Goal: Task Accomplishment & Management: Manage account settings

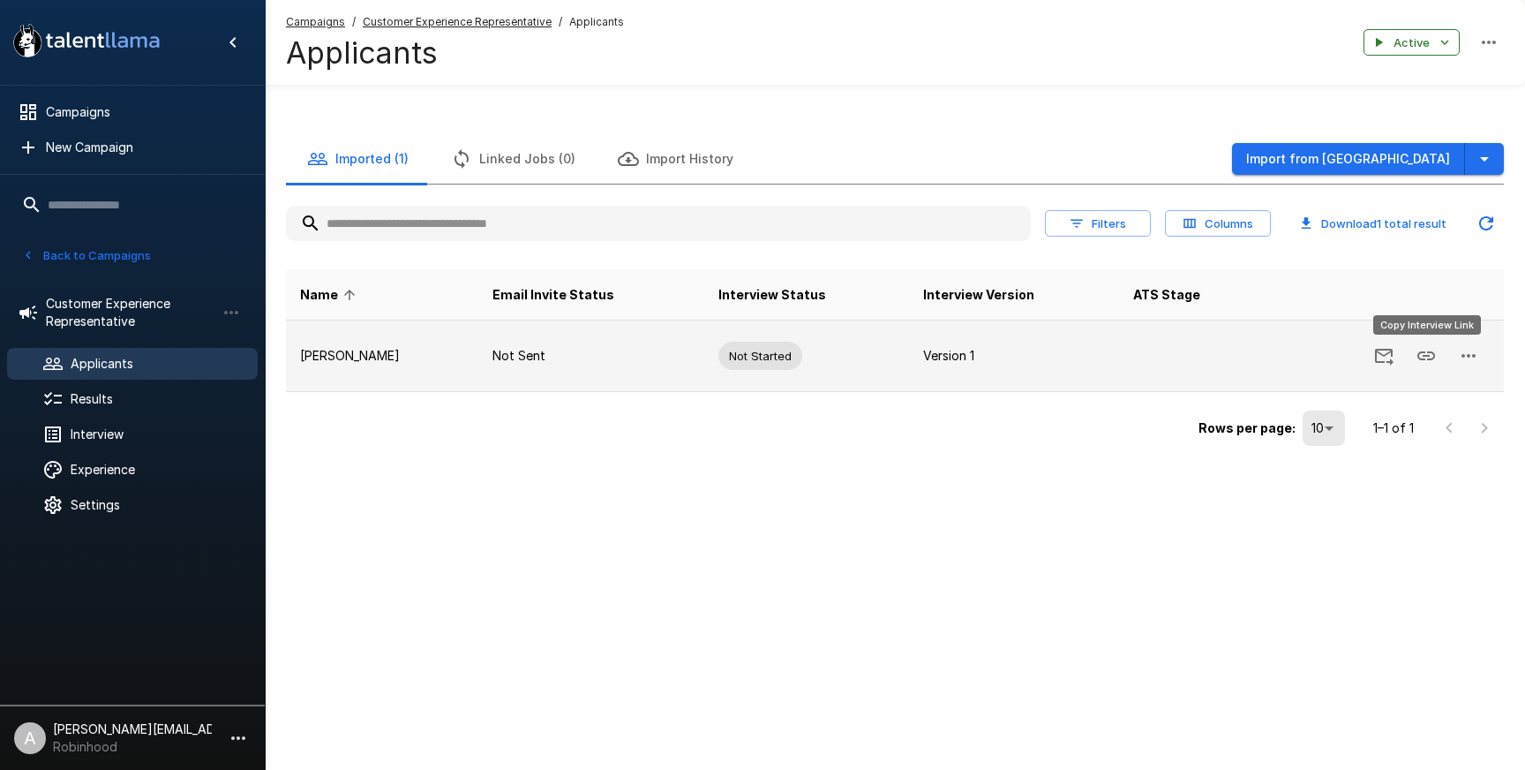
click at [1433, 361] on icon "Copy Interview Link" at bounding box center [1426, 355] width 21 height 21
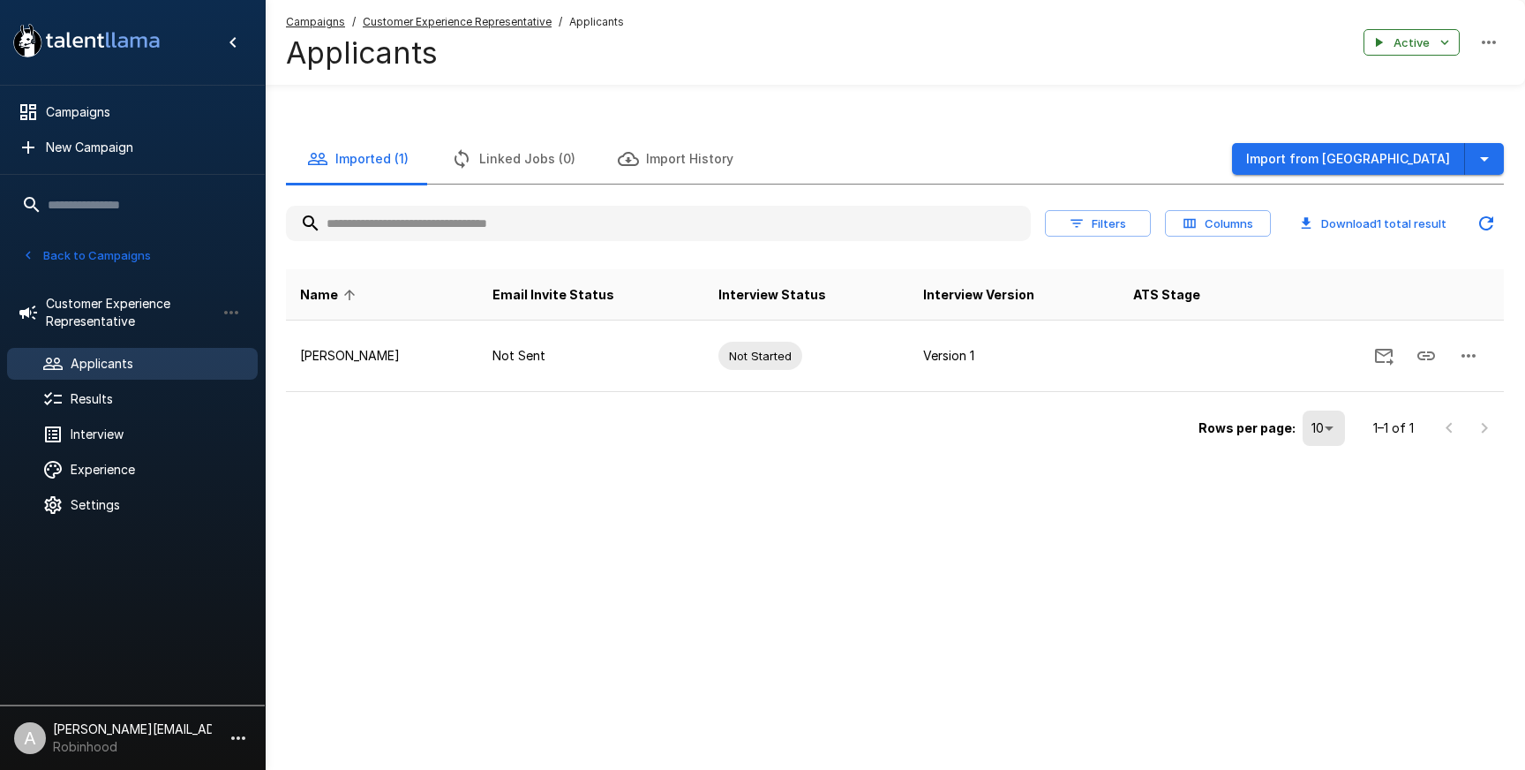
click at [479, 15] on u "Customer Experience Representative" at bounding box center [457, 21] width 189 height 13
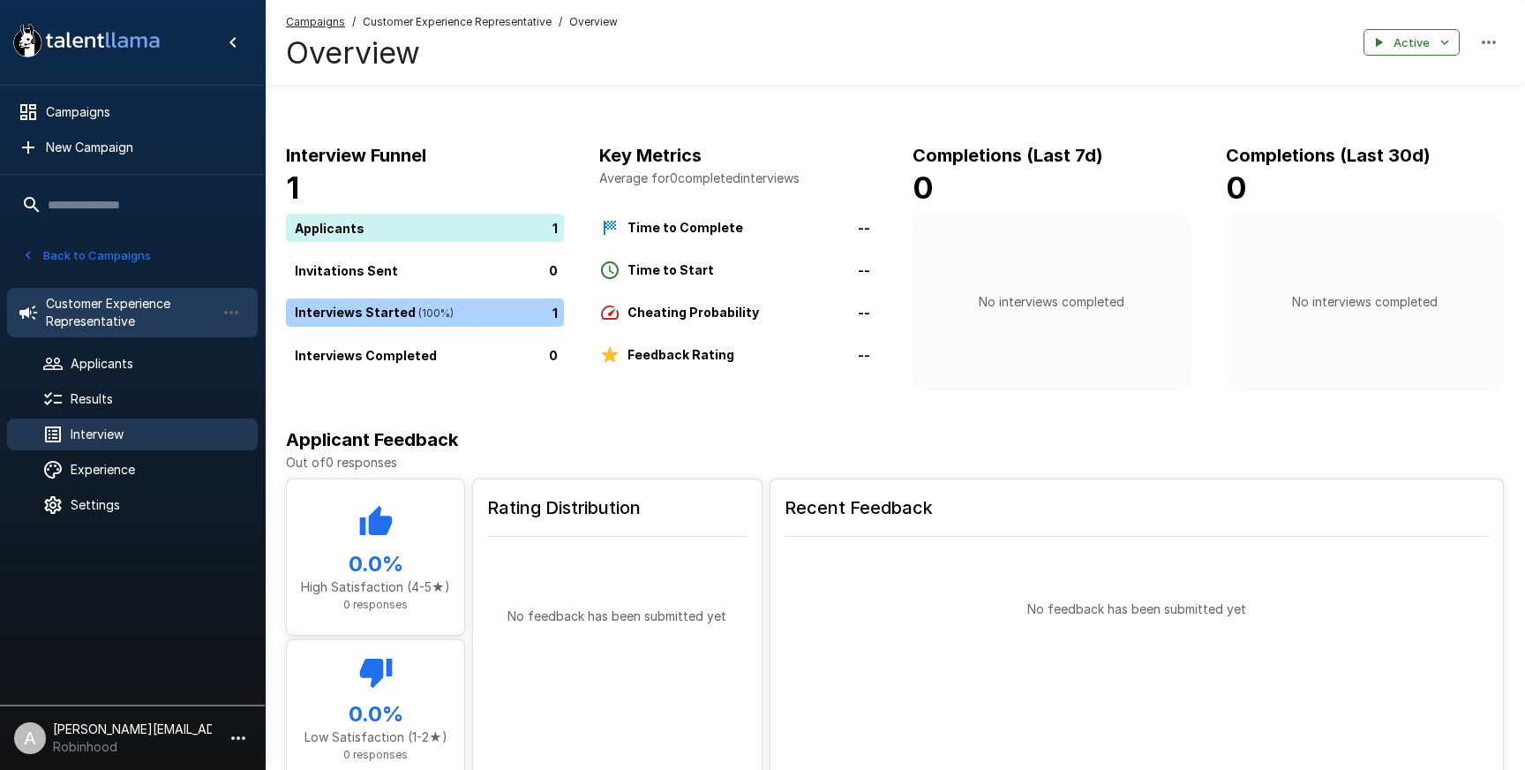
click at [140, 423] on div "Interview" at bounding box center [132, 434] width 251 height 32
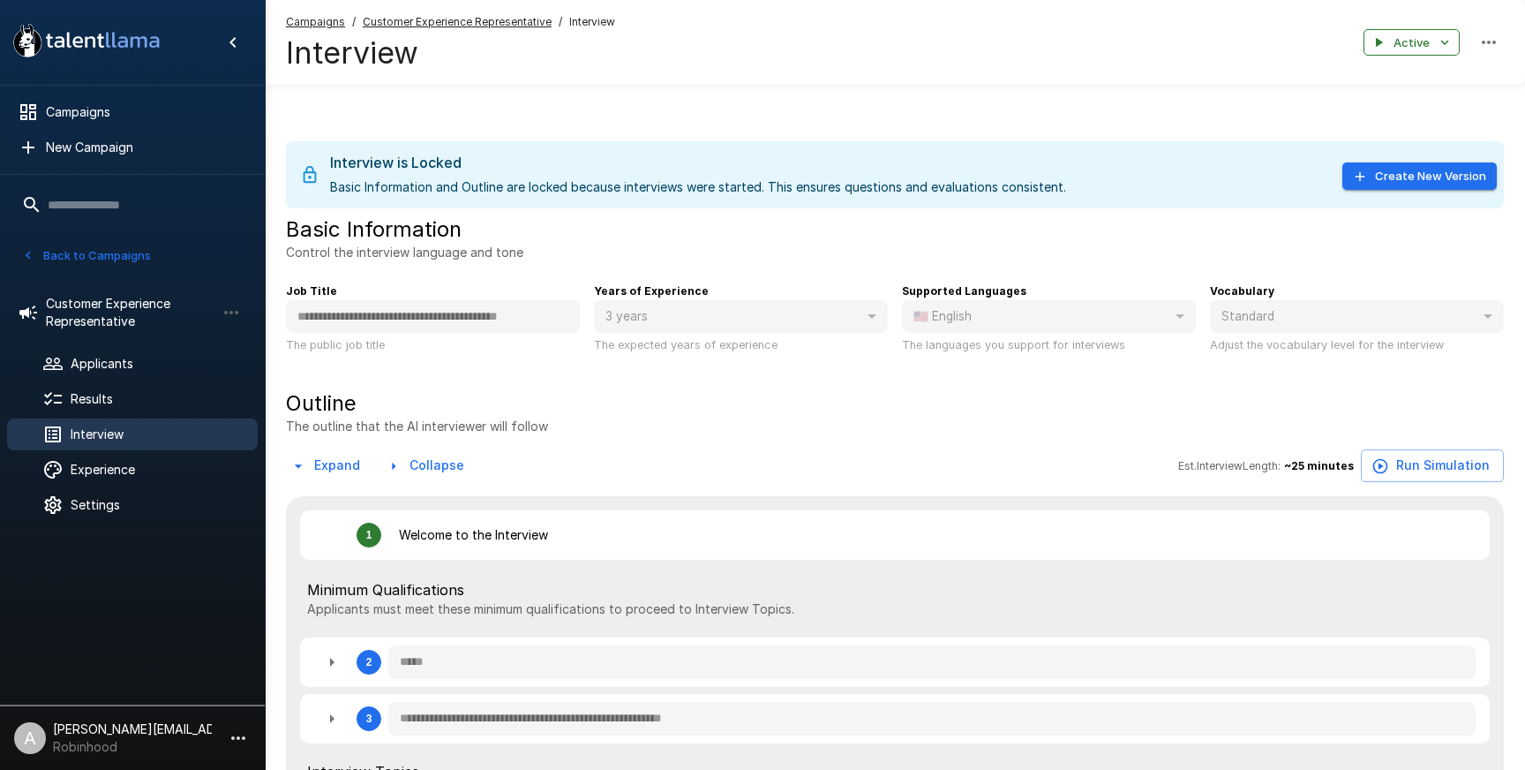
type textarea "*"
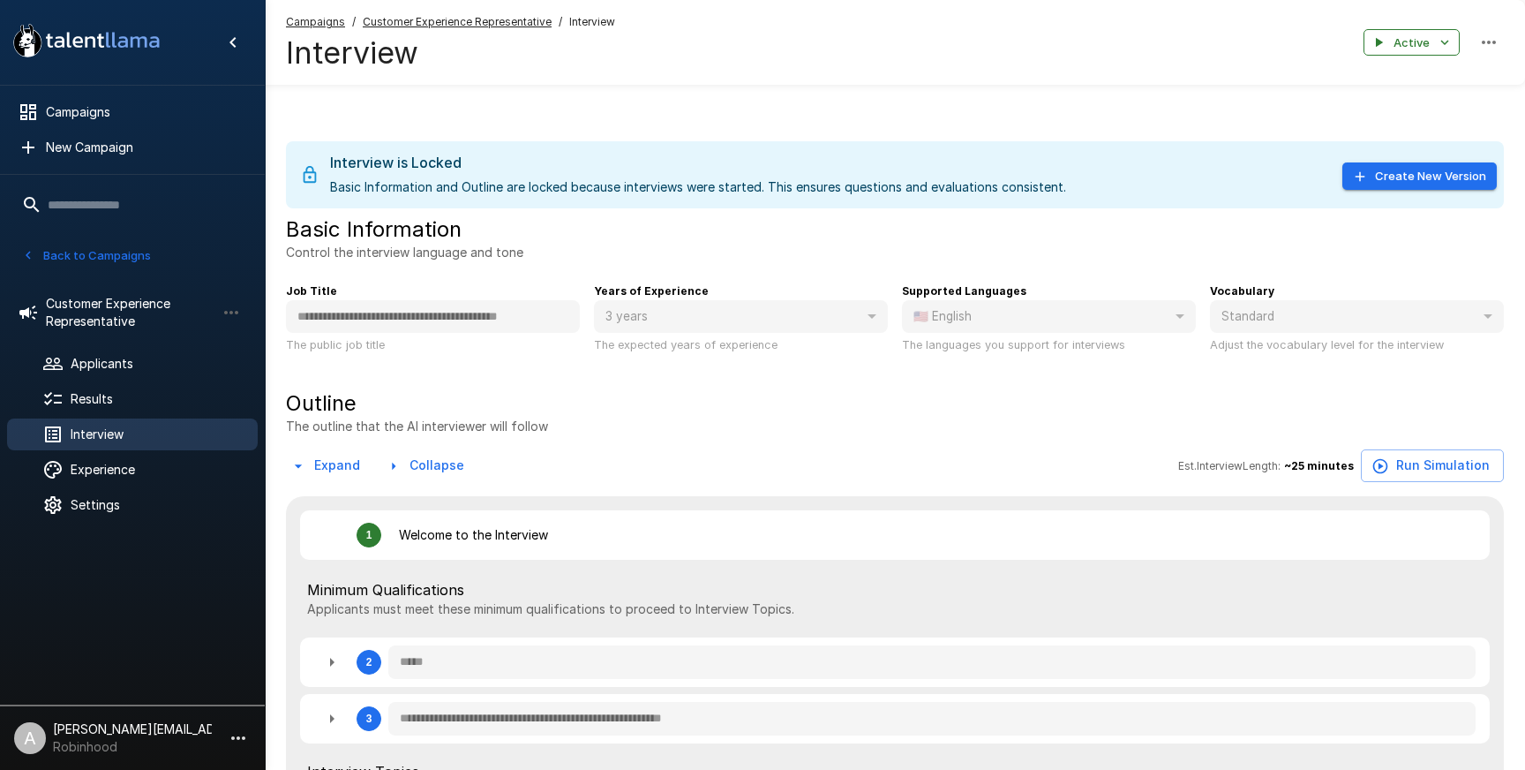
type textarea "*"
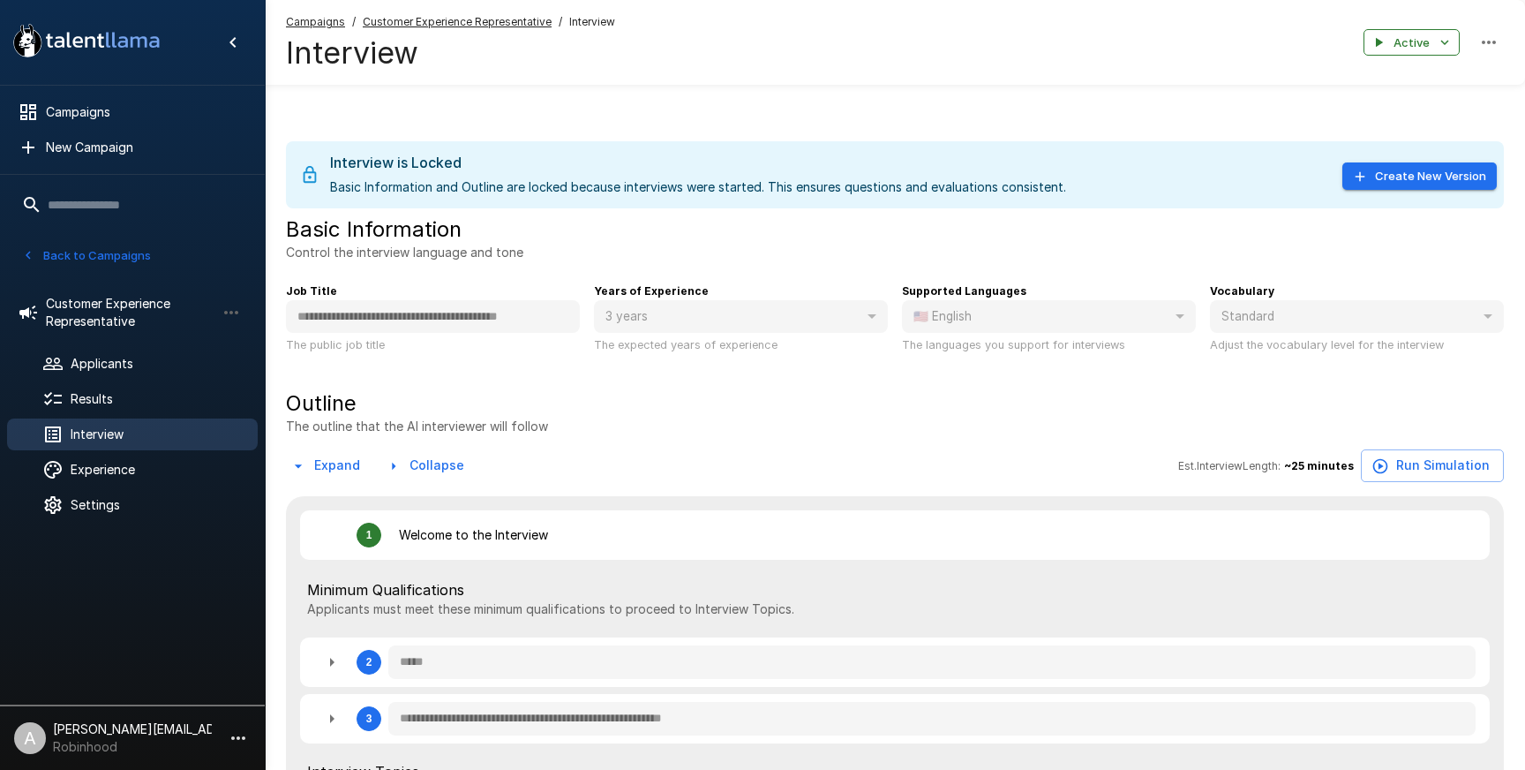
type textarea "*"
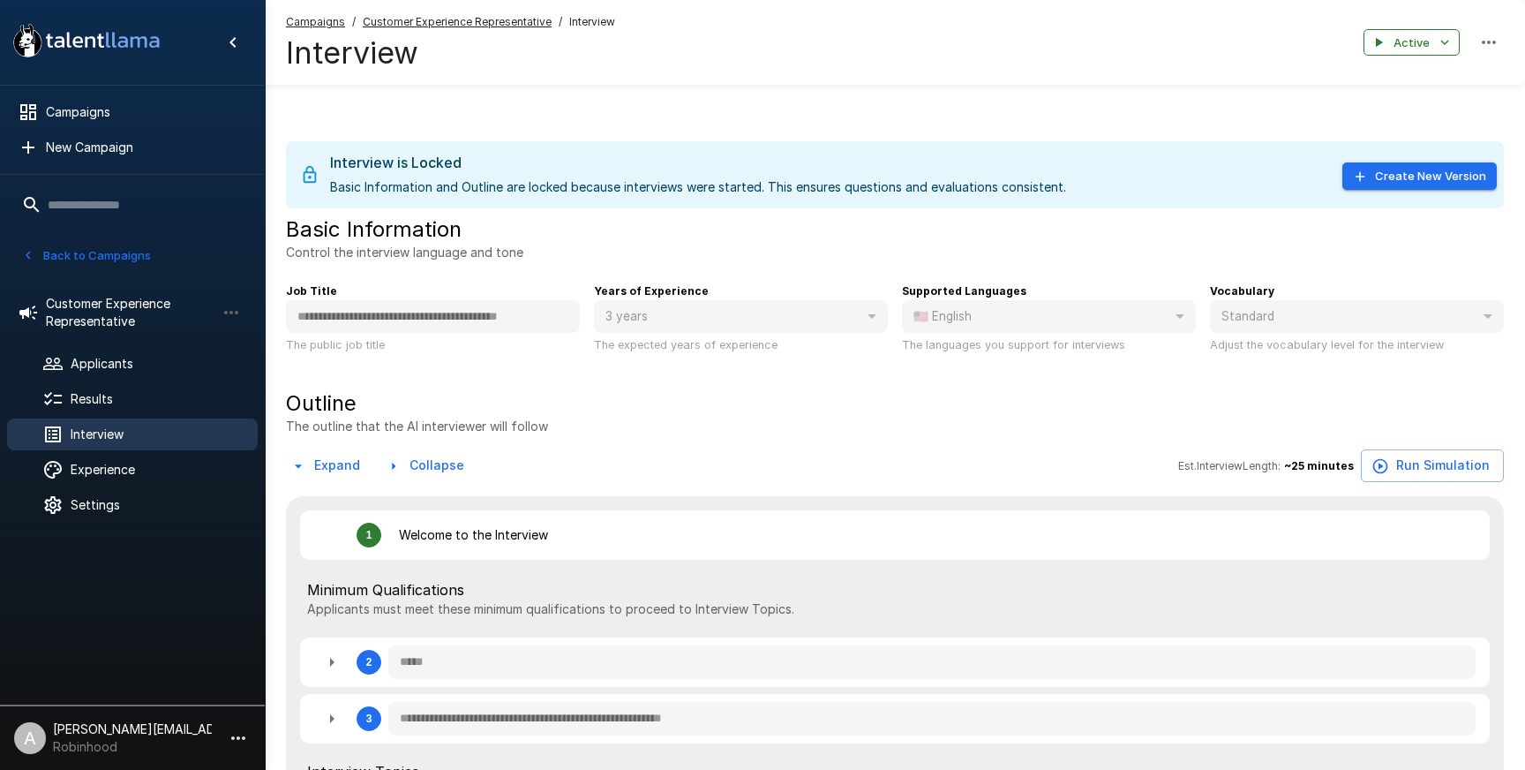
type textarea "*"
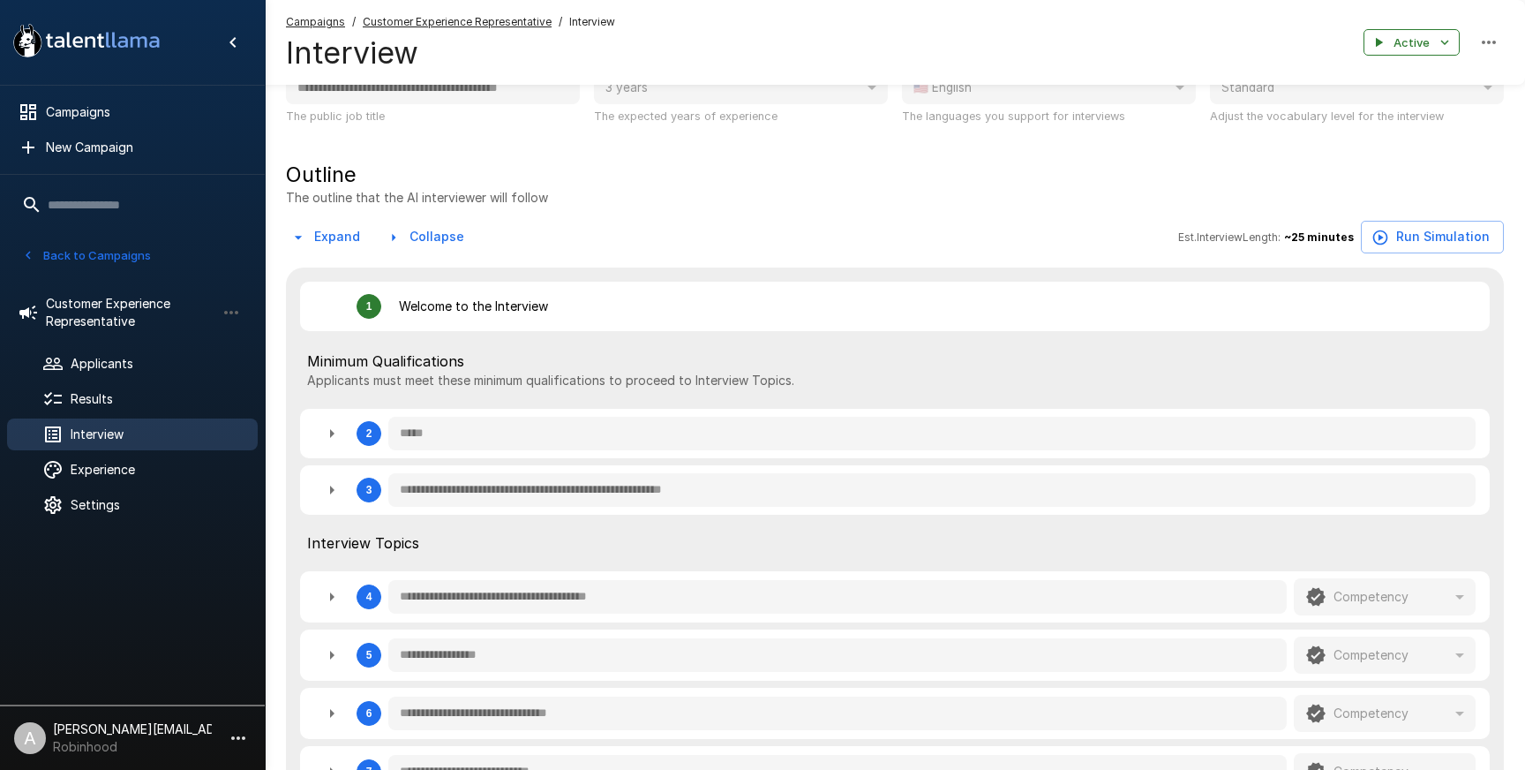
click at [417, 21] on u "Customer Experience Representative" at bounding box center [457, 21] width 189 height 13
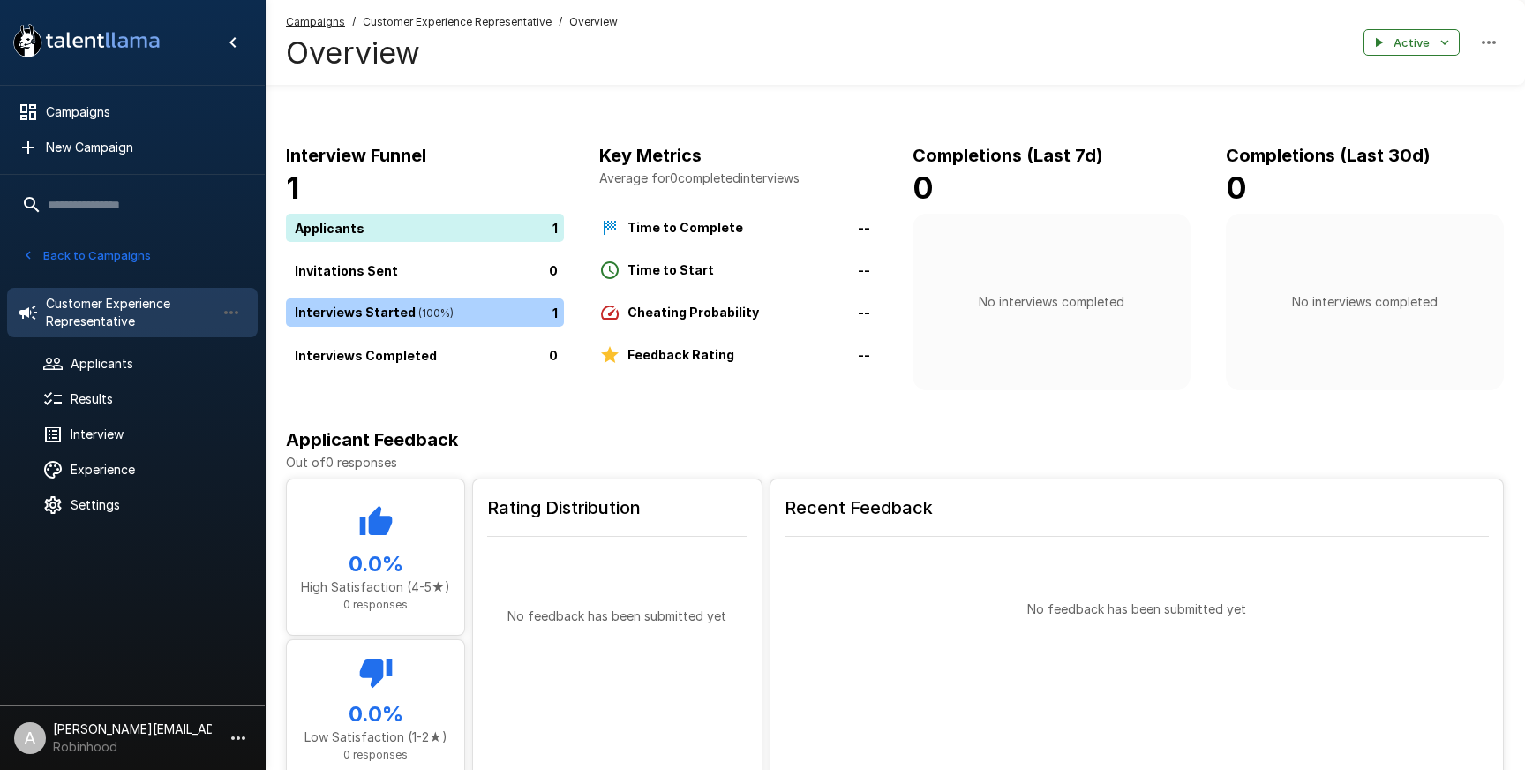
click at [338, 20] on u "Campaigns" at bounding box center [315, 21] width 59 height 13
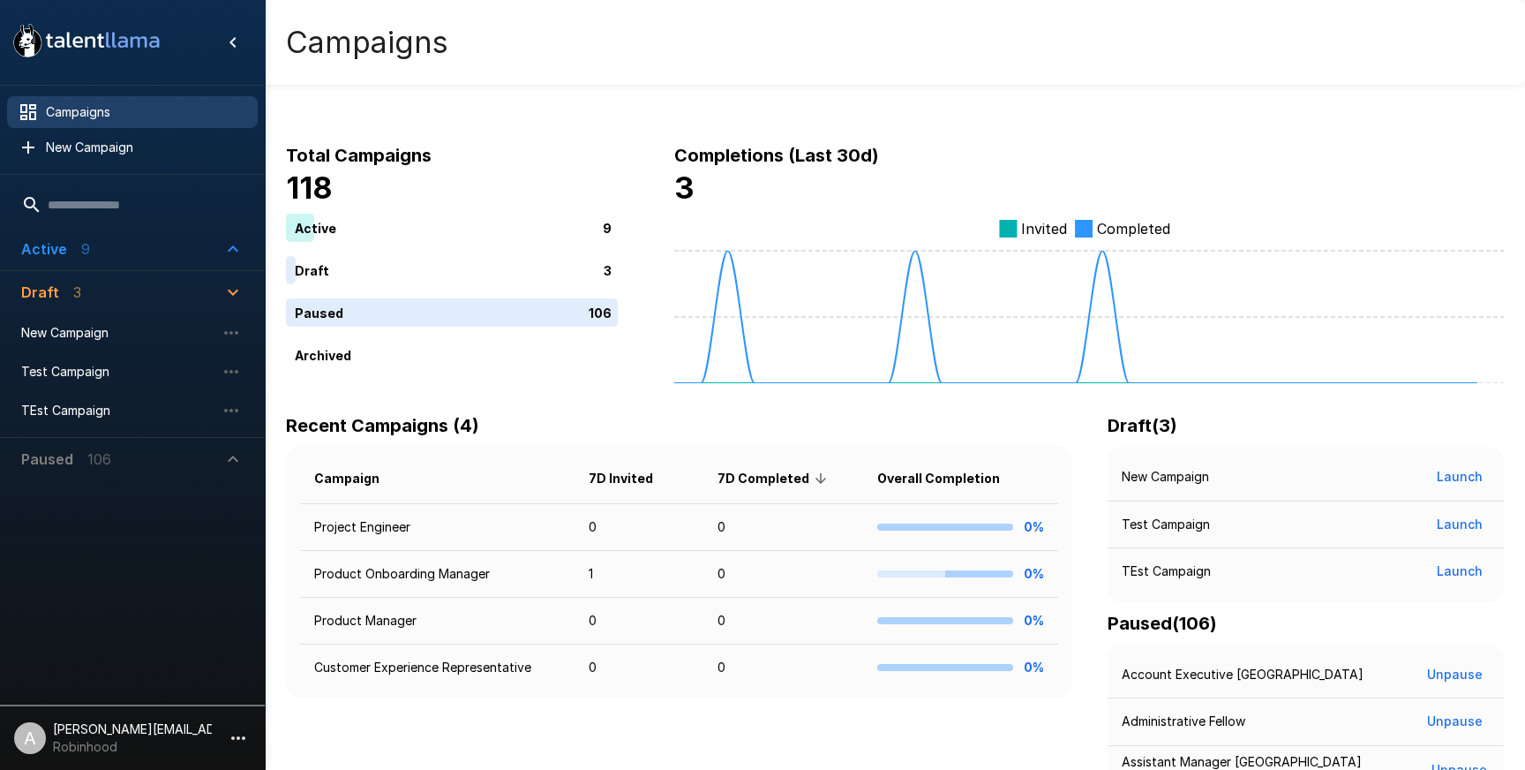
click at [87, 241] on span "Active 9" at bounding box center [121, 248] width 201 height 21
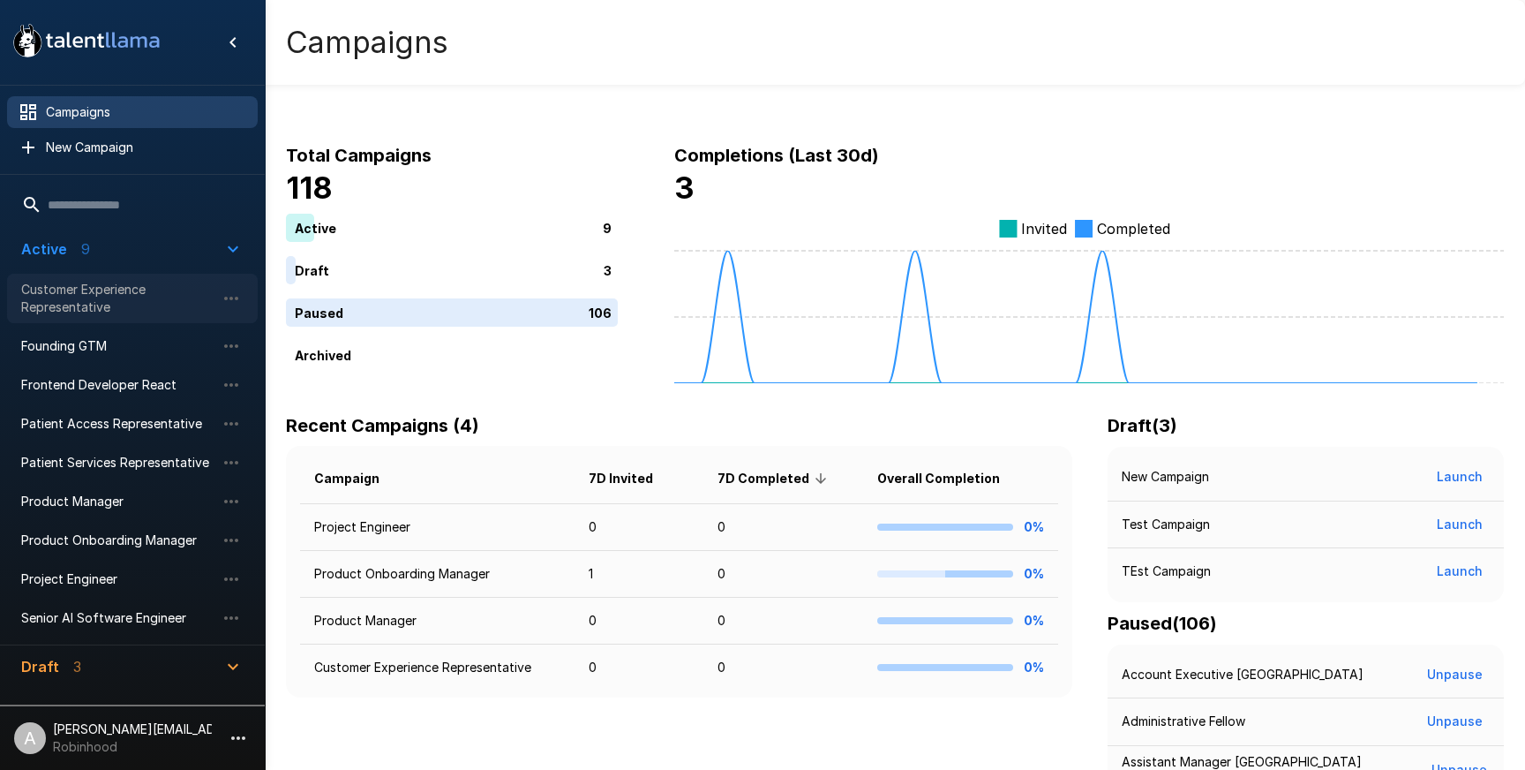
click at [107, 297] on span "Customer Experience Representative" at bounding box center [118, 298] width 194 height 35
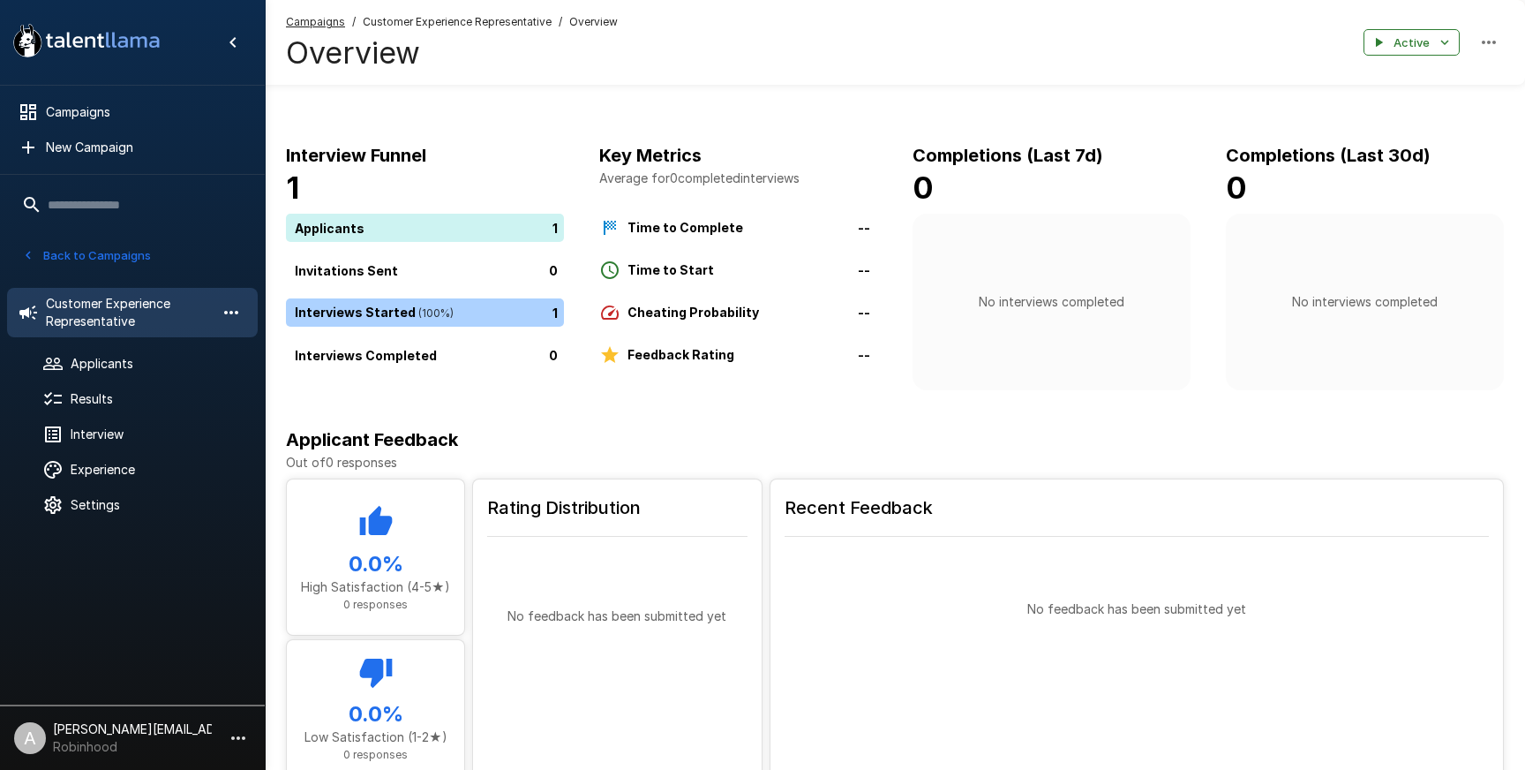
click at [233, 320] on icon "button" at bounding box center [231, 312] width 21 height 21
click at [274, 414] on li "Rename campaign" at bounding box center [335, 405] width 247 height 28
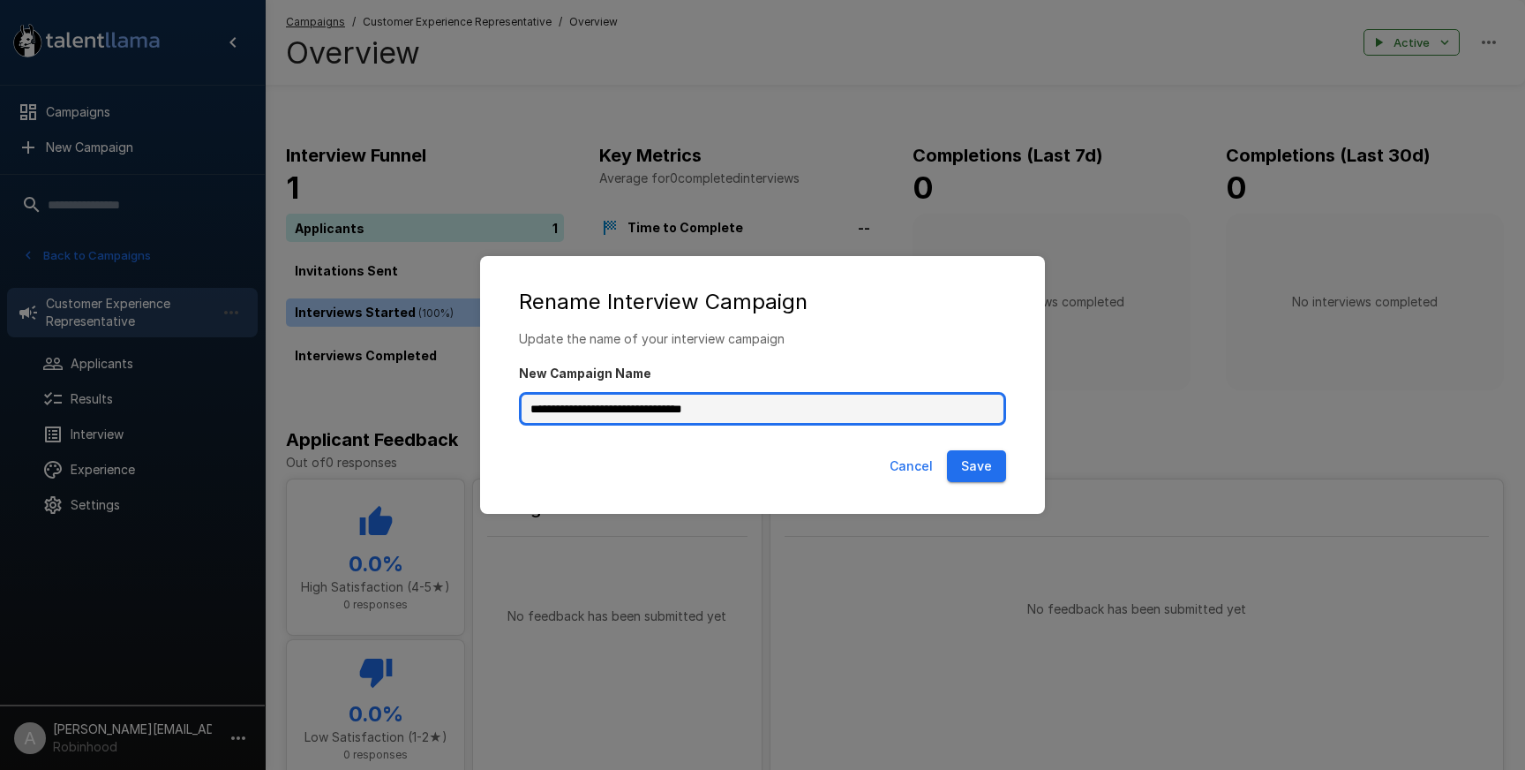
click at [773, 407] on input "**********" at bounding box center [762, 409] width 487 height 34
type input "**********"
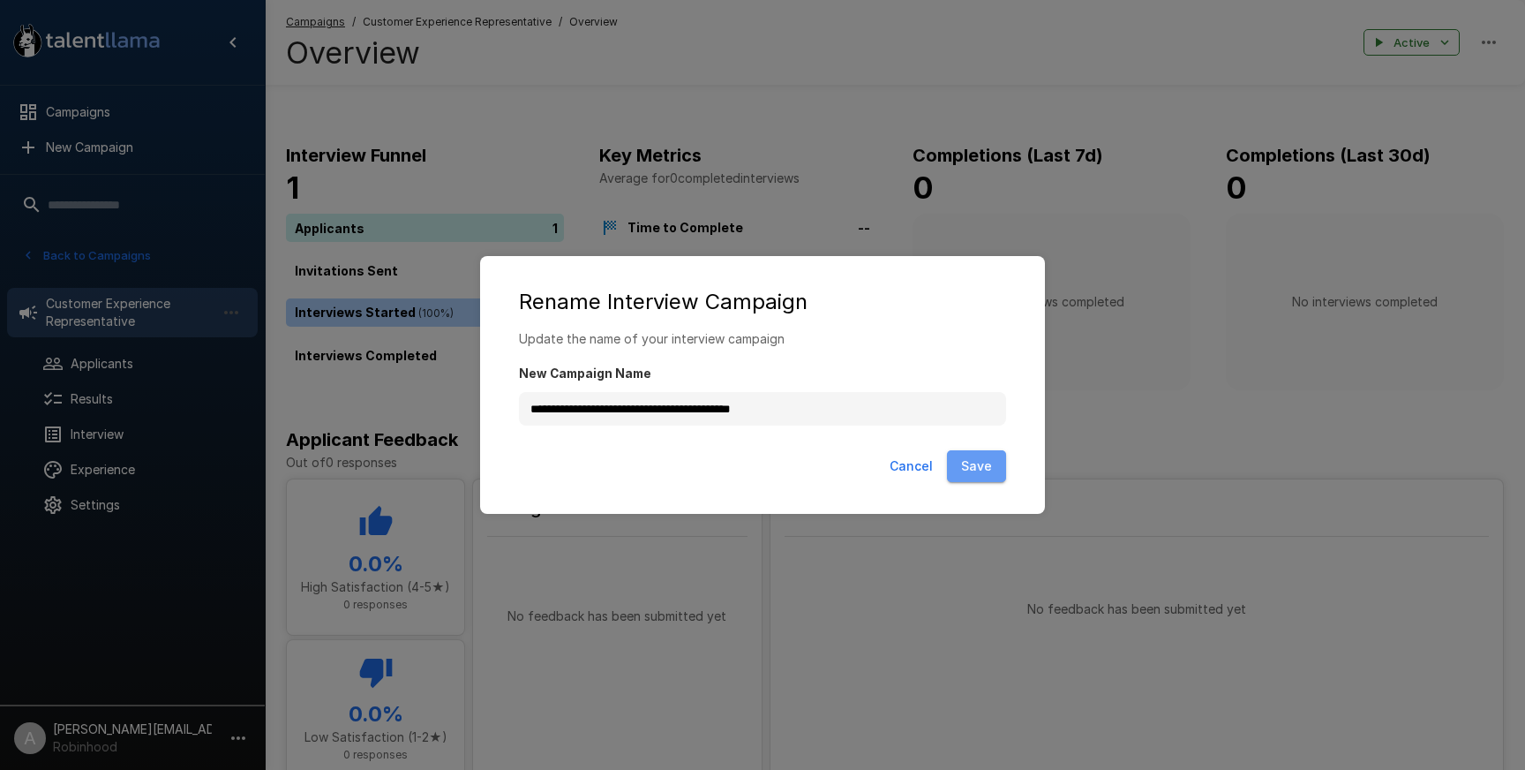
click at [965, 458] on button "Save" at bounding box center [976, 466] width 59 height 33
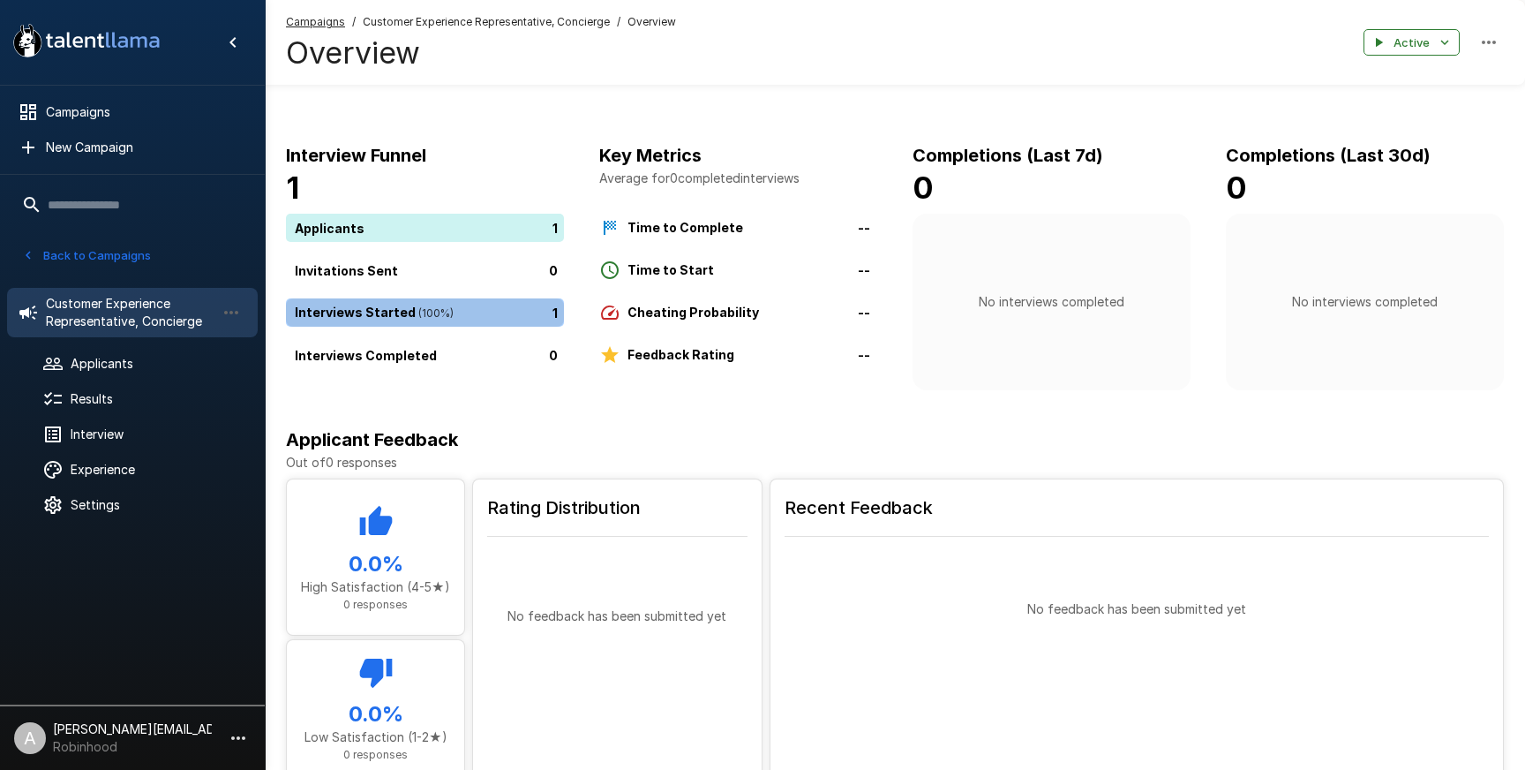
click at [421, 317] on div "1" at bounding box center [428, 312] width 285 height 28
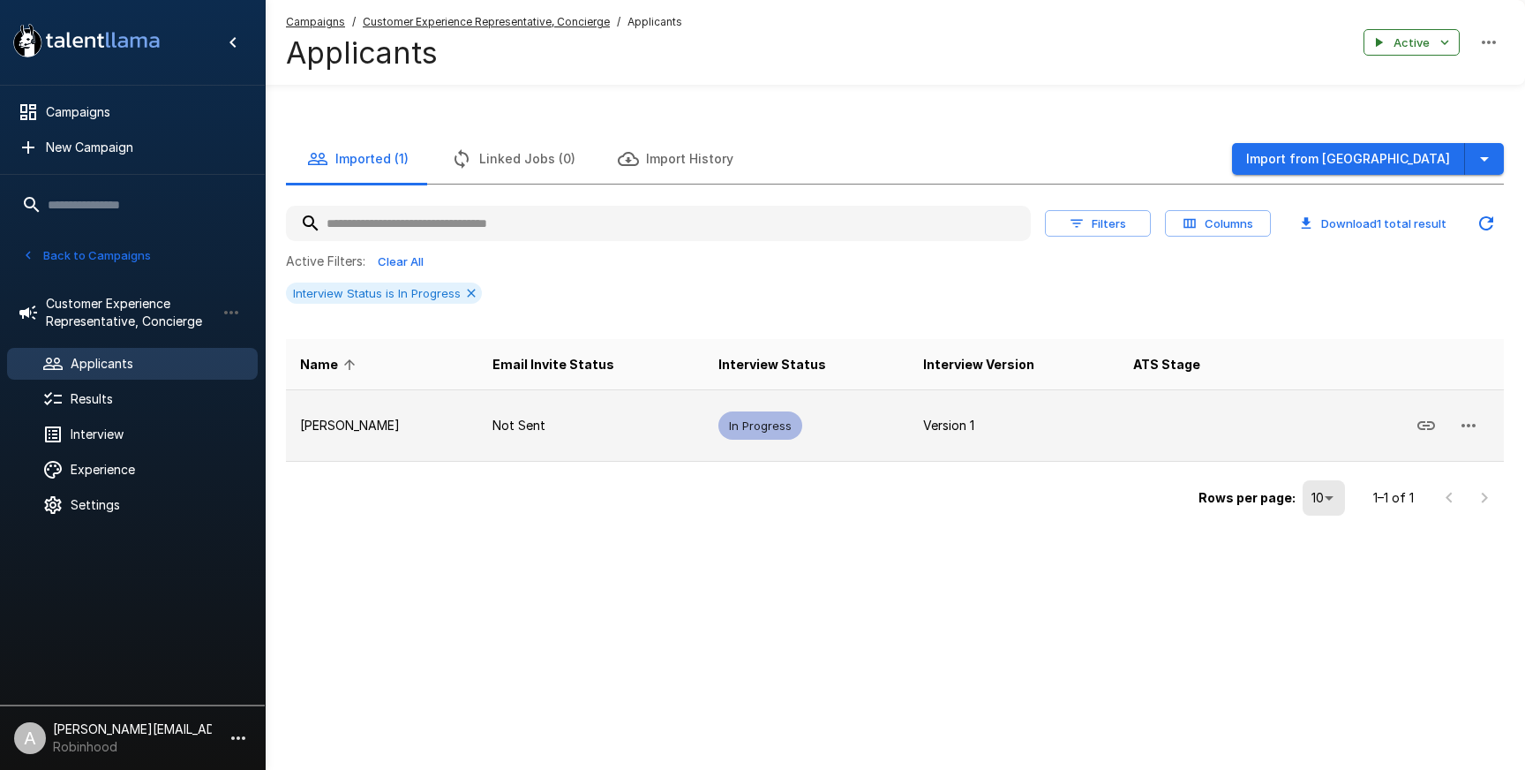
click at [1471, 431] on icon "button" at bounding box center [1468, 425] width 21 height 21
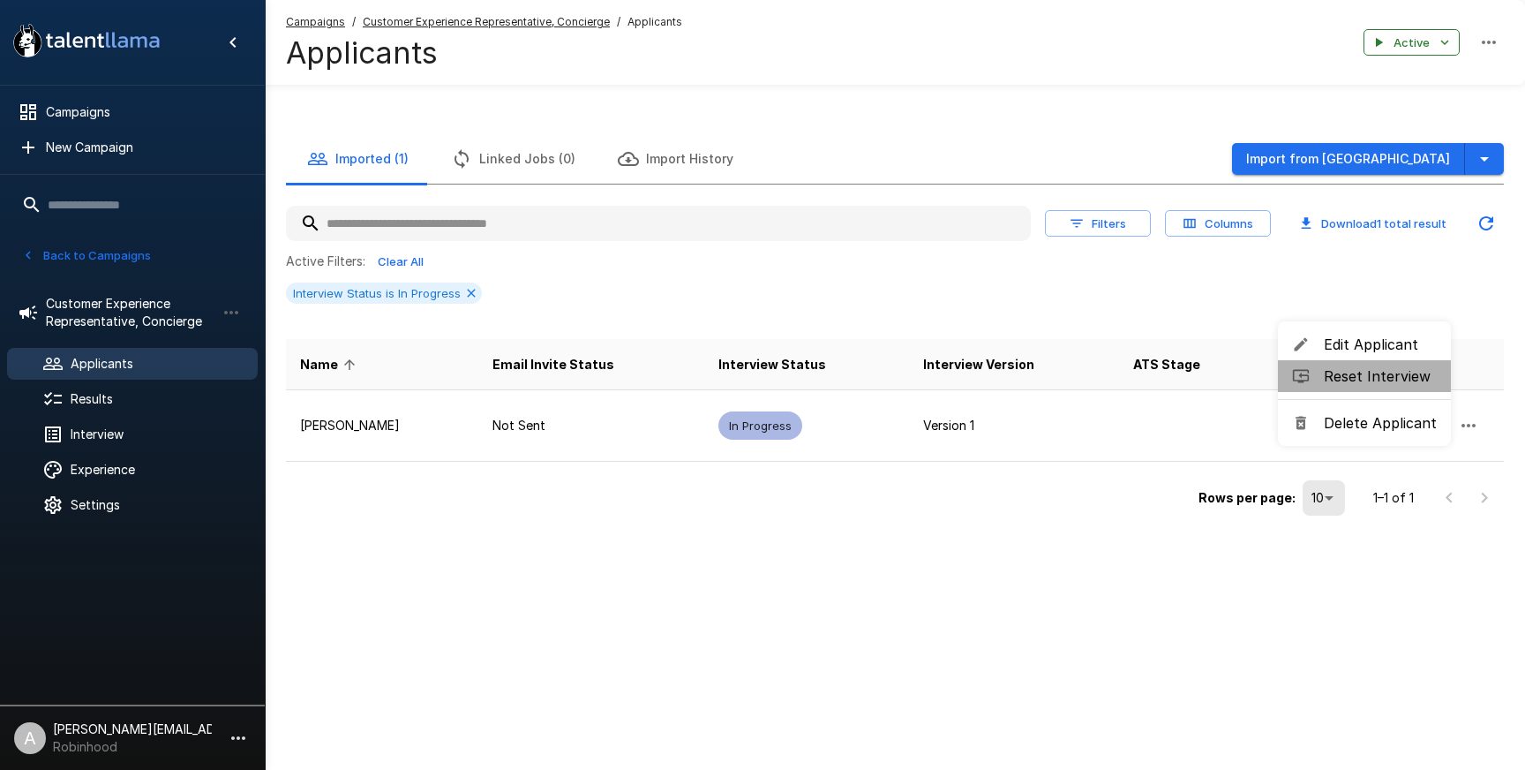
click at [1401, 378] on span "Reset Interview" at bounding box center [1380, 375] width 113 height 21
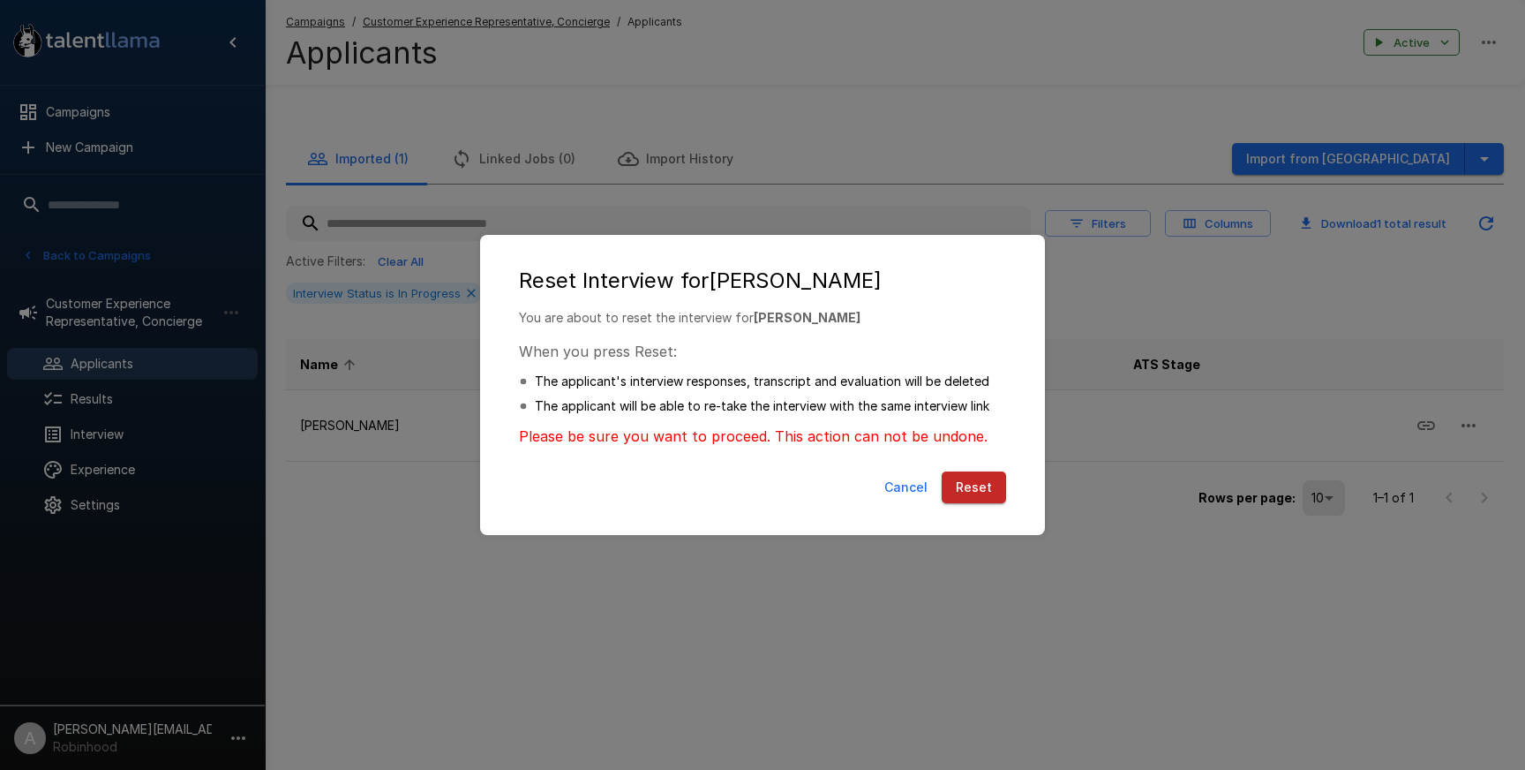
click at [971, 498] on button "Reset" at bounding box center [974, 487] width 64 height 33
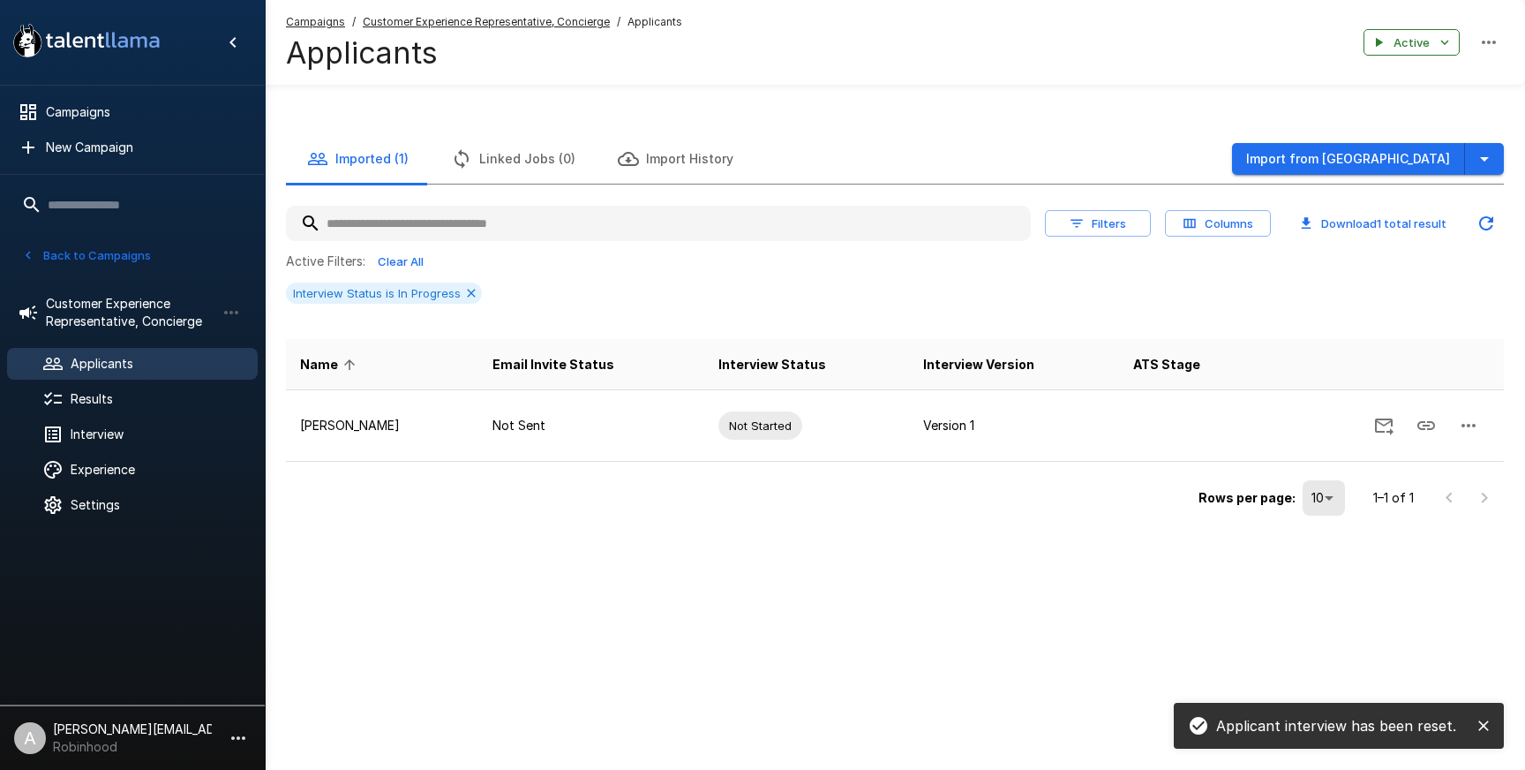
click at [440, 26] on u "Customer Experience Representative, Concierge" at bounding box center [486, 21] width 247 height 13
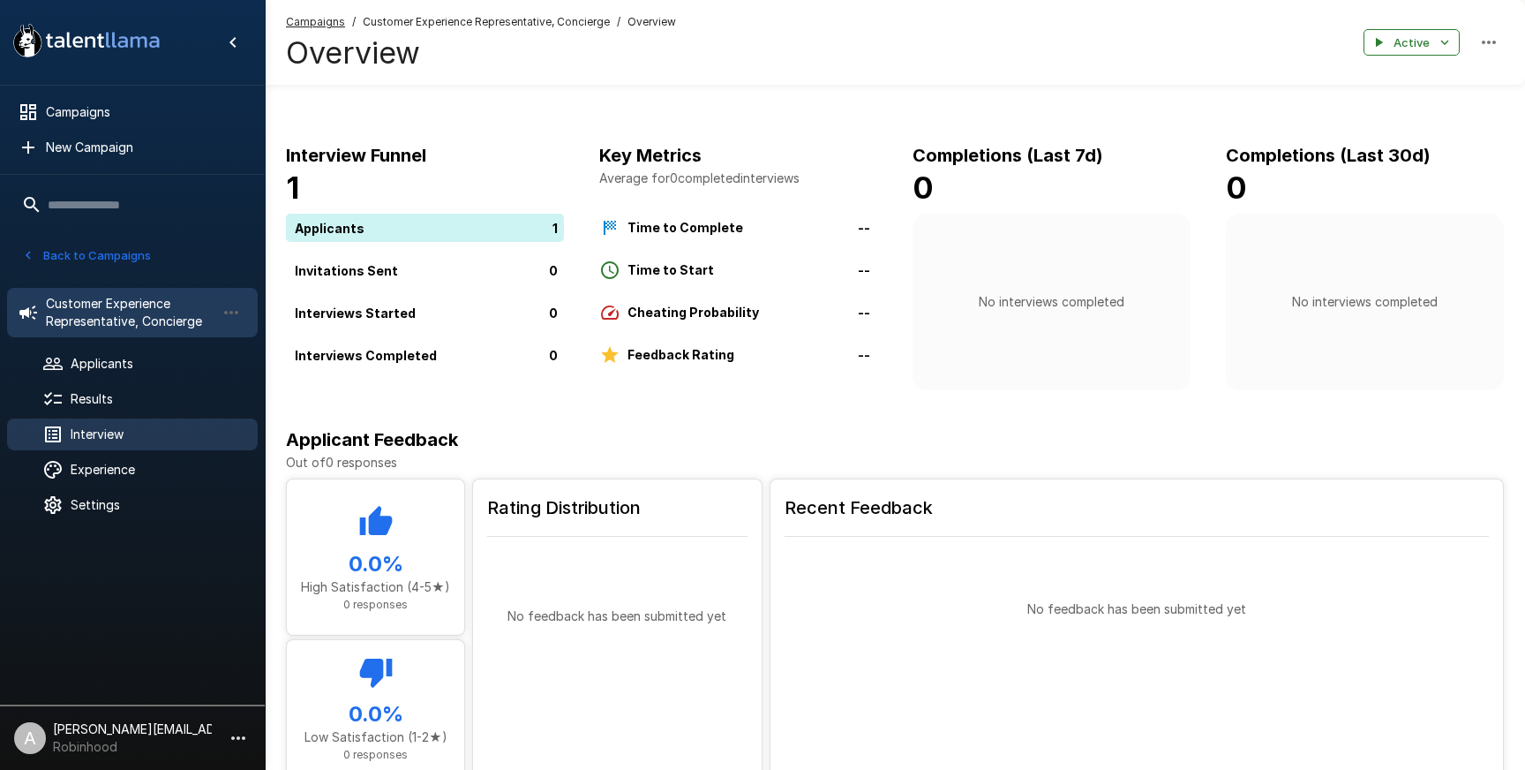
click at [76, 430] on span "Interview" at bounding box center [157, 434] width 173 height 18
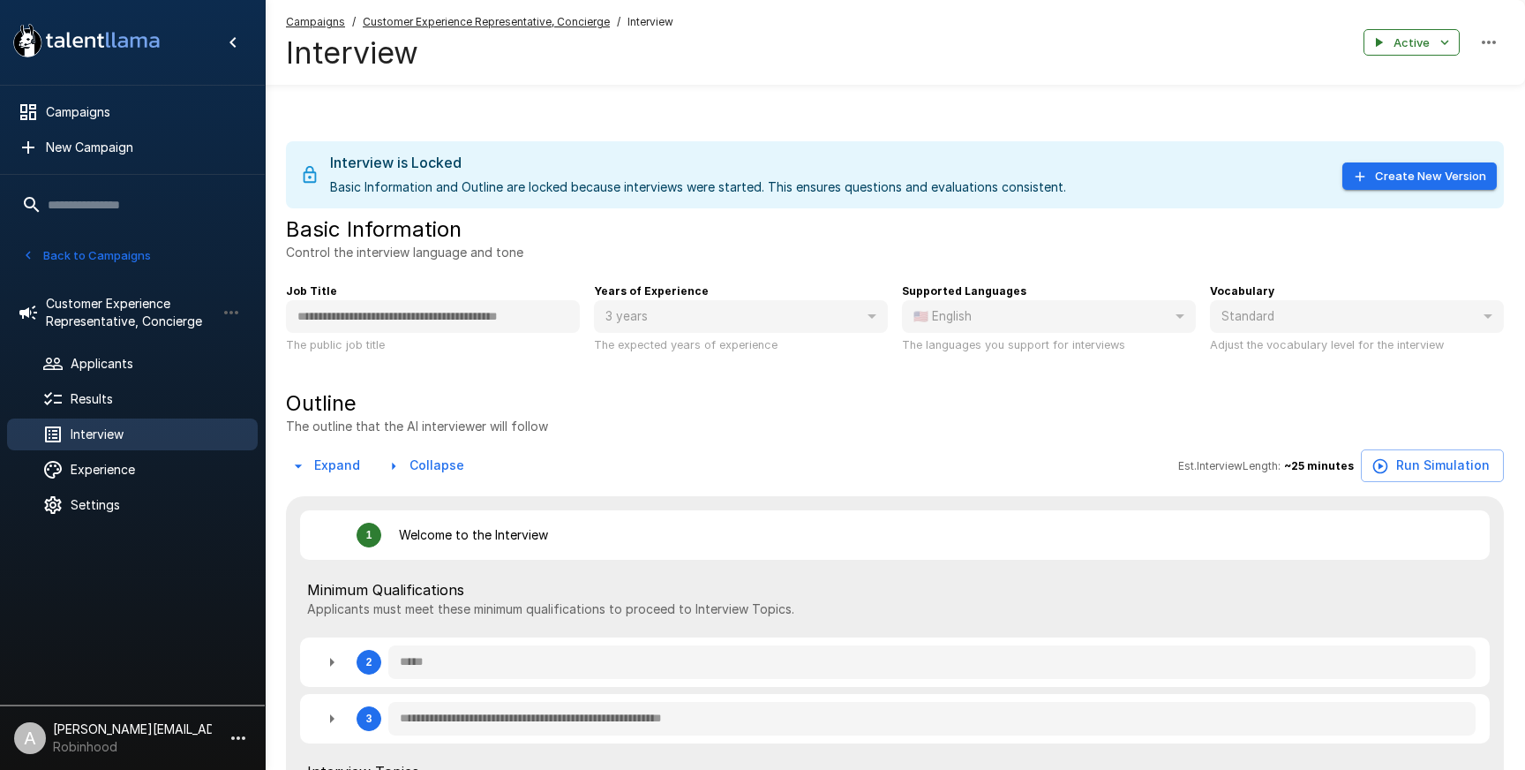
type textarea "*"
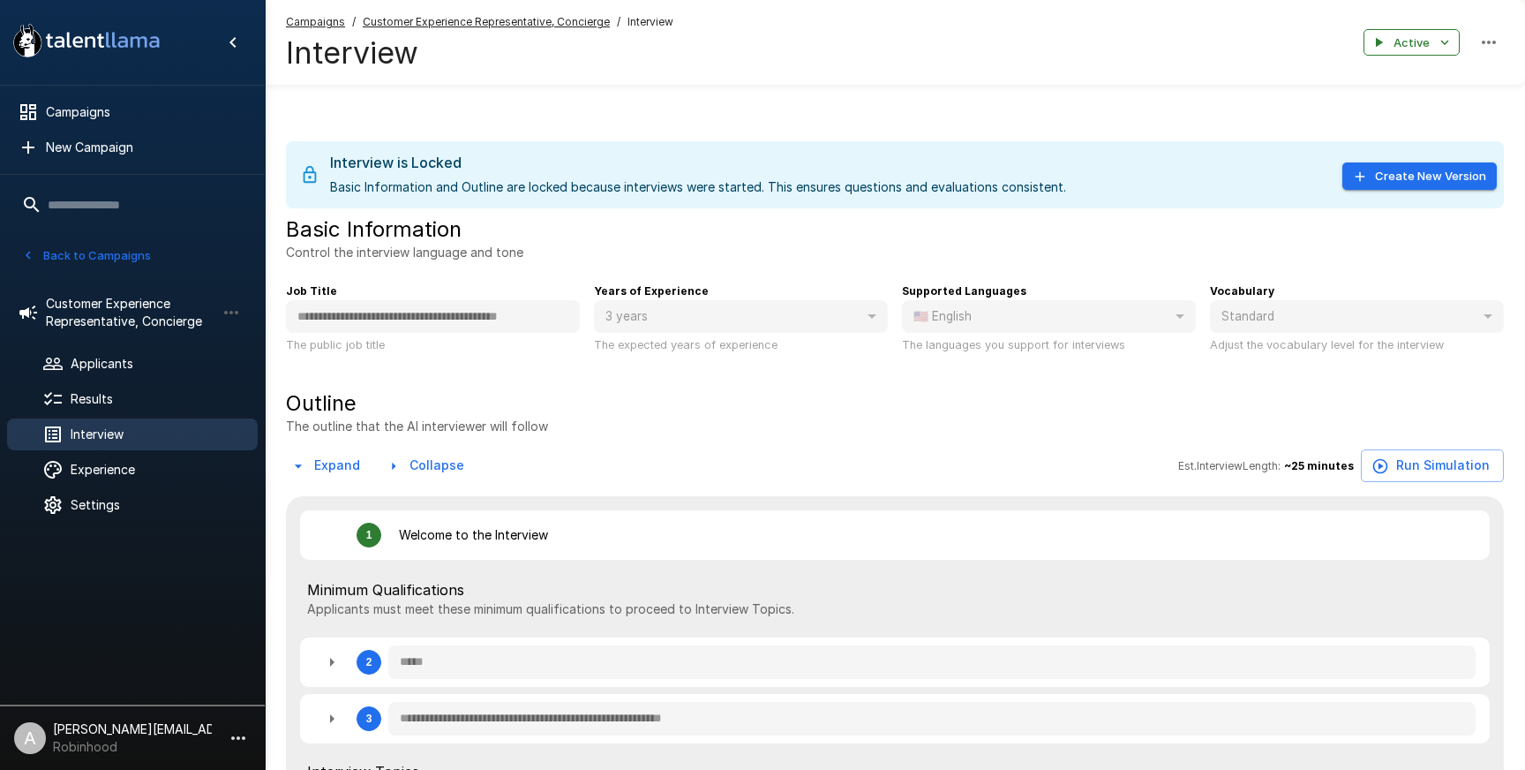
type textarea "*"
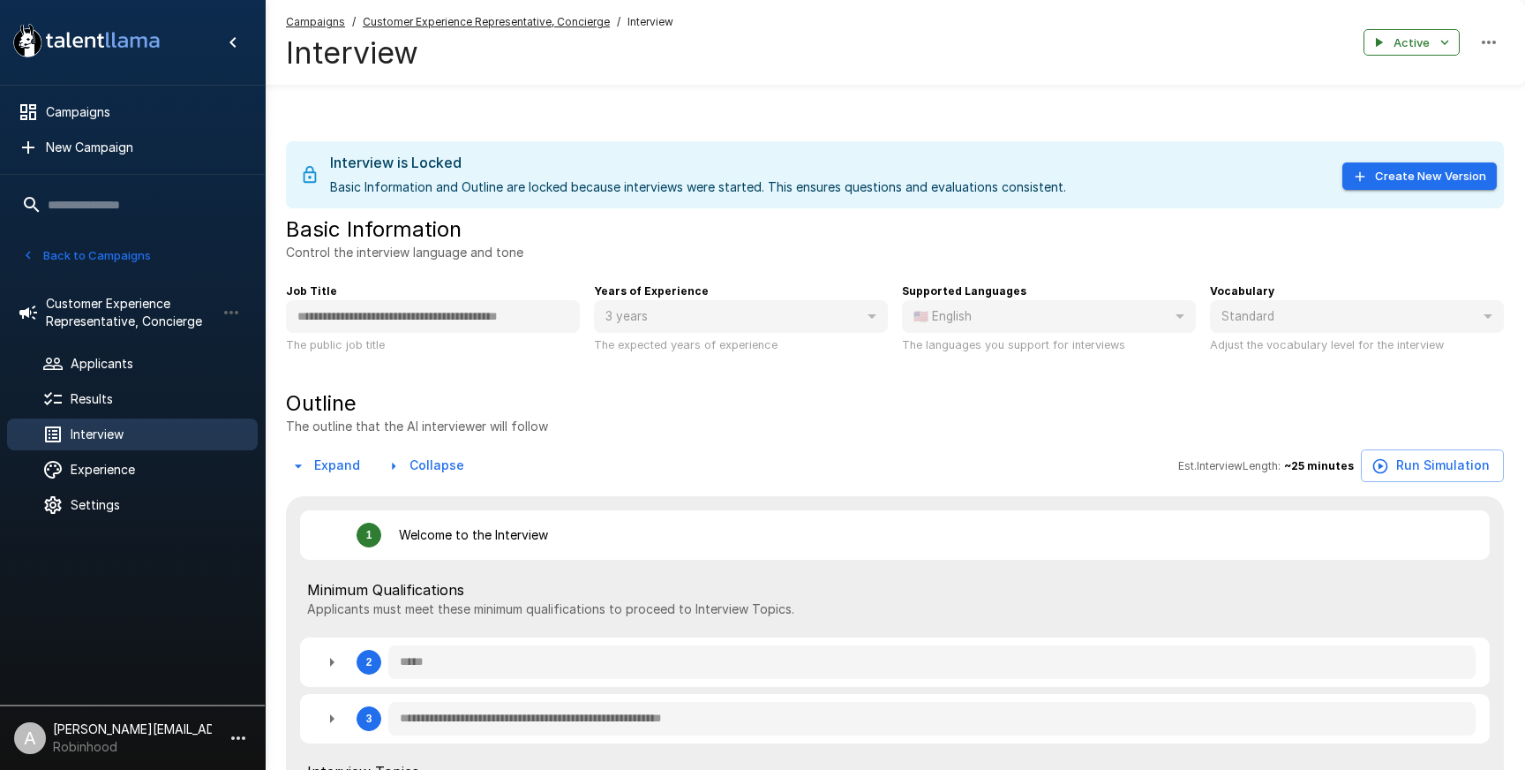
type textarea "*"
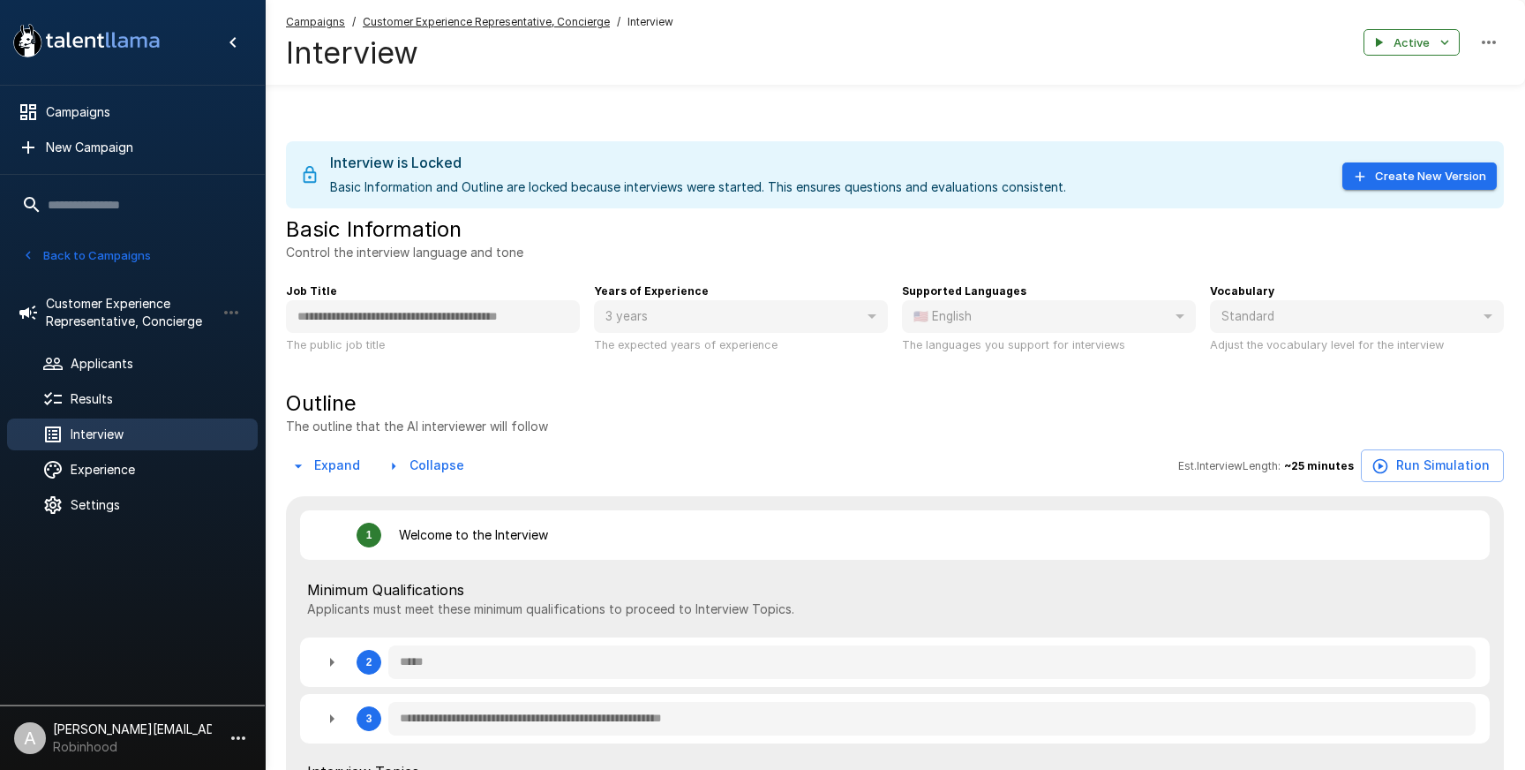
type textarea "*"
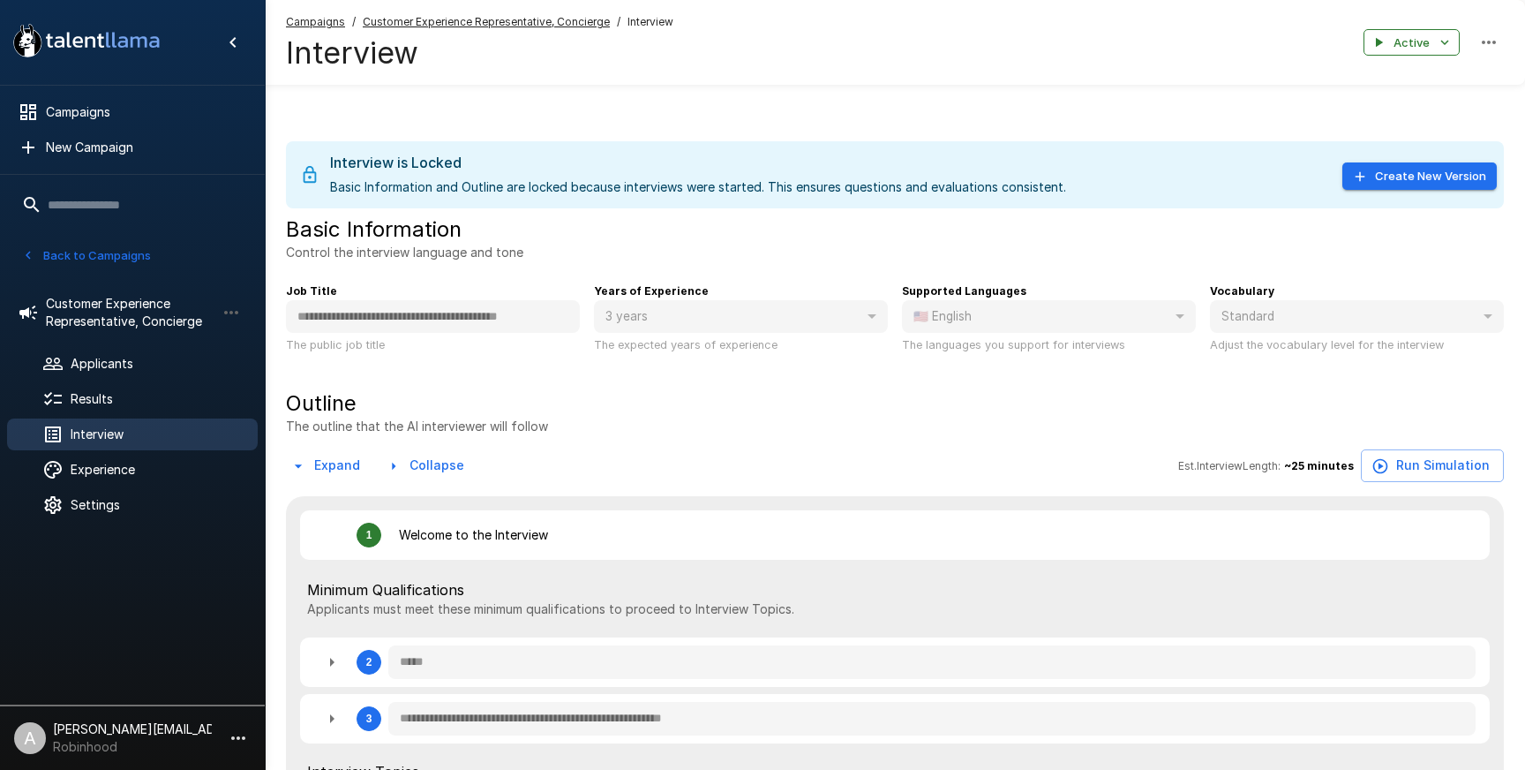
type textarea "*"
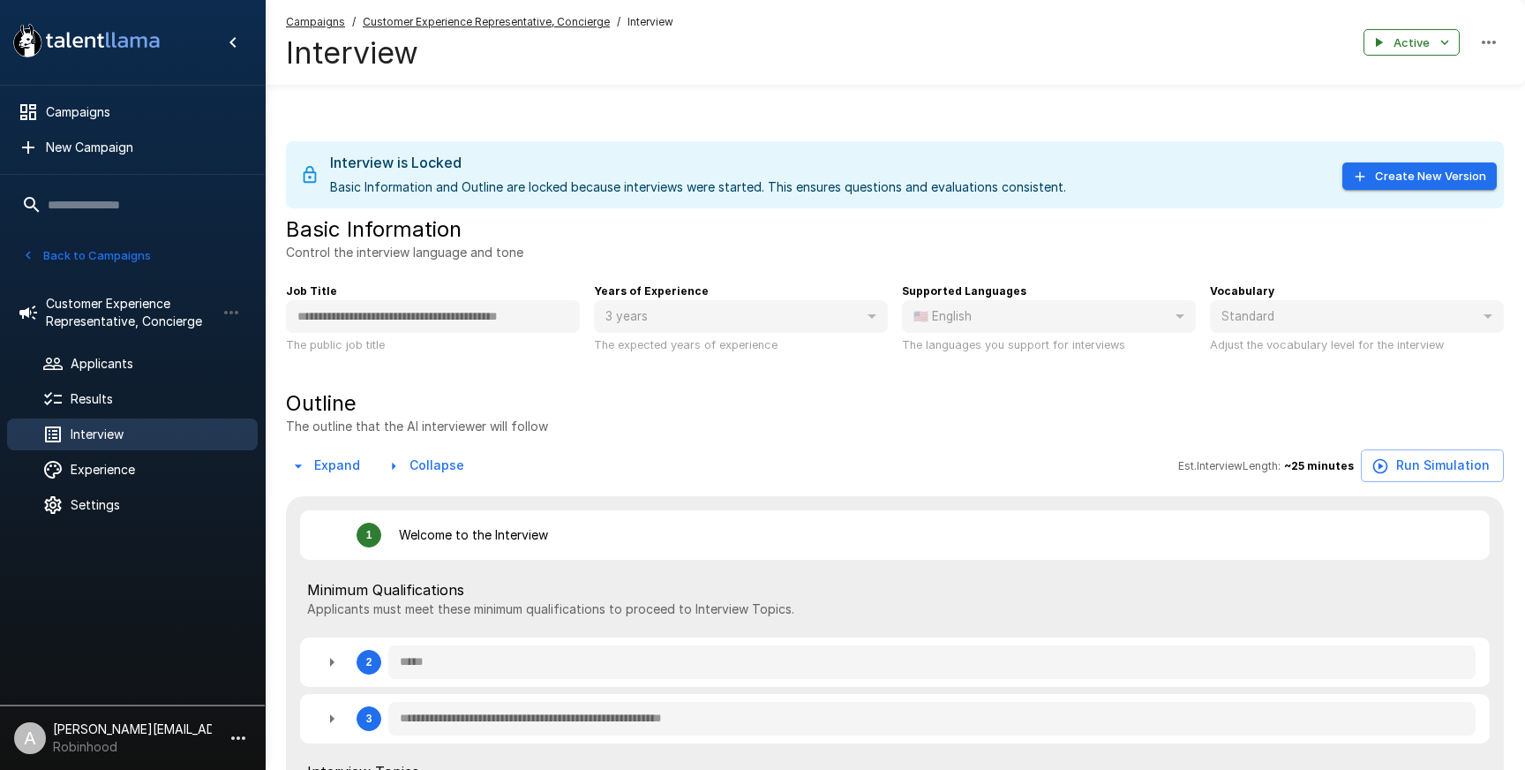
type textarea "*"
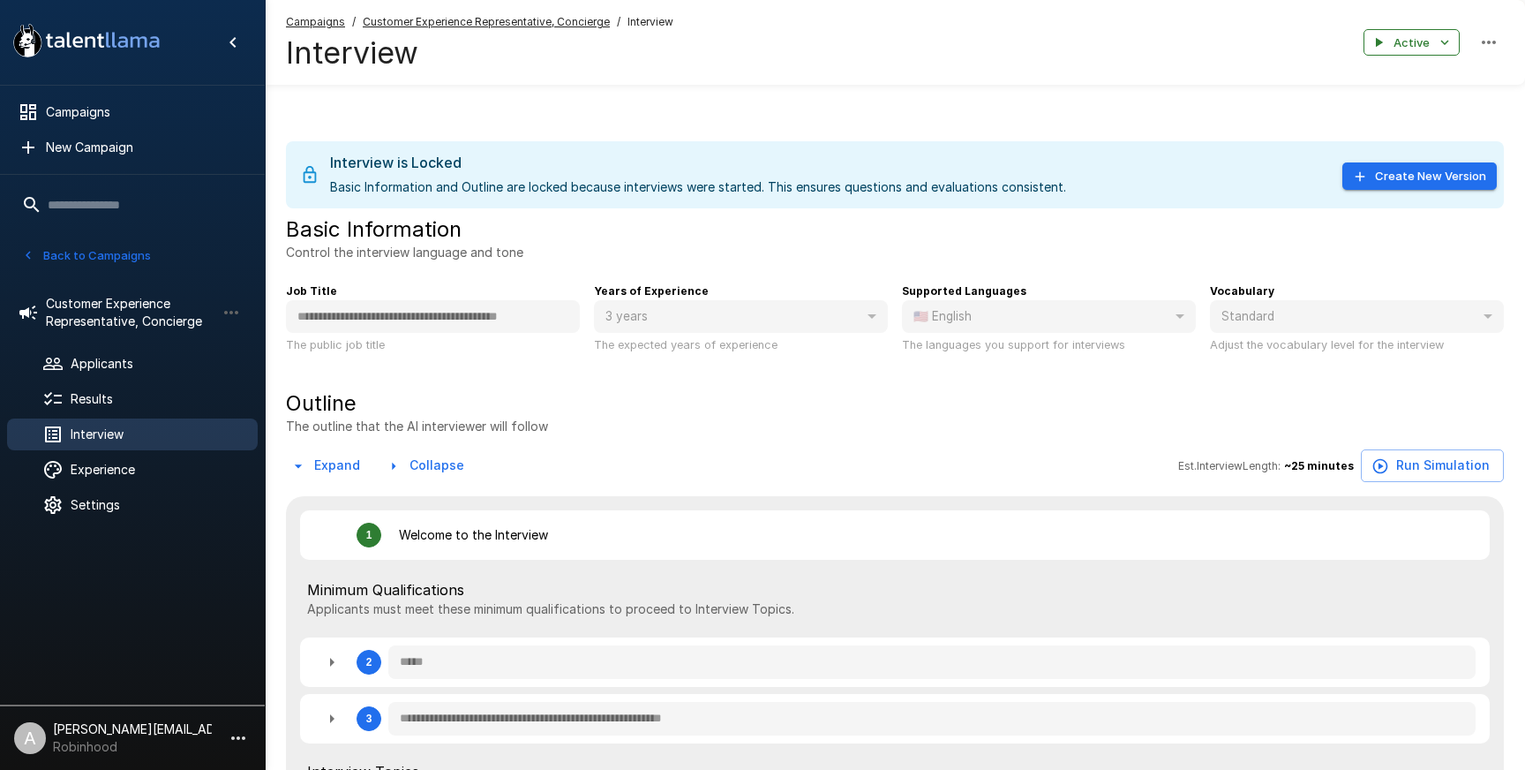
type textarea "*"
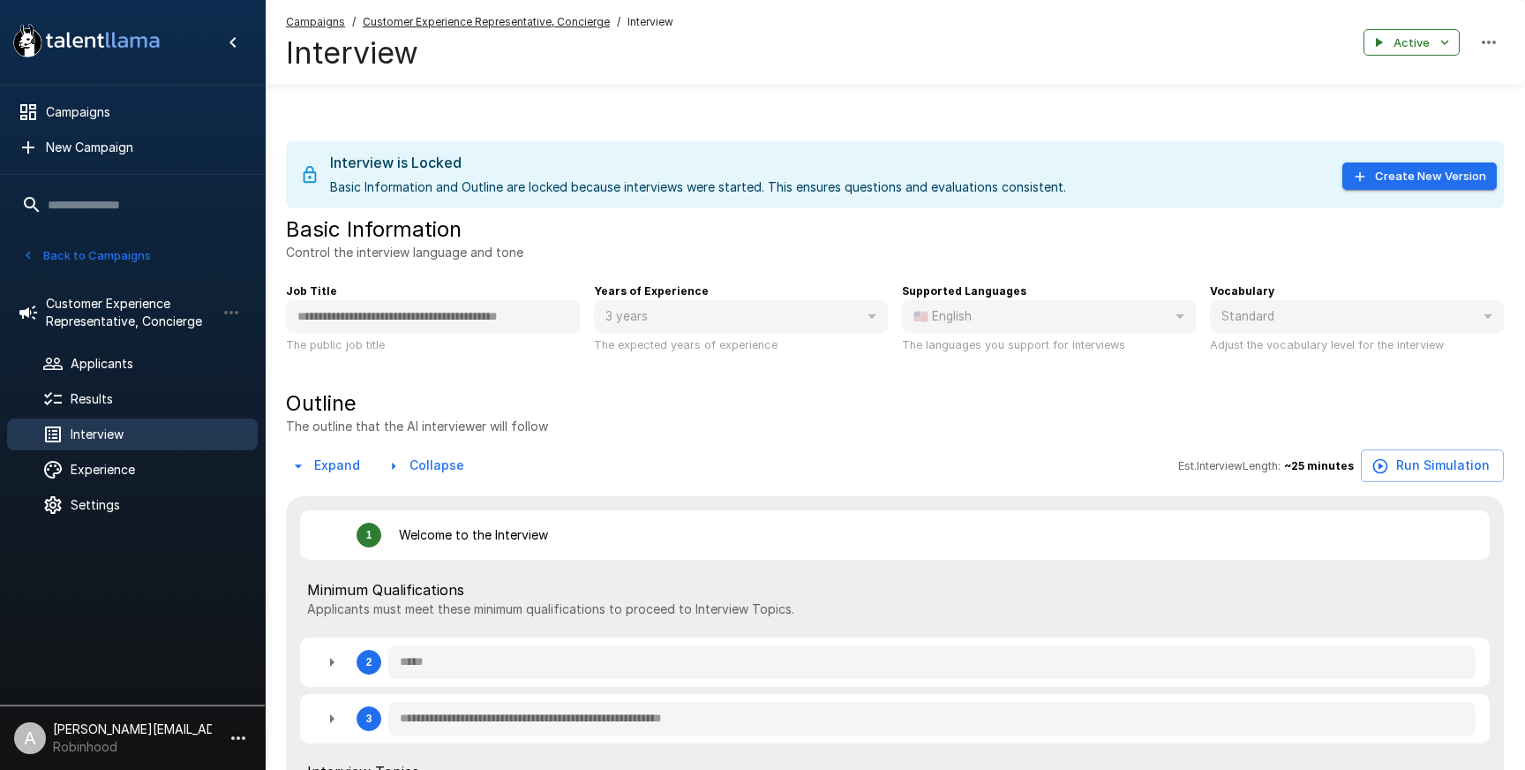
type textarea "*"
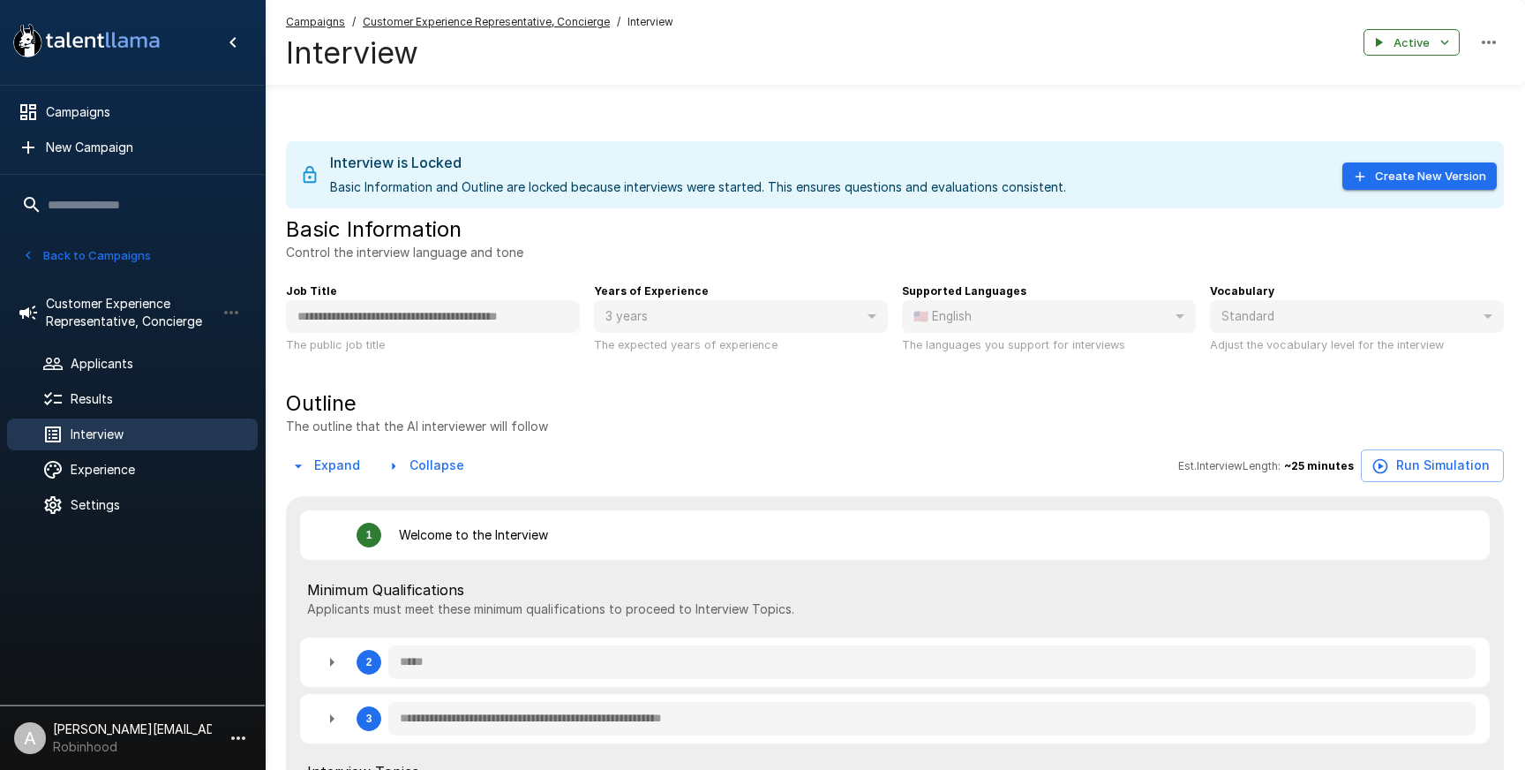
type textarea "*"
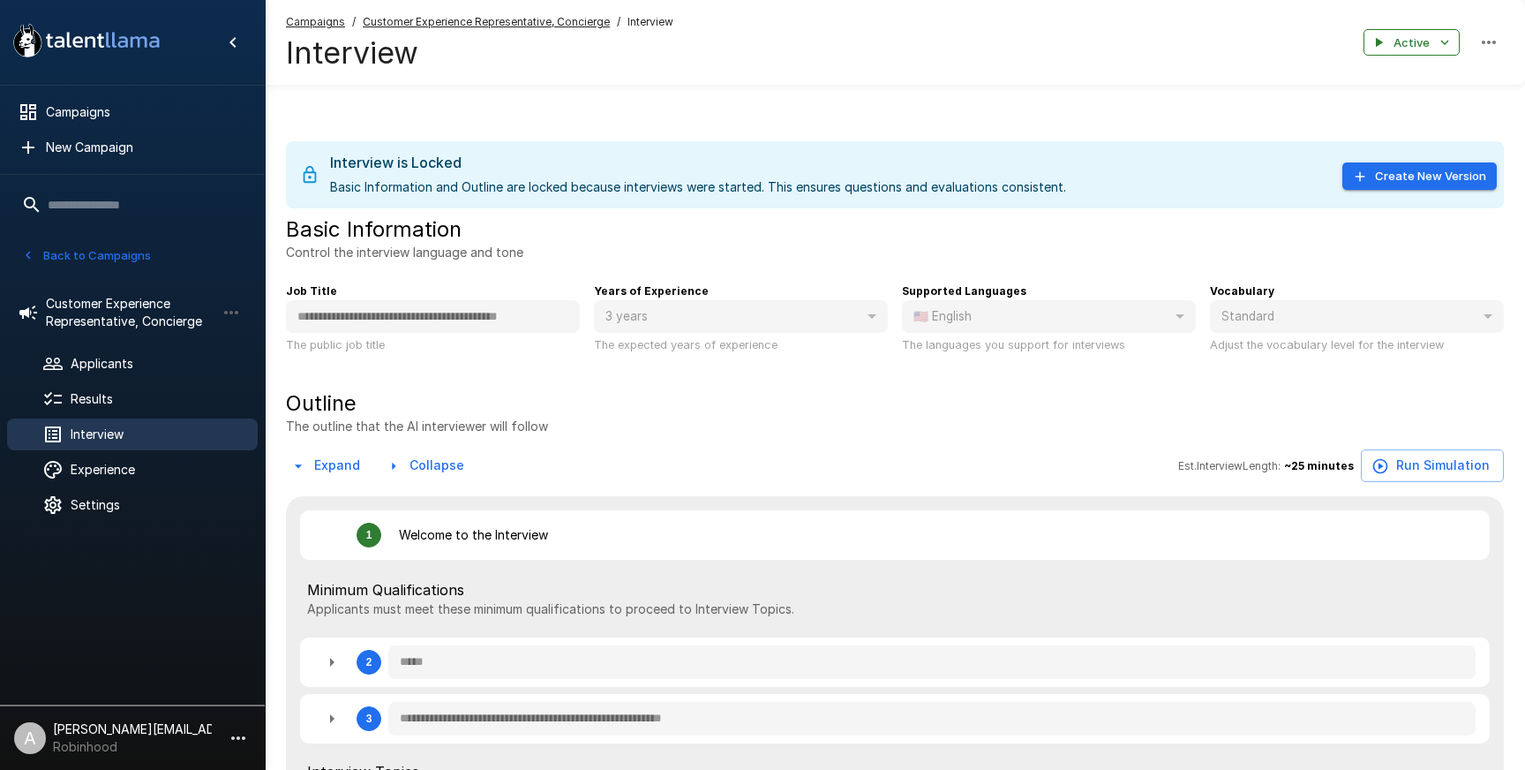
type textarea "*"
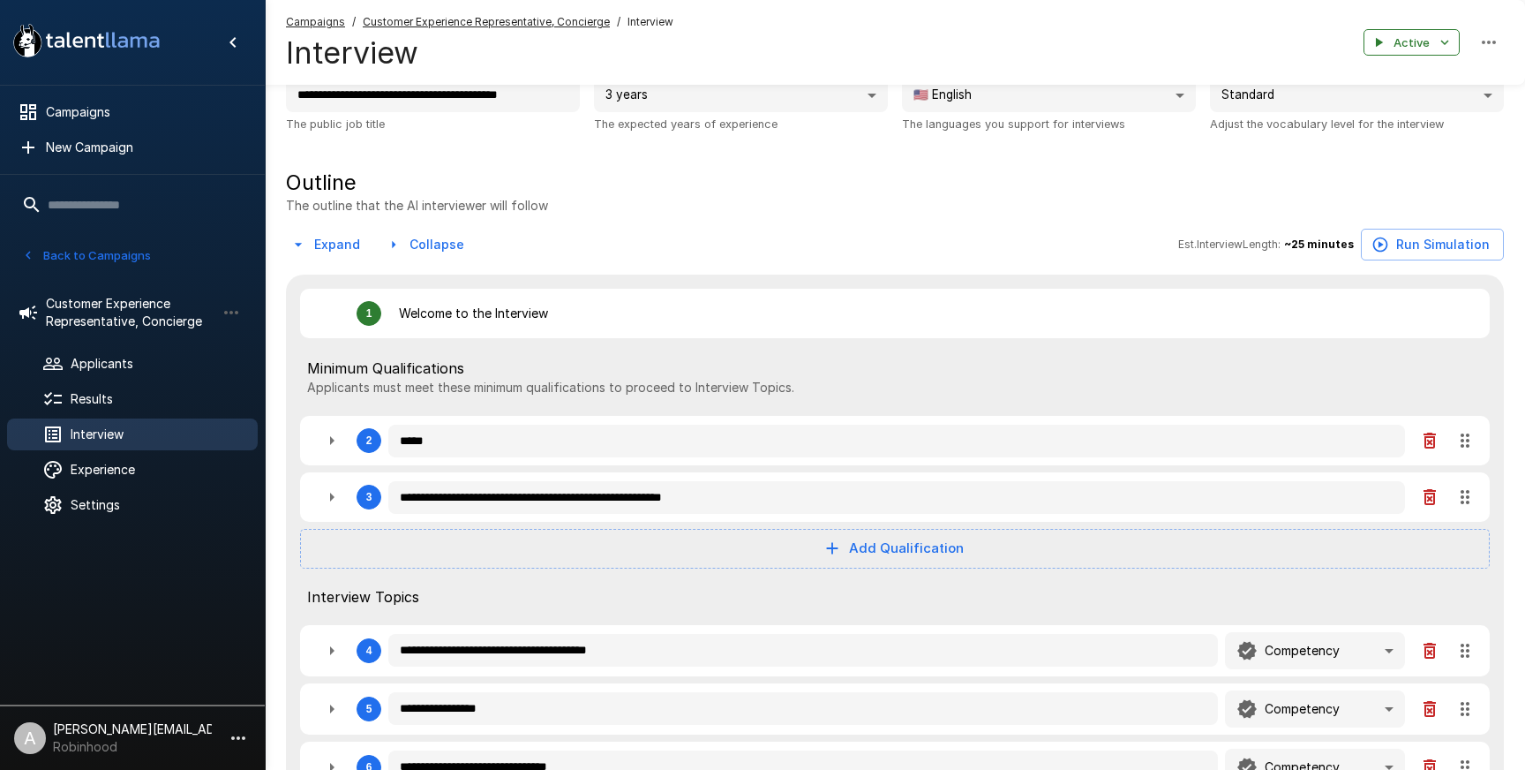
scroll to position [193, 0]
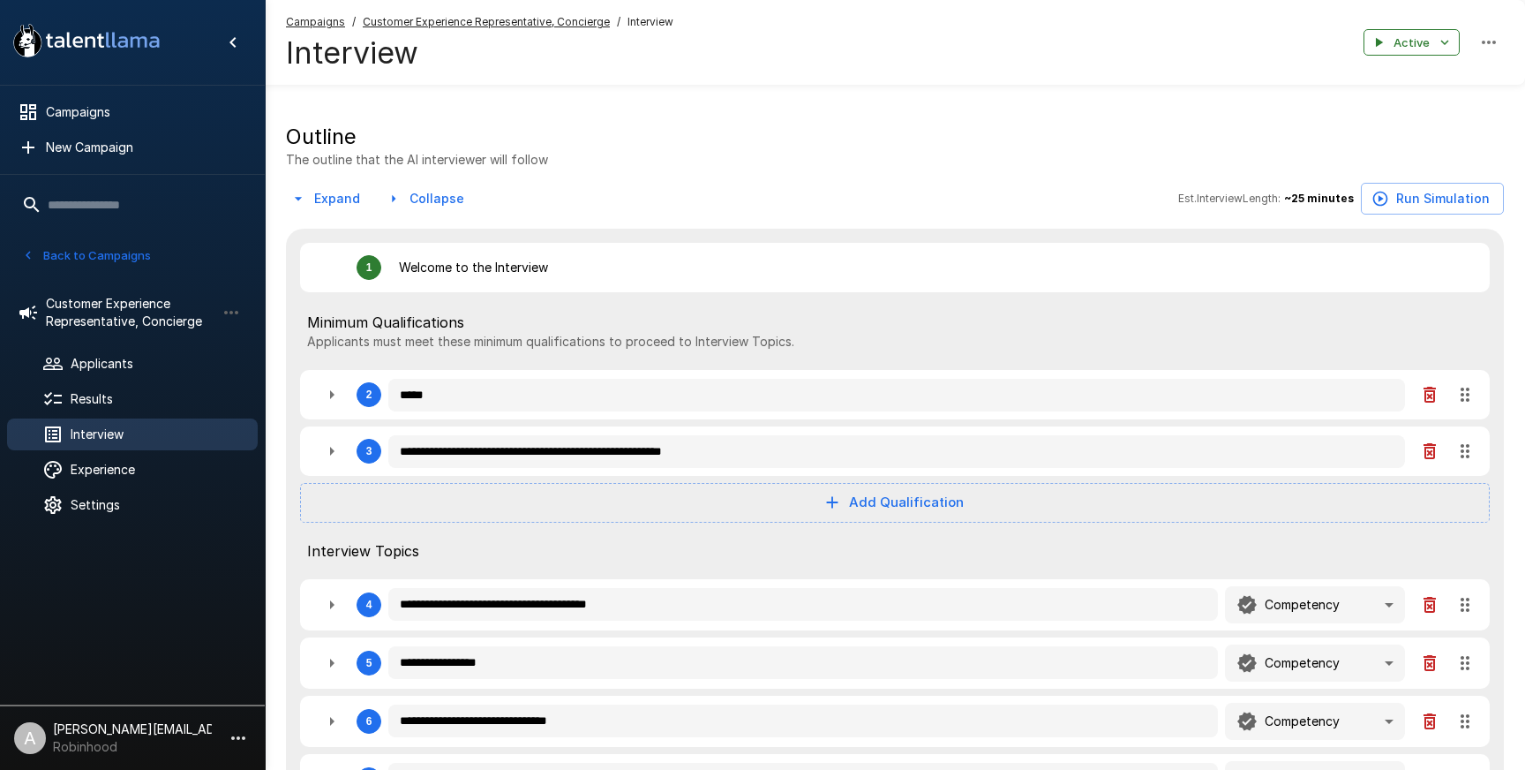
click at [1429, 463] on button "button" at bounding box center [1429, 450] width 35 height 35
type textarea "*"
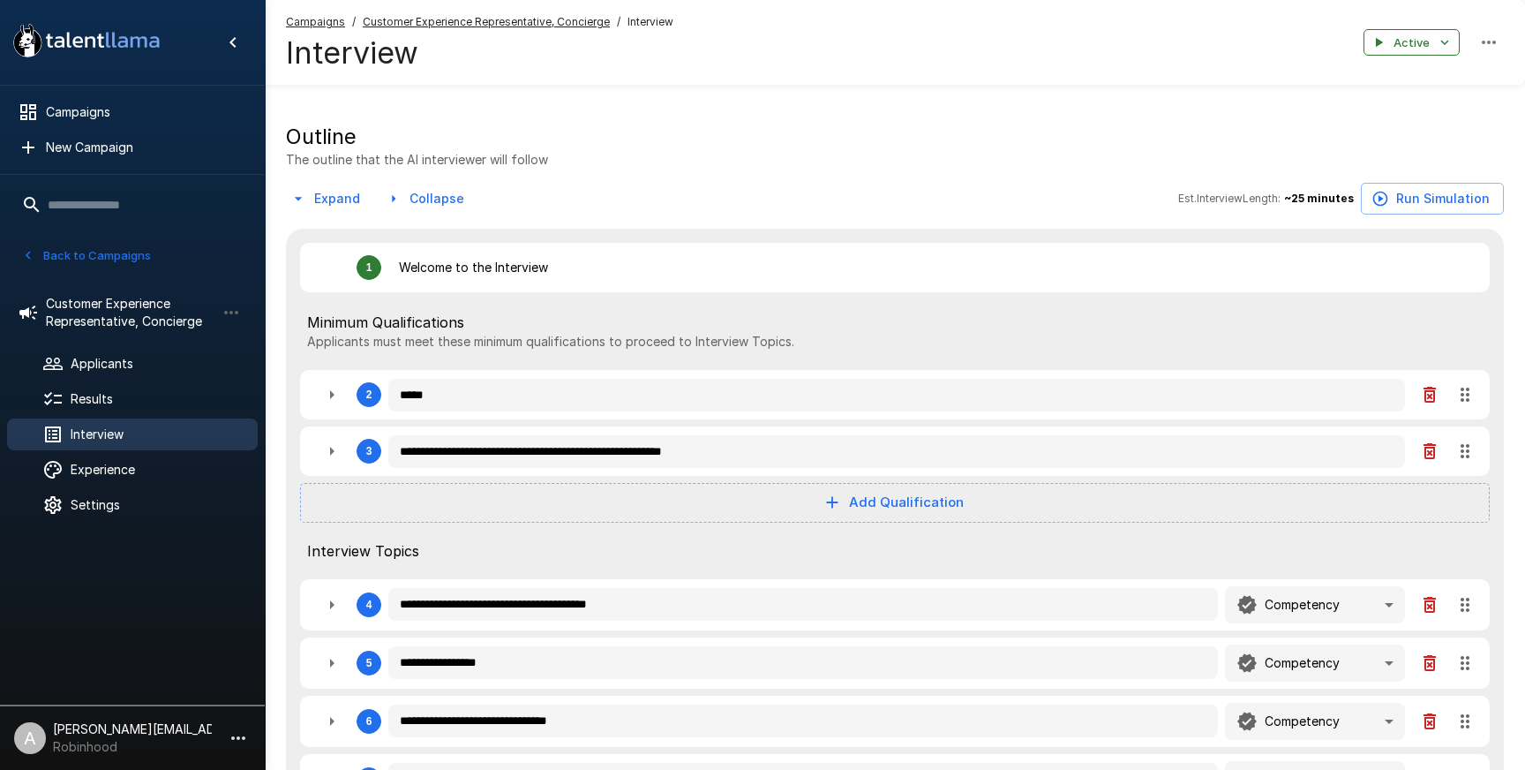
type textarea "*"
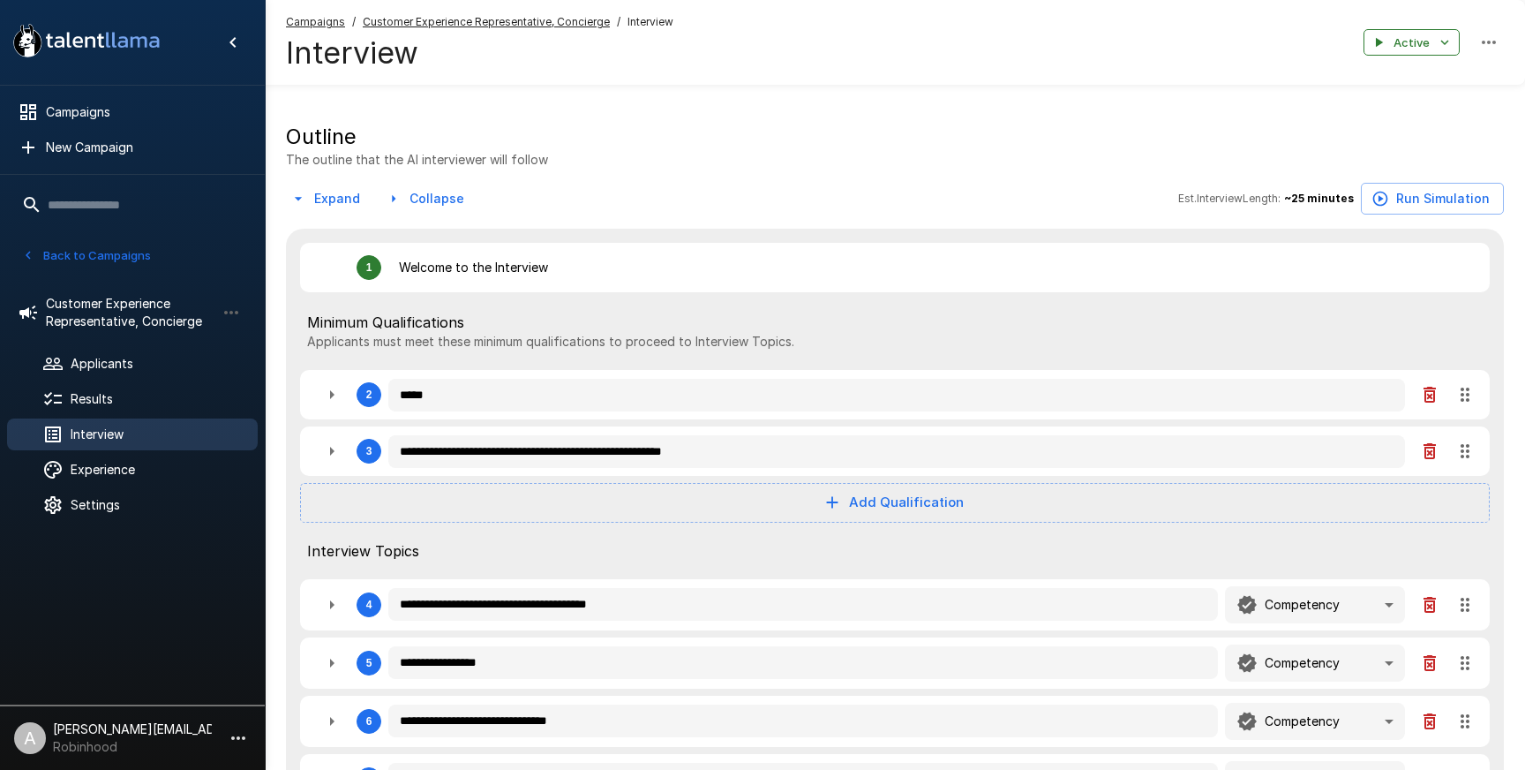
type textarea "*"
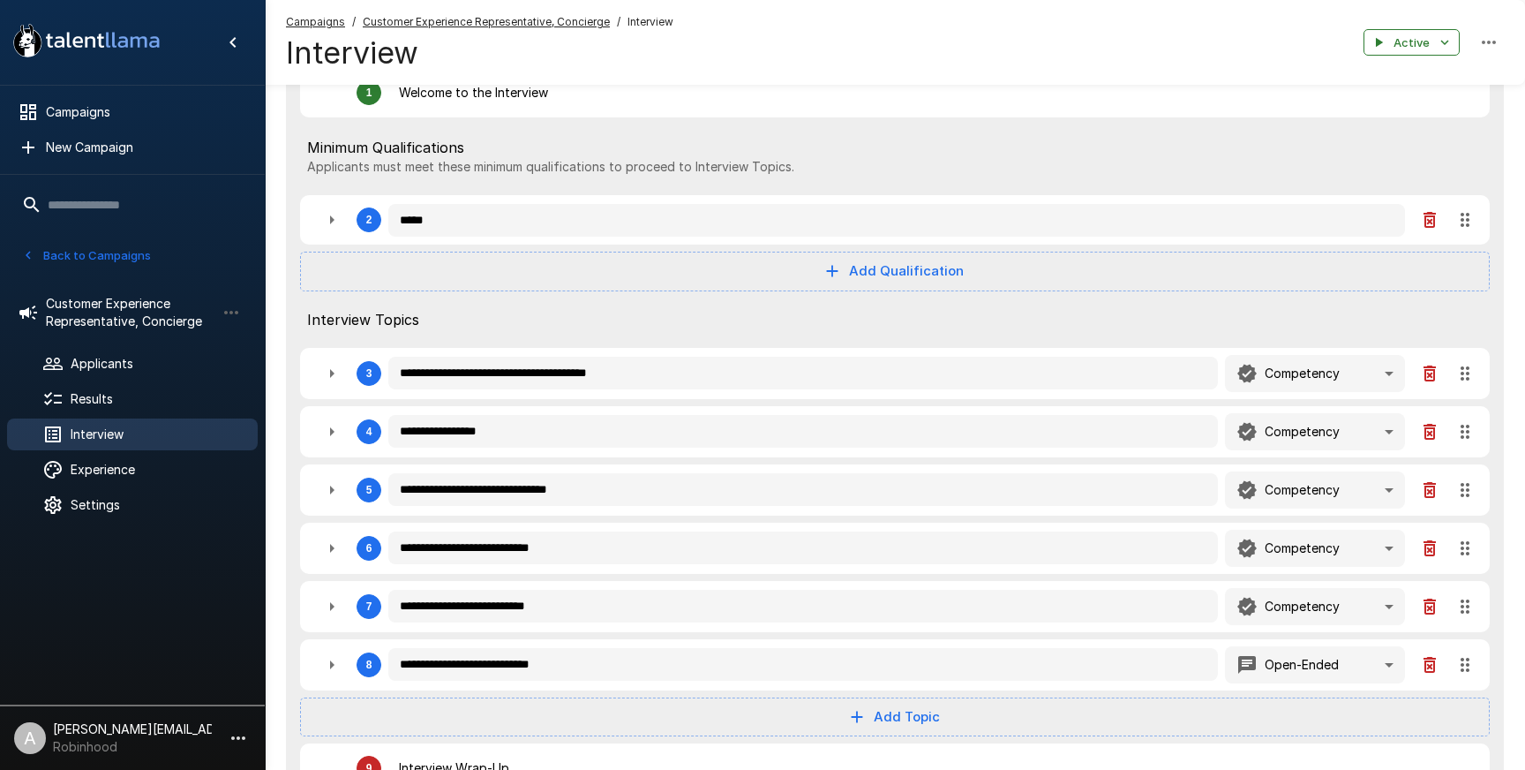
scroll to position [441, 0]
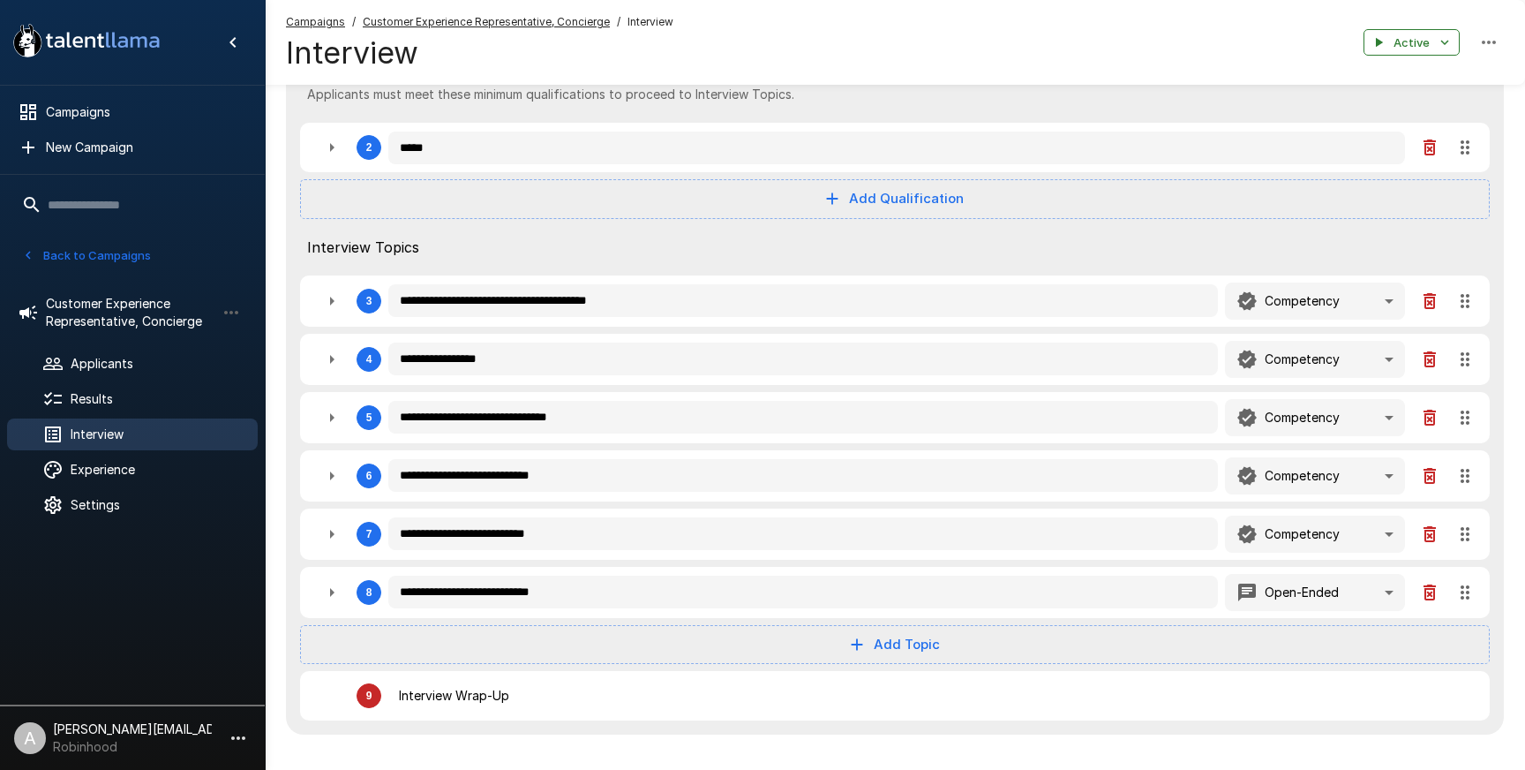
click at [337, 303] on icon "button" at bounding box center [331, 300] width 21 height 21
type textarea "*"
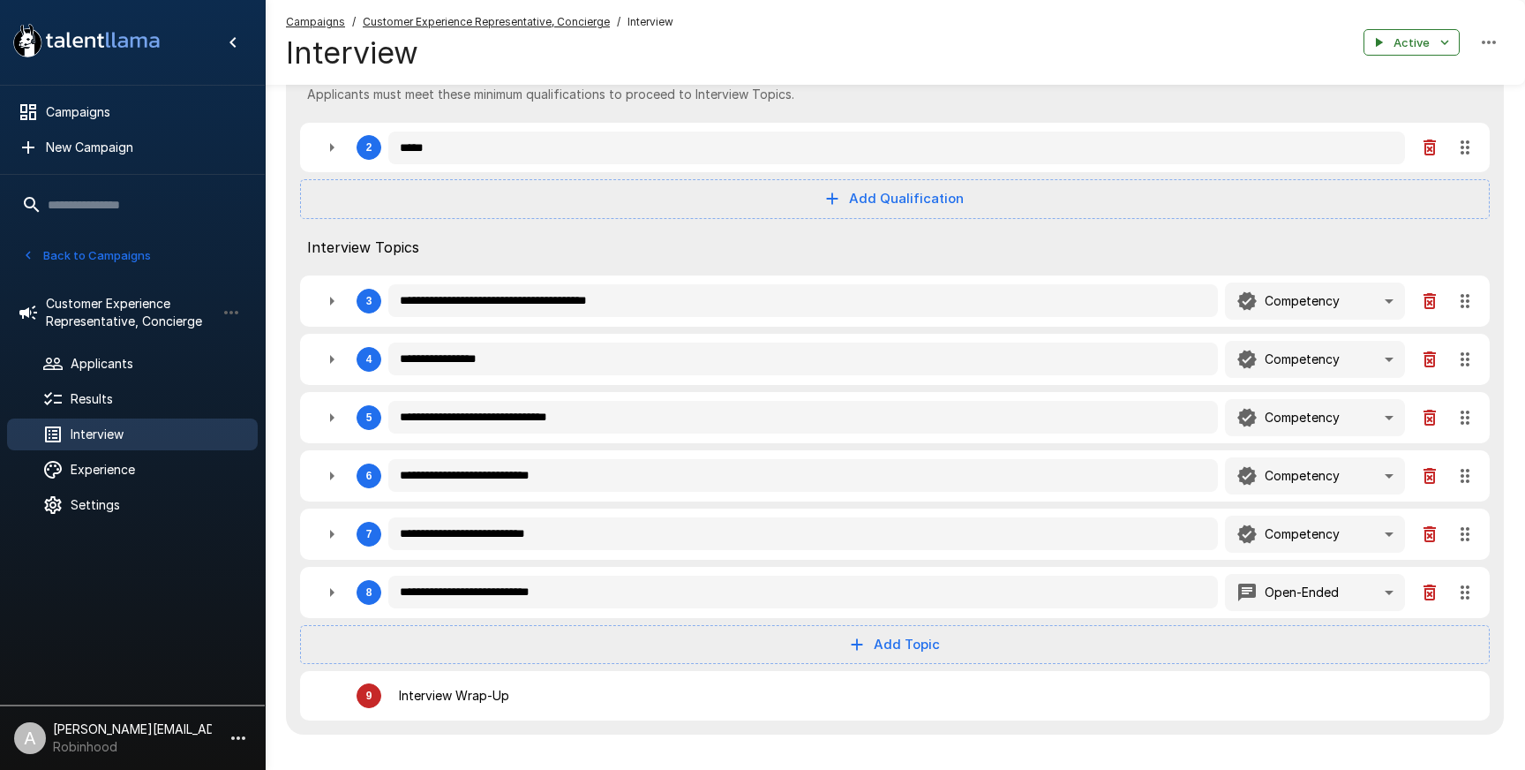
type textarea "*"
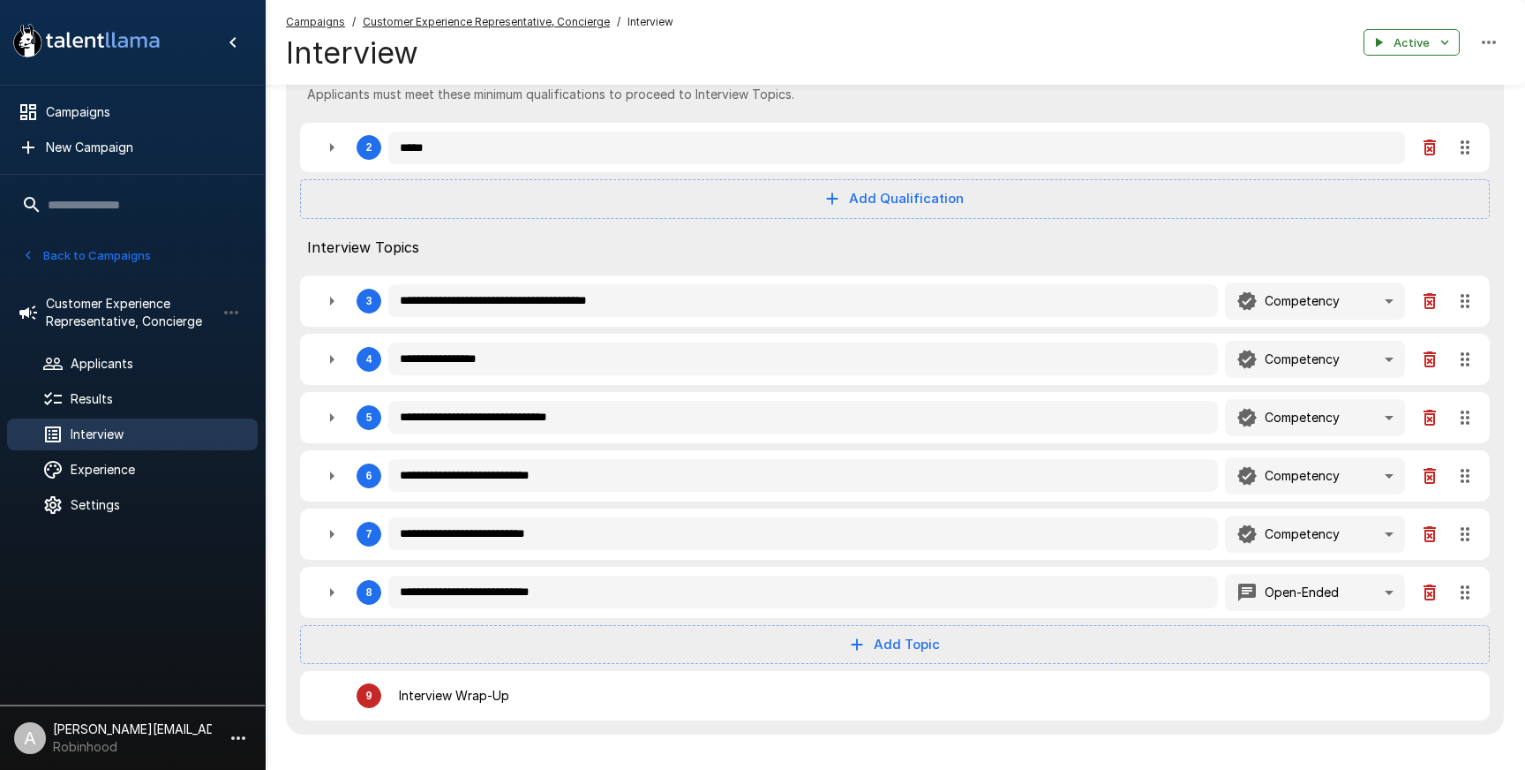
type textarea "*"
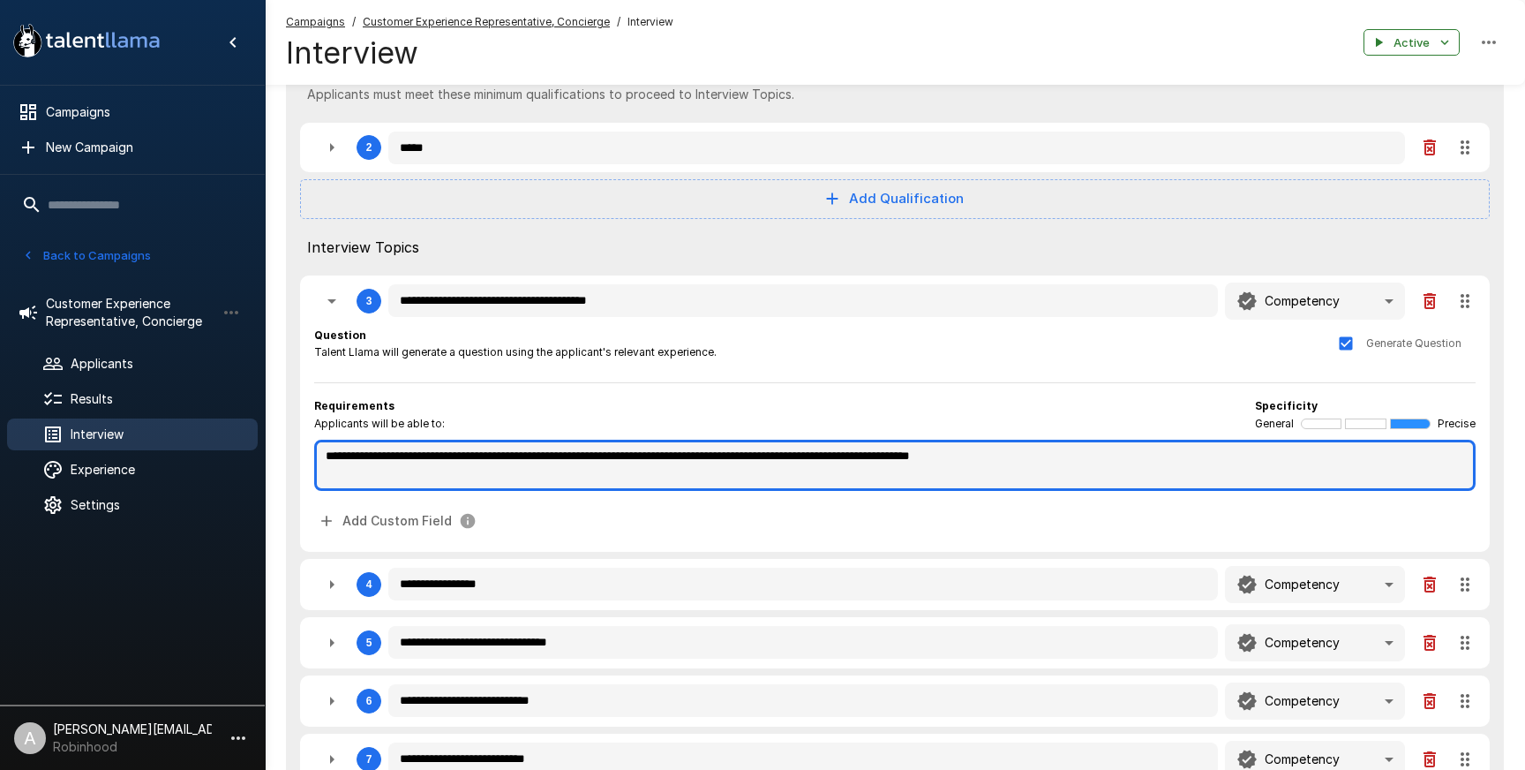
type textarea "*"
click at [1100, 462] on textarea "**********" at bounding box center [895, 465] width 1162 height 51
type textarea "*"
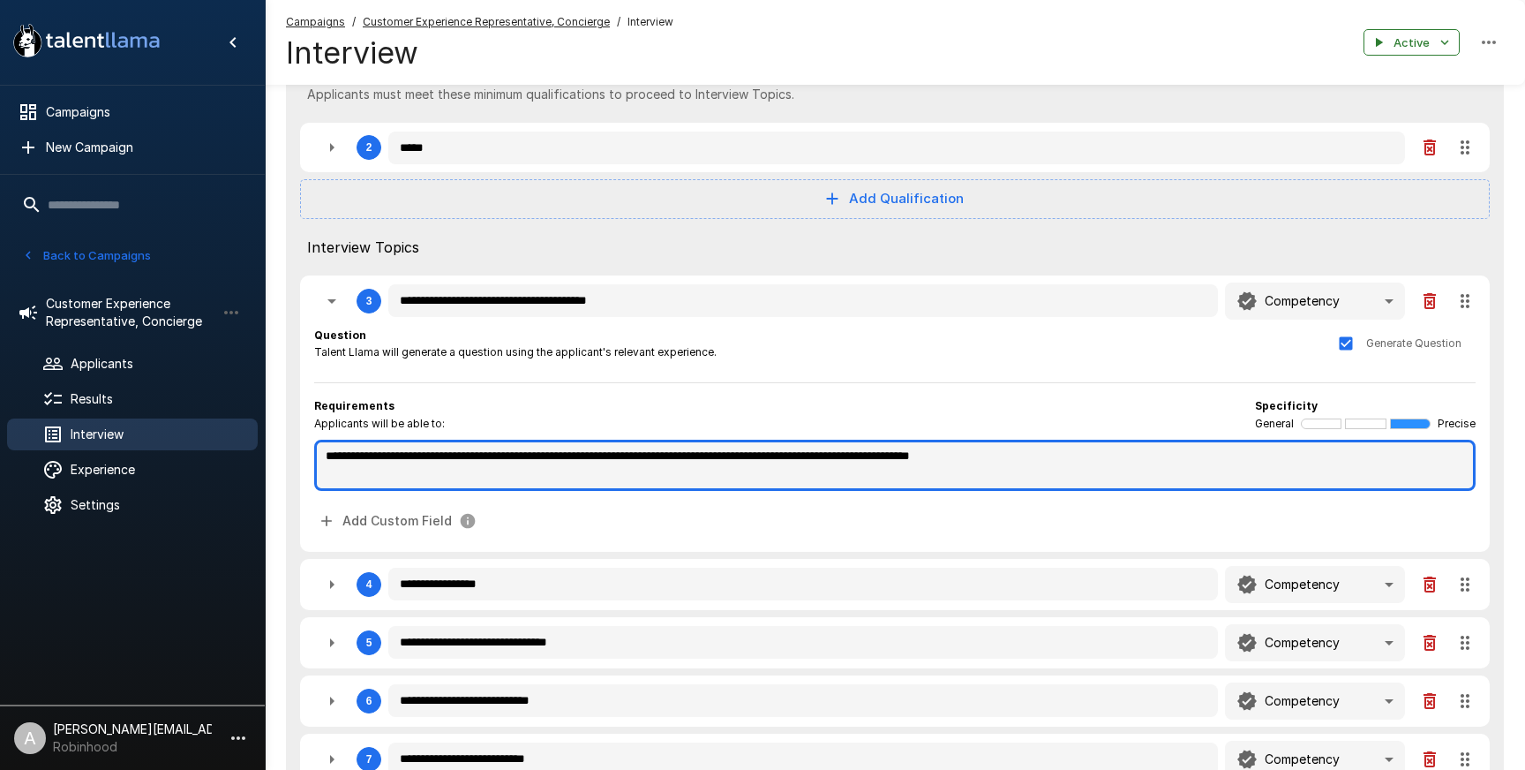
type textarea "*"
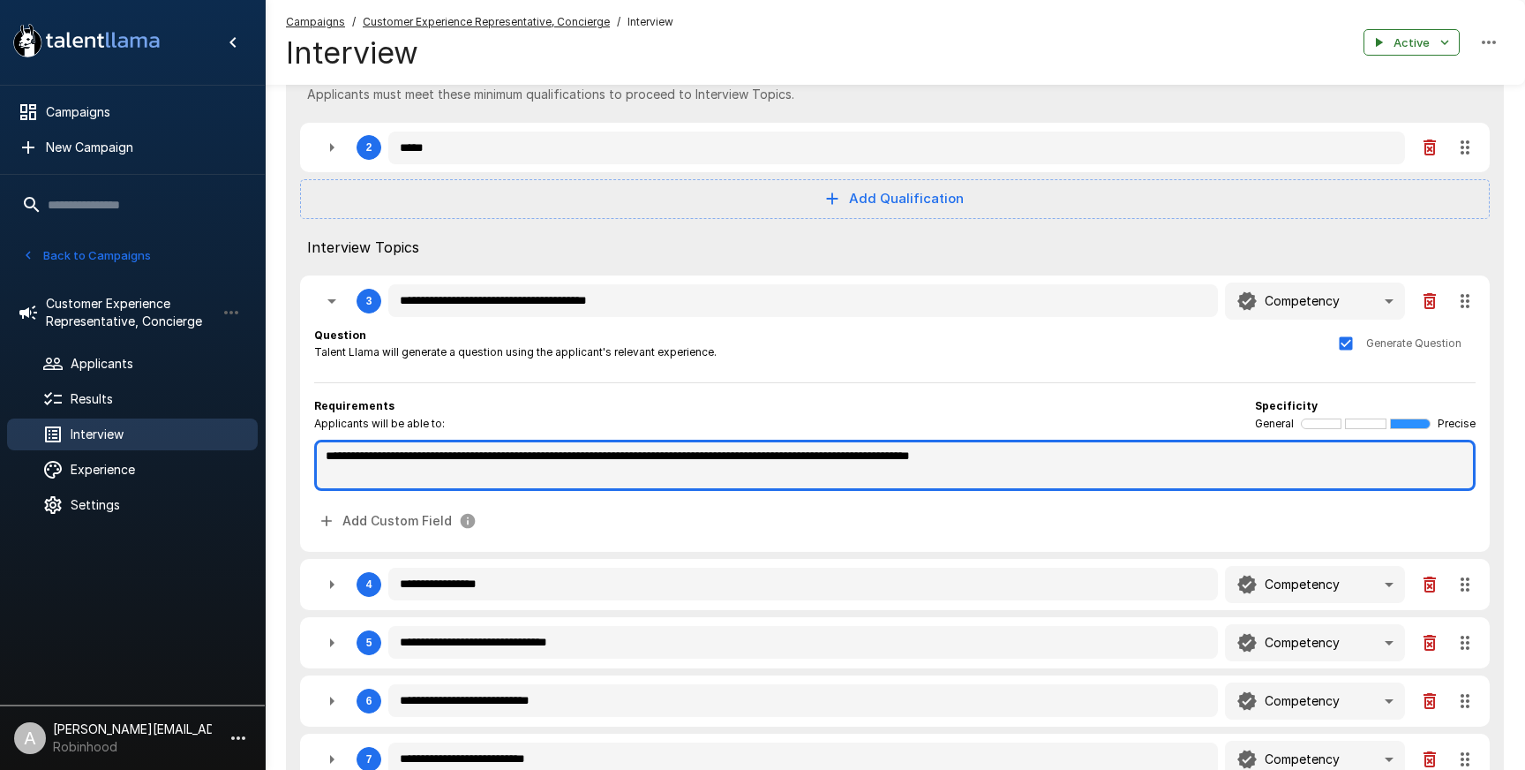
type textarea "*"
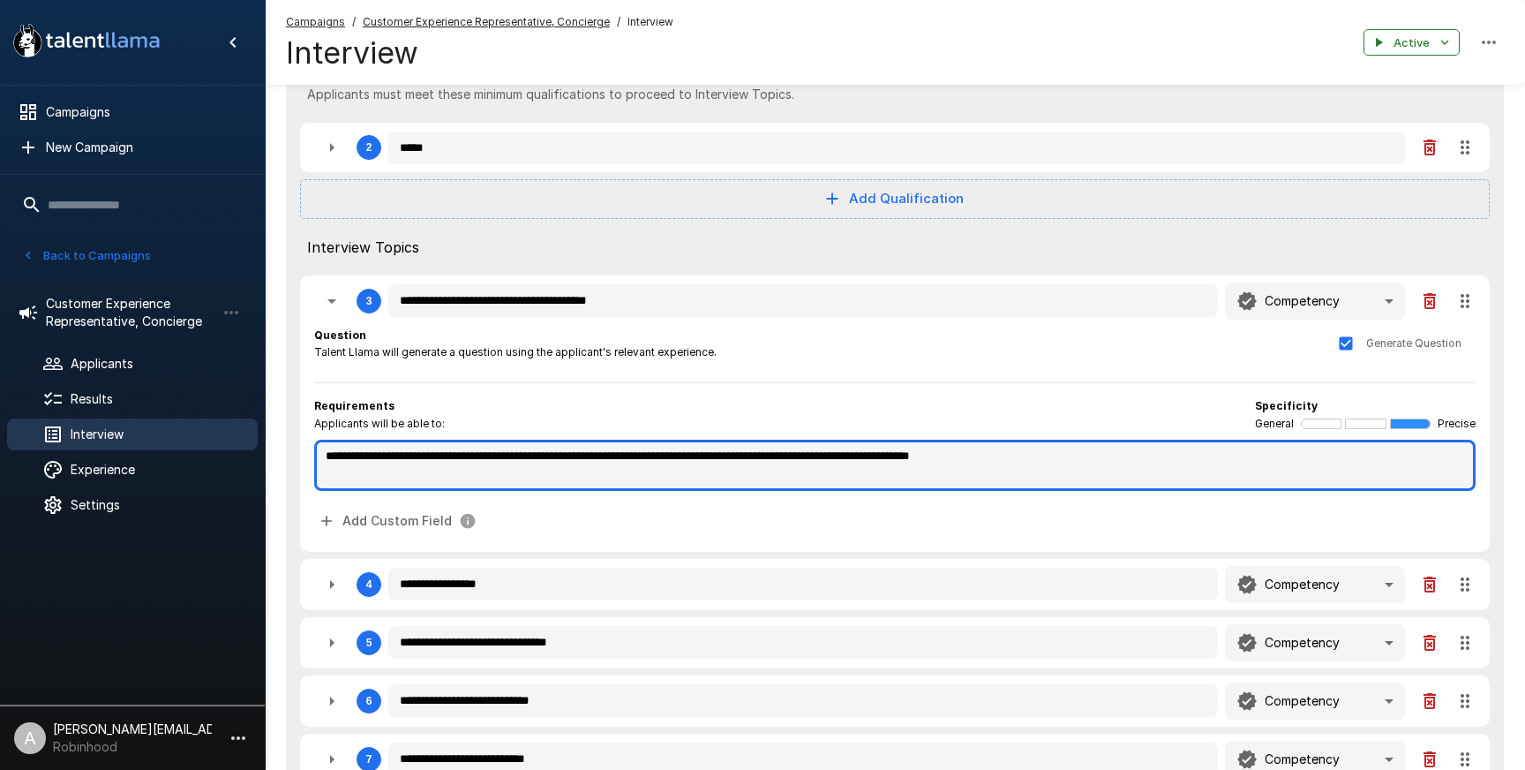
type textarea "**********"
type textarea "*"
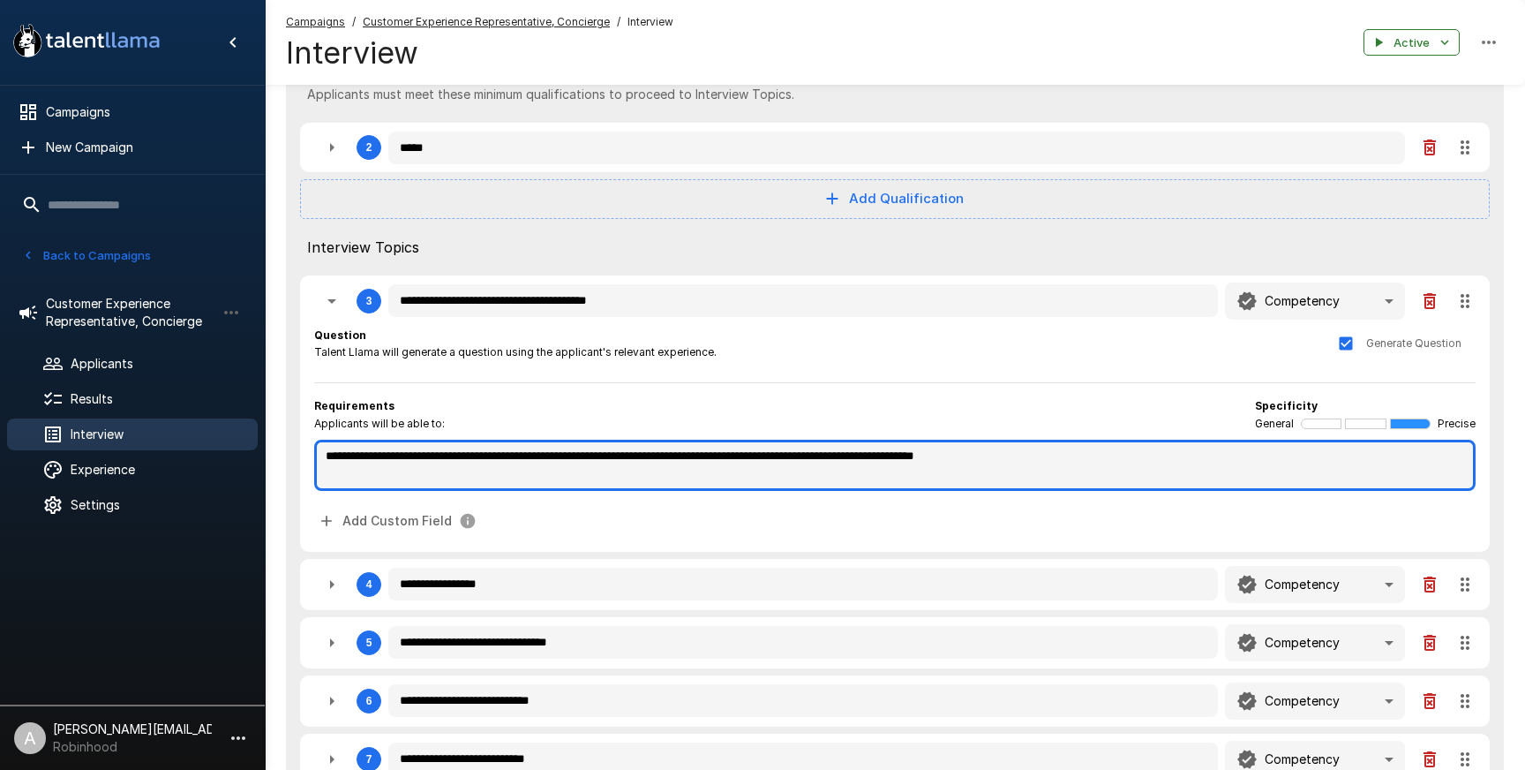
type textarea "*"
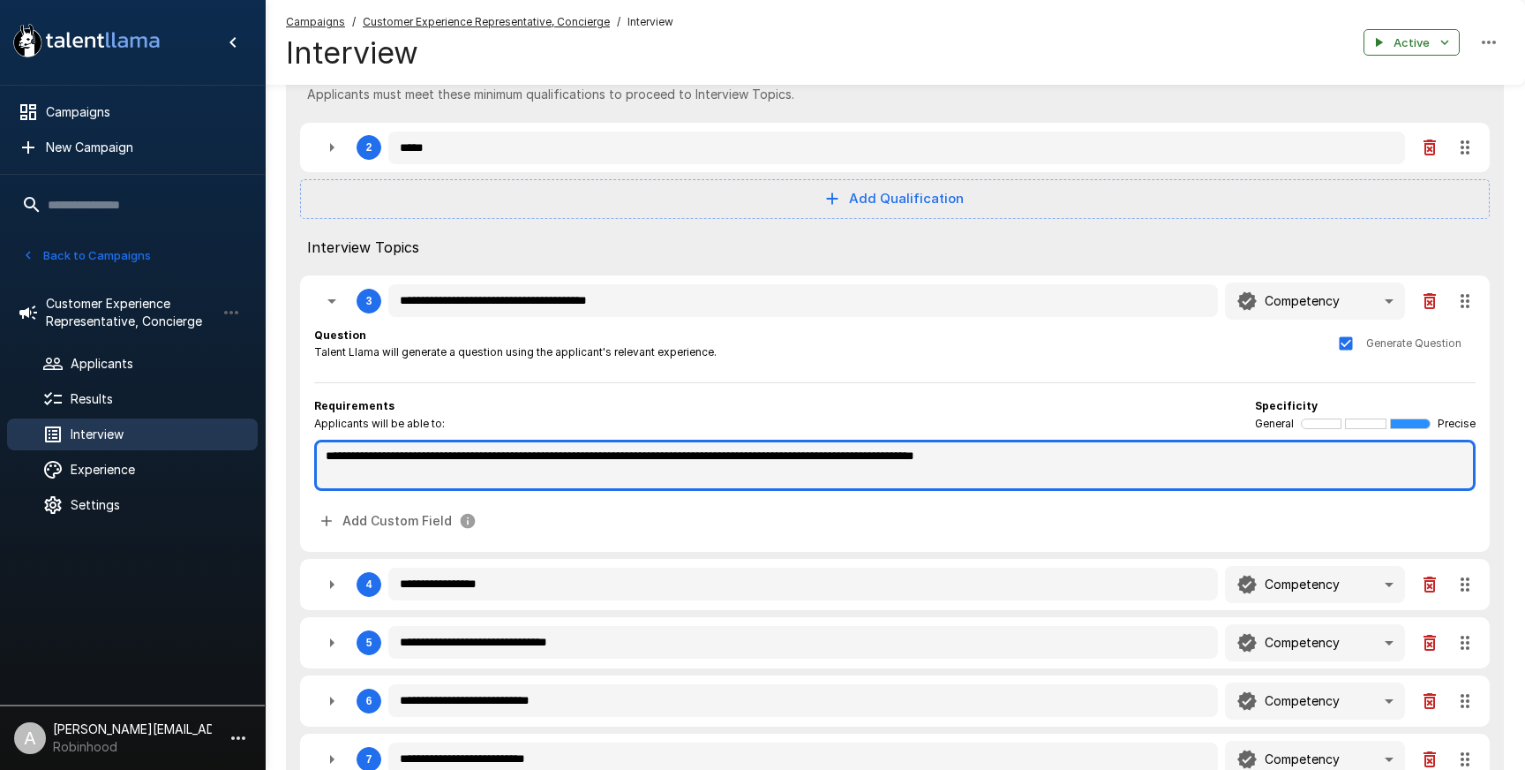
type textarea "*"
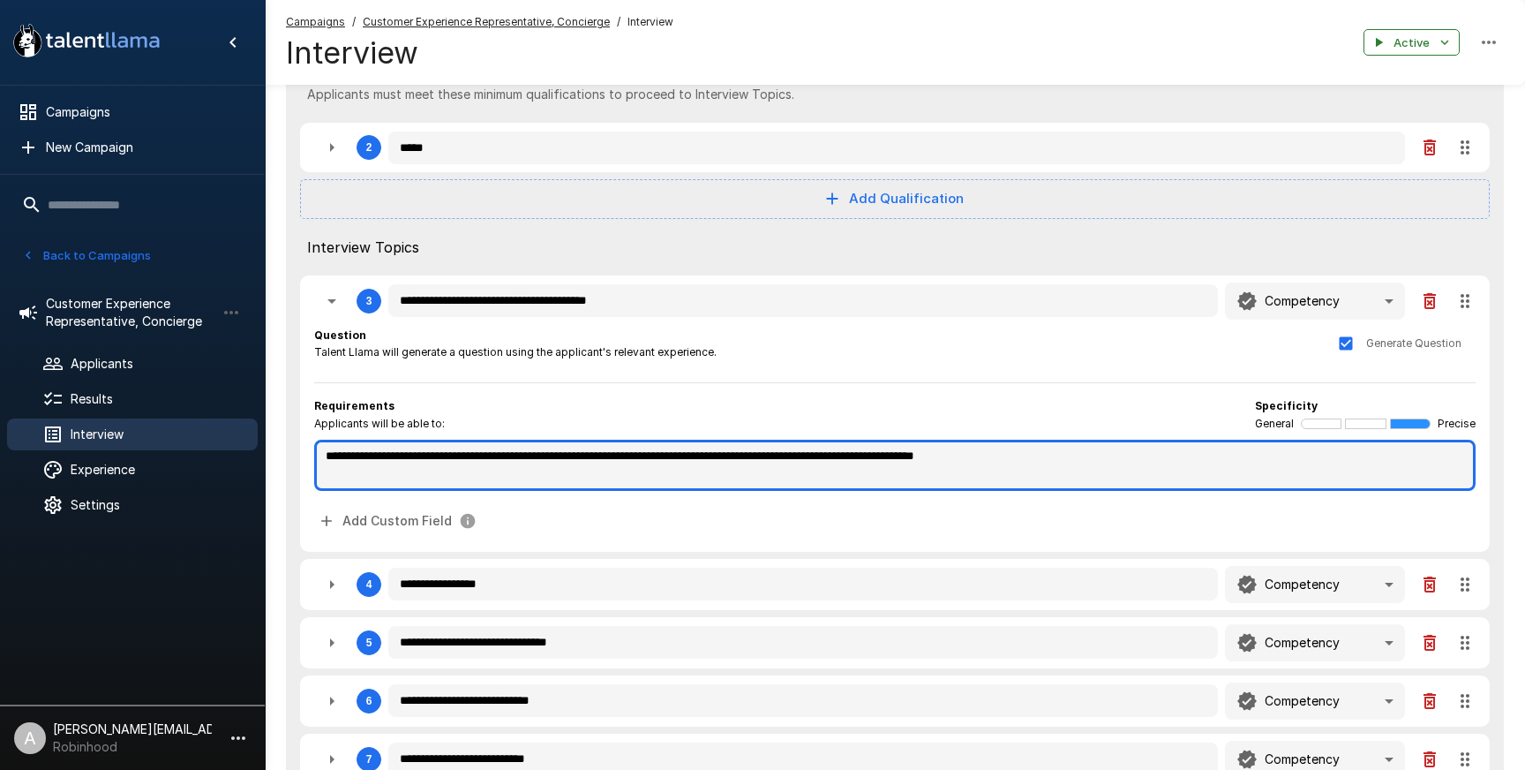
type textarea "*"
type textarea "**********"
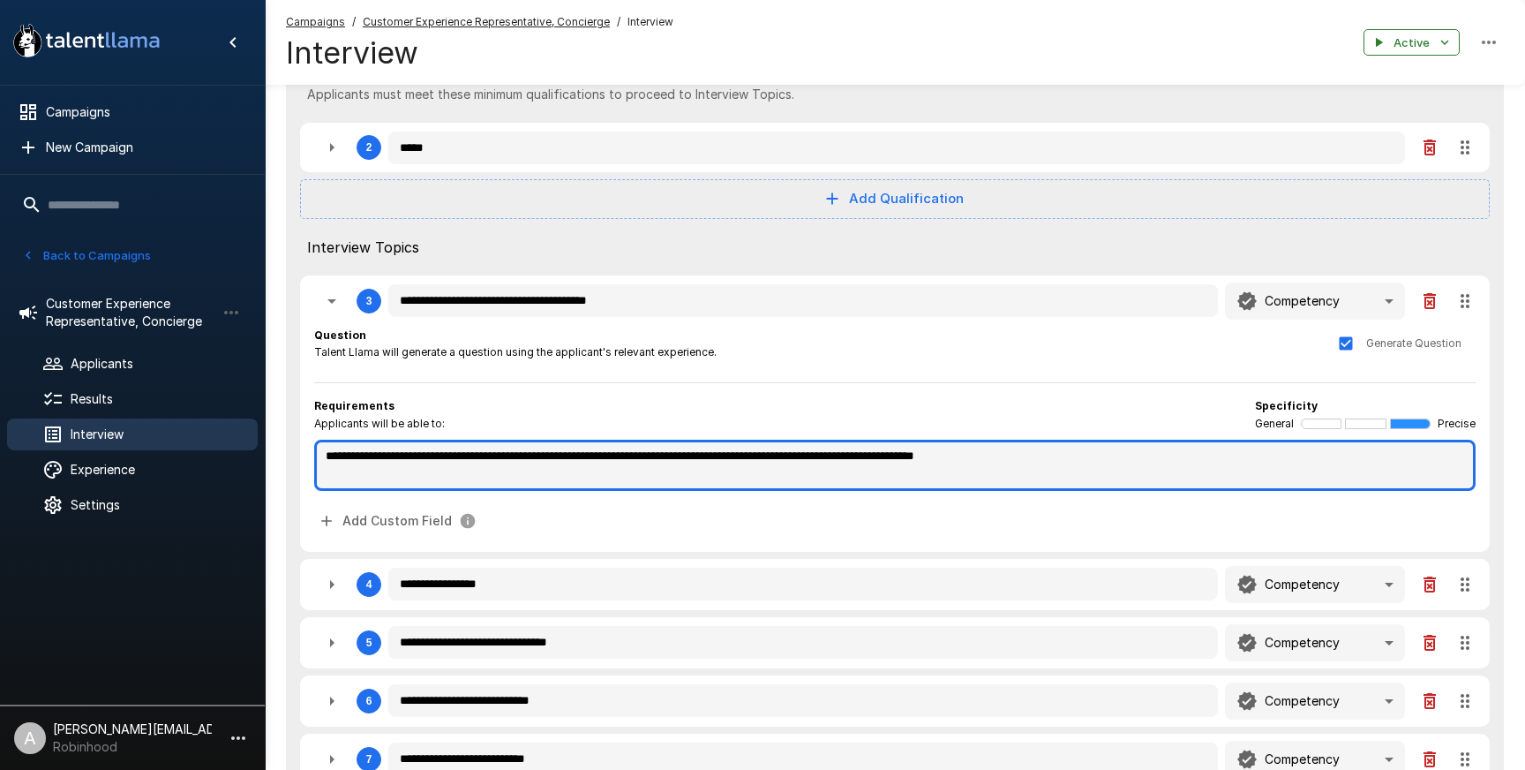
type textarea "*"
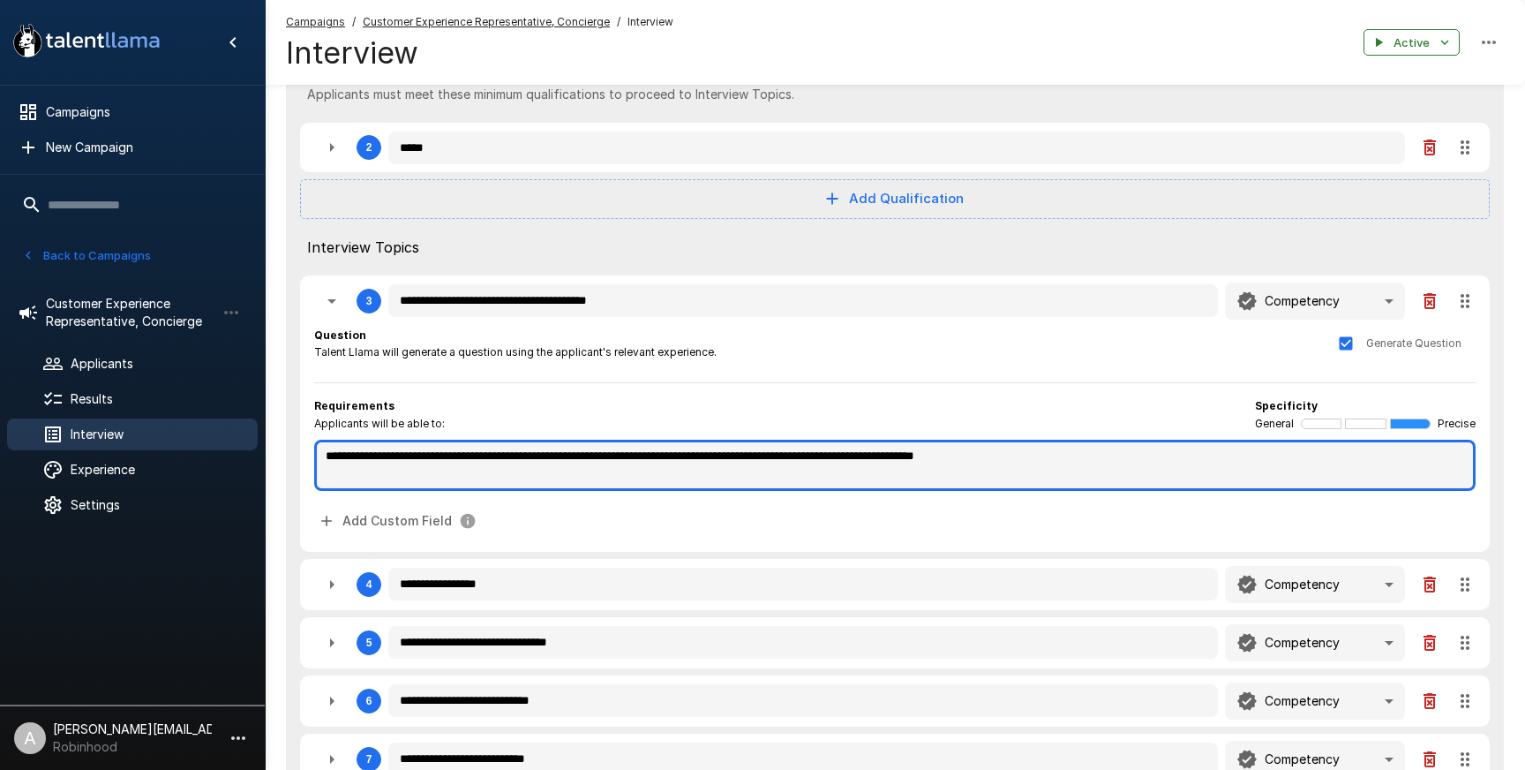
type textarea "*"
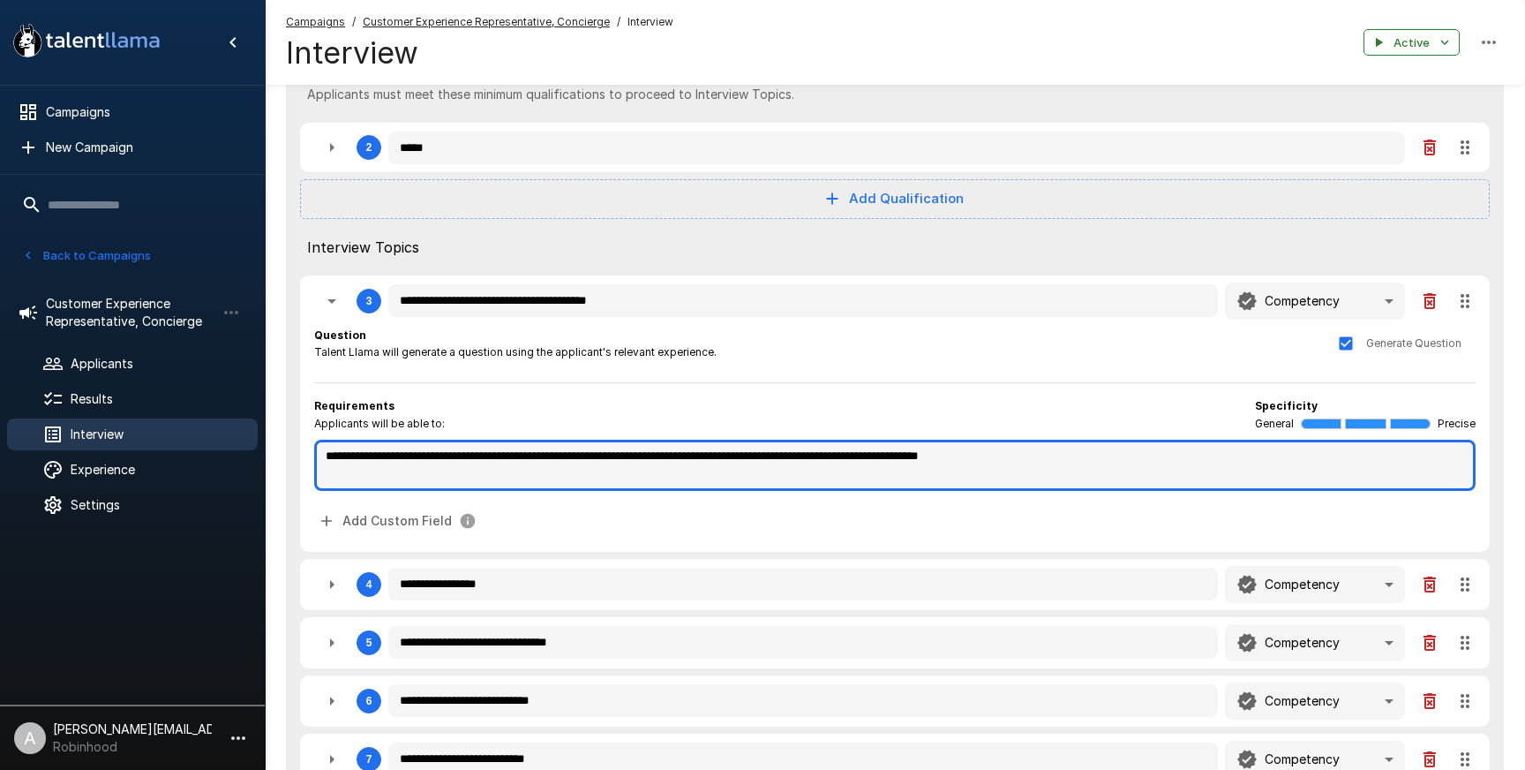
type textarea "*"
type textarea "**********"
type textarea "*"
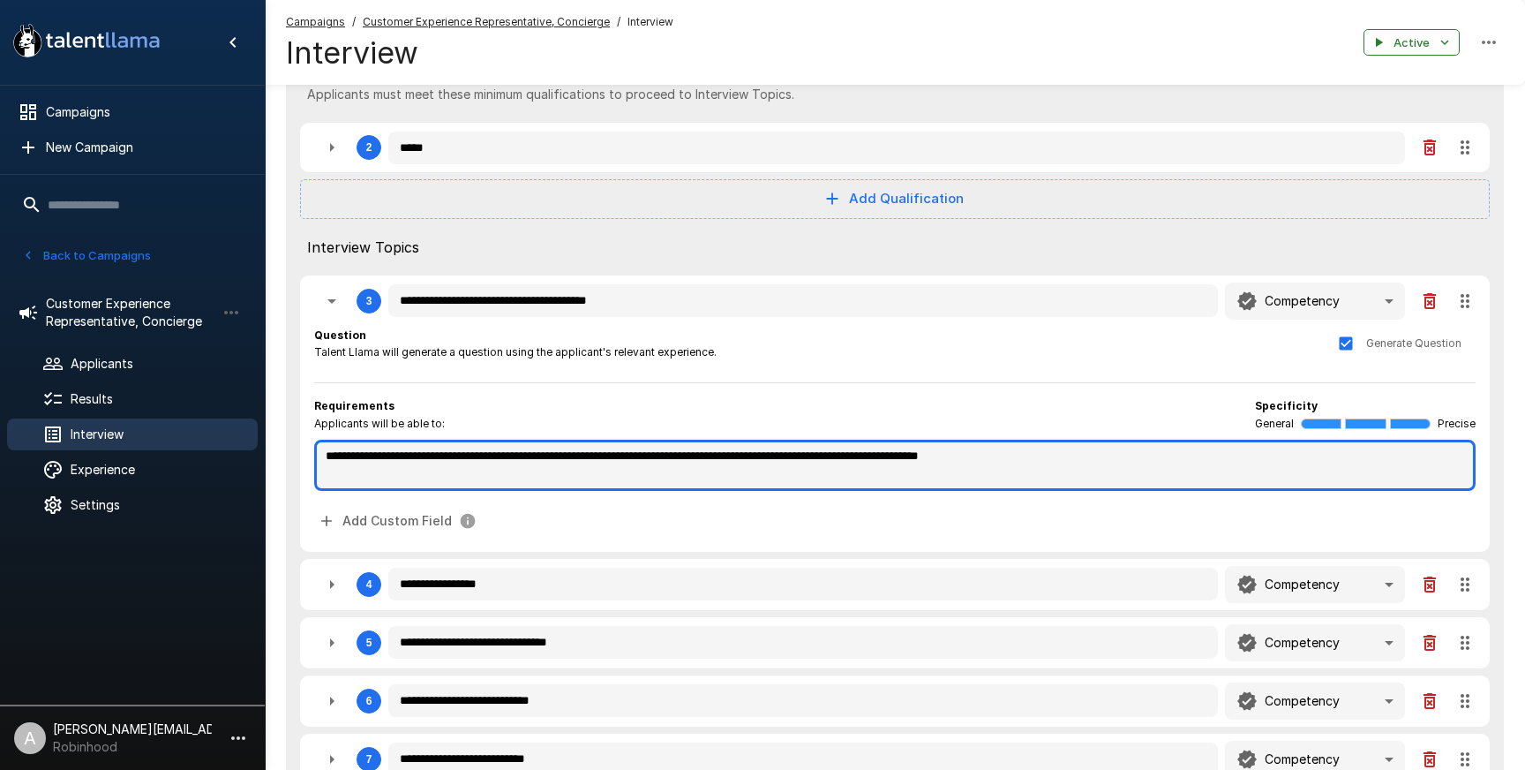
type textarea "*"
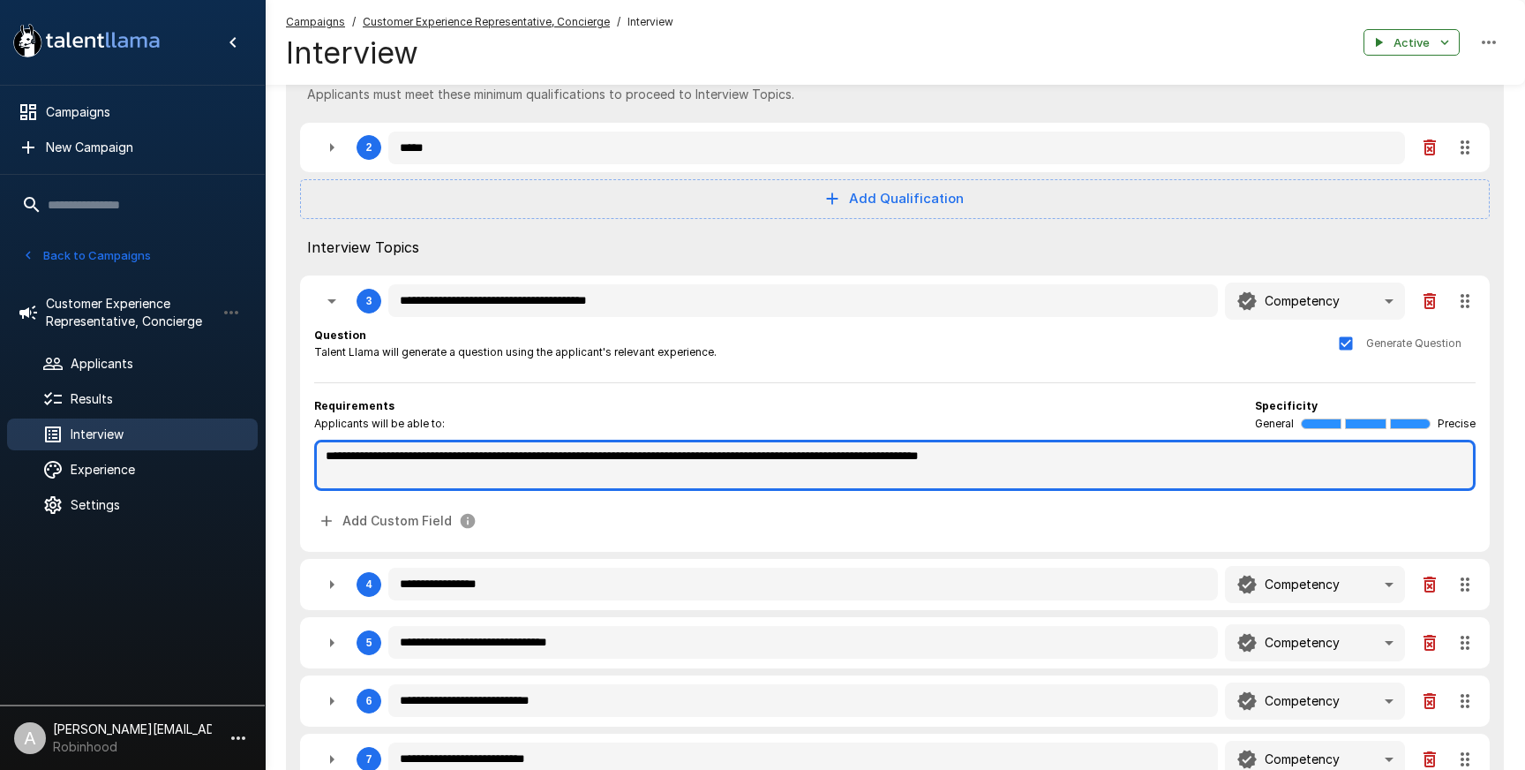
type textarea "*"
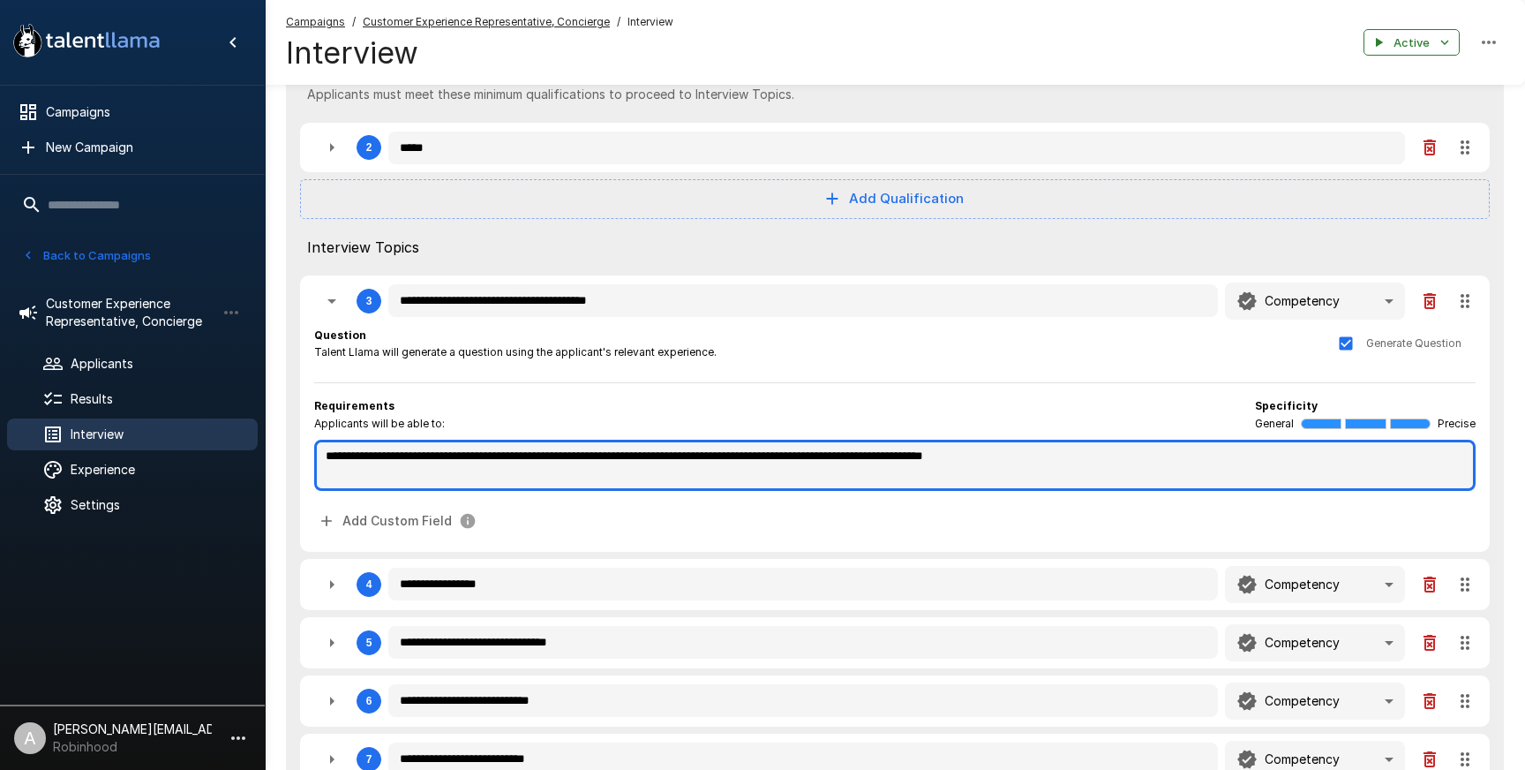
type textarea "*"
type textarea "**********"
type textarea "*"
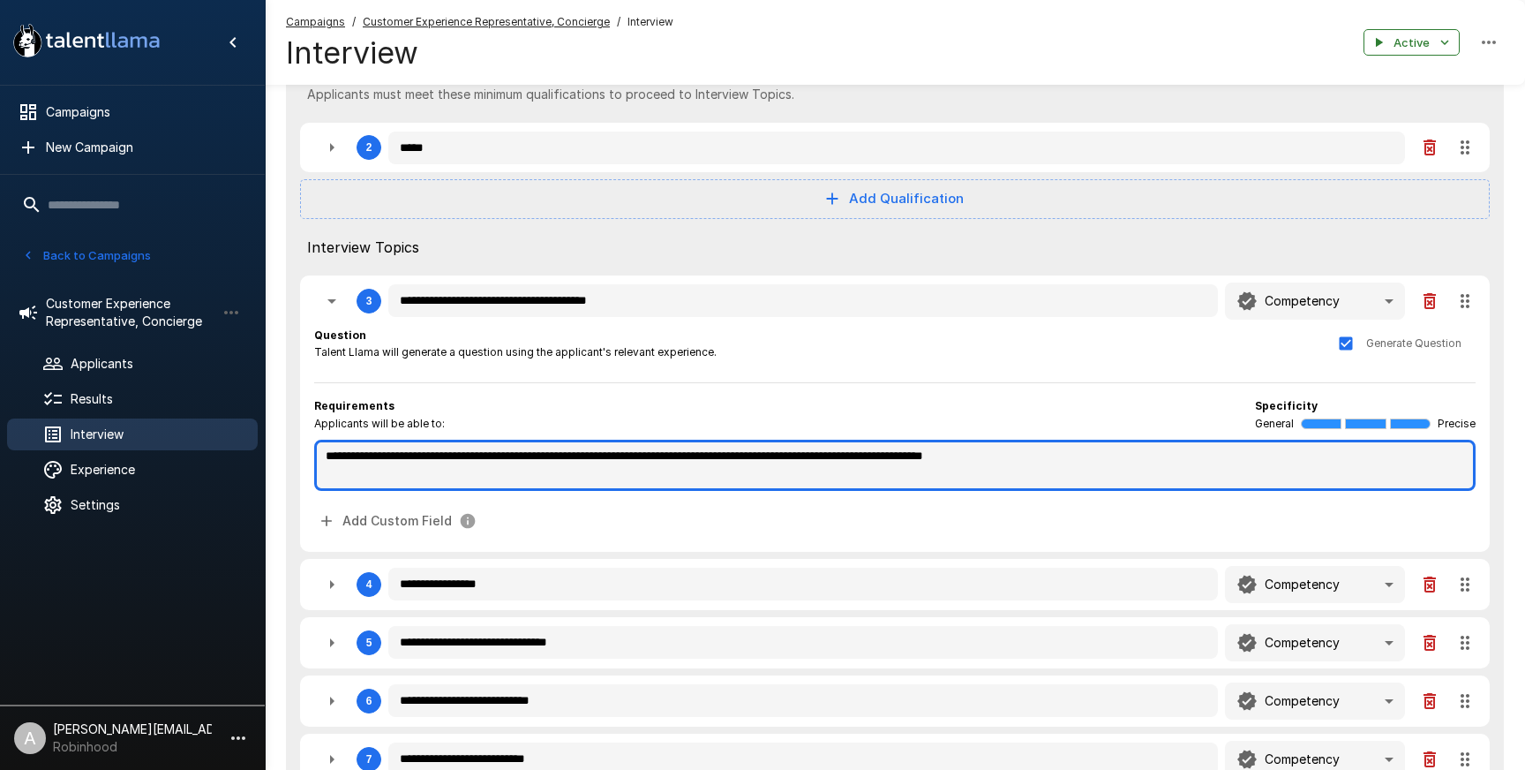
type textarea "*"
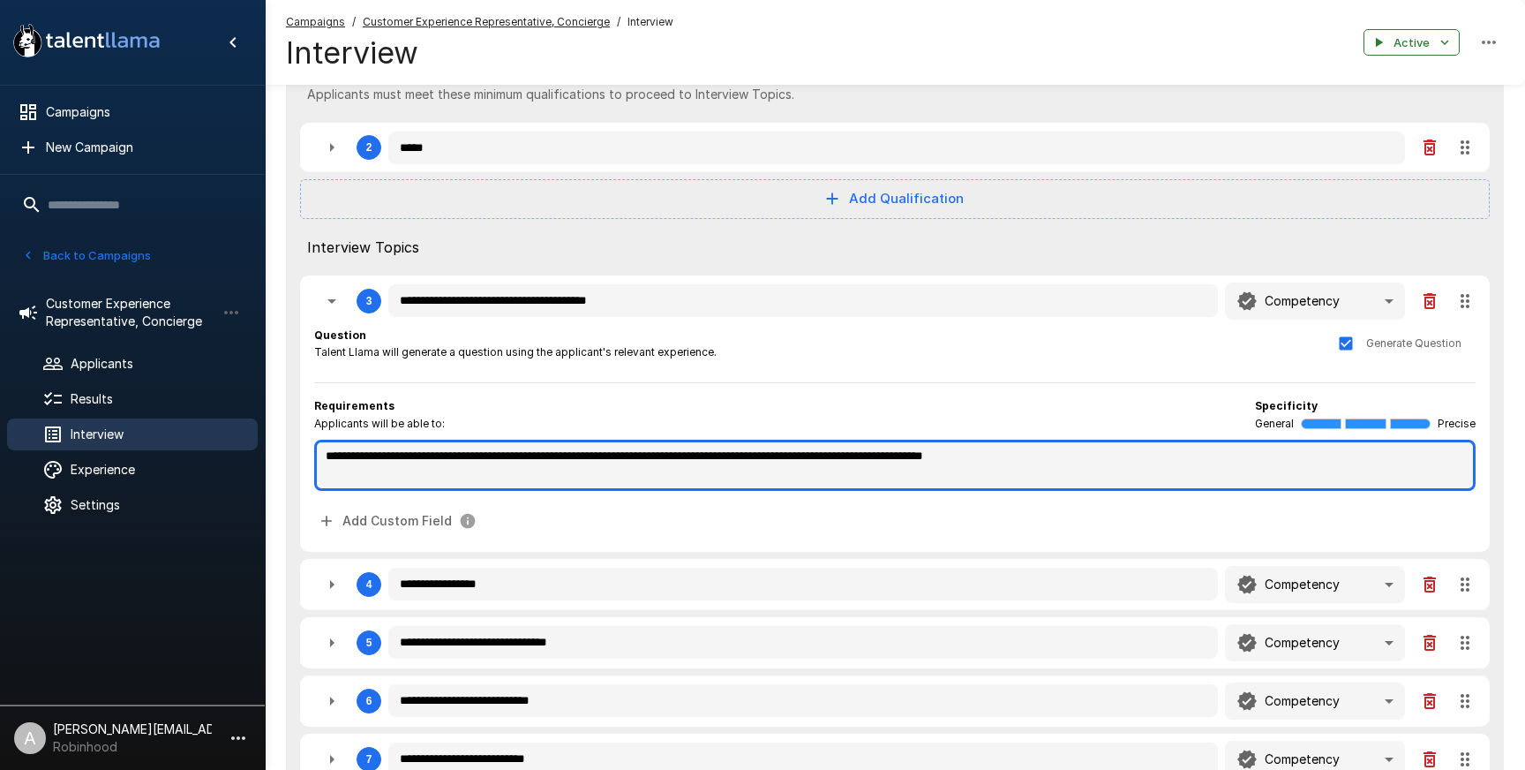
type textarea "*"
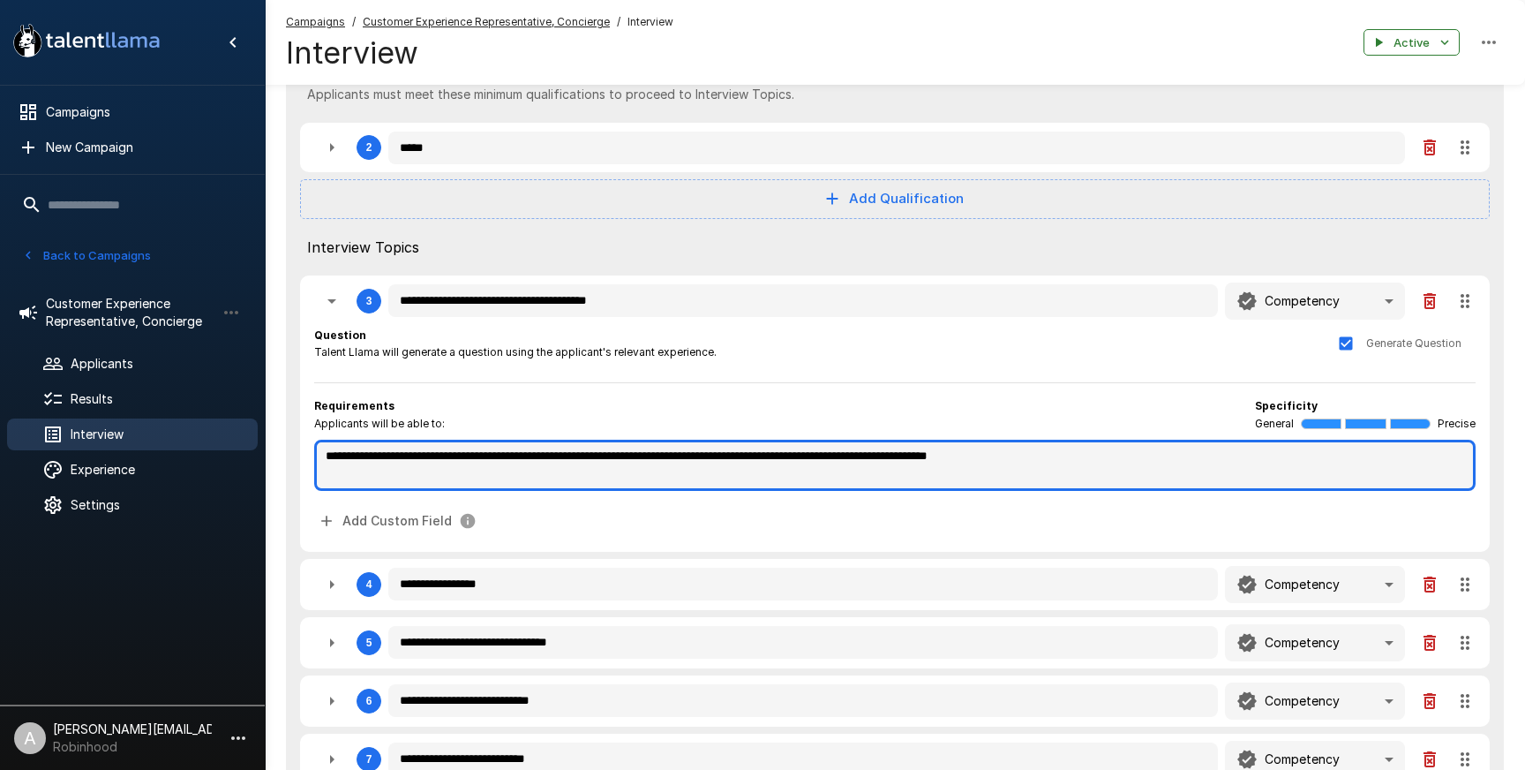
type textarea "*"
type textarea "**********"
type textarea "*"
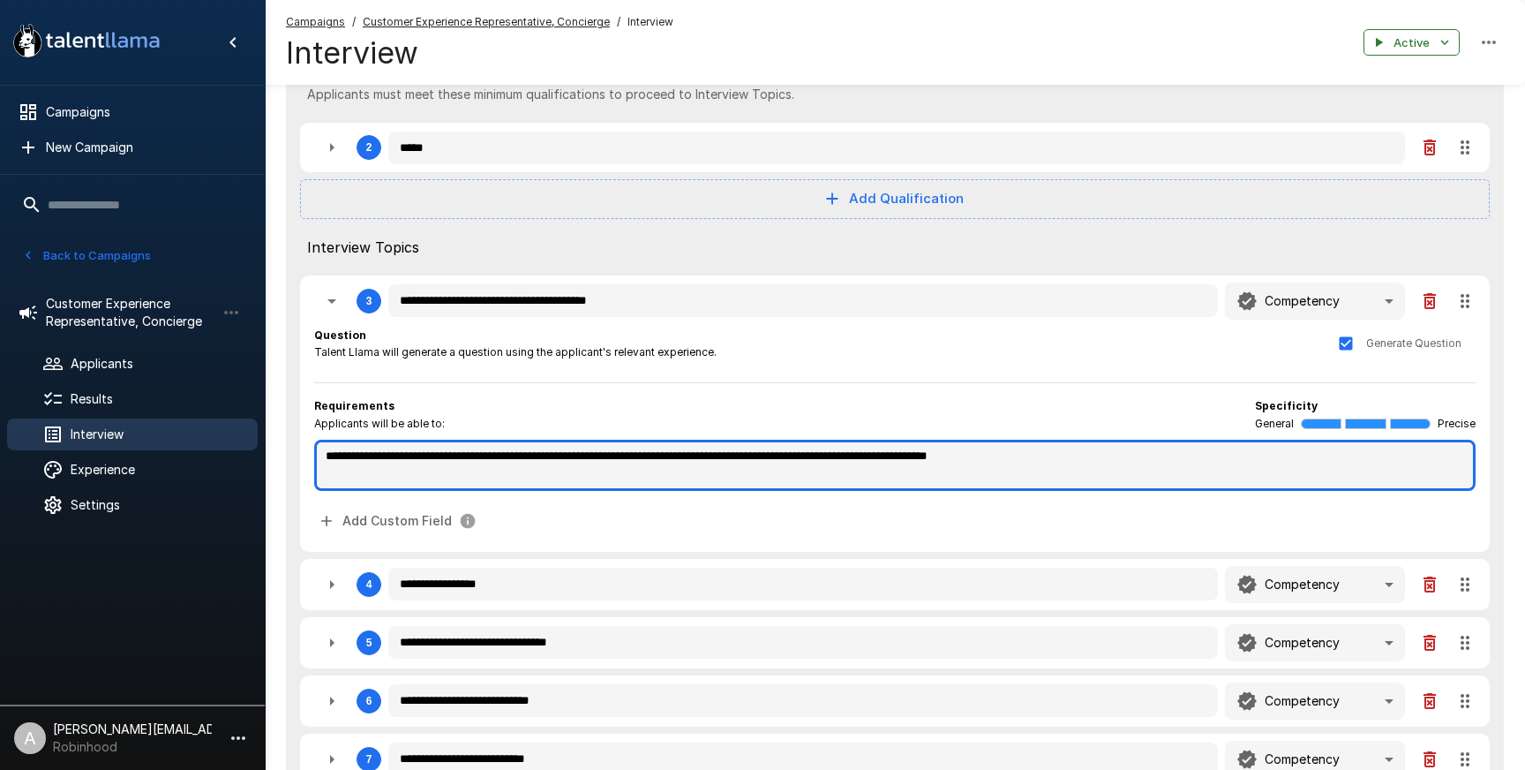
type textarea "*"
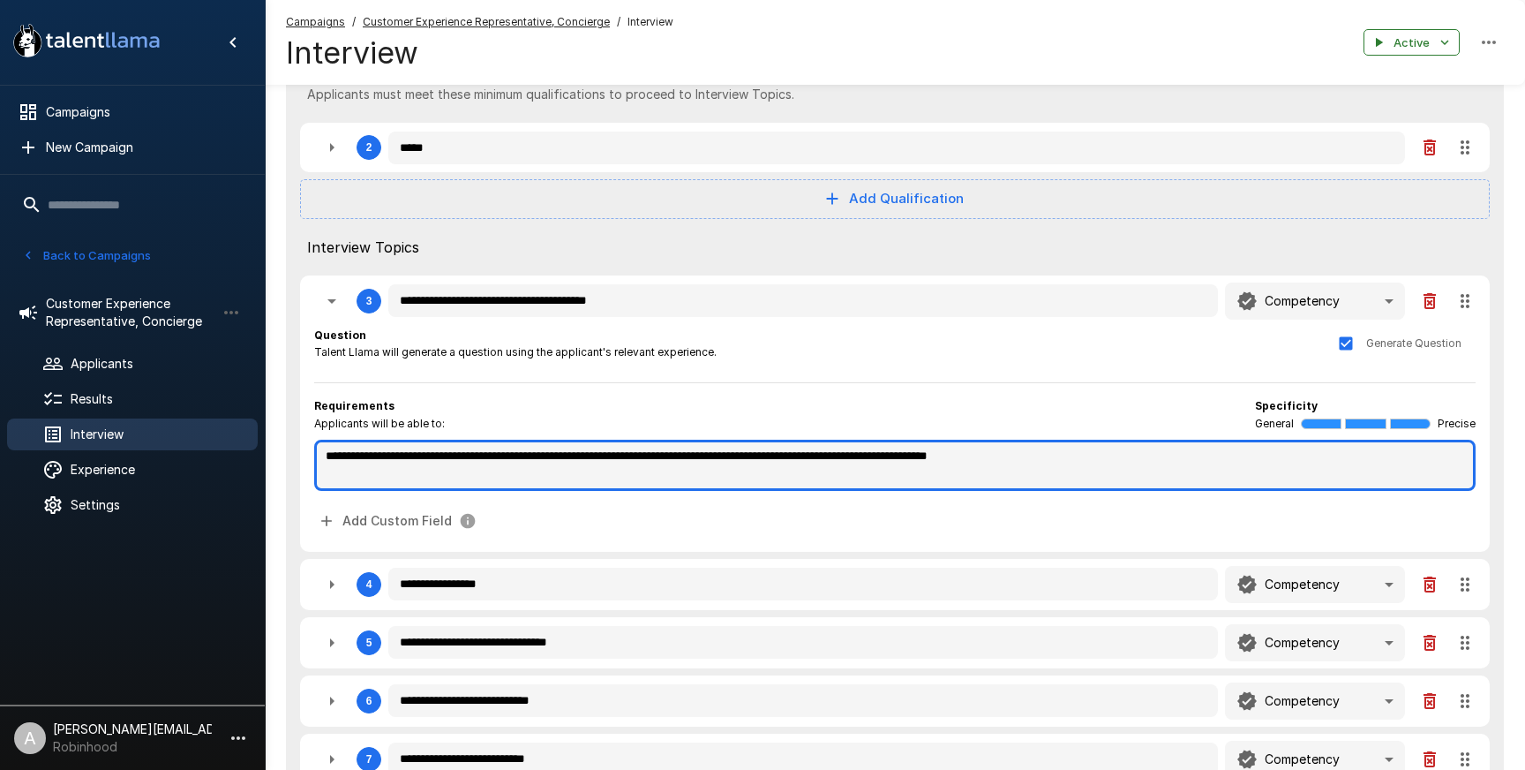
type textarea "*"
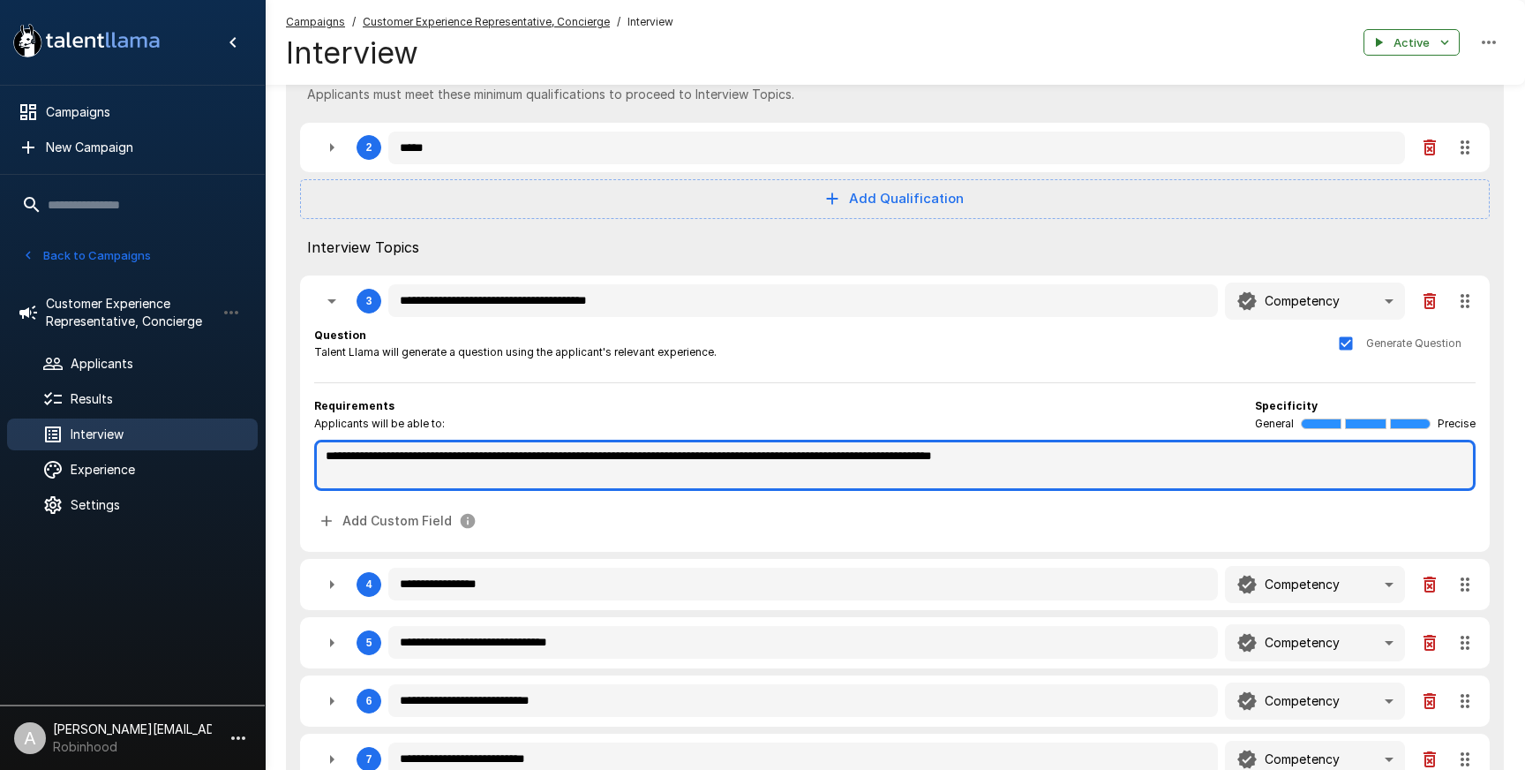
type textarea "**********"
type textarea "*"
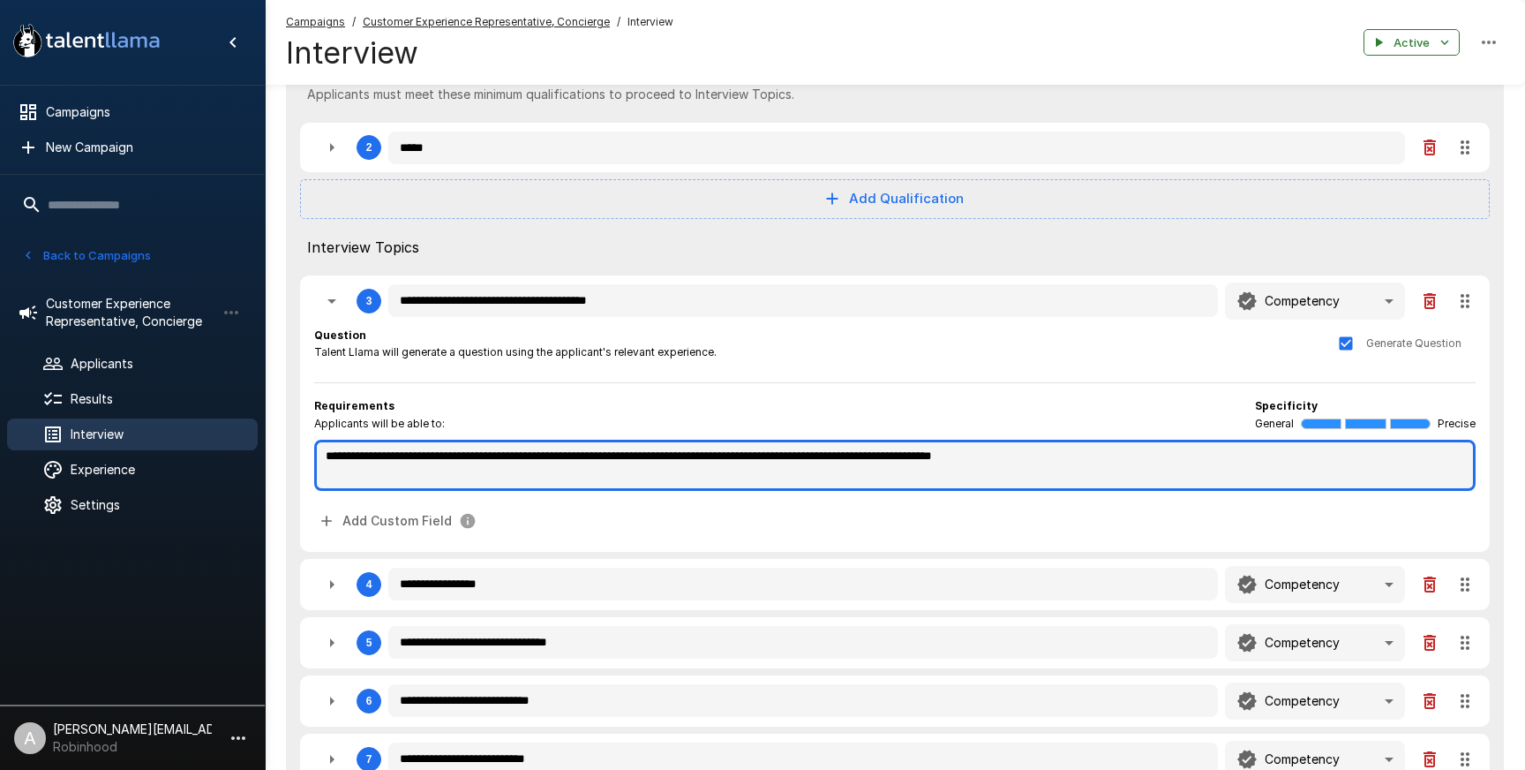
type textarea "*"
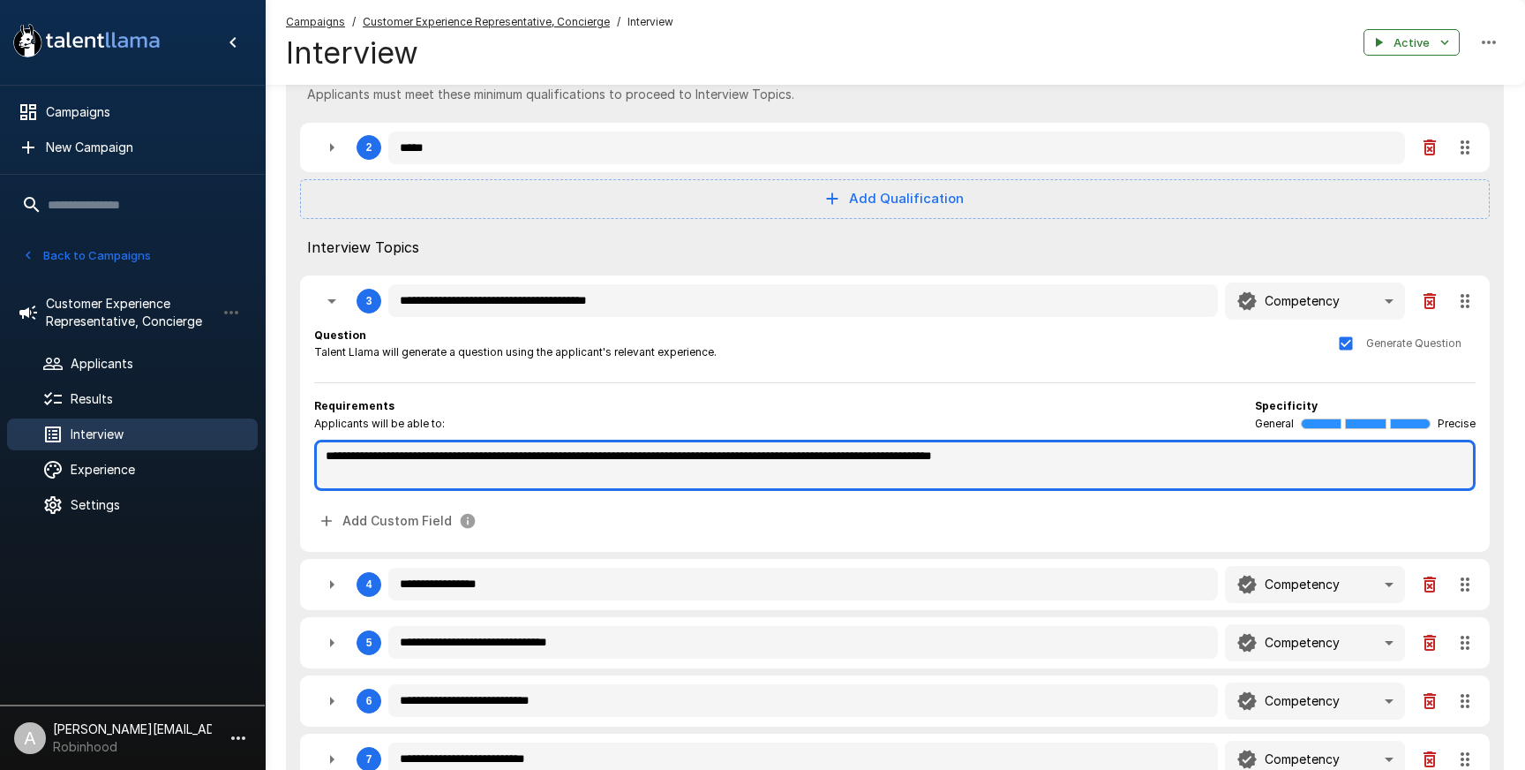
type textarea "*"
type textarea "**********"
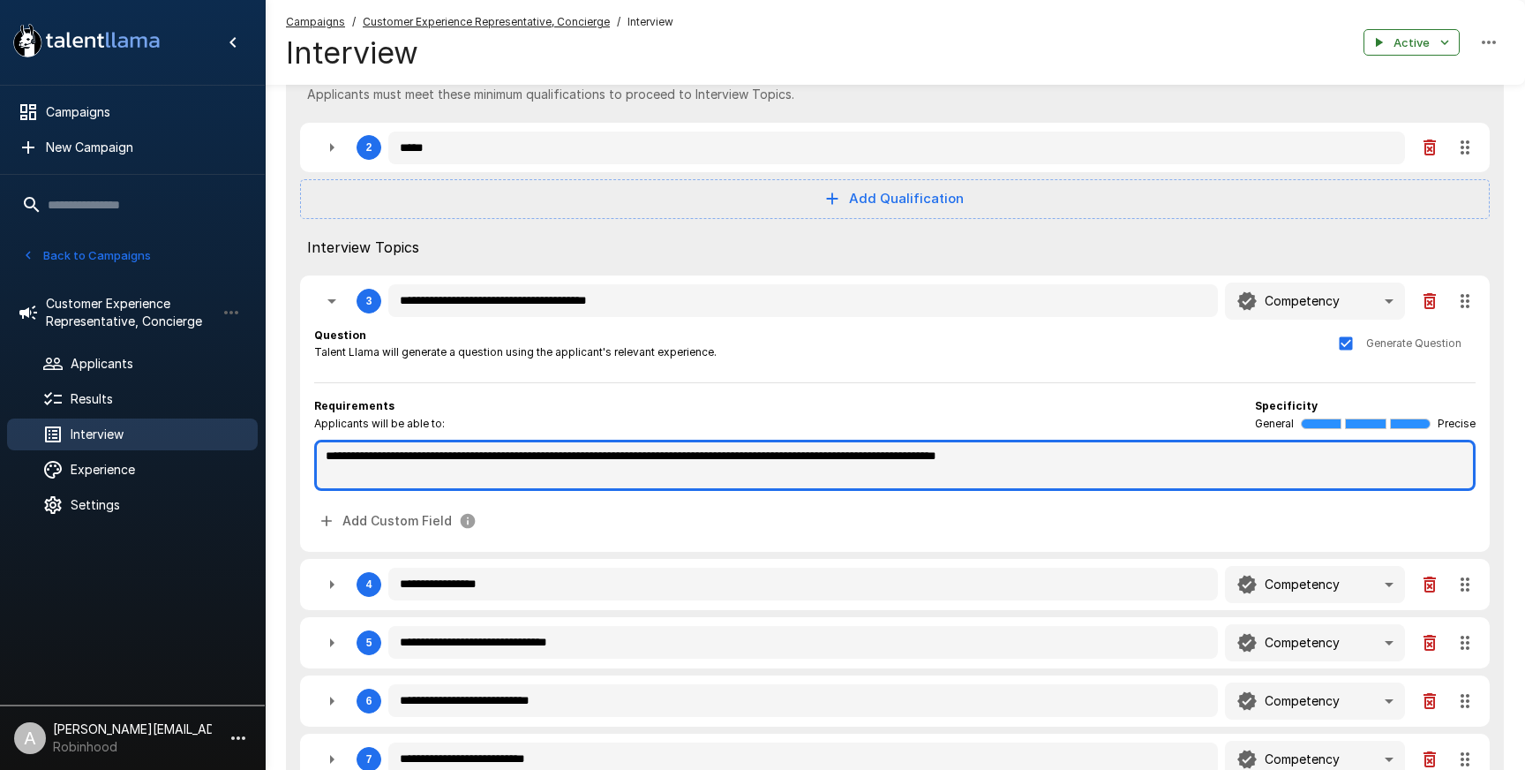
type textarea "*"
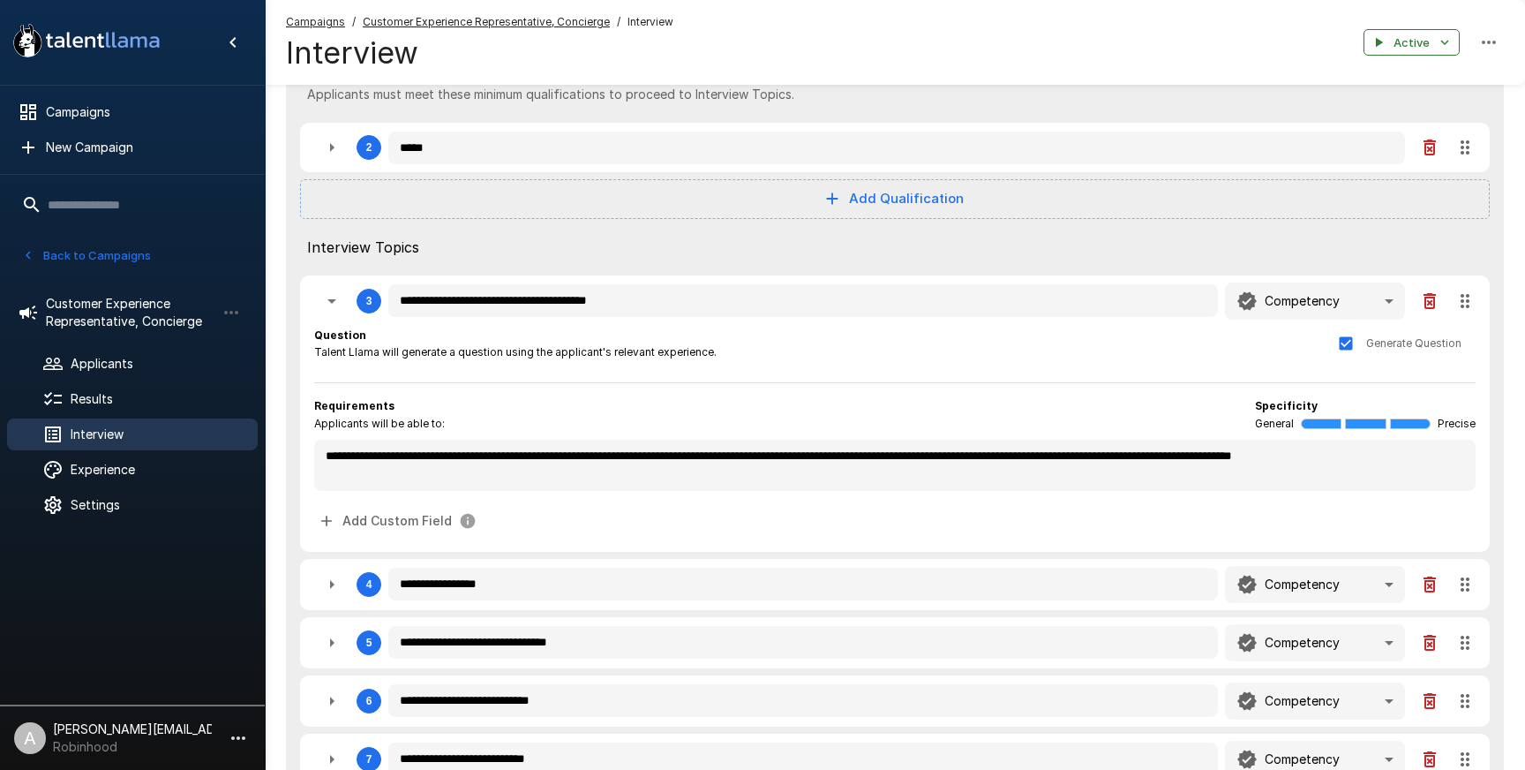
click at [1171, 381] on div "**********" at bounding box center [895, 432] width 1162 height 211
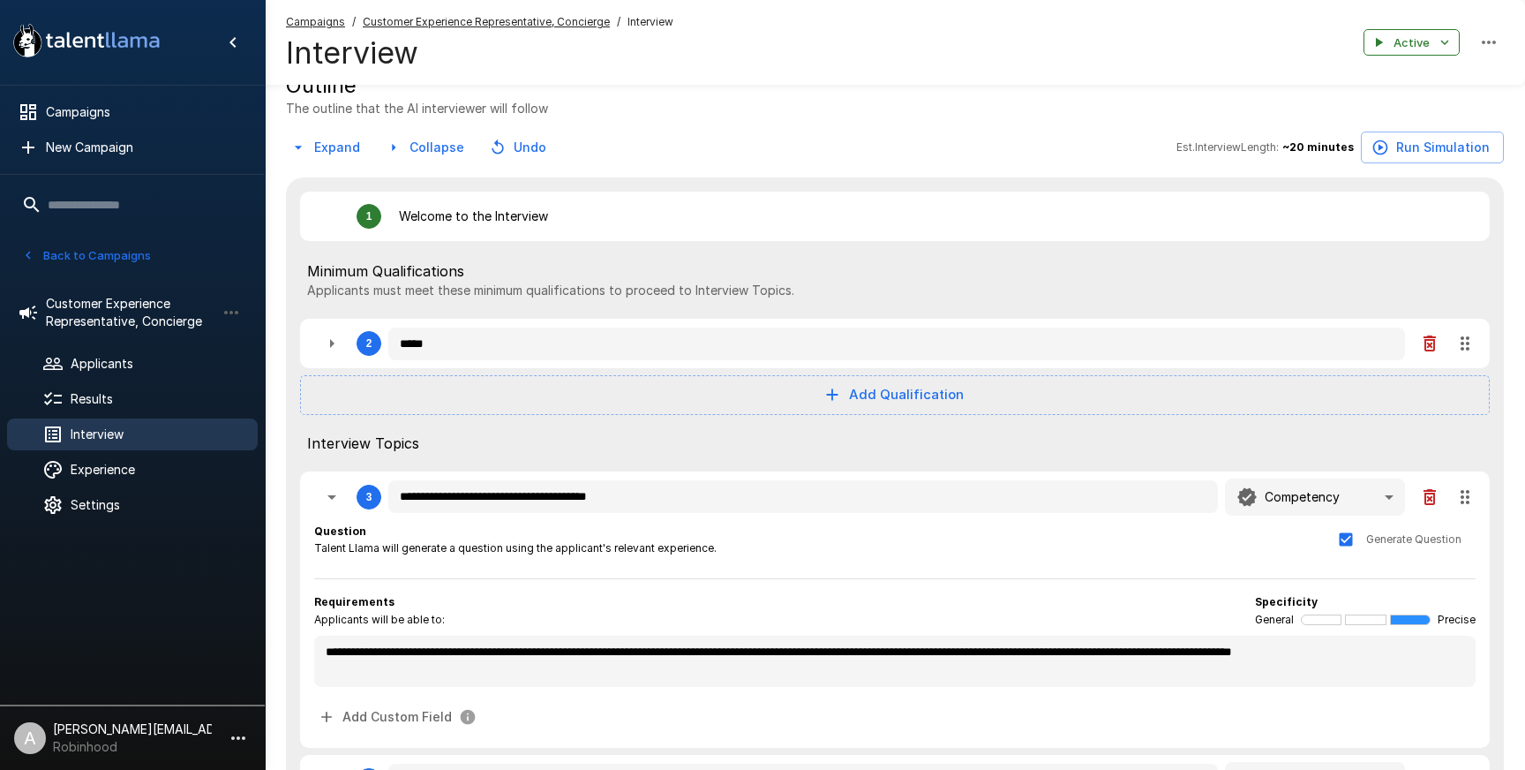
scroll to position [169, 0]
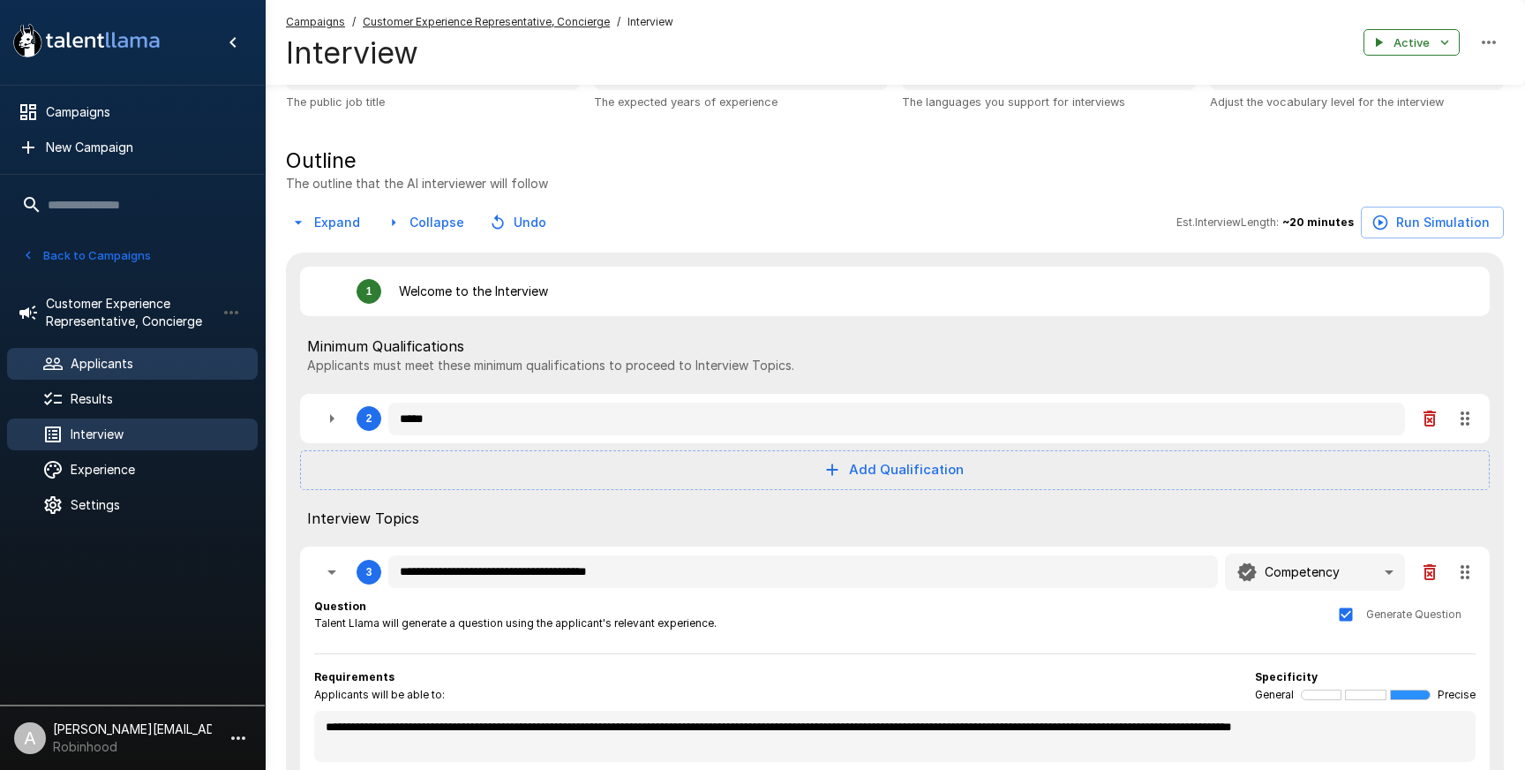
drag, startPoint x: 102, startPoint y: 361, endPoint x: 196, endPoint y: 348, distance: 94.5
click at [102, 361] on span "Applicants" at bounding box center [157, 364] width 173 height 18
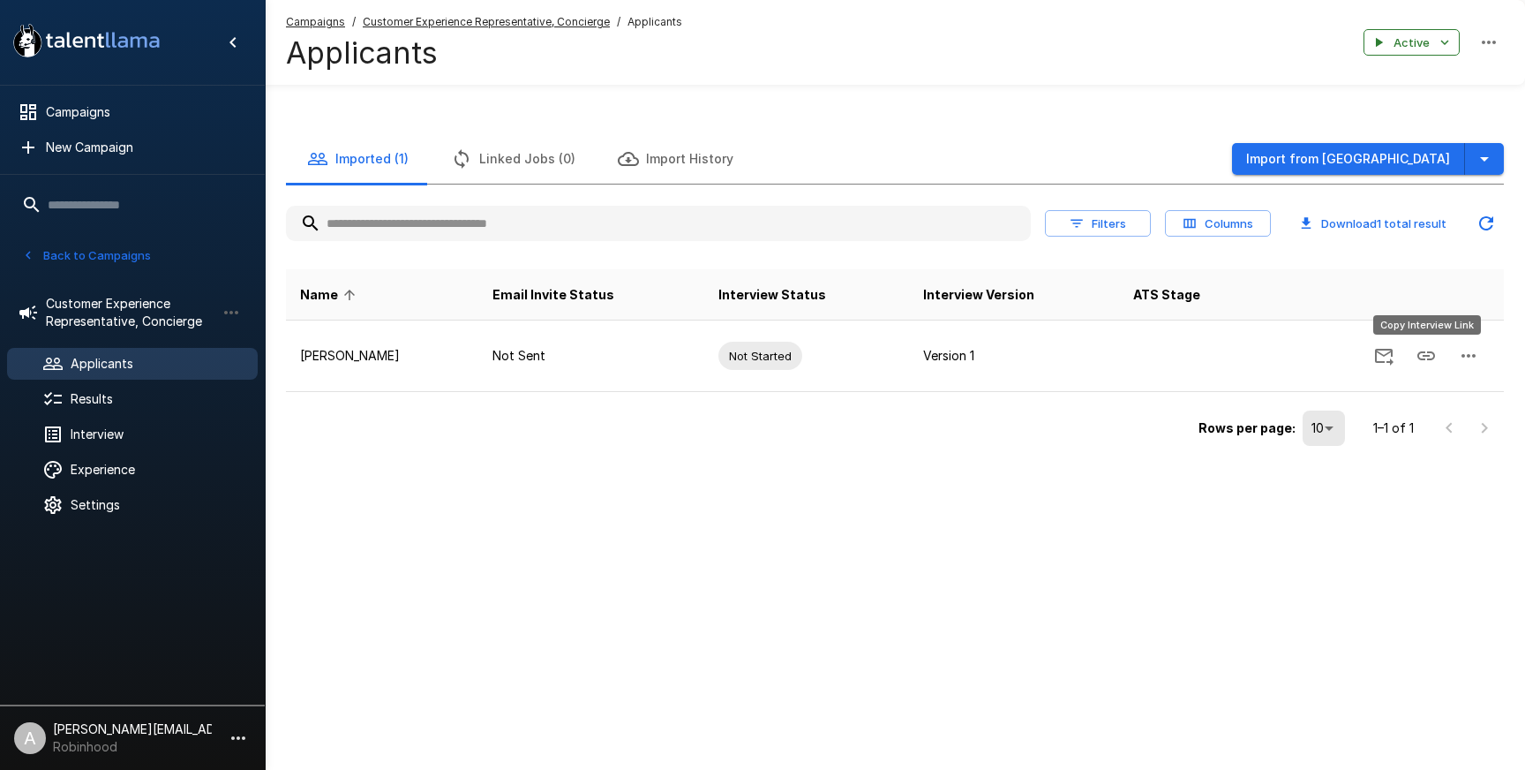
drag, startPoint x: 1426, startPoint y: 355, endPoint x: 1158, endPoint y: 175, distance: 322.5
click at [1425, 355] on icon "Copy Interview Link" at bounding box center [1427, 355] width 18 height 9
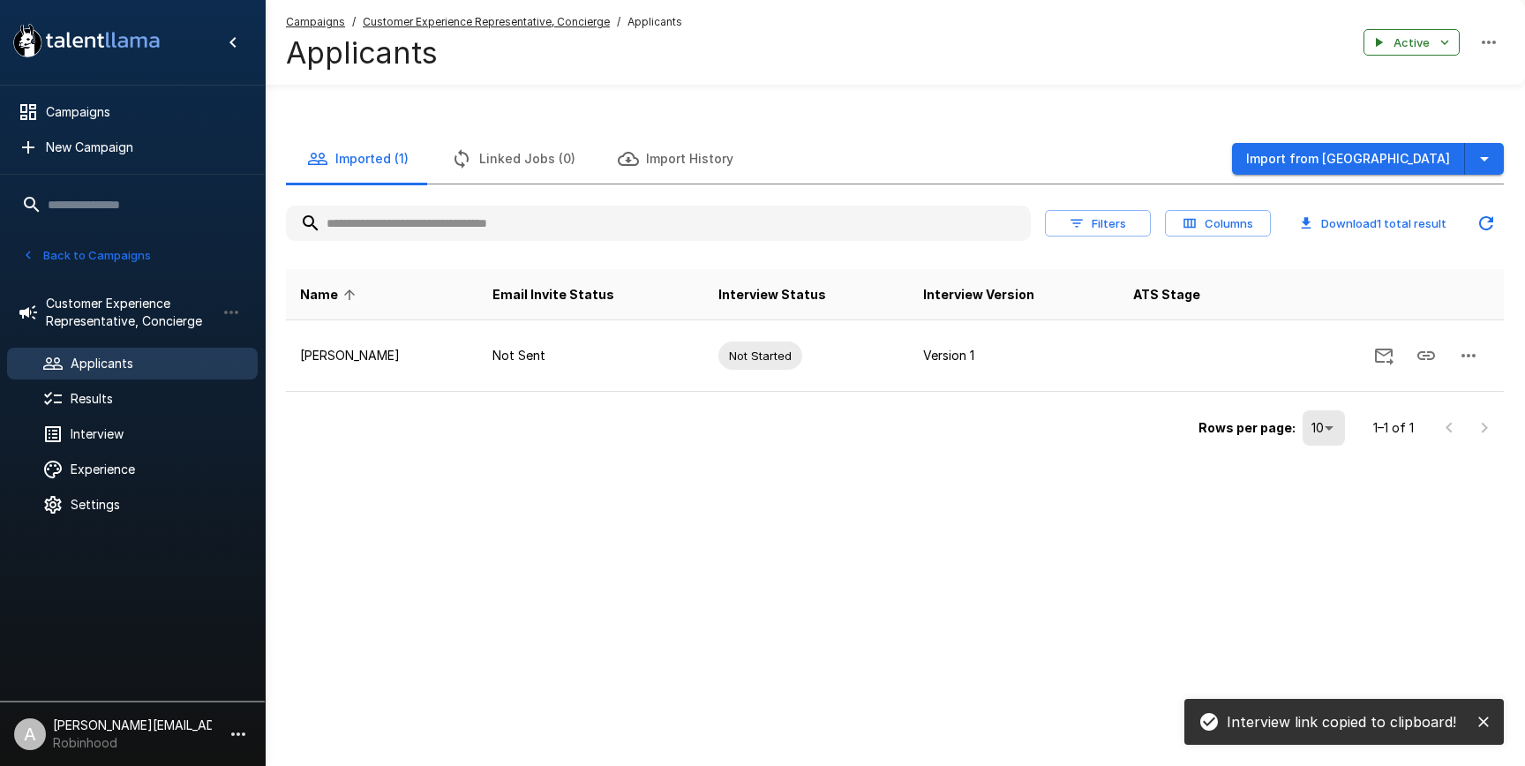
click at [1489, 230] on icon "Updated Today - 11:55 AM" at bounding box center [1486, 223] width 21 height 21
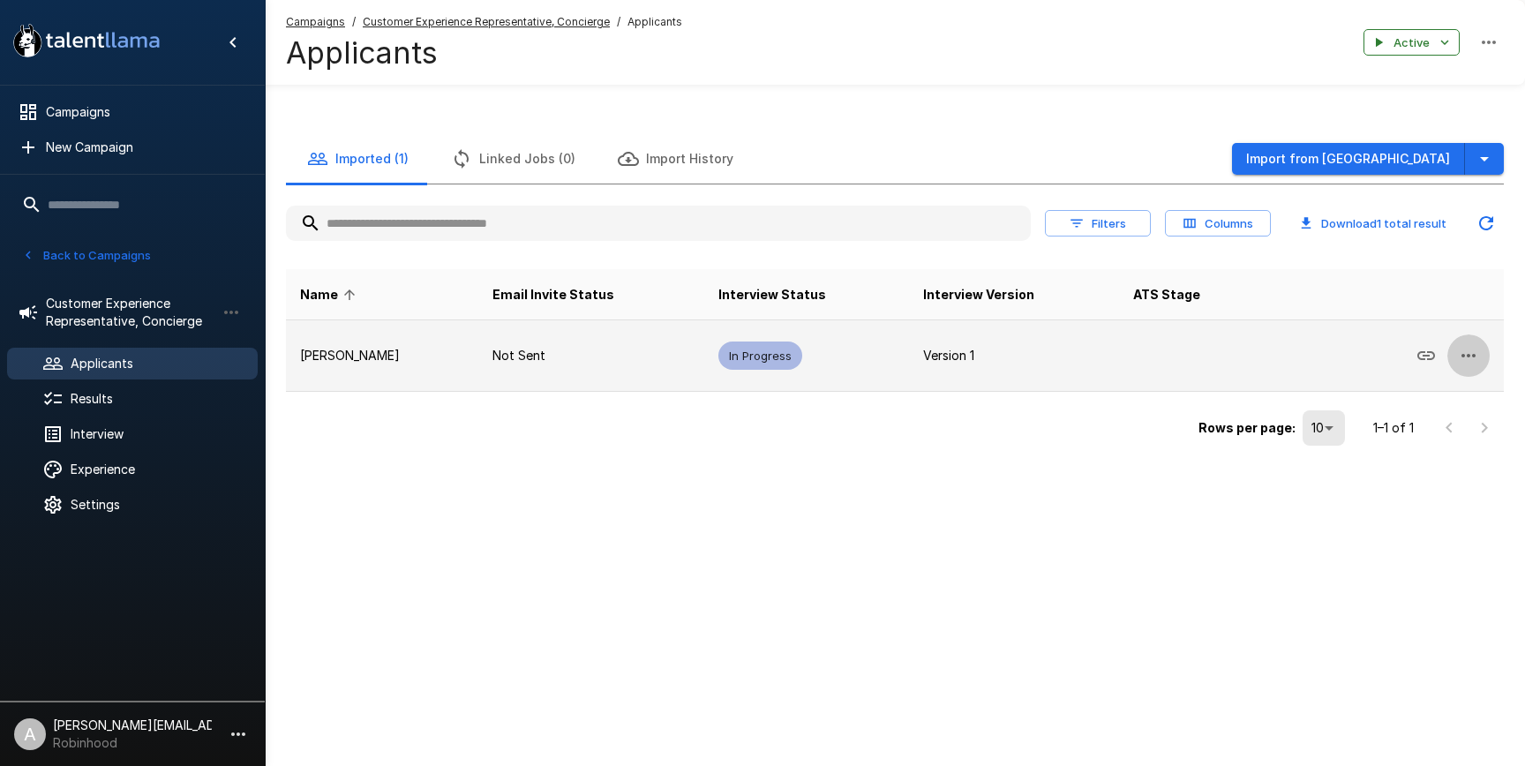
click at [1460, 358] on icon "button" at bounding box center [1468, 355] width 21 height 21
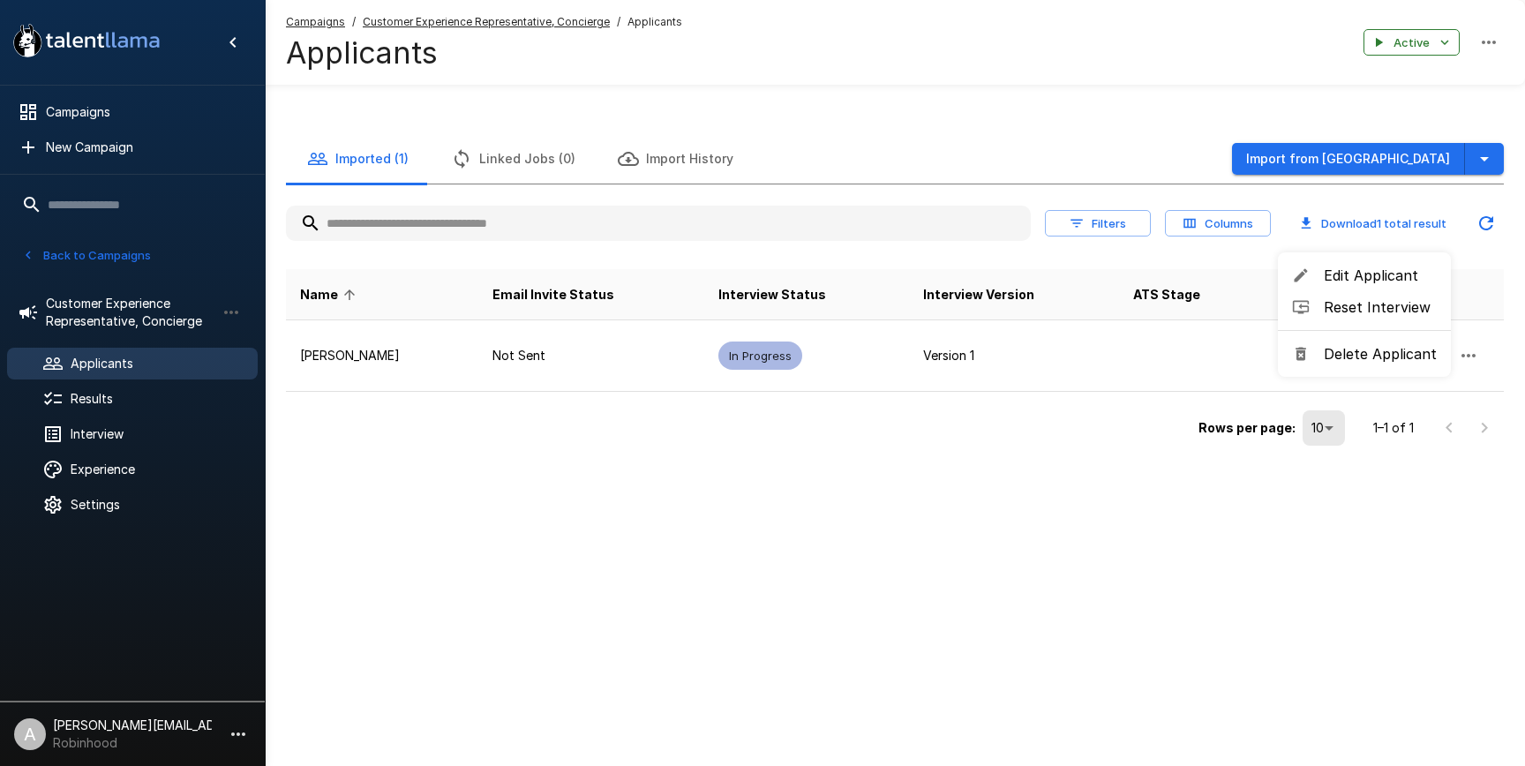
click at [1376, 306] on span "Reset Interview" at bounding box center [1380, 307] width 113 height 21
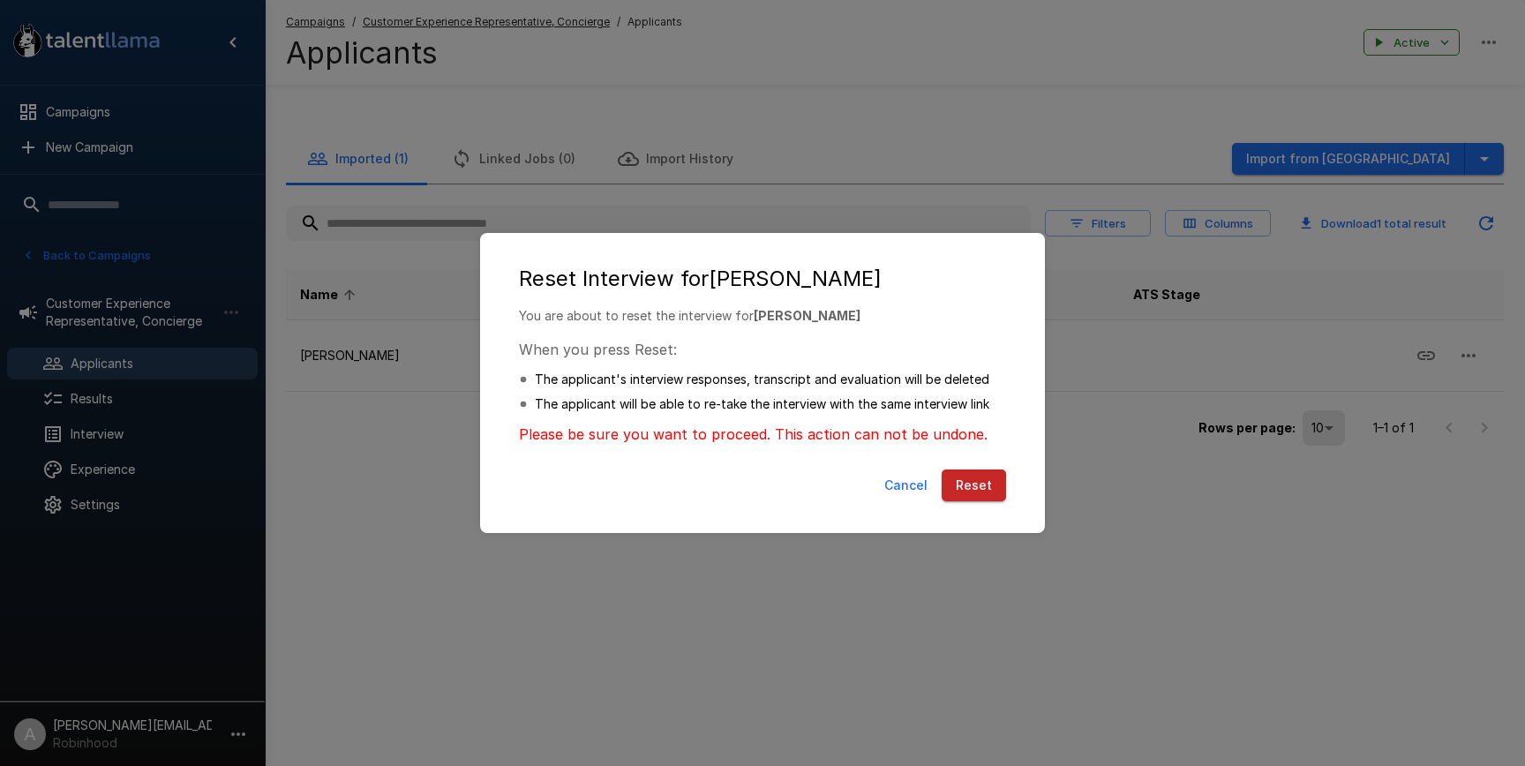
click at [1007, 486] on div "Cancel Reset" at bounding box center [763, 490] width 530 height 54
click at [992, 491] on button "Reset" at bounding box center [974, 486] width 64 height 33
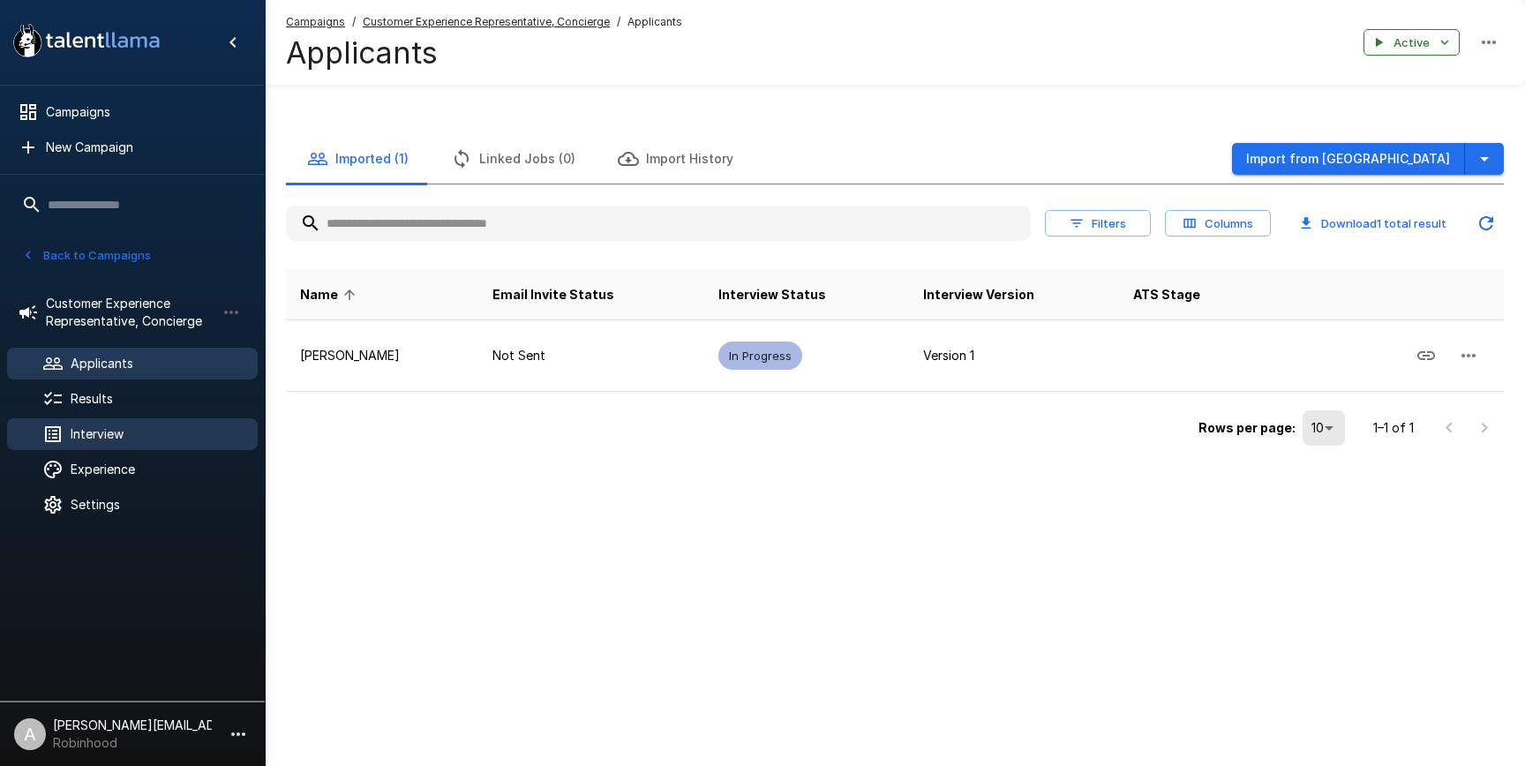
click at [102, 417] on ul "Customer Experience Representative, Concierge Applicants Results Interview Expe…" at bounding box center [132, 403] width 265 height 258
click at [112, 428] on span "Interview" at bounding box center [157, 434] width 173 height 18
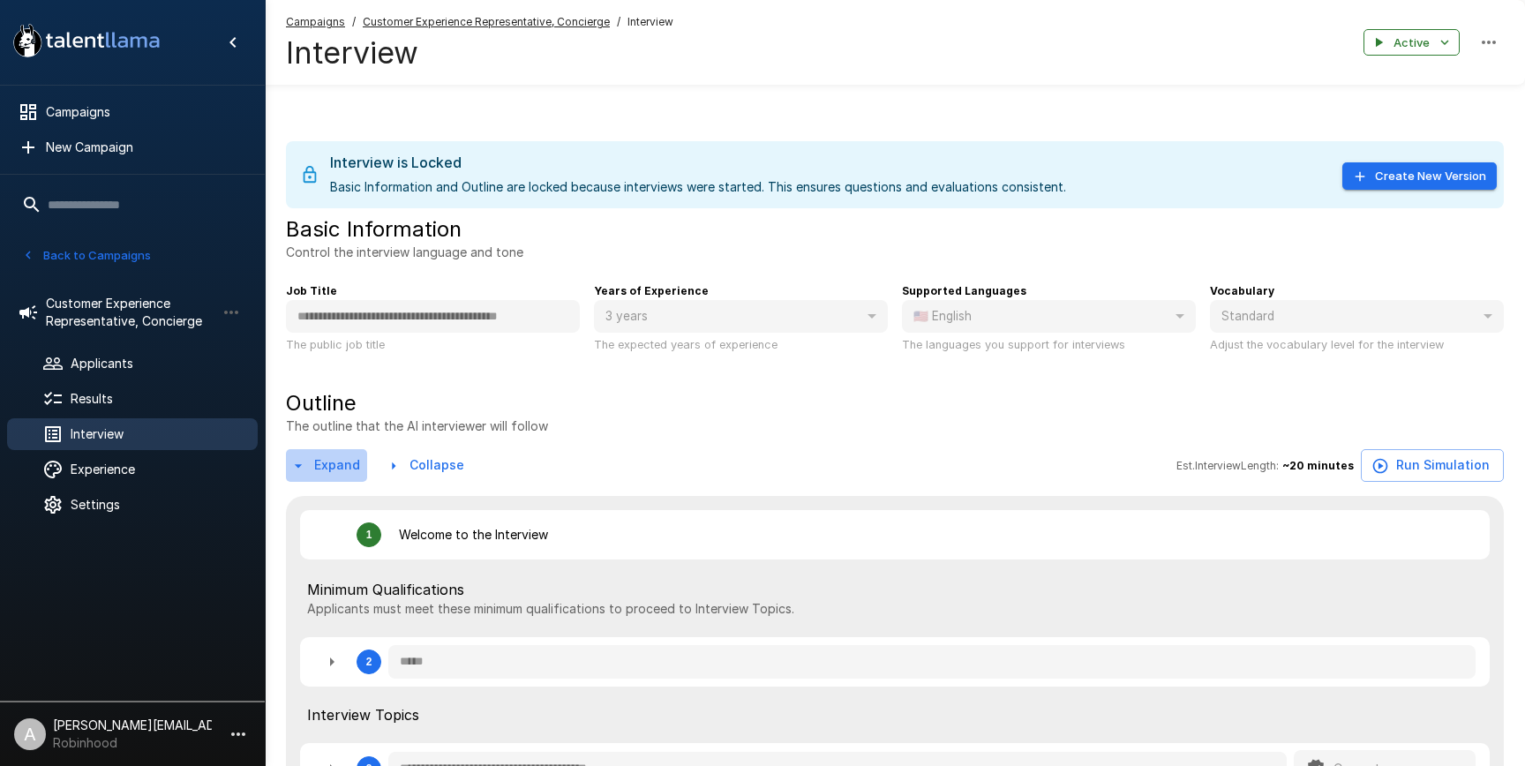
click at [353, 457] on button "Expand" at bounding box center [326, 465] width 81 height 33
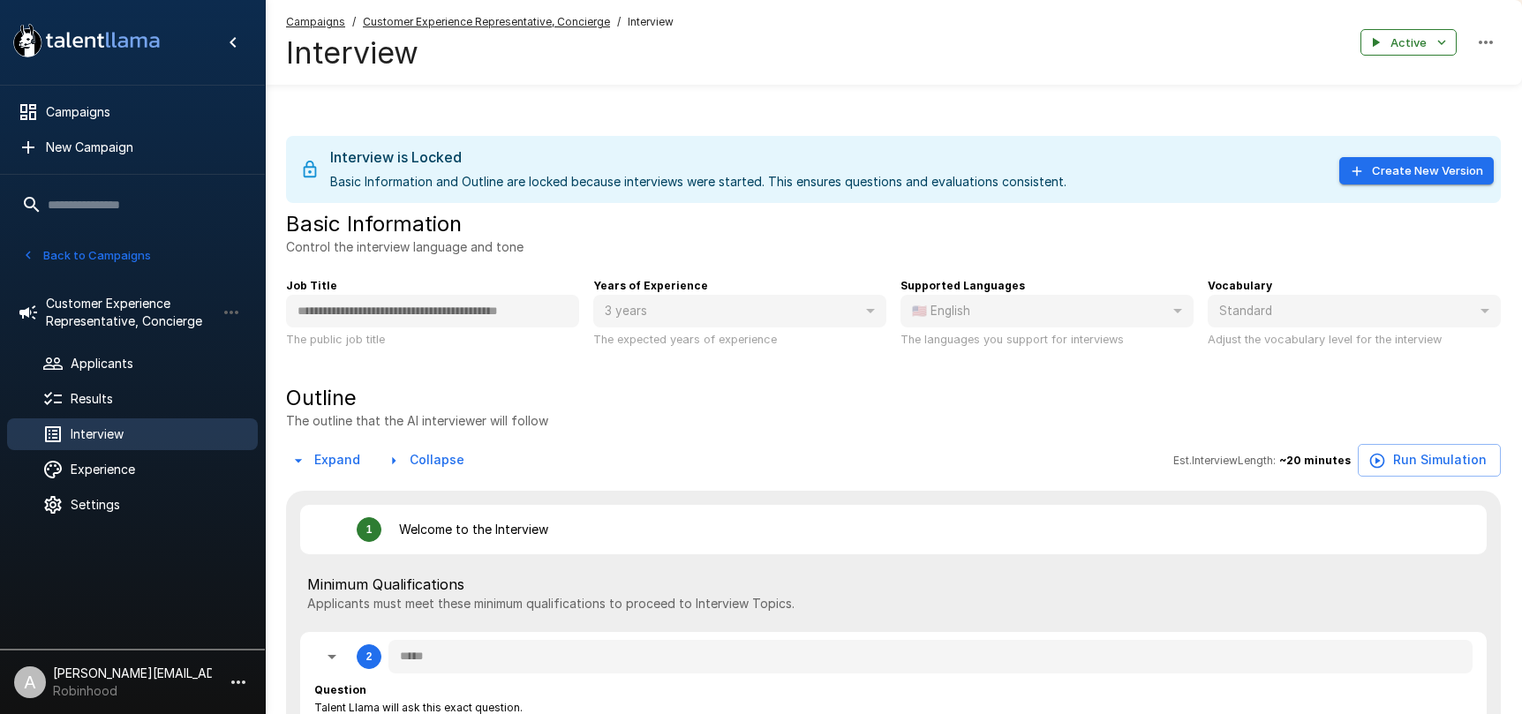
scroll to position [25, 0]
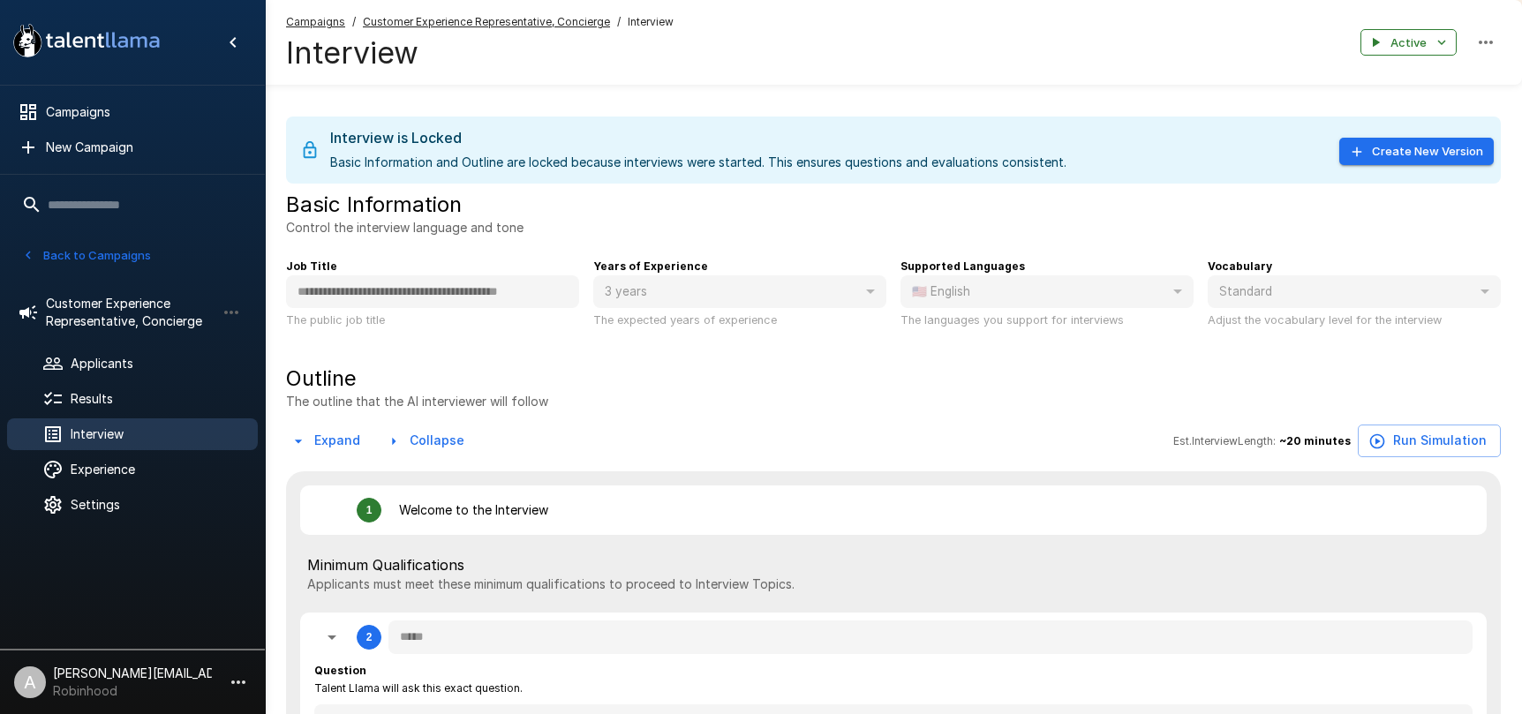
click at [109, 247] on button "Back to Campaigns" at bounding box center [87, 255] width 138 height 27
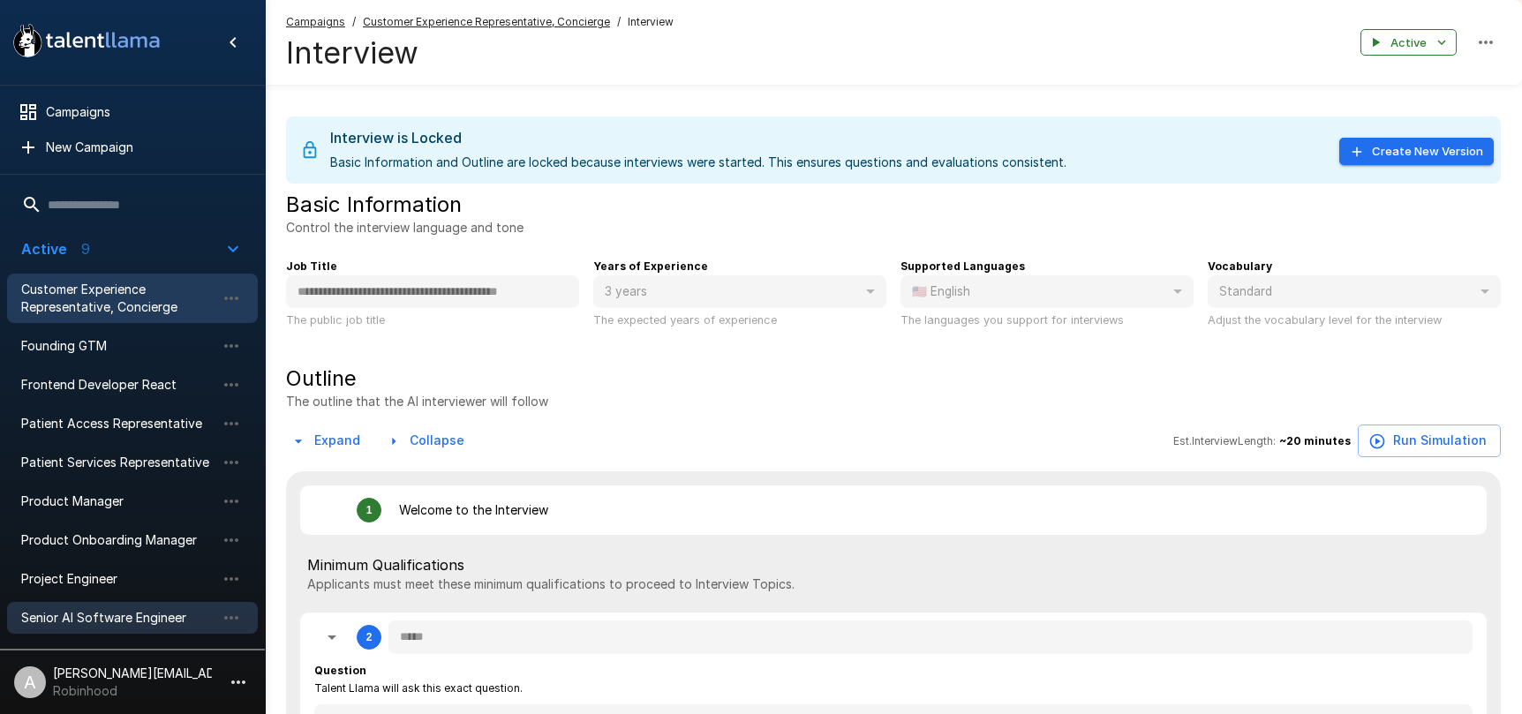
scroll to position [212, 0]
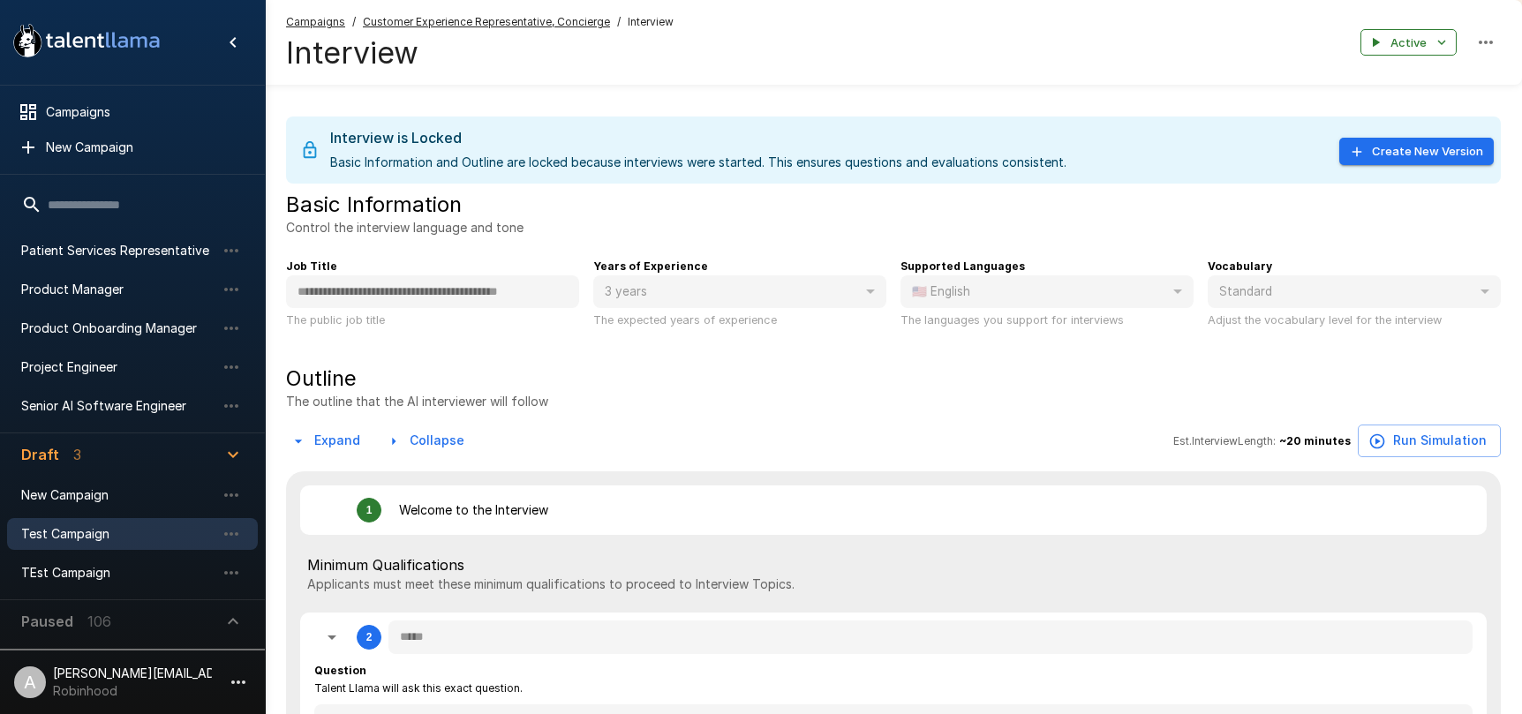
click at [94, 534] on span "Test Campaign" at bounding box center [118, 534] width 194 height 18
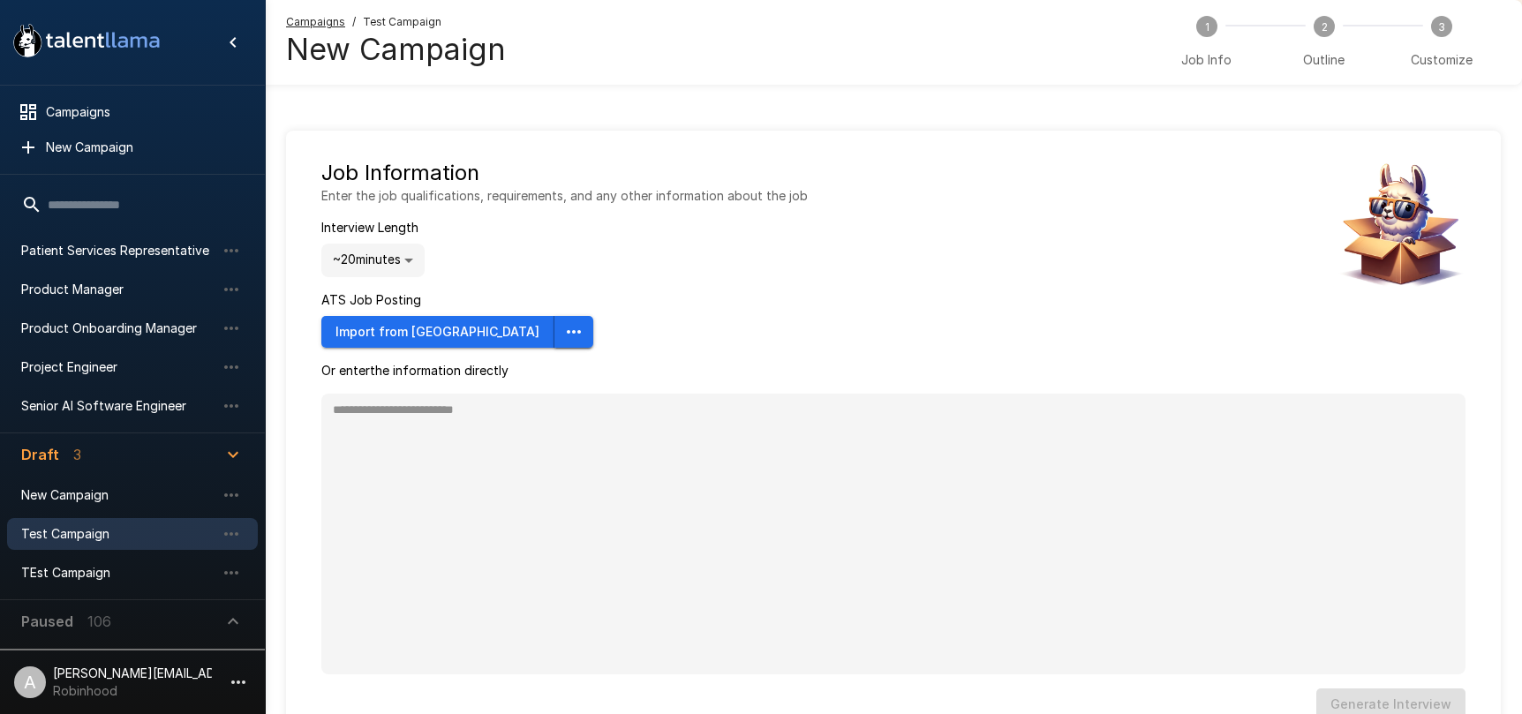
click at [563, 329] on icon "button" at bounding box center [573, 331] width 21 height 21
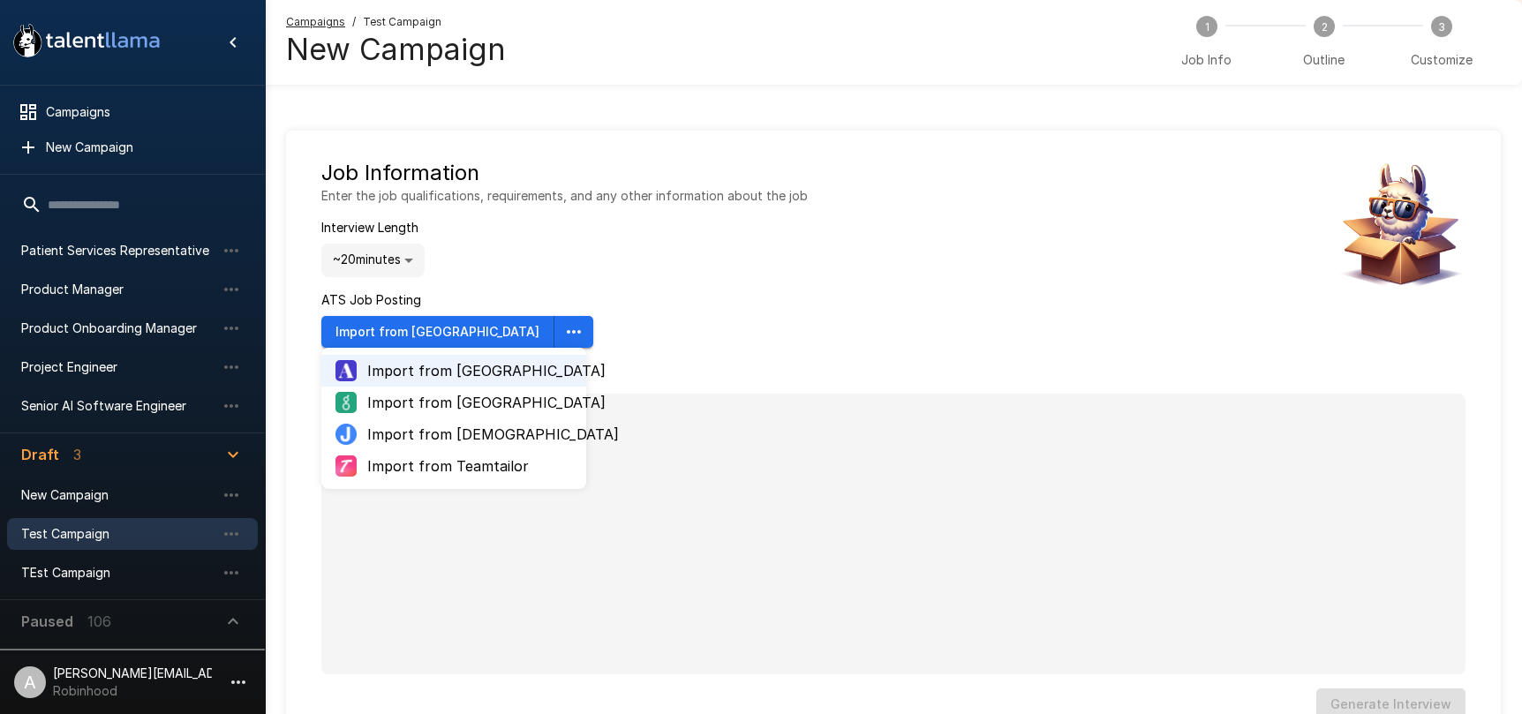
click at [498, 404] on span "Import from Greenhouse" at bounding box center [469, 402] width 205 height 21
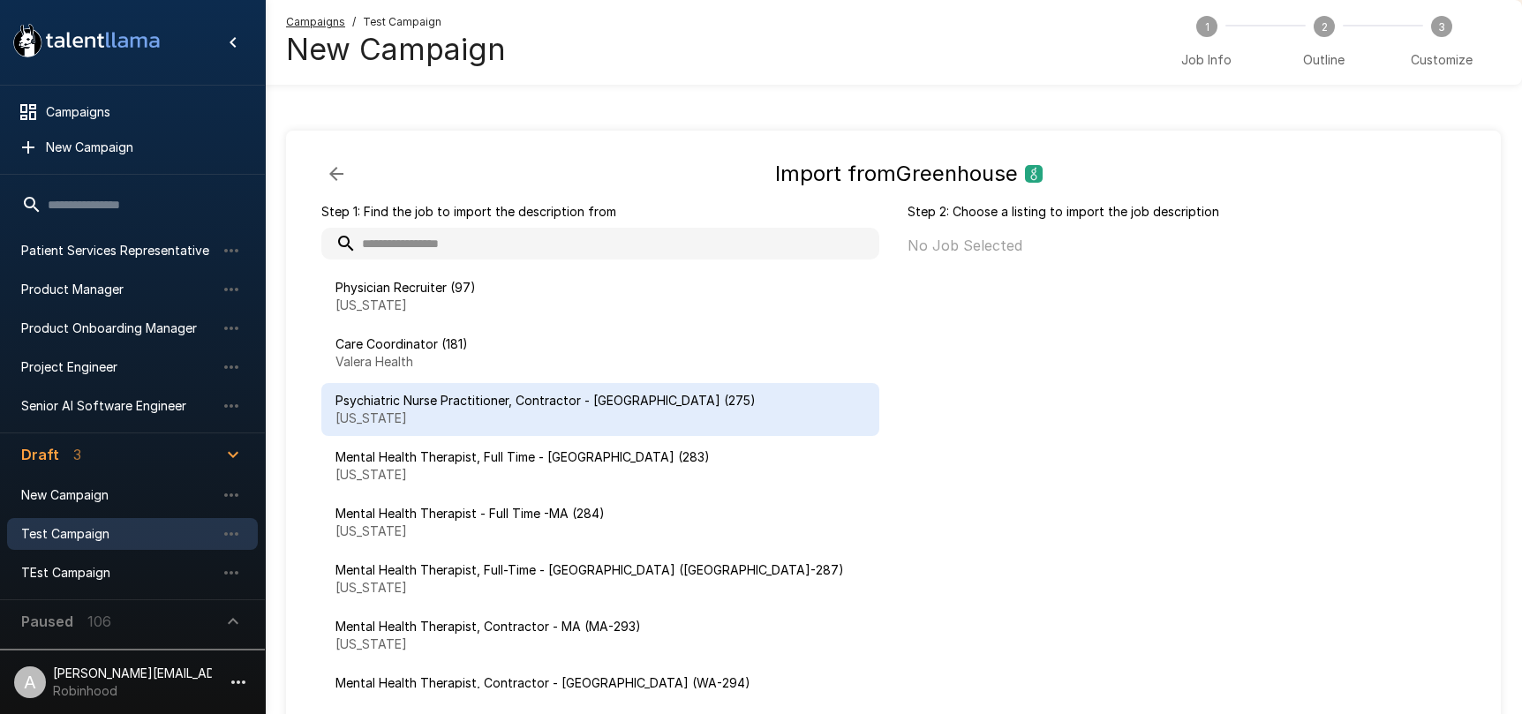
click at [542, 402] on span "Psychiatric Nurse Practitioner, Contractor - NY (275)" at bounding box center [600, 401] width 530 height 18
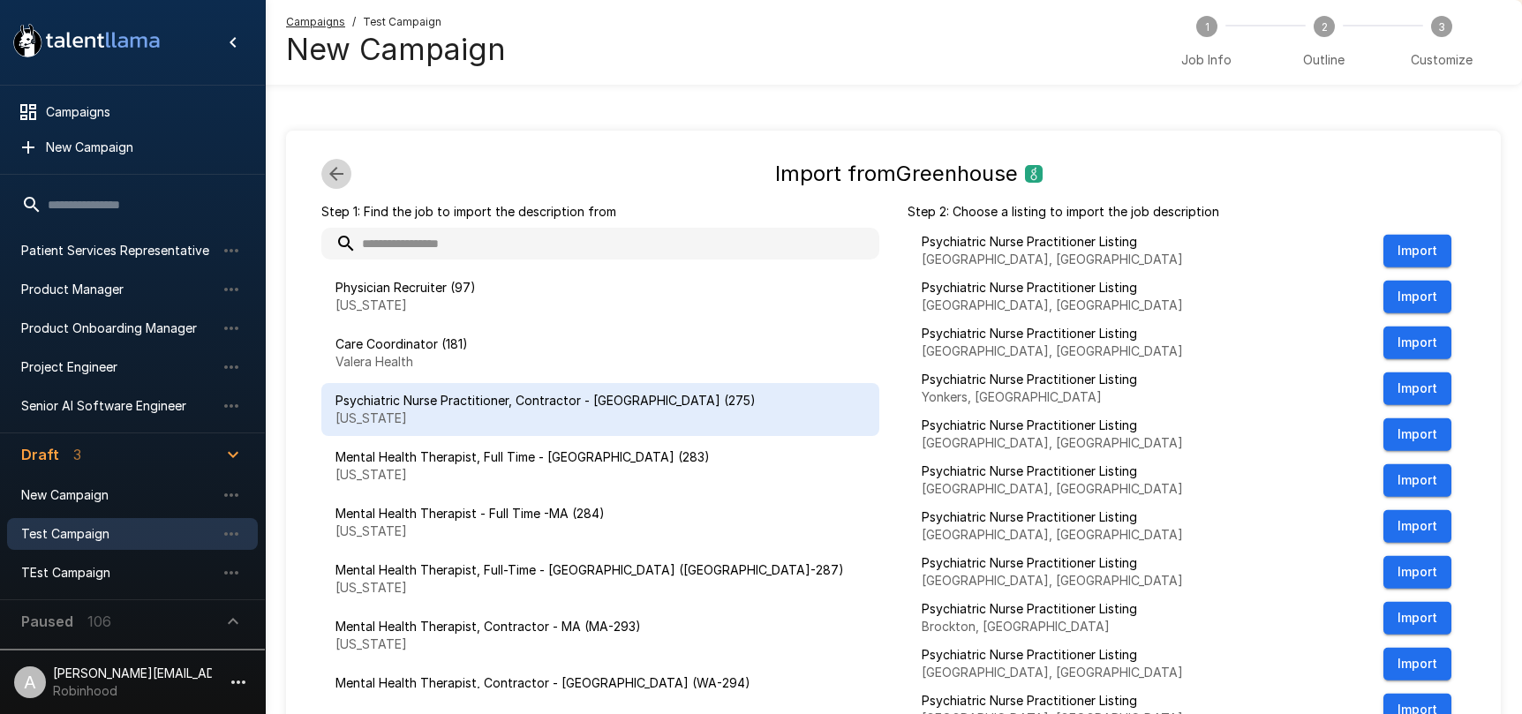
click at [332, 172] on icon "button" at bounding box center [336, 174] width 14 height 14
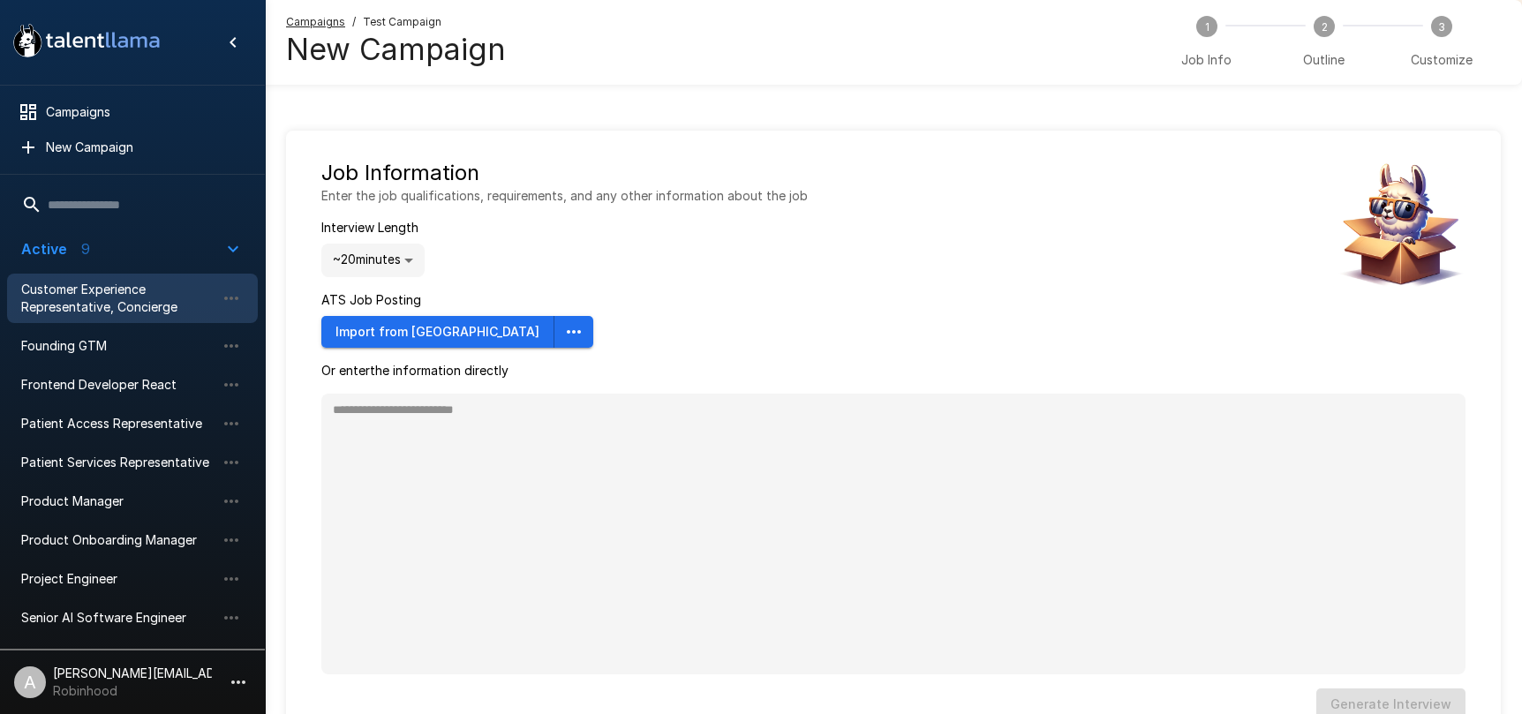
click at [130, 305] on span "Customer Experience Representative, Concierge" at bounding box center [118, 298] width 194 height 35
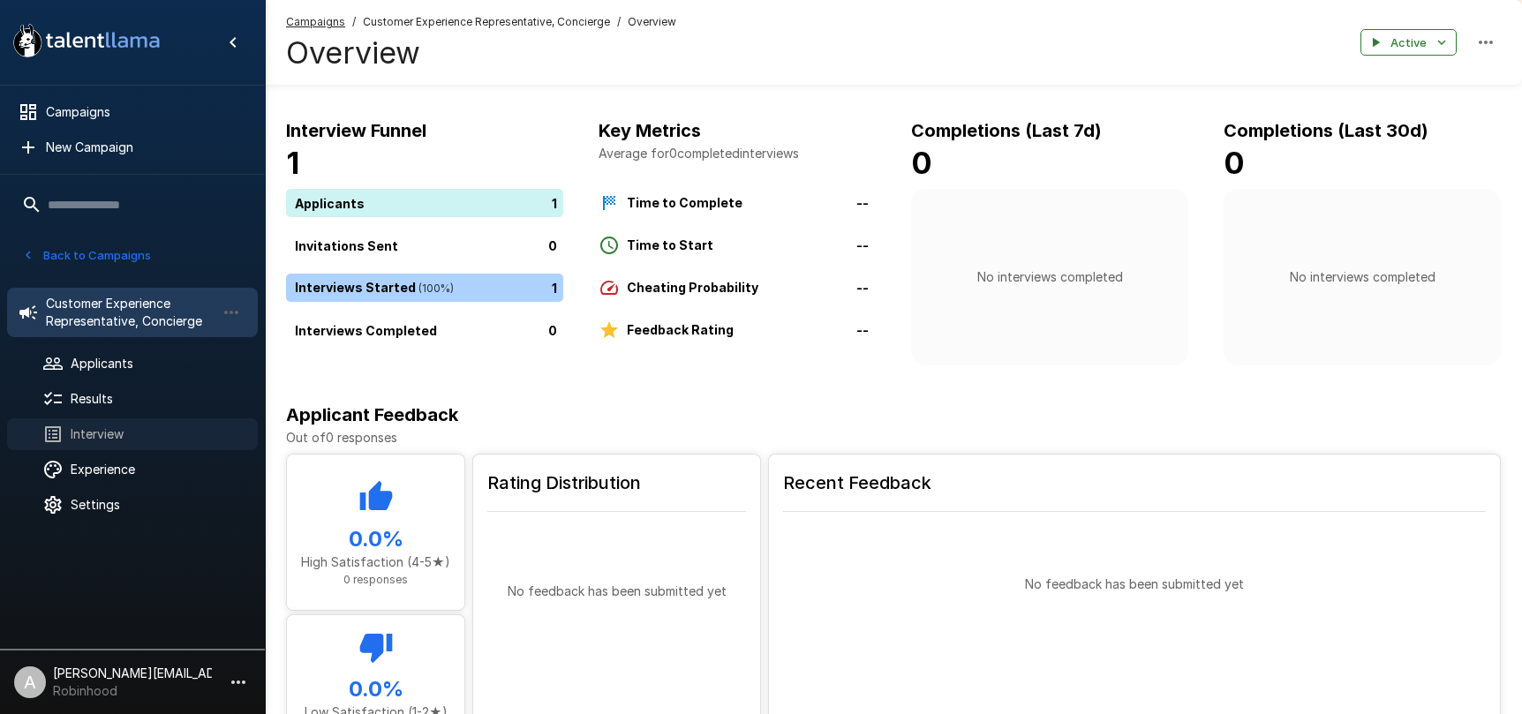
click at [94, 430] on span "Interview" at bounding box center [157, 434] width 173 height 18
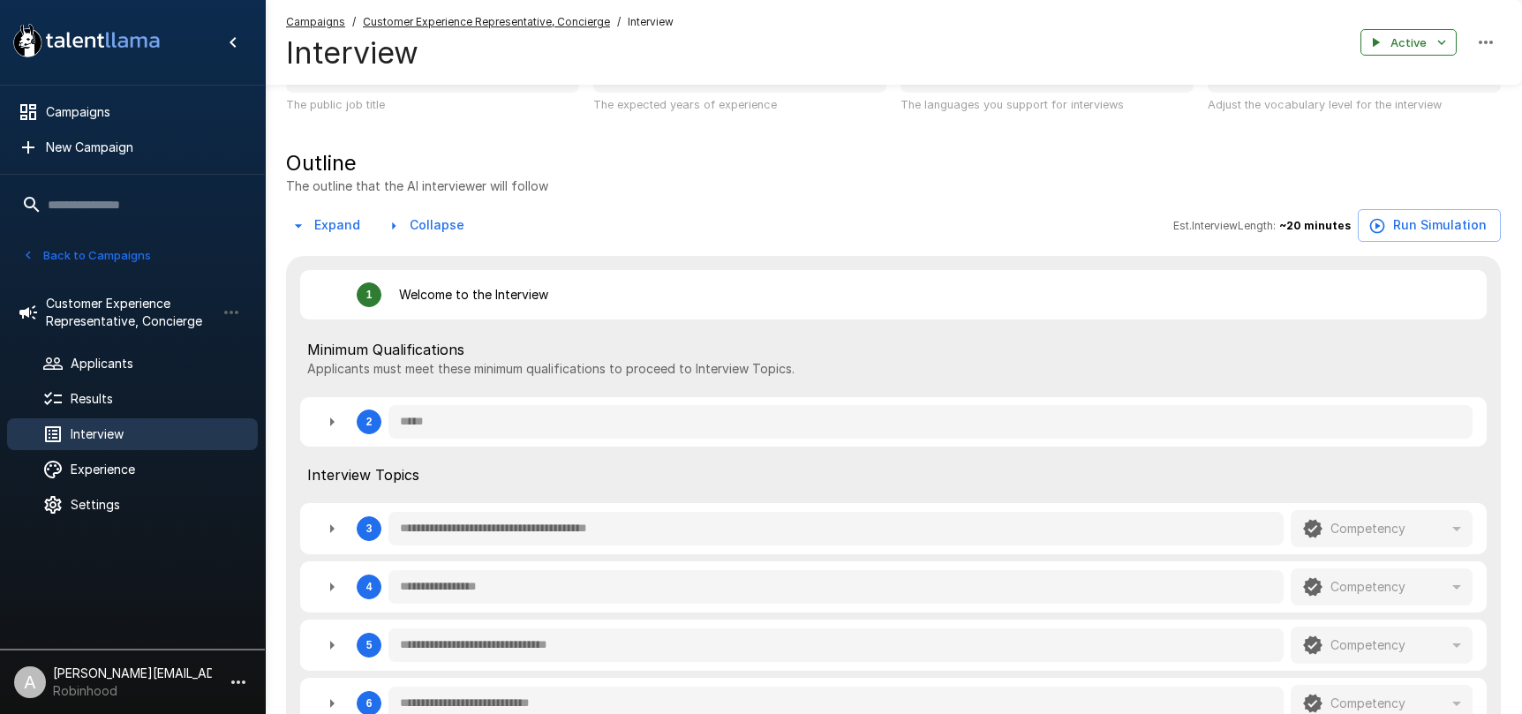
scroll to position [262, 0]
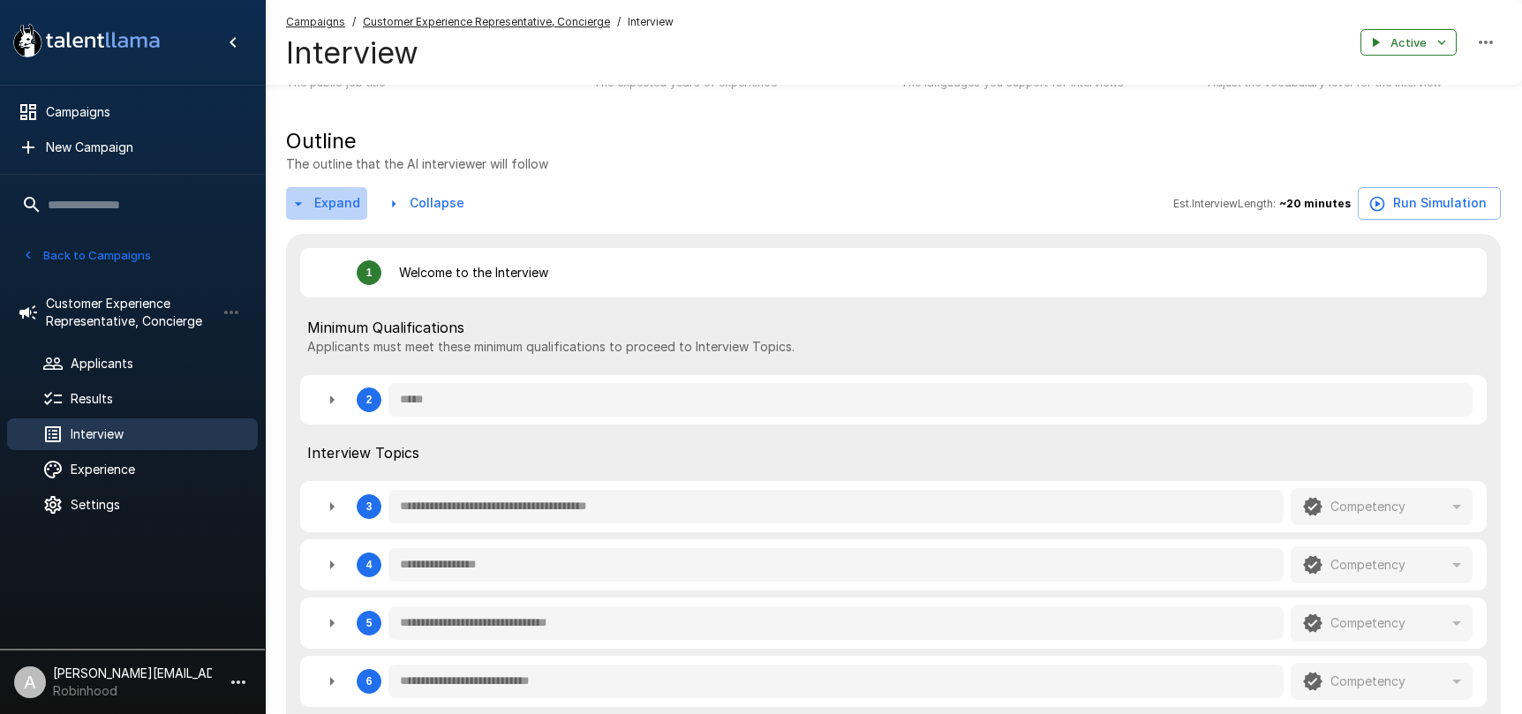
click at [350, 203] on button "Expand" at bounding box center [326, 203] width 81 height 33
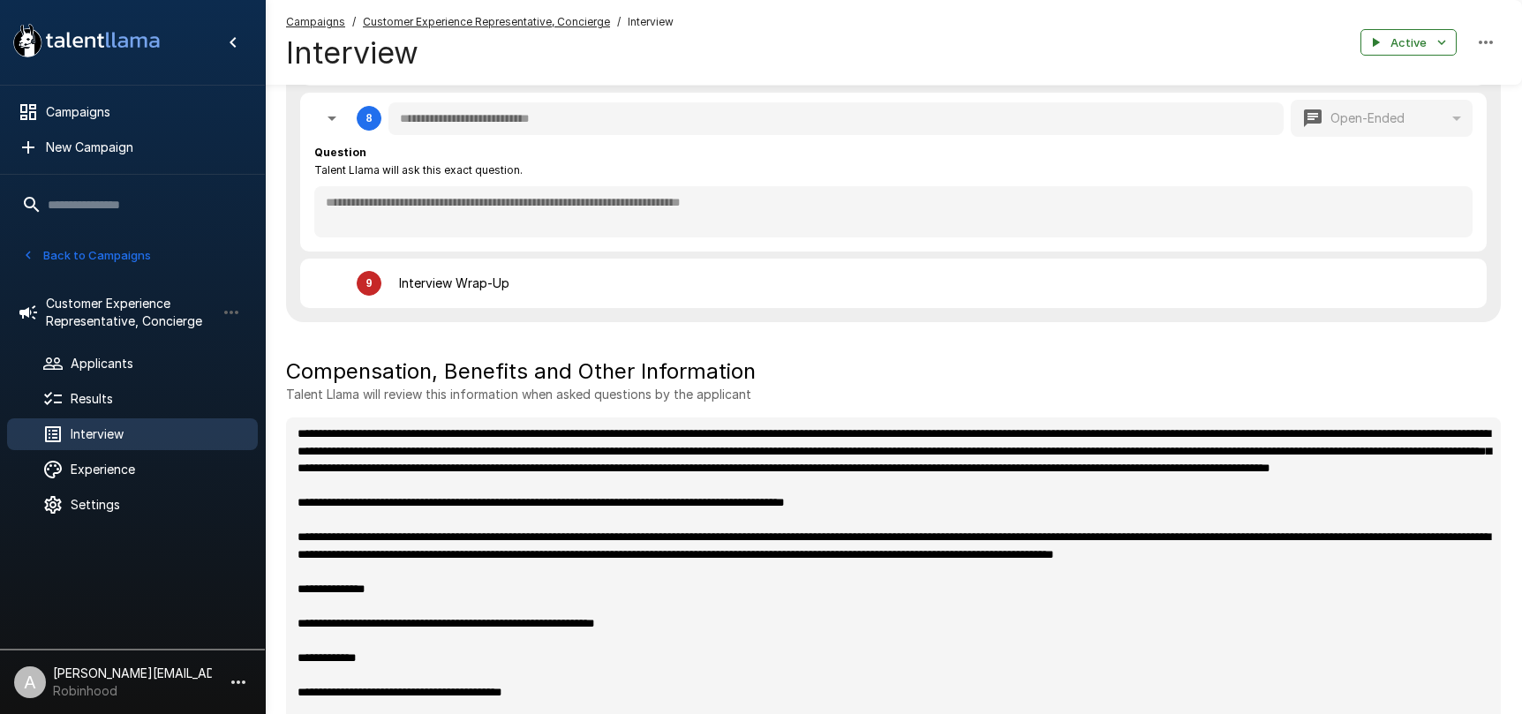
scroll to position [2147, 0]
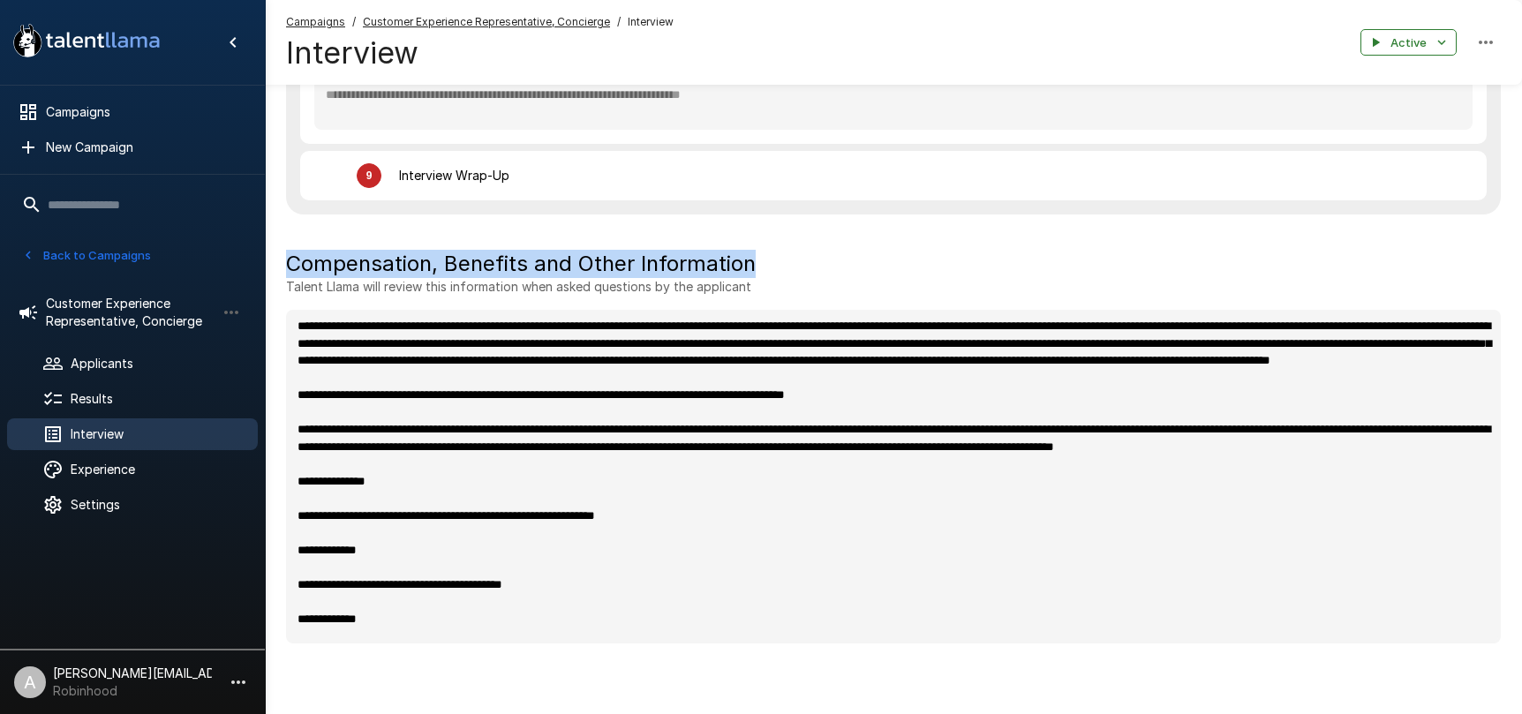
drag, startPoint x: 286, startPoint y: 264, endPoint x: 769, endPoint y: 274, distance: 483.0
click at [769, 274] on h5 "Compensation, Benefits and Other Information" at bounding box center [893, 264] width 1215 height 28
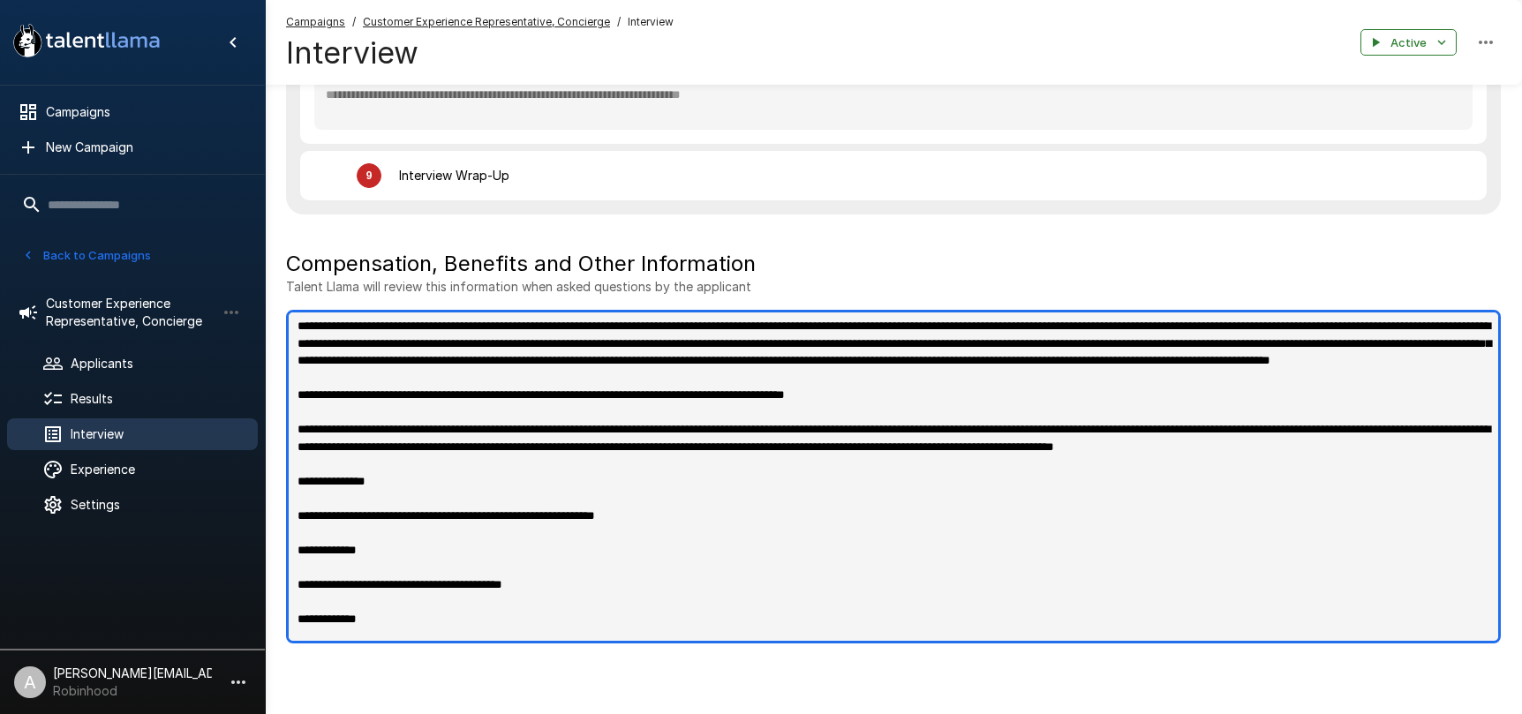
click at [642, 403] on textarea at bounding box center [893, 477] width 1215 height 334
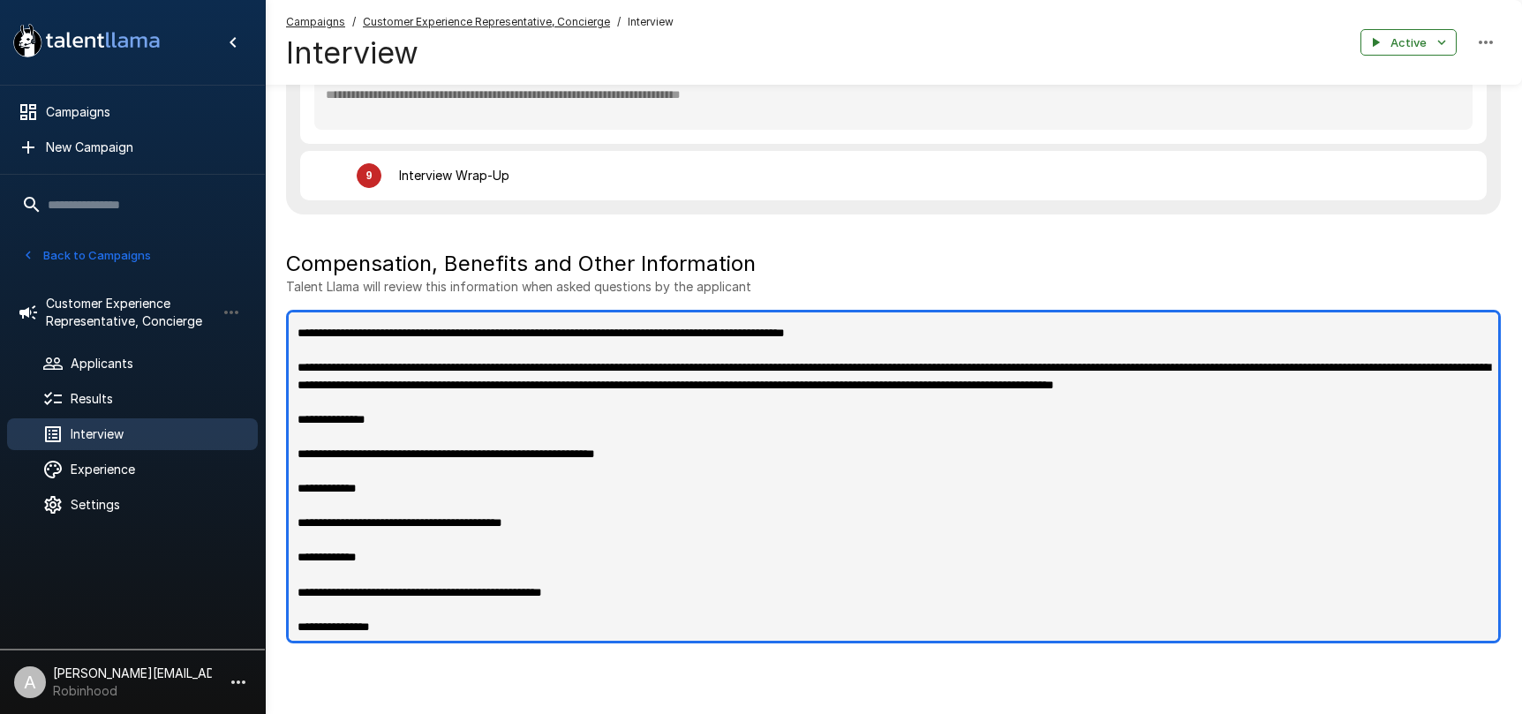
scroll to position [88, 0]
click at [523, 385] on textarea at bounding box center [893, 477] width 1215 height 334
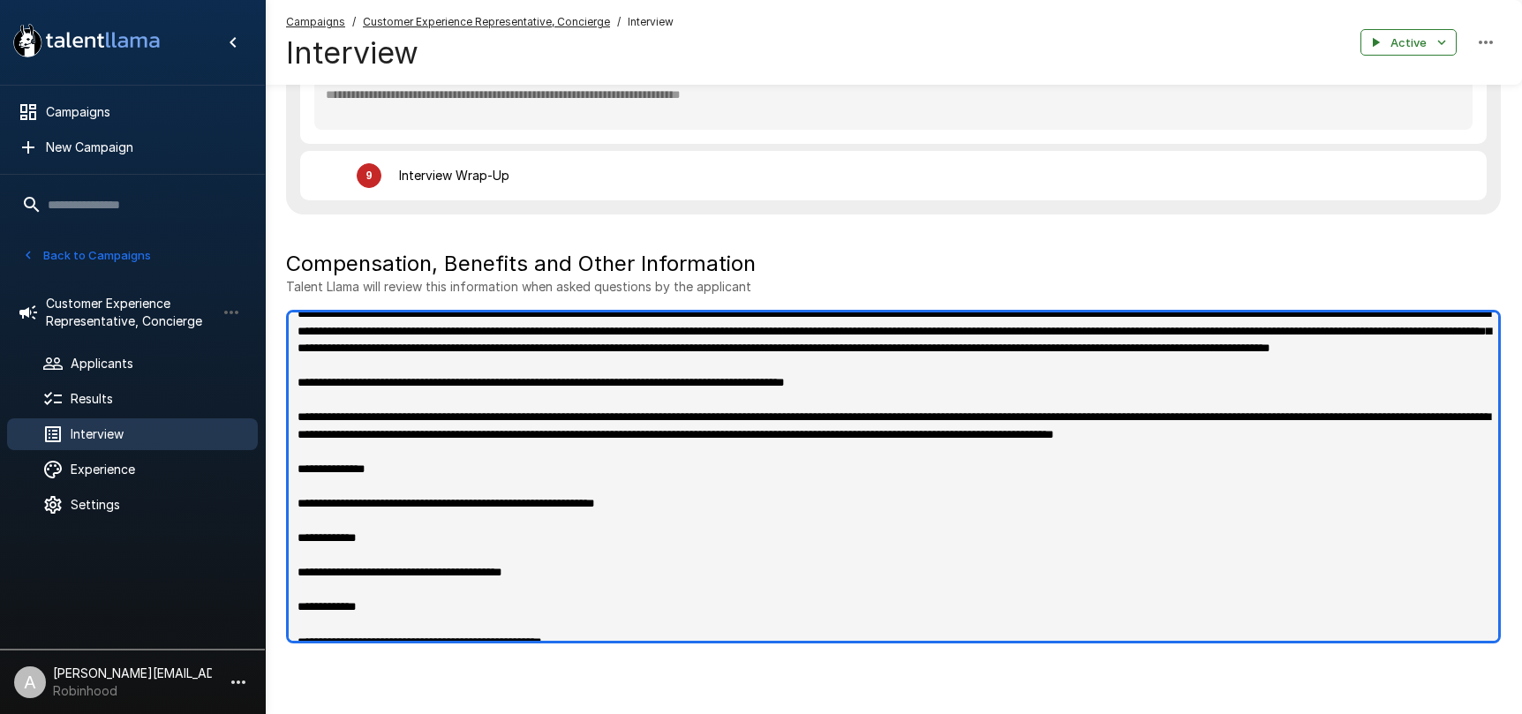
scroll to position [0, 0]
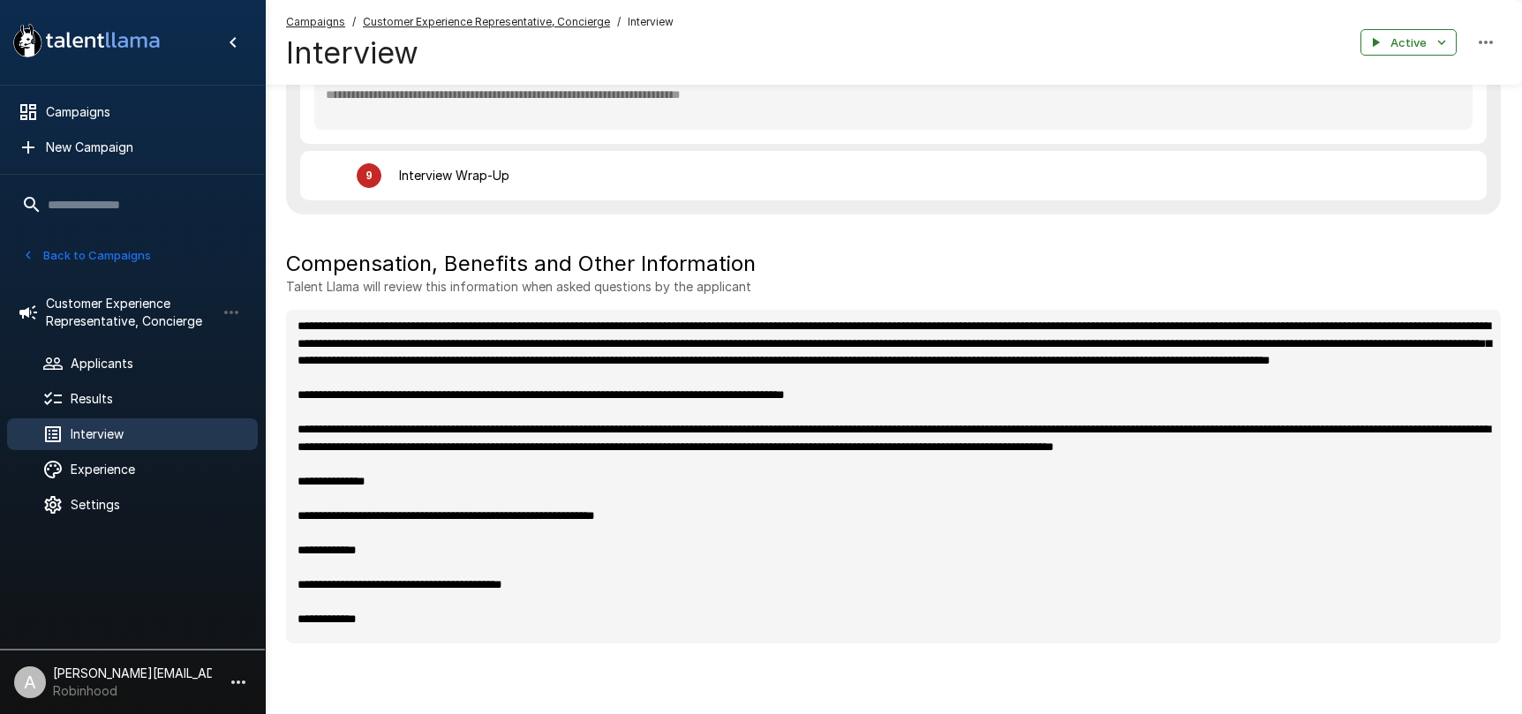
click at [448, 282] on p "Talent Llama will review this information when asked questions by the applicant" at bounding box center [893, 287] width 1215 height 18
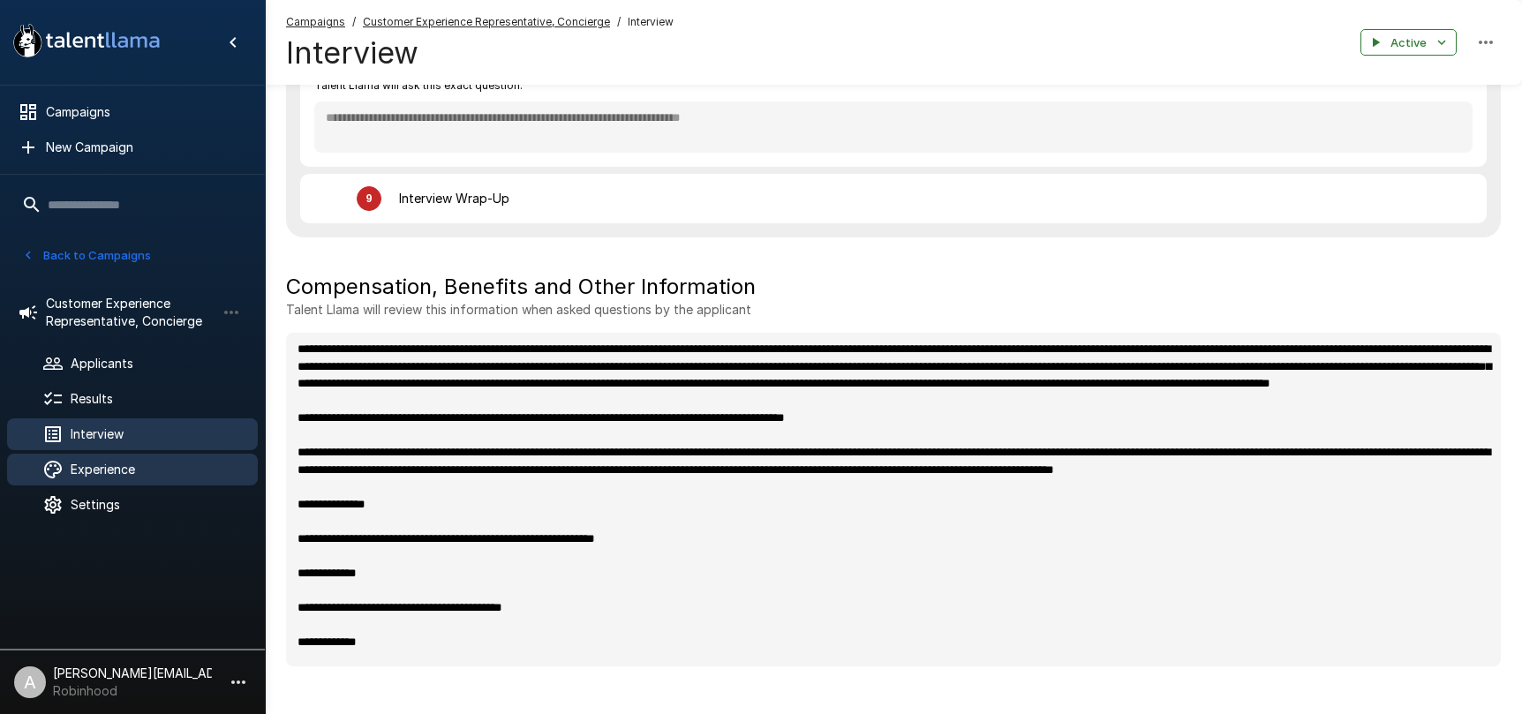
scroll to position [2119, 0]
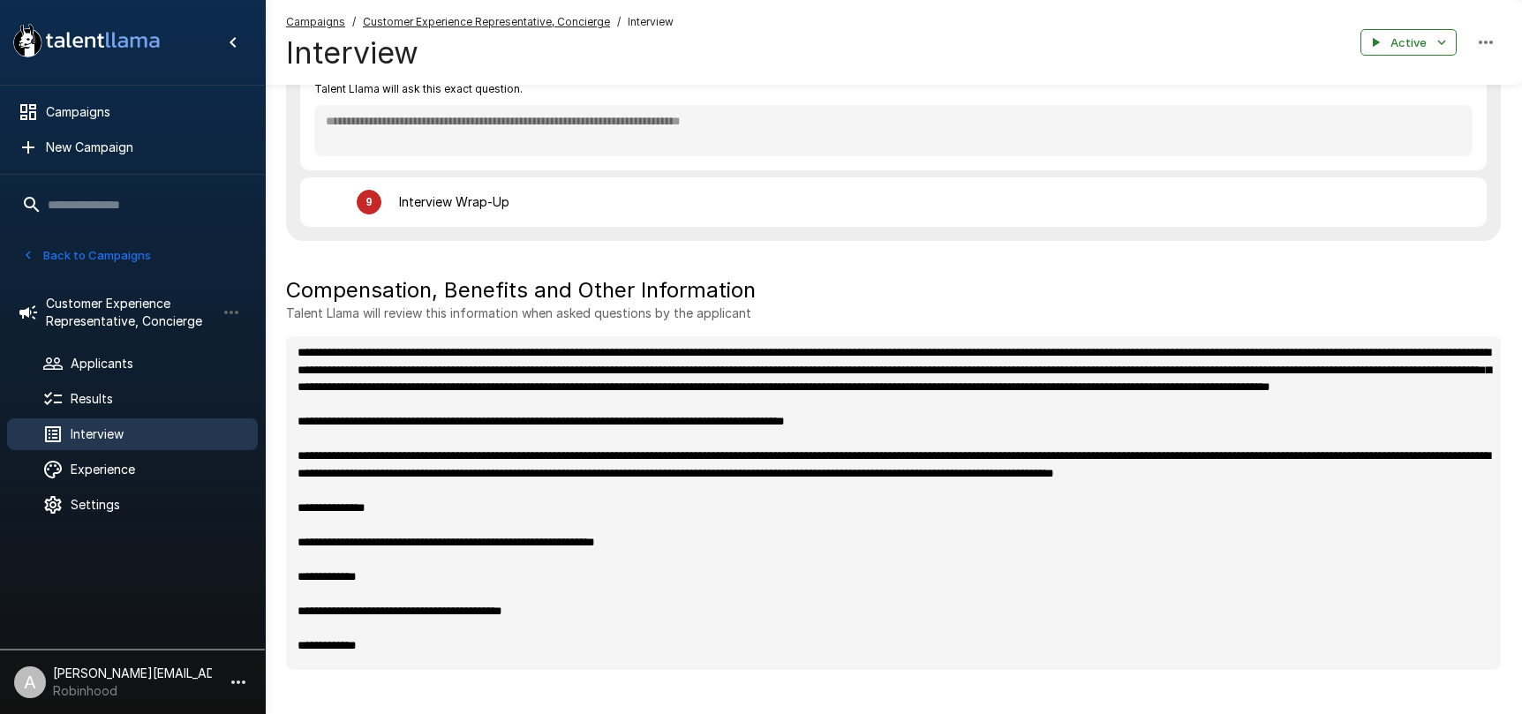
click at [239, 684] on icon "button" at bounding box center [238, 682] width 21 height 21
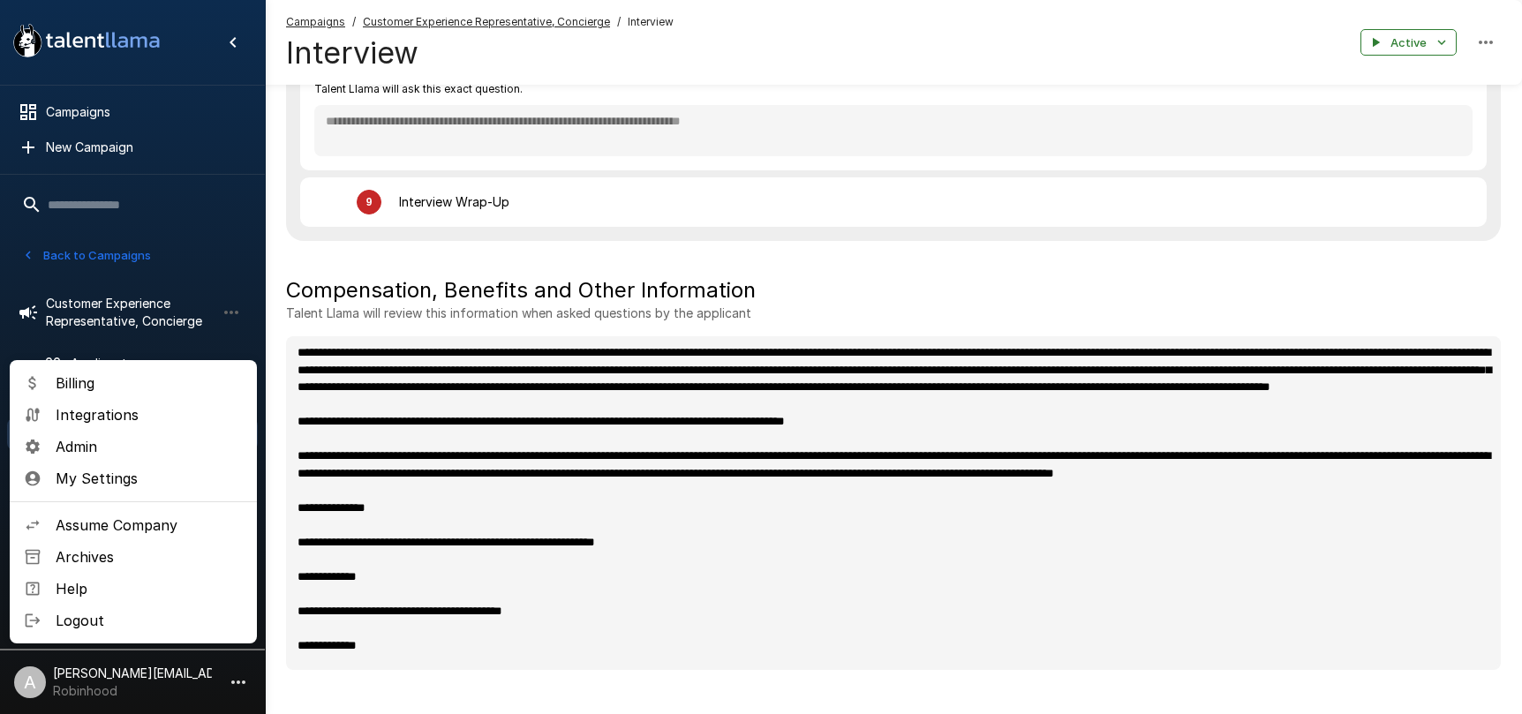
click at [263, 252] on div at bounding box center [761, 357] width 1522 height 714
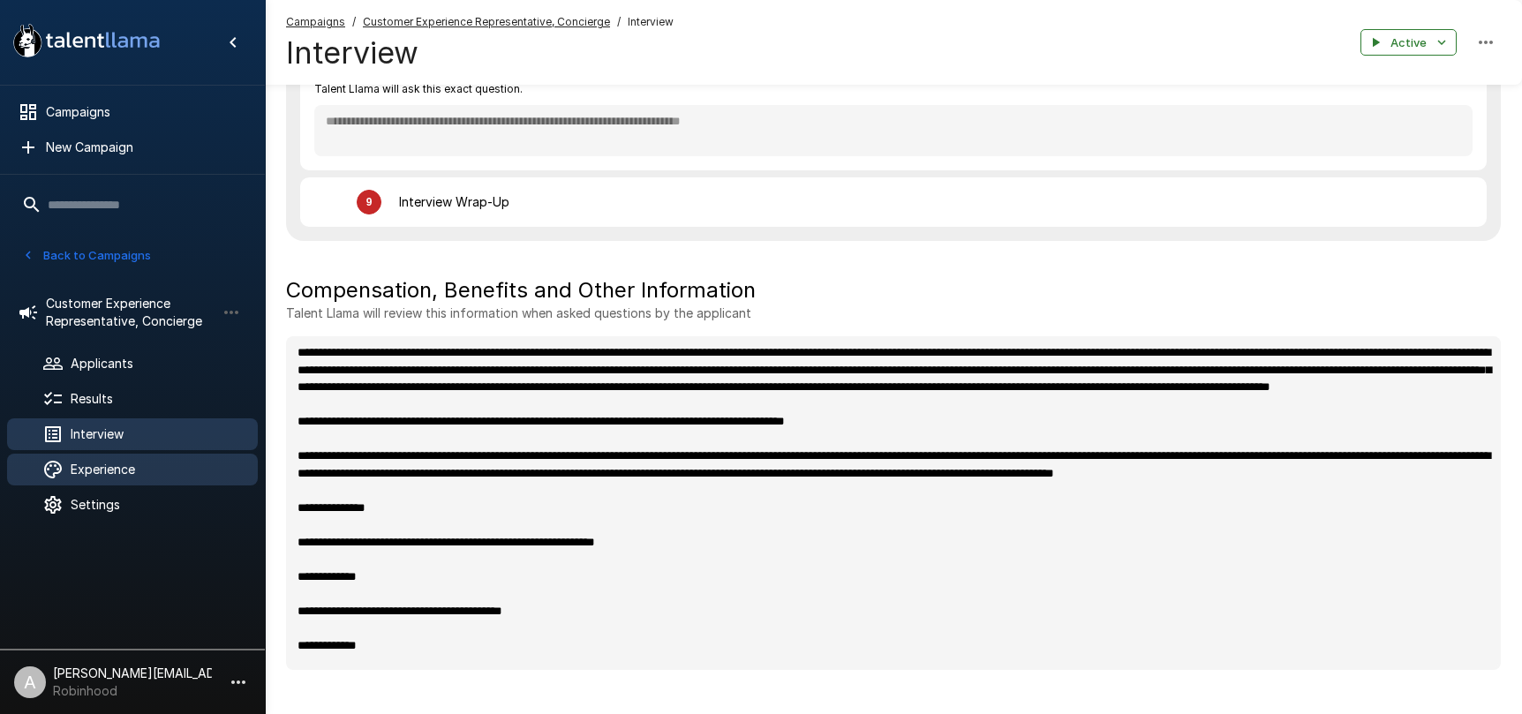
click at [111, 471] on span "Experience" at bounding box center [157, 470] width 173 height 18
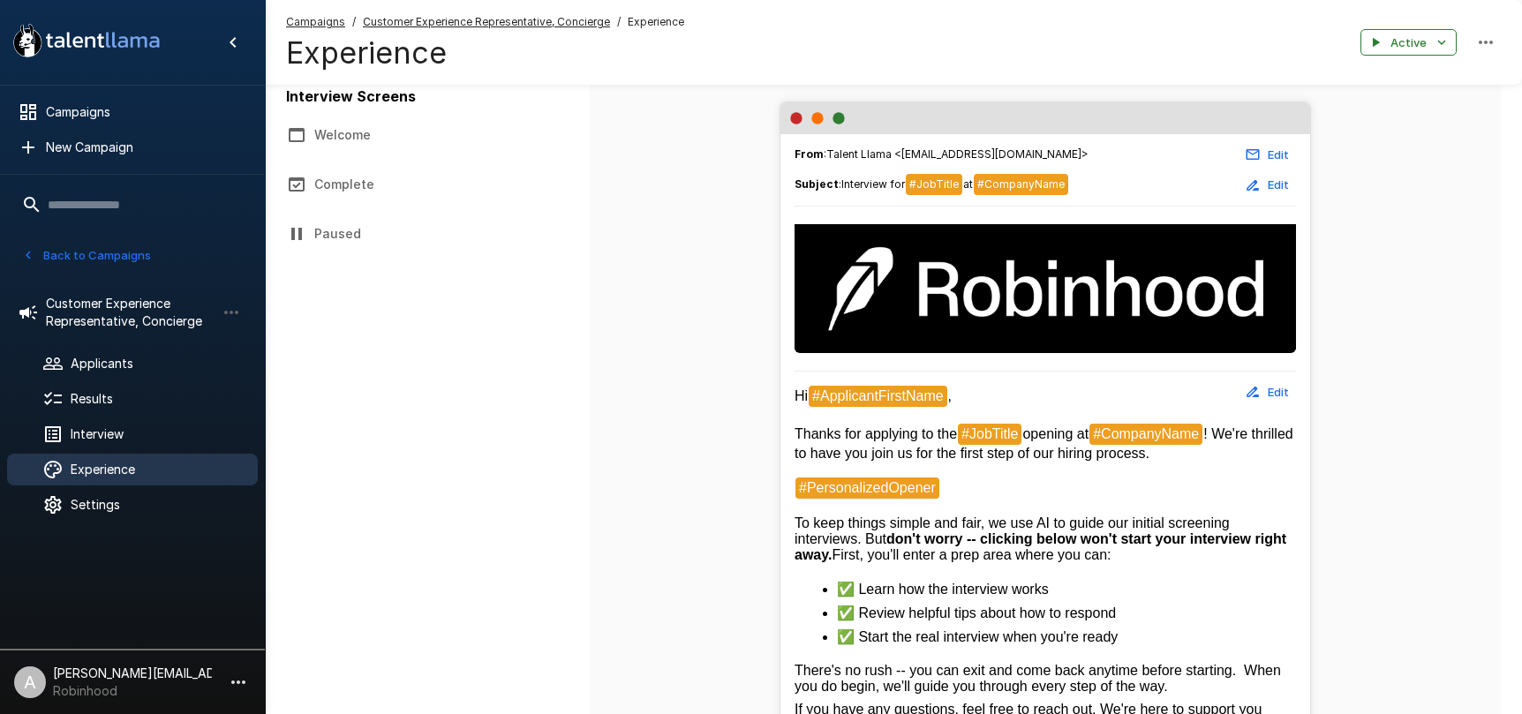
scroll to position [288, 0]
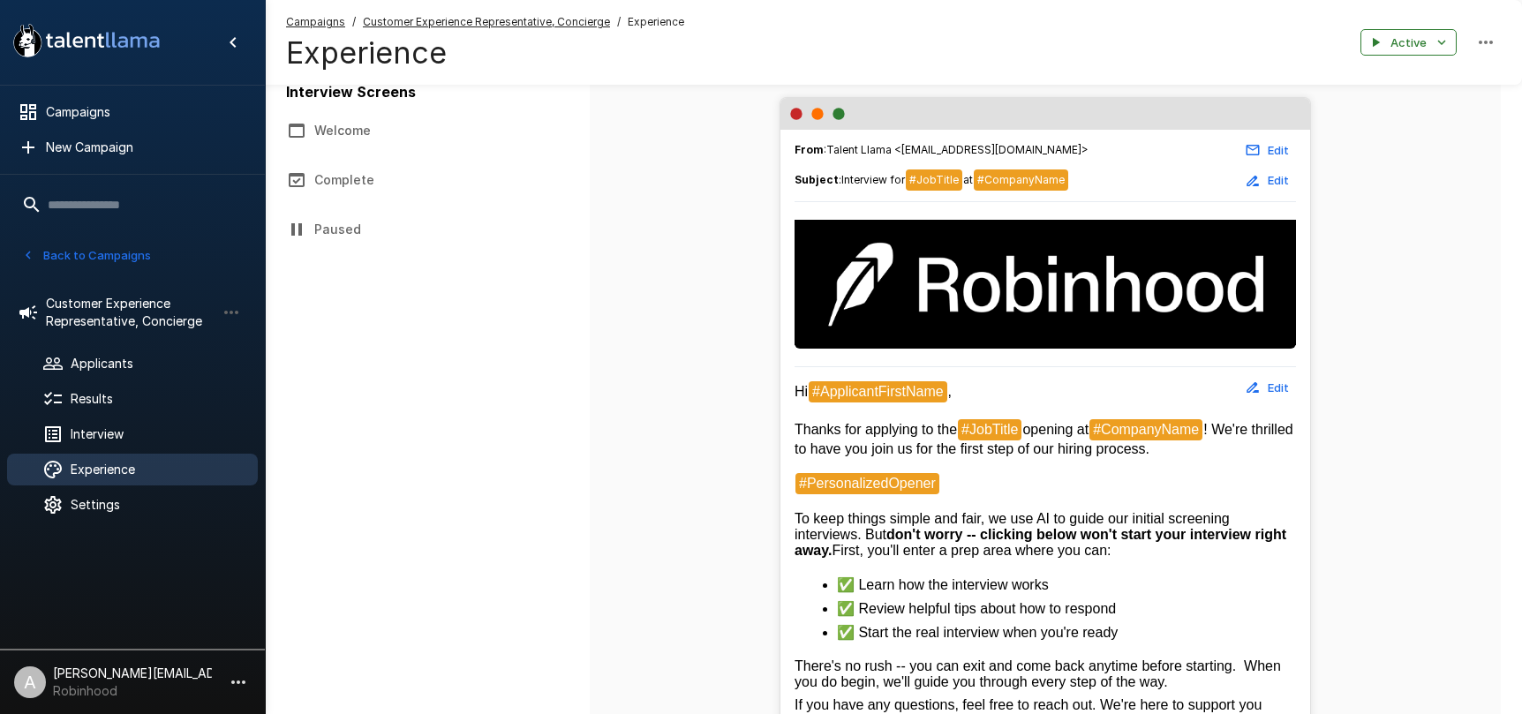
click at [1287, 378] on button "Edit" at bounding box center [1267, 387] width 56 height 27
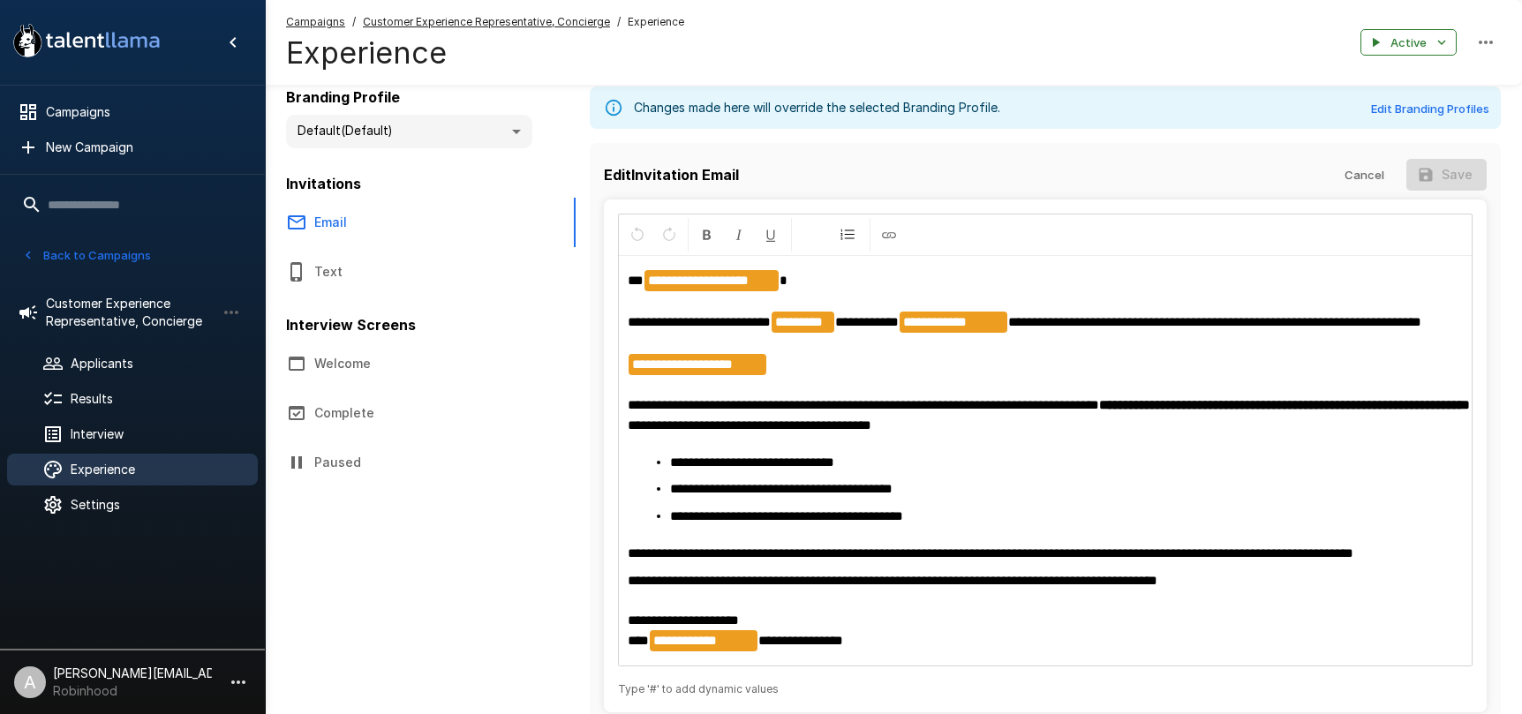
scroll to position [56, 0]
click at [1349, 176] on button "Cancel" at bounding box center [1364, 174] width 56 height 33
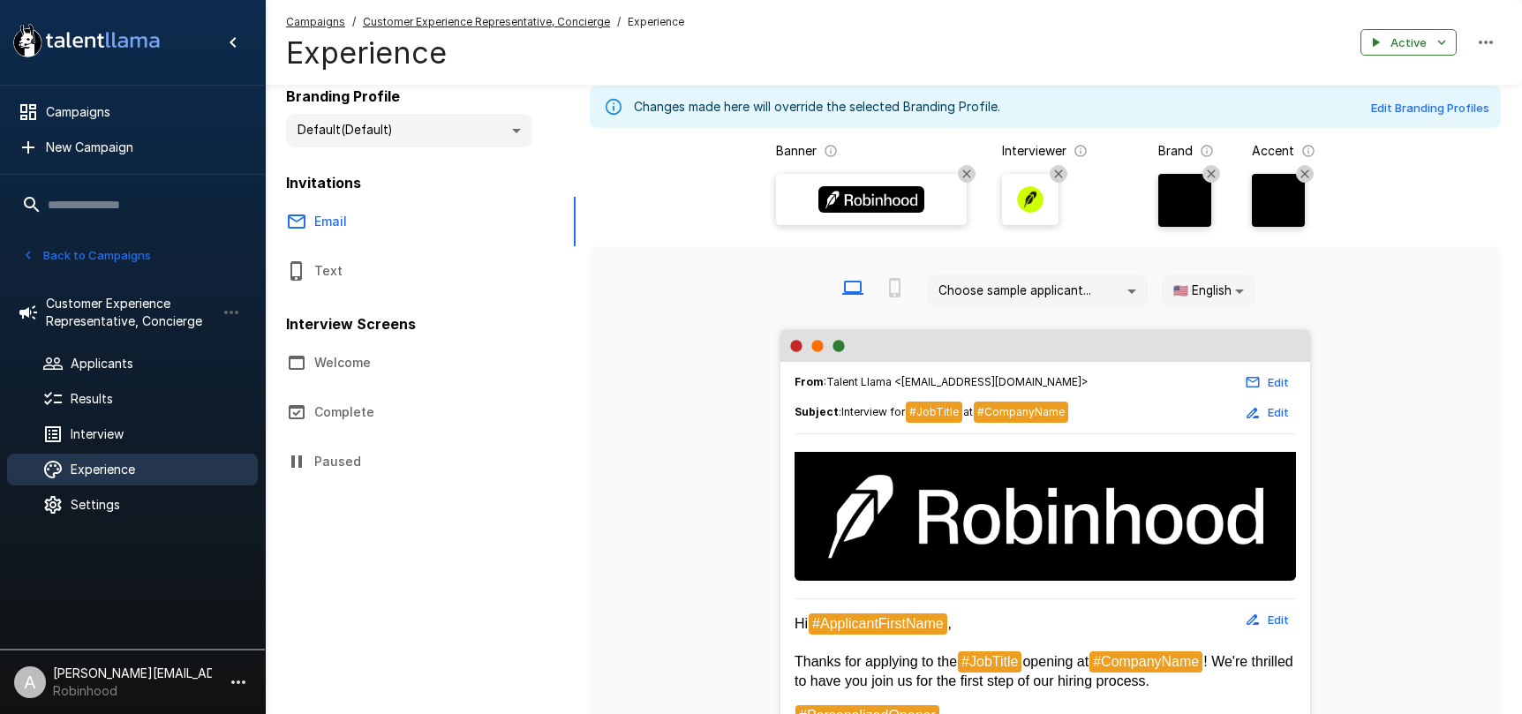
click at [341, 357] on button "Welcome" at bounding box center [420, 362] width 311 height 49
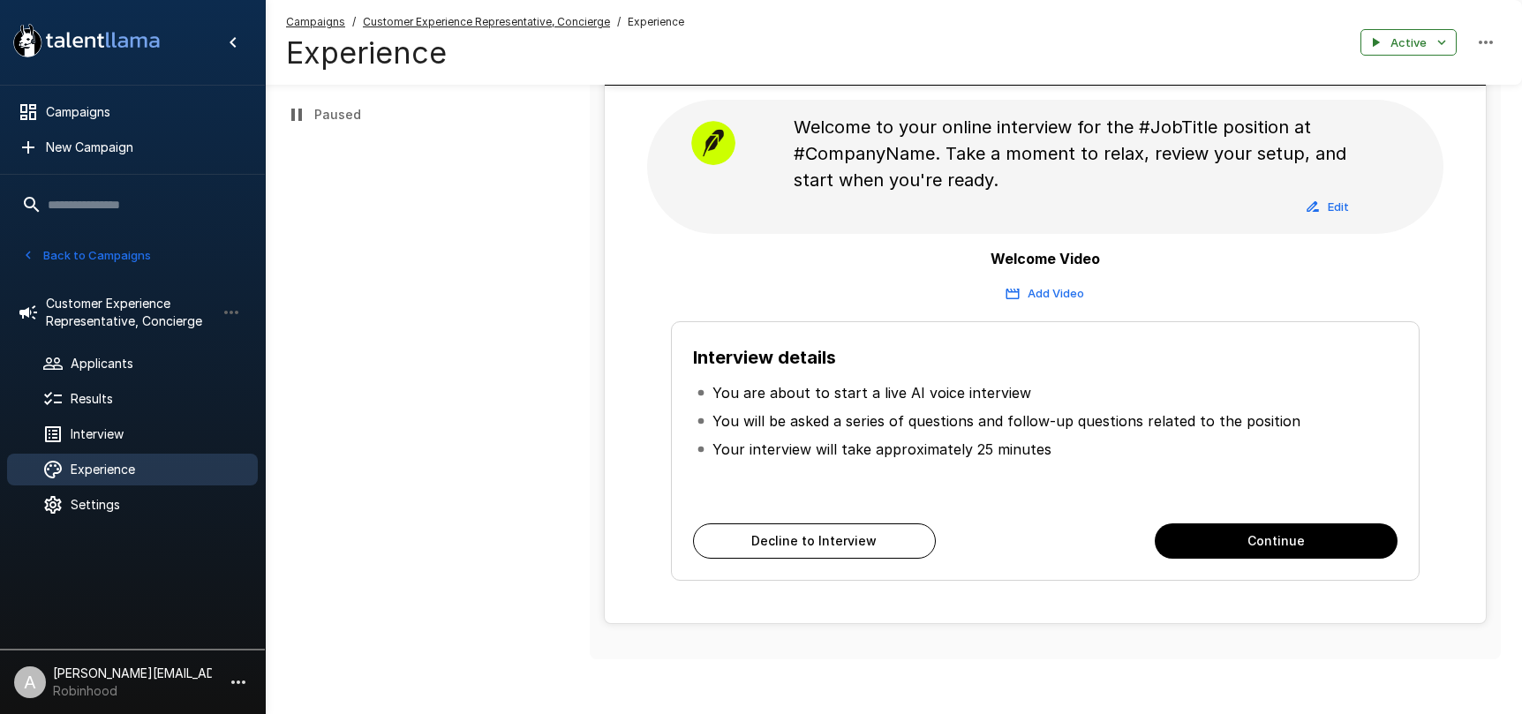
scroll to position [400, 0]
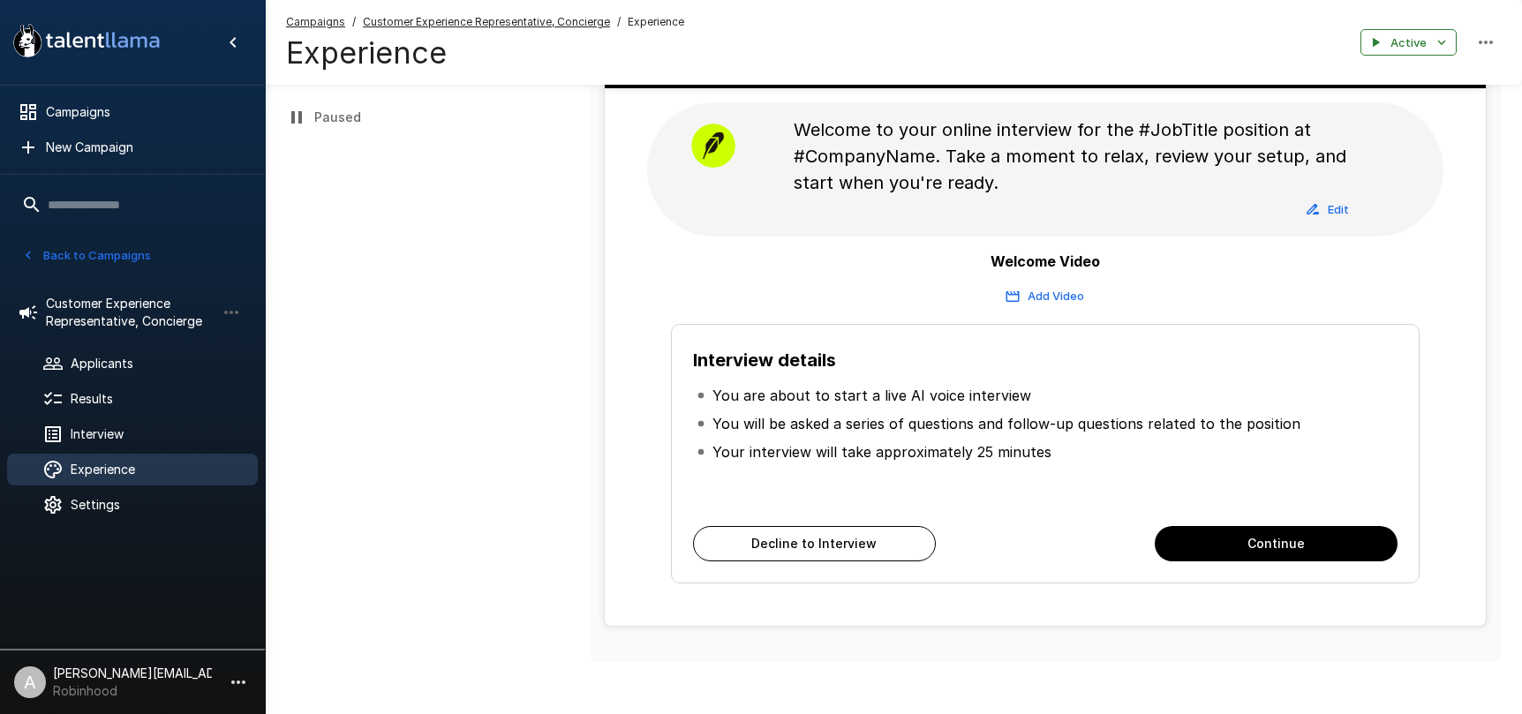
click at [1047, 302] on button "Add Video" at bounding box center [1045, 295] width 87 height 27
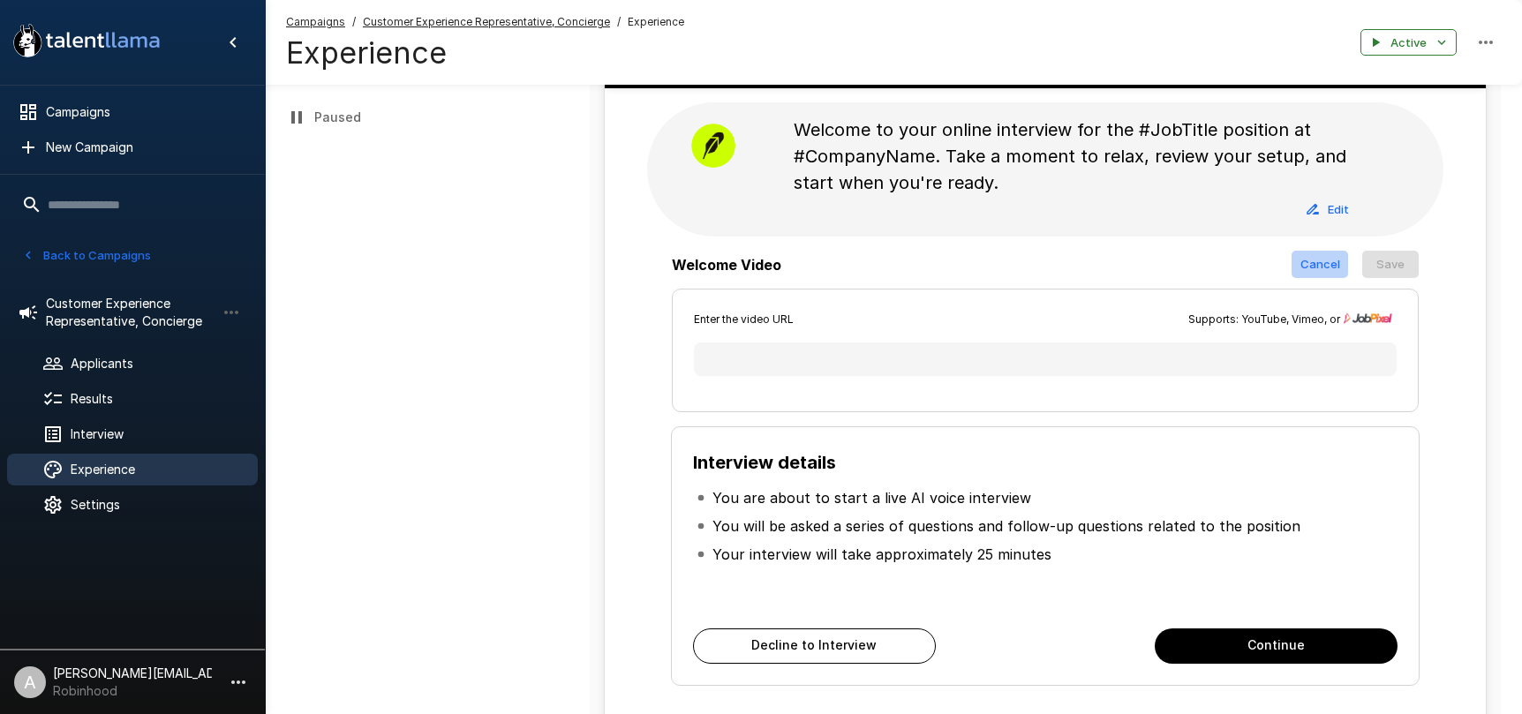
click at [1329, 267] on button "Cancel" at bounding box center [1320, 264] width 56 height 27
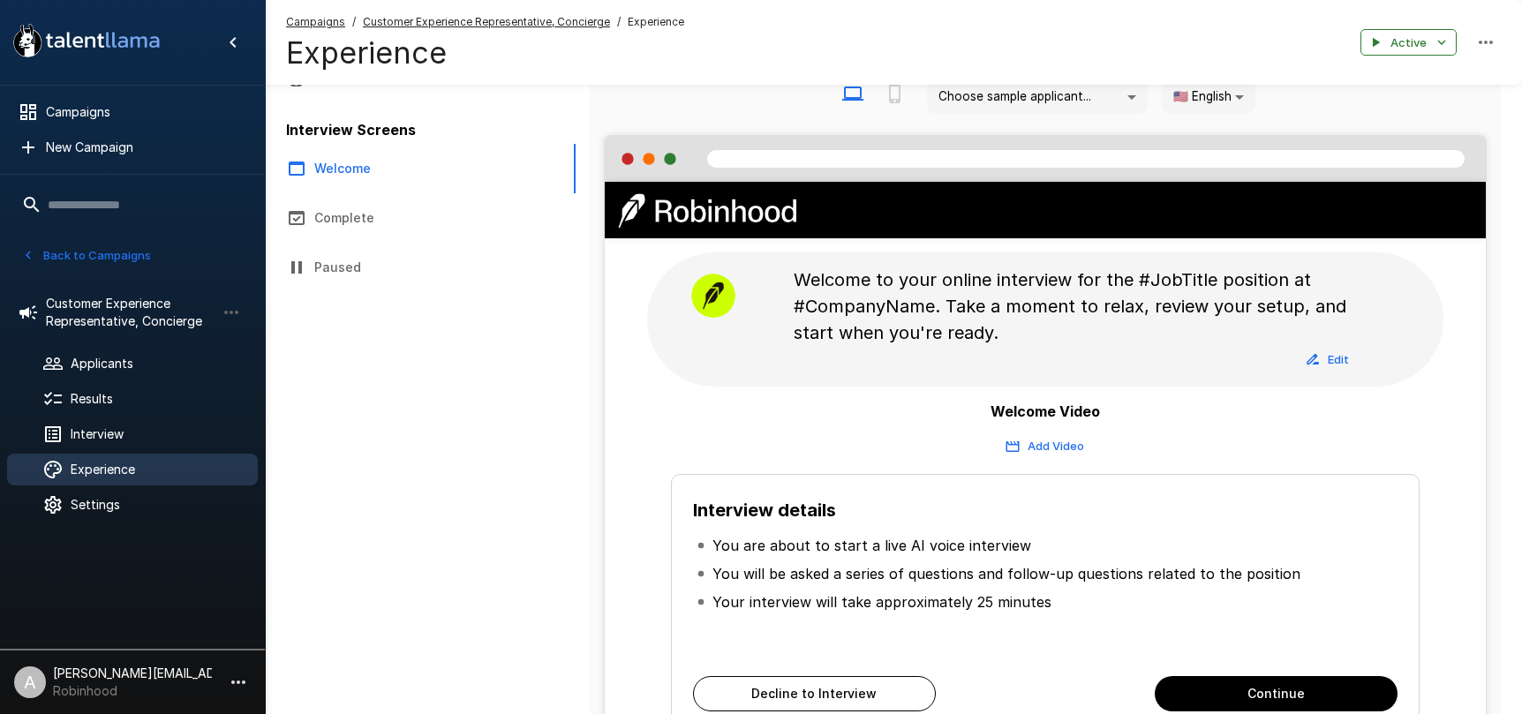
scroll to position [0, 0]
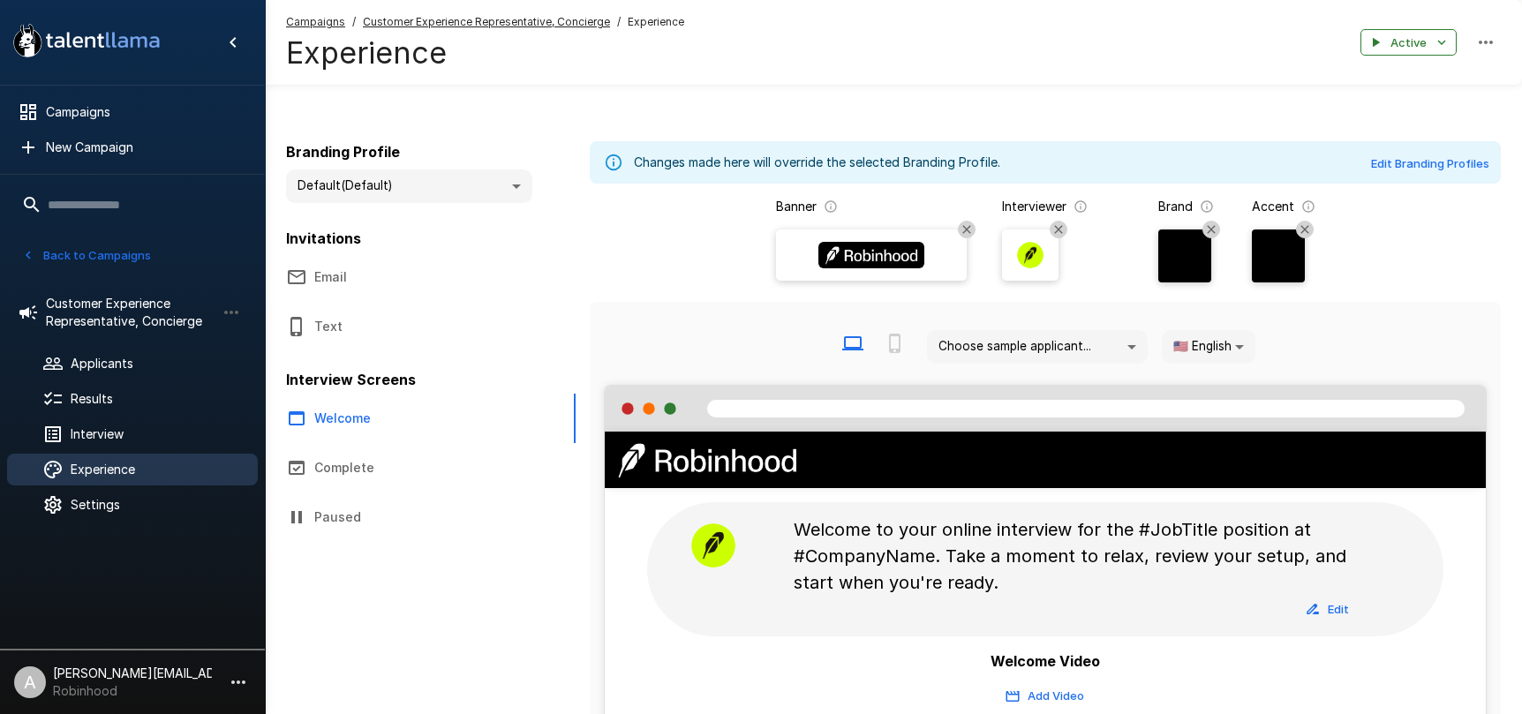
click at [240, 684] on icon "button" at bounding box center [238, 682] width 21 height 21
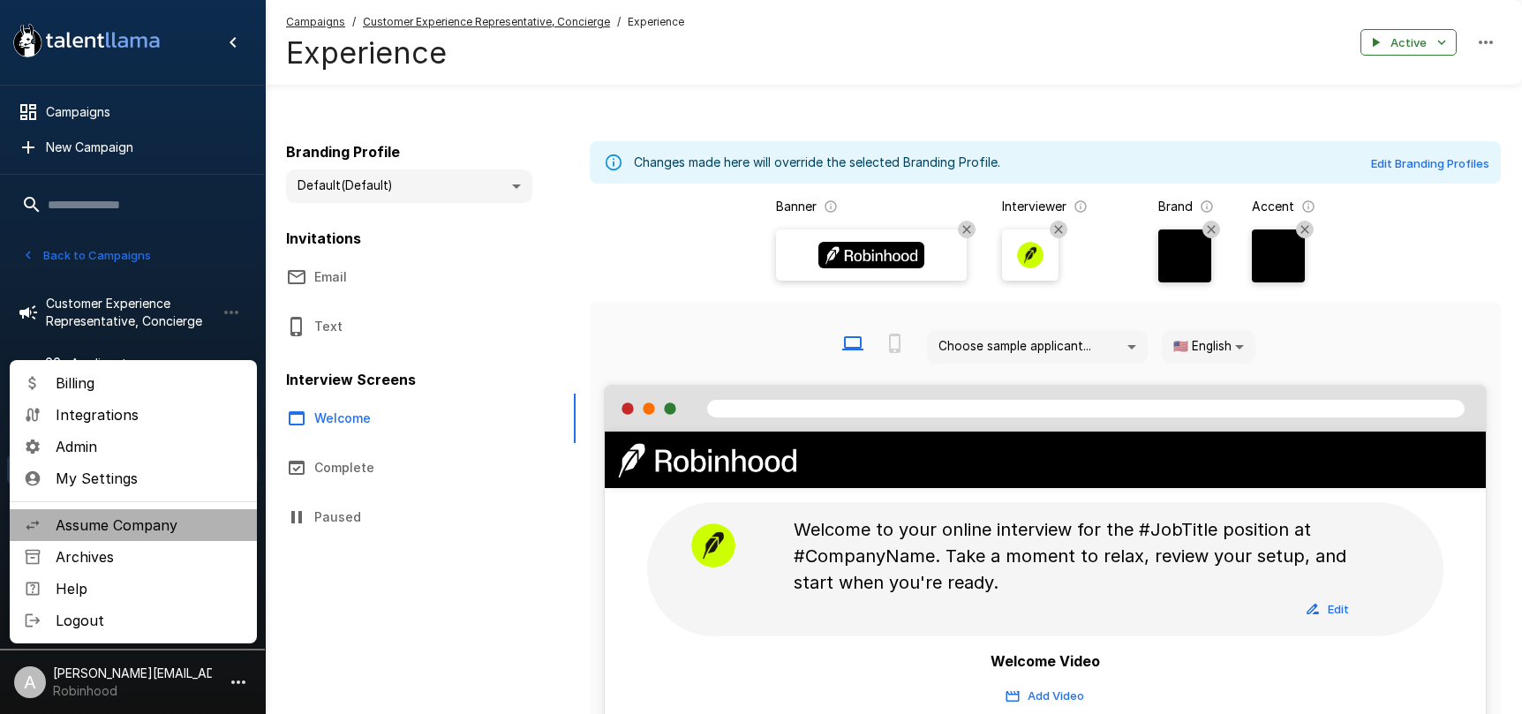
click at [157, 523] on span "Assume Company" at bounding box center [149, 525] width 187 height 21
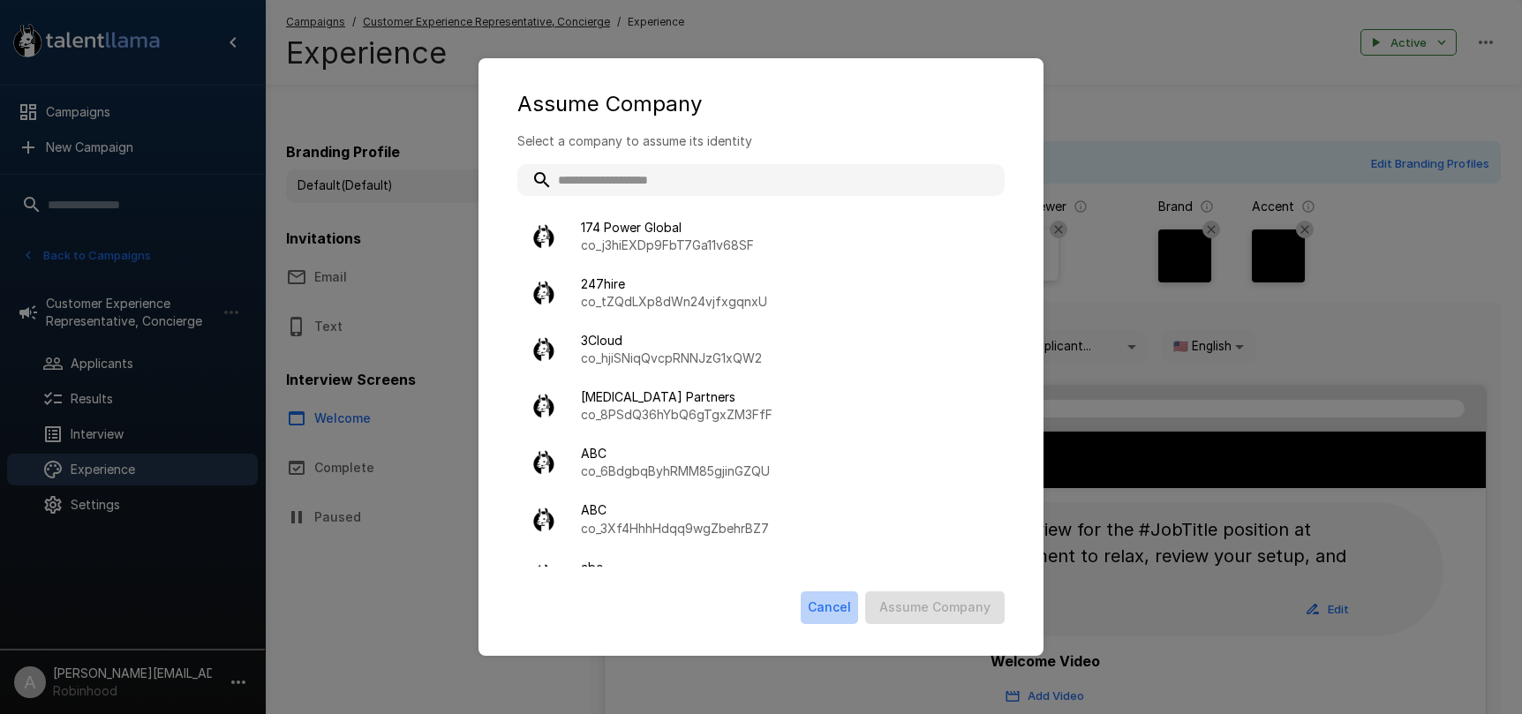
drag, startPoint x: 815, startPoint y: 603, endPoint x: 826, endPoint y: 603, distance: 11.5
click at [827, 603] on button "Cancel" at bounding box center [829, 607] width 57 height 33
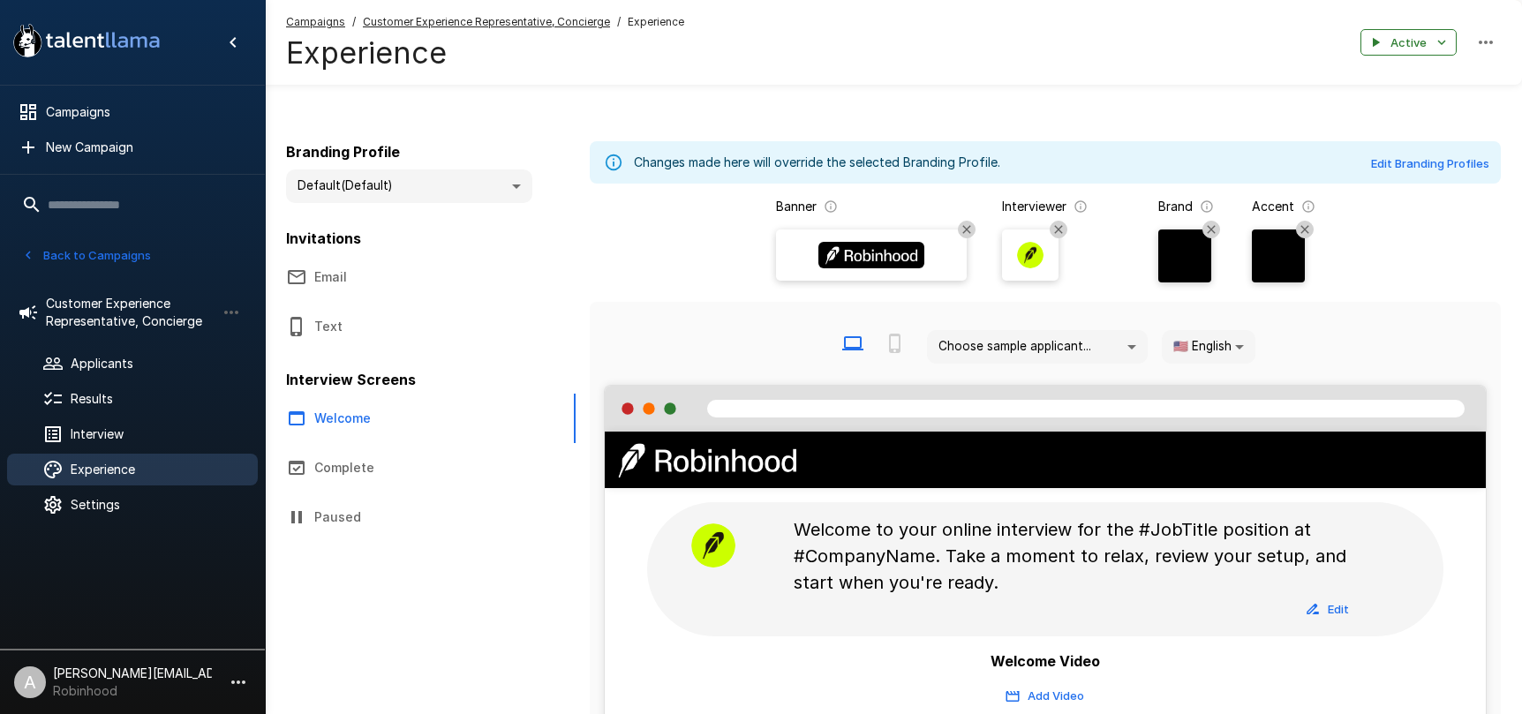
drag, startPoint x: 826, startPoint y: 603, endPoint x: 662, endPoint y: 552, distance: 172.0
click at [812, 602] on button "Cancel" at bounding box center [829, 607] width 57 height 33
click at [335, 332] on button "Text" at bounding box center [420, 326] width 311 height 49
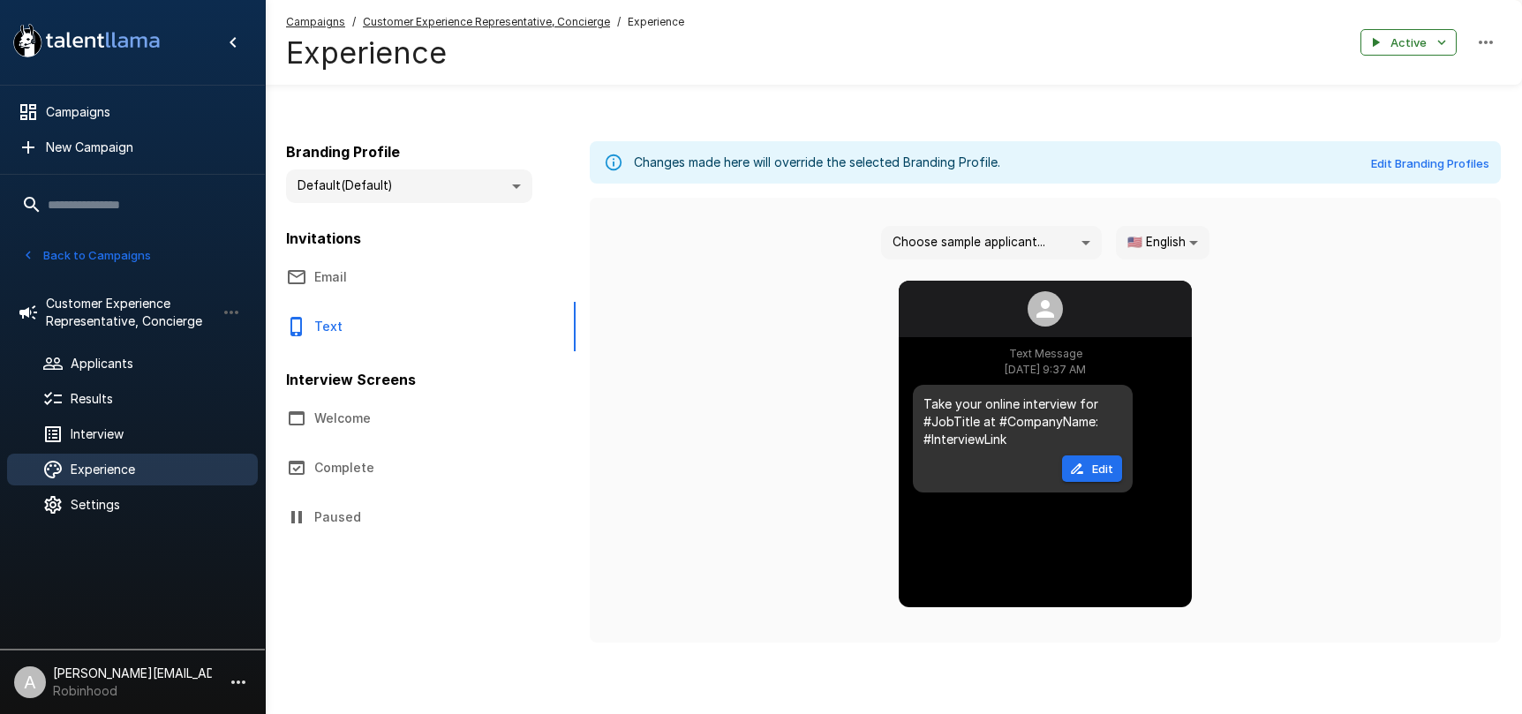
click at [234, 669] on button "button" at bounding box center [238, 682] width 30 height 30
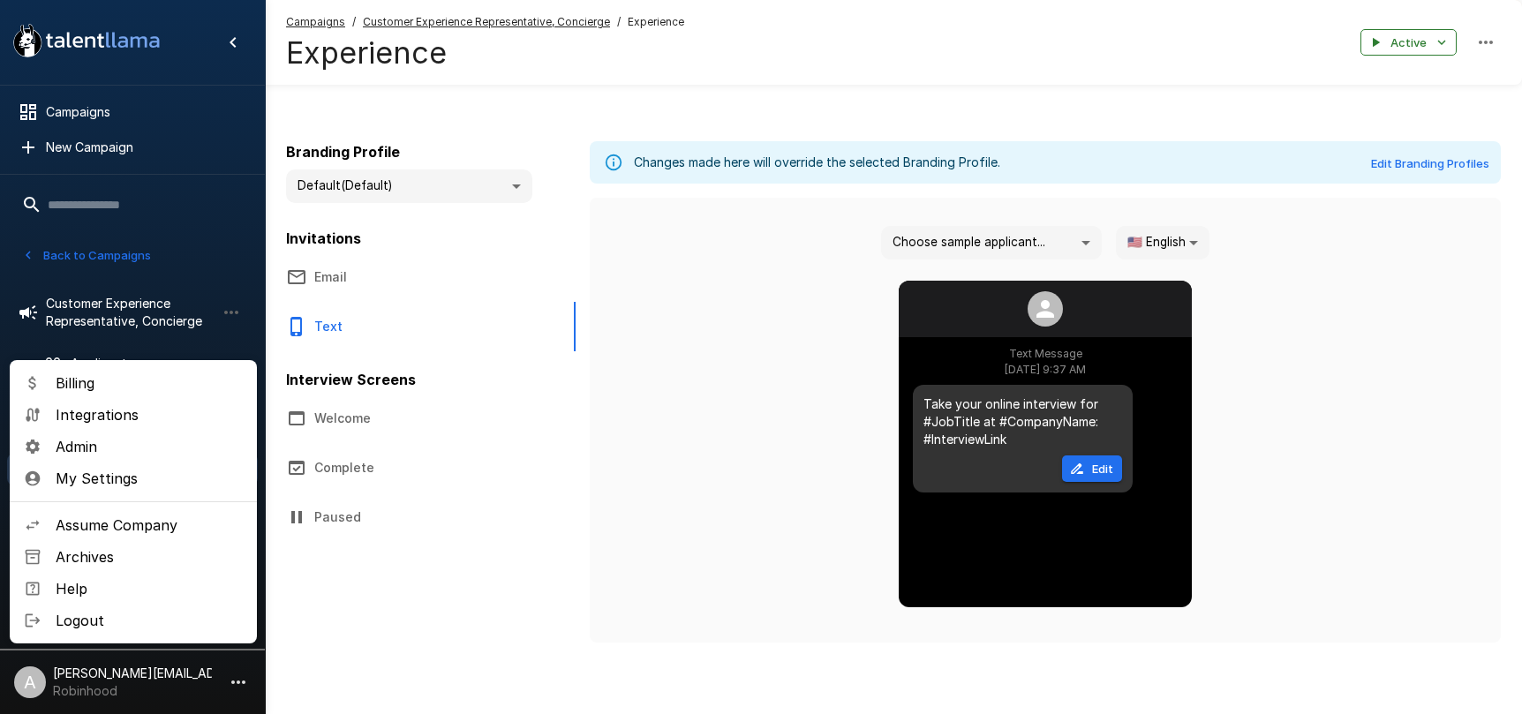
click at [139, 533] on span "Assume Company" at bounding box center [149, 525] width 187 height 21
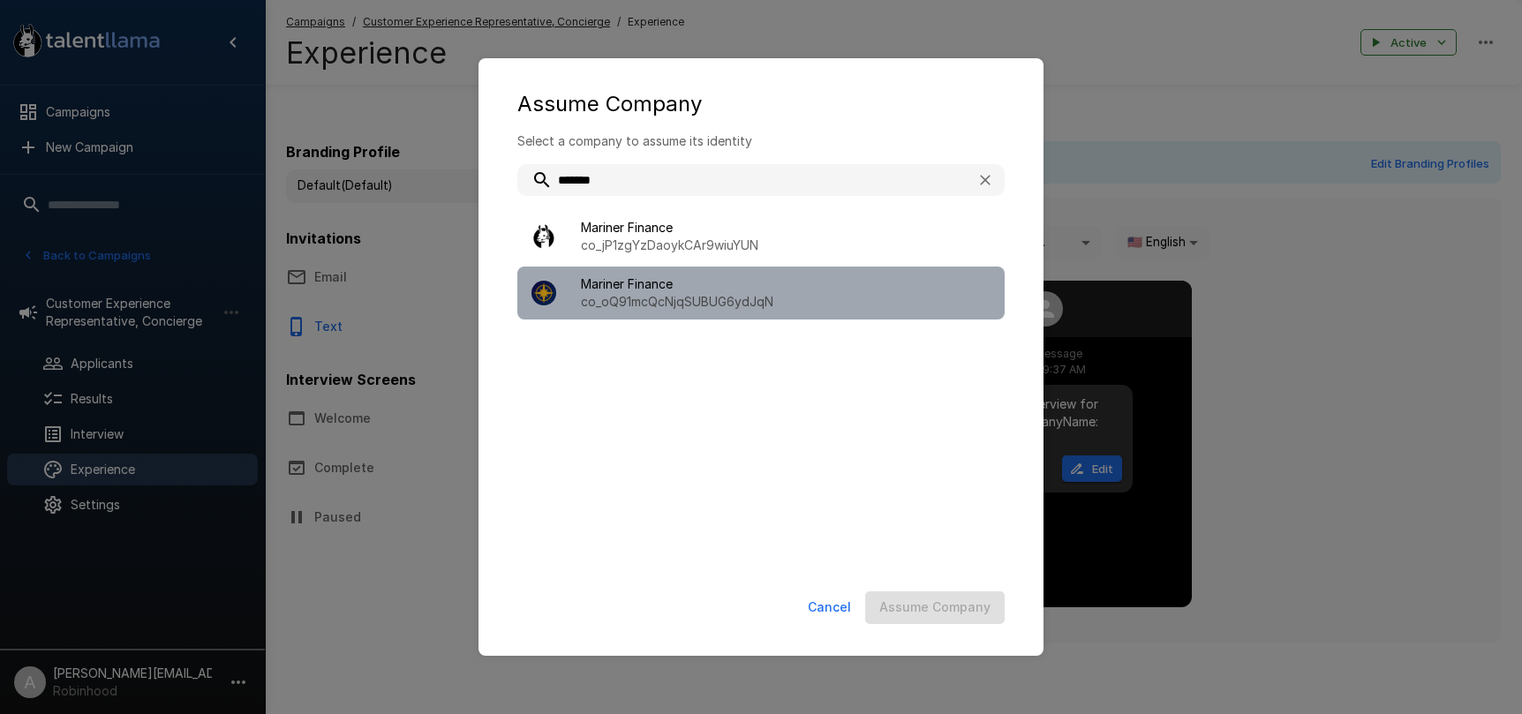
click at [772, 313] on div "Mariner Finance co_oQ91mcQcNjqSUBUG6ydJqN" at bounding box center [760, 293] width 487 height 53
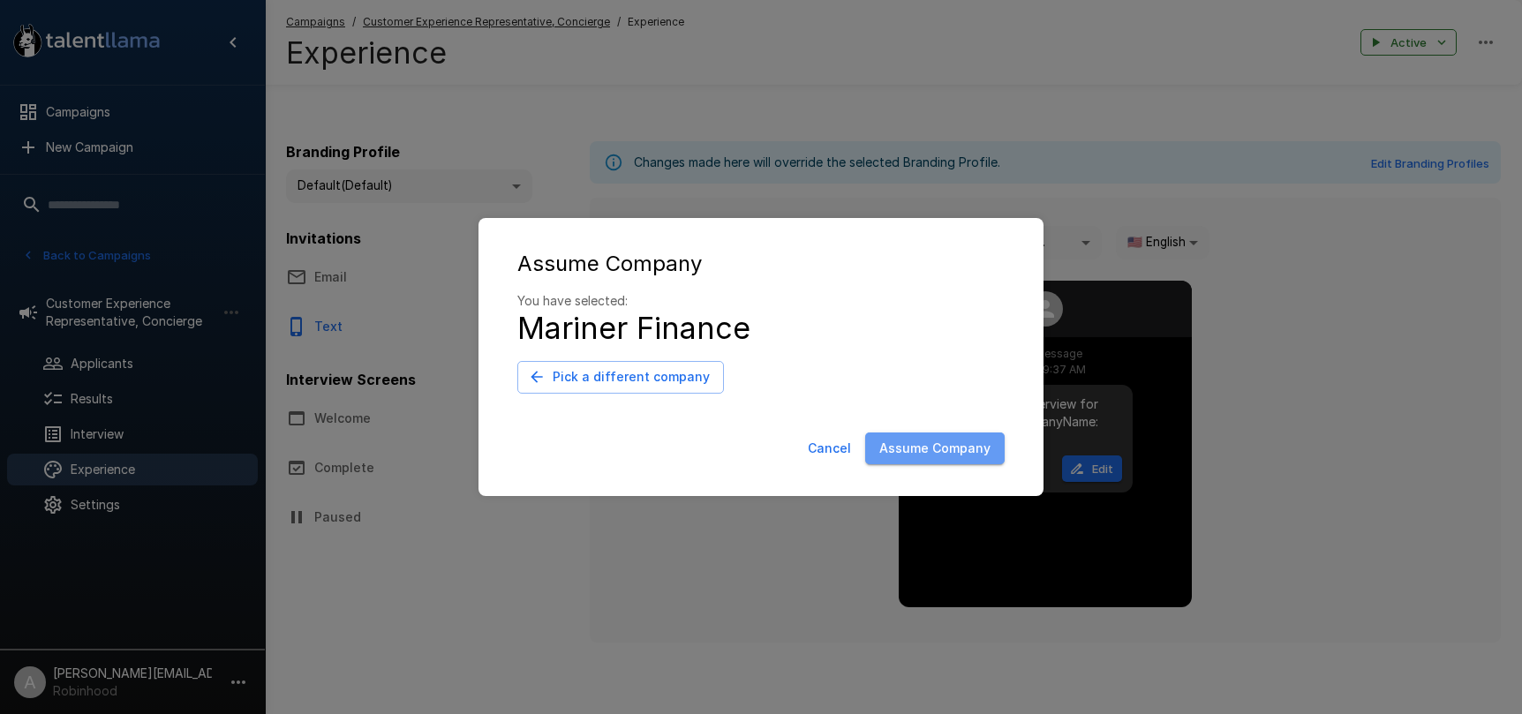
click at [947, 453] on button "Assume Company" at bounding box center [934, 449] width 139 height 33
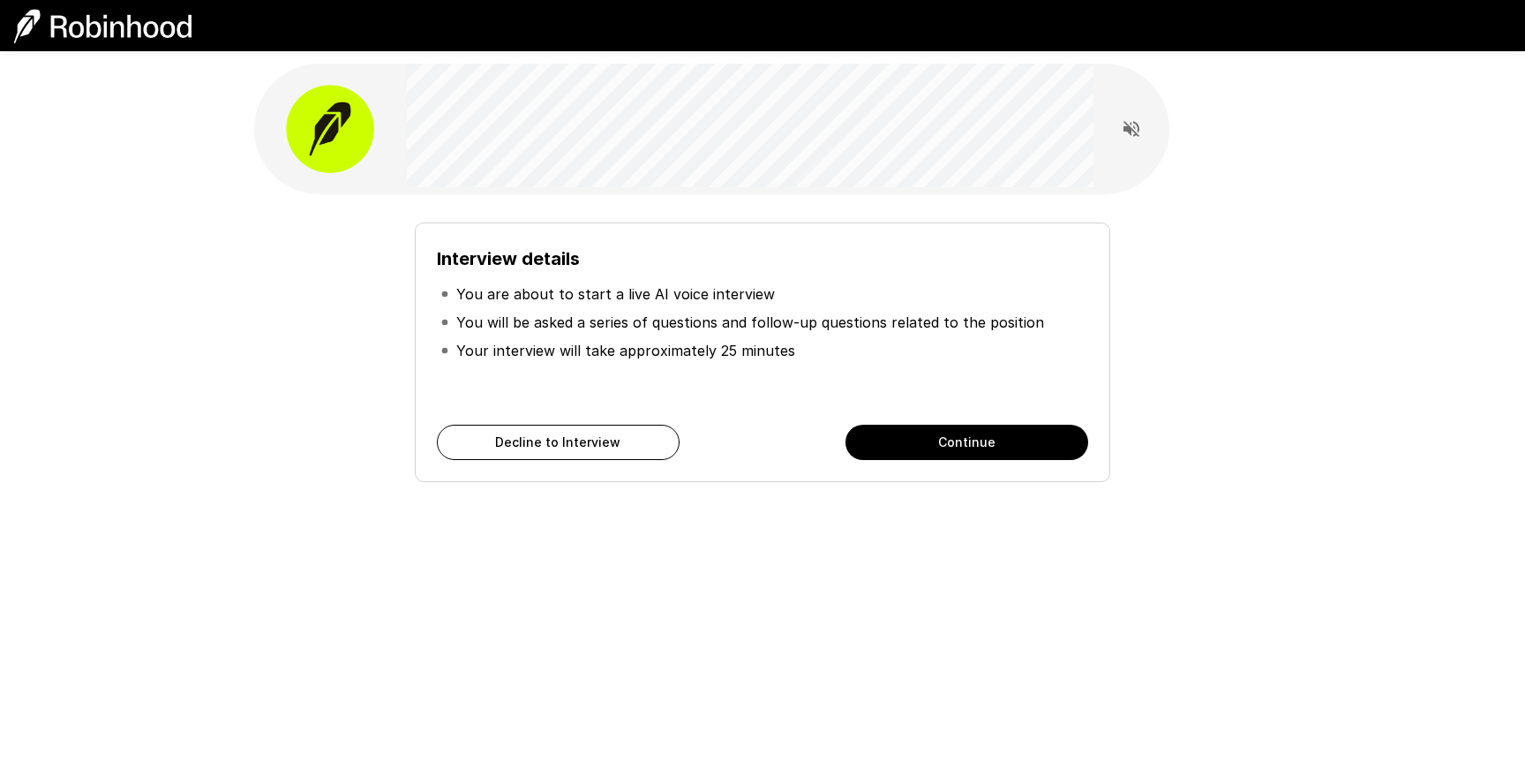
click at [968, 456] on button "Continue" at bounding box center [967, 442] width 243 height 35
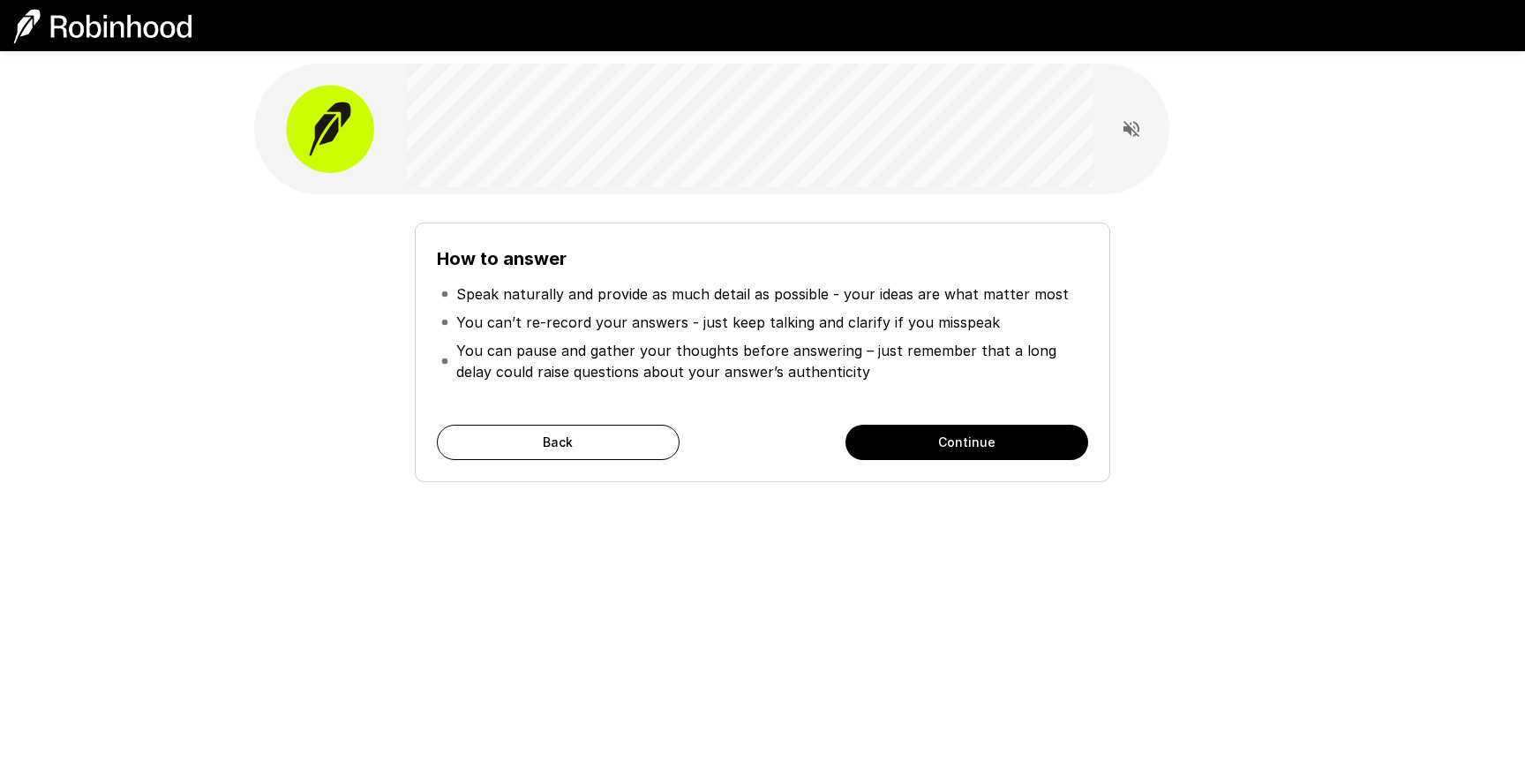
click at [967, 448] on button "Continue" at bounding box center [967, 442] width 243 height 35
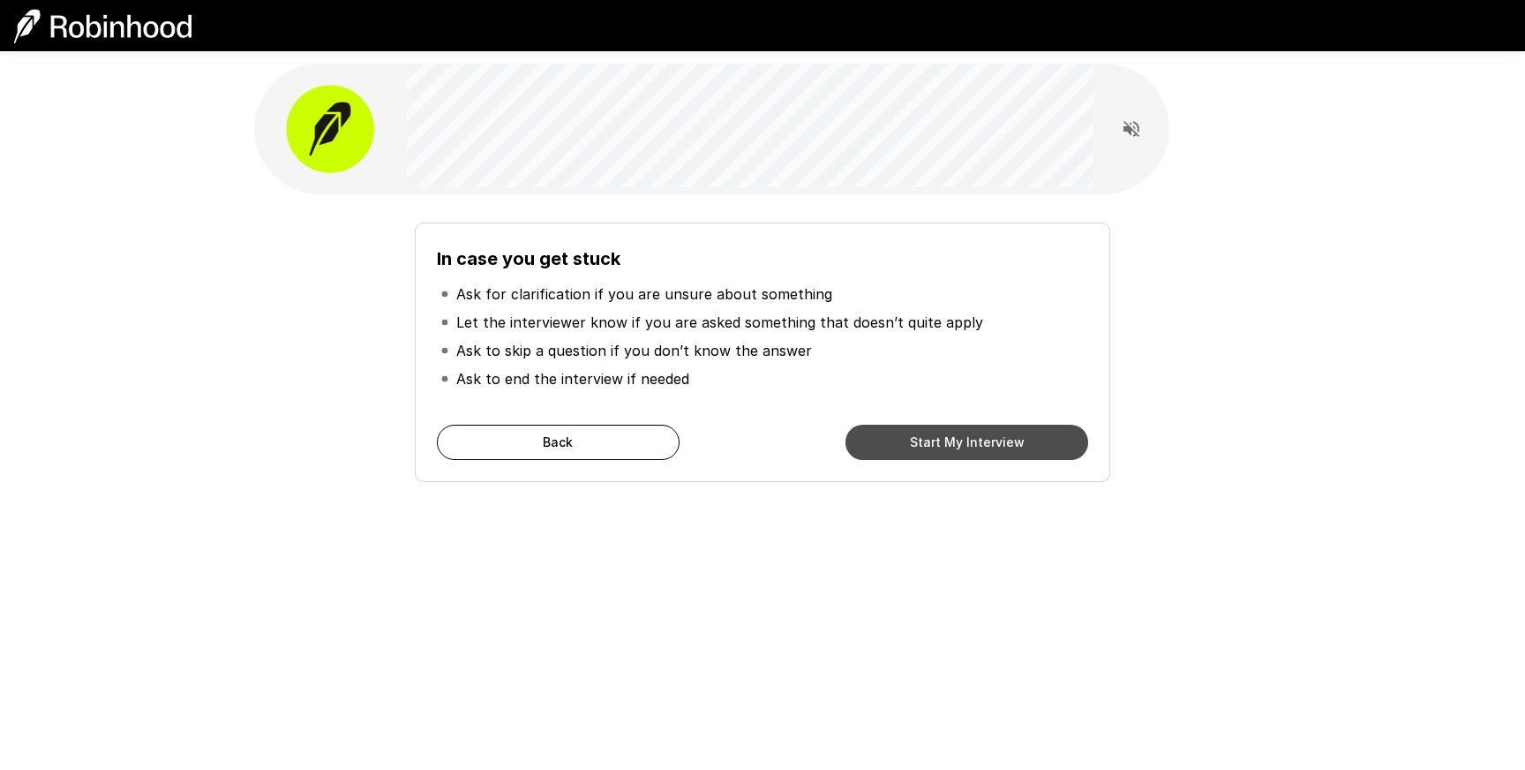
click at [966, 448] on button "Start My Interview" at bounding box center [967, 442] width 243 height 35
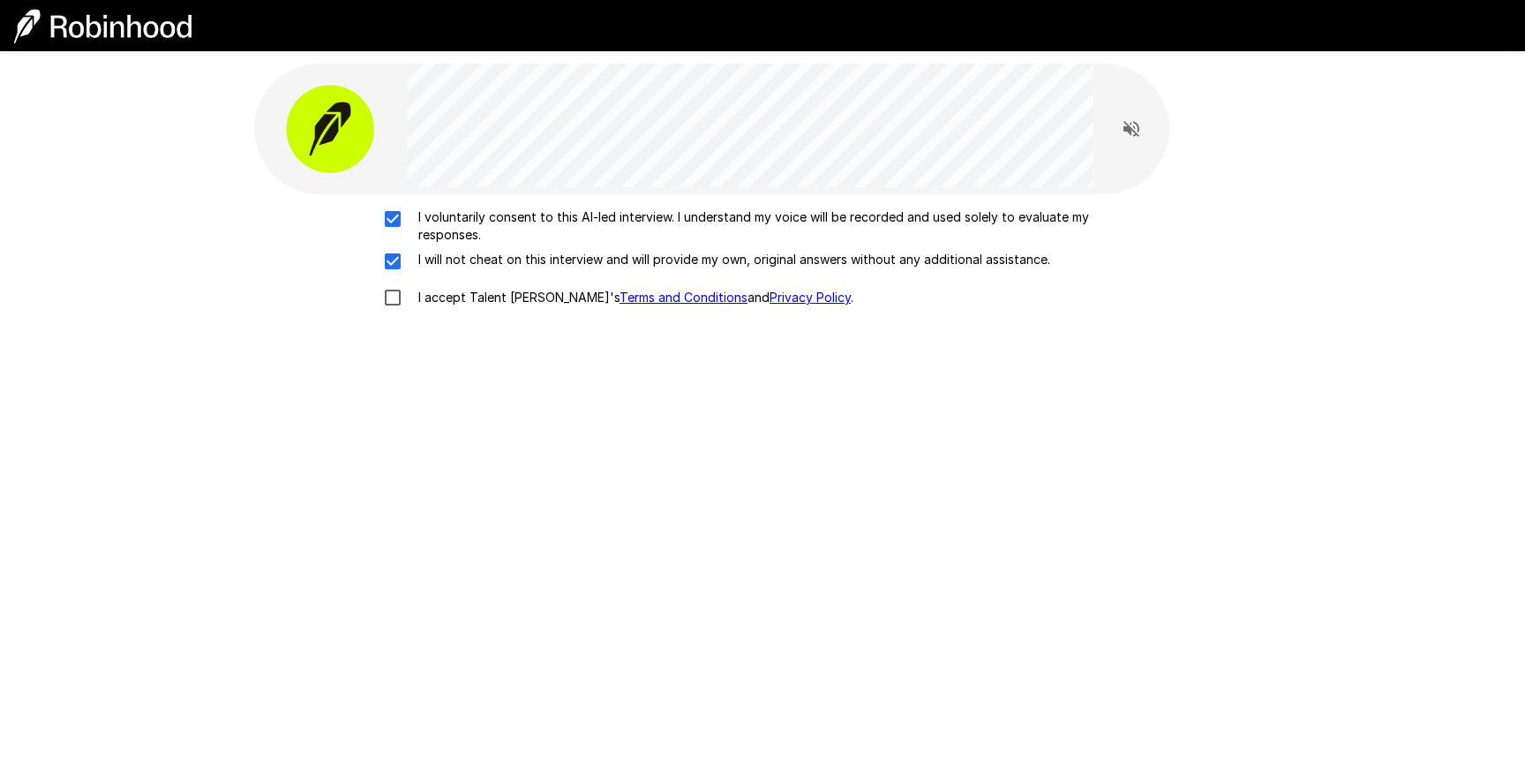
click at [399, 320] on div "I voluntarily consent to this AI-led interview. I understand my voice will be r…" at bounding box center [762, 425] width 1017 height 463
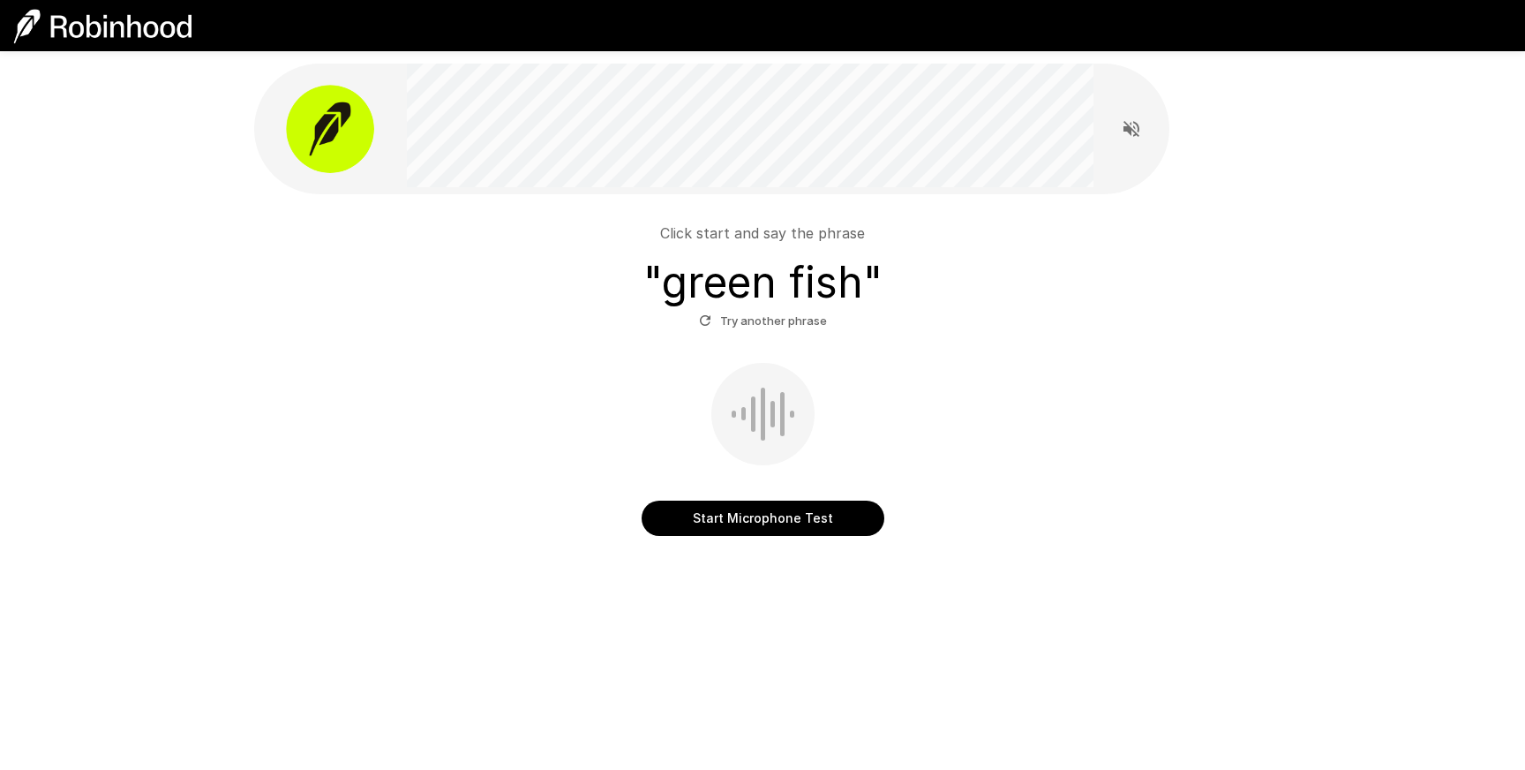
click at [779, 511] on button "Start Microphone Test" at bounding box center [763, 518] width 243 height 35
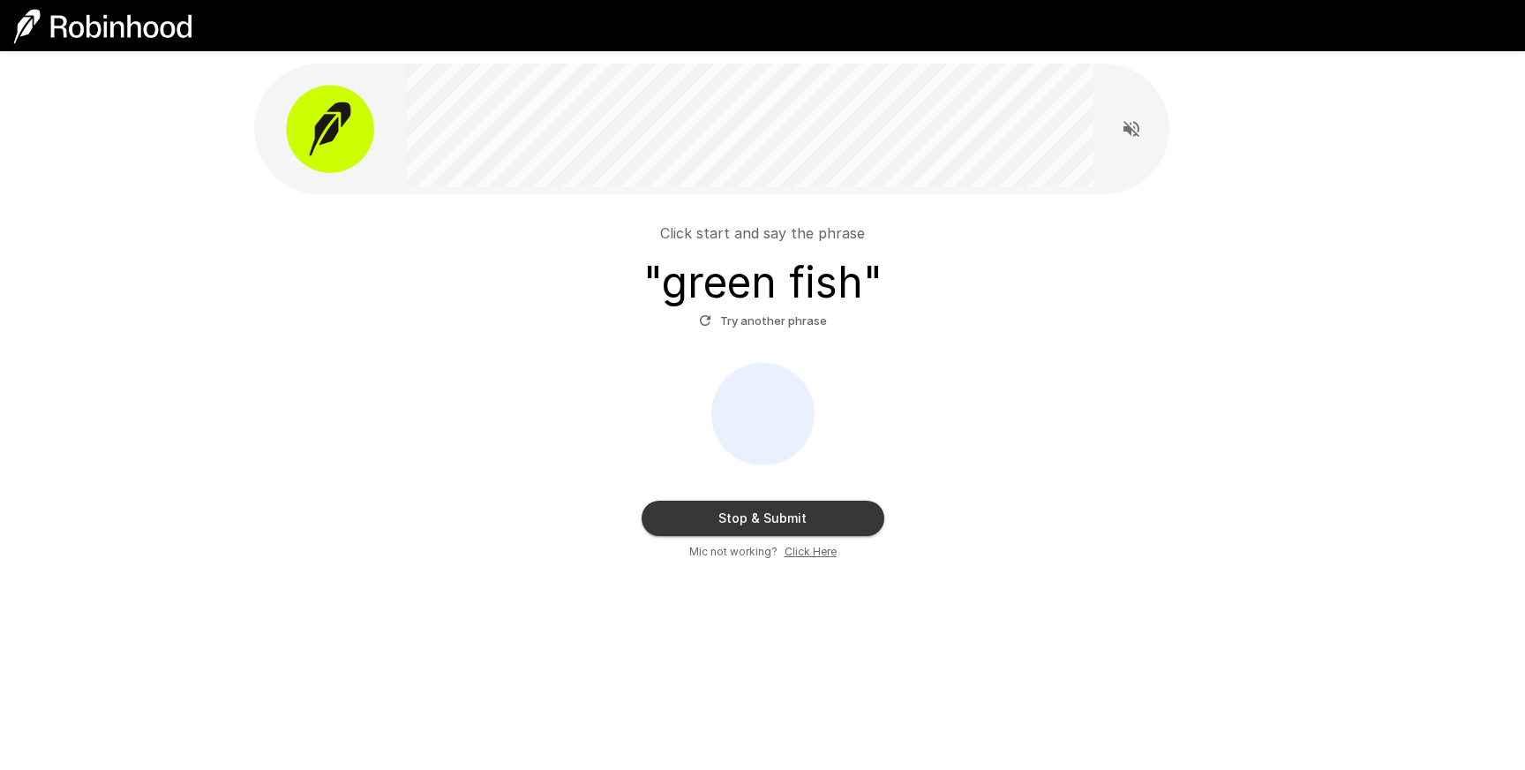
click at [802, 525] on button "Stop & Submit" at bounding box center [763, 518] width 243 height 35
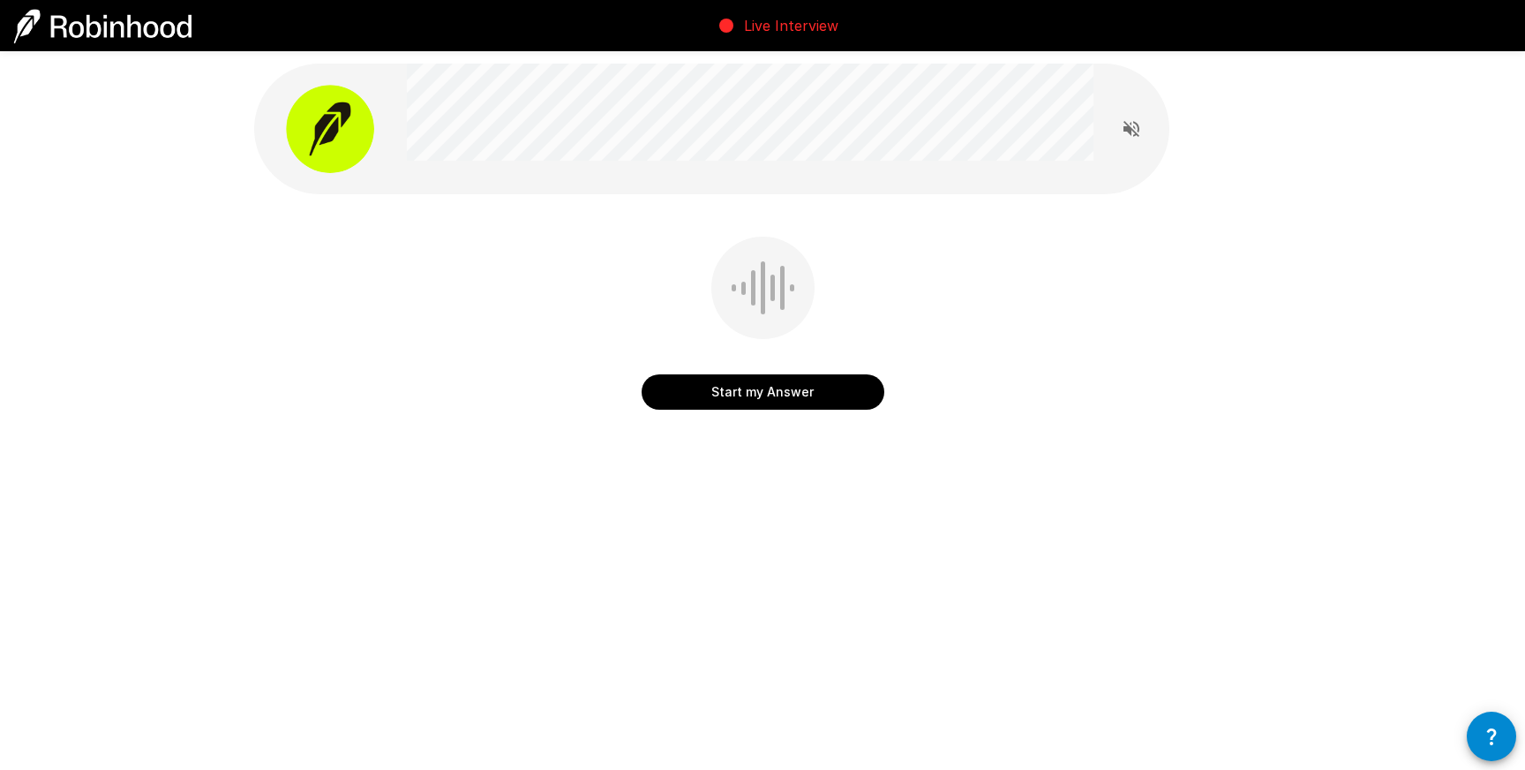
click at [768, 398] on button "Start my Answer" at bounding box center [763, 391] width 243 height 35
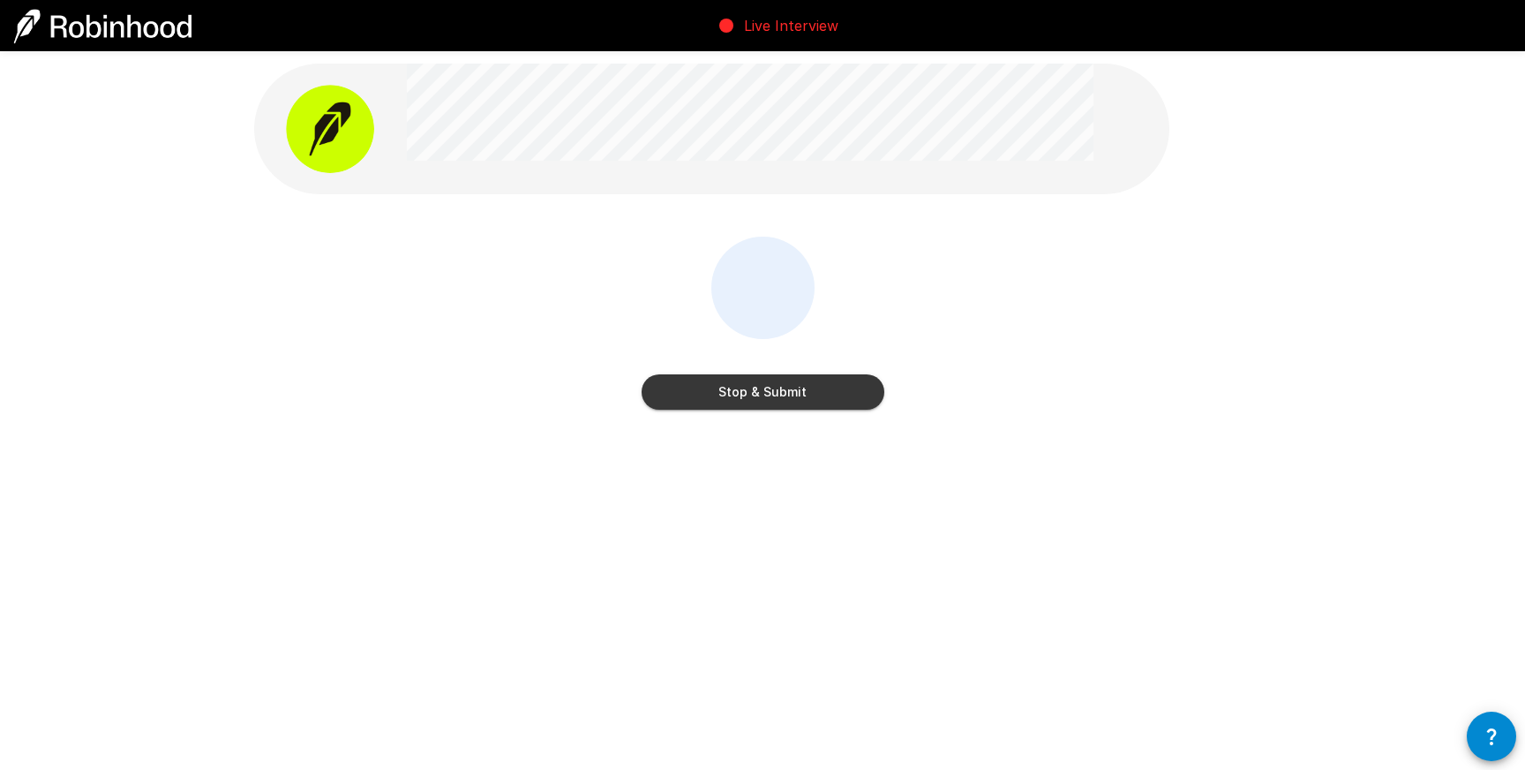
click at [768, 398] on button "Stop & Submit" at bounding box center [763, 391] width 243 height 35
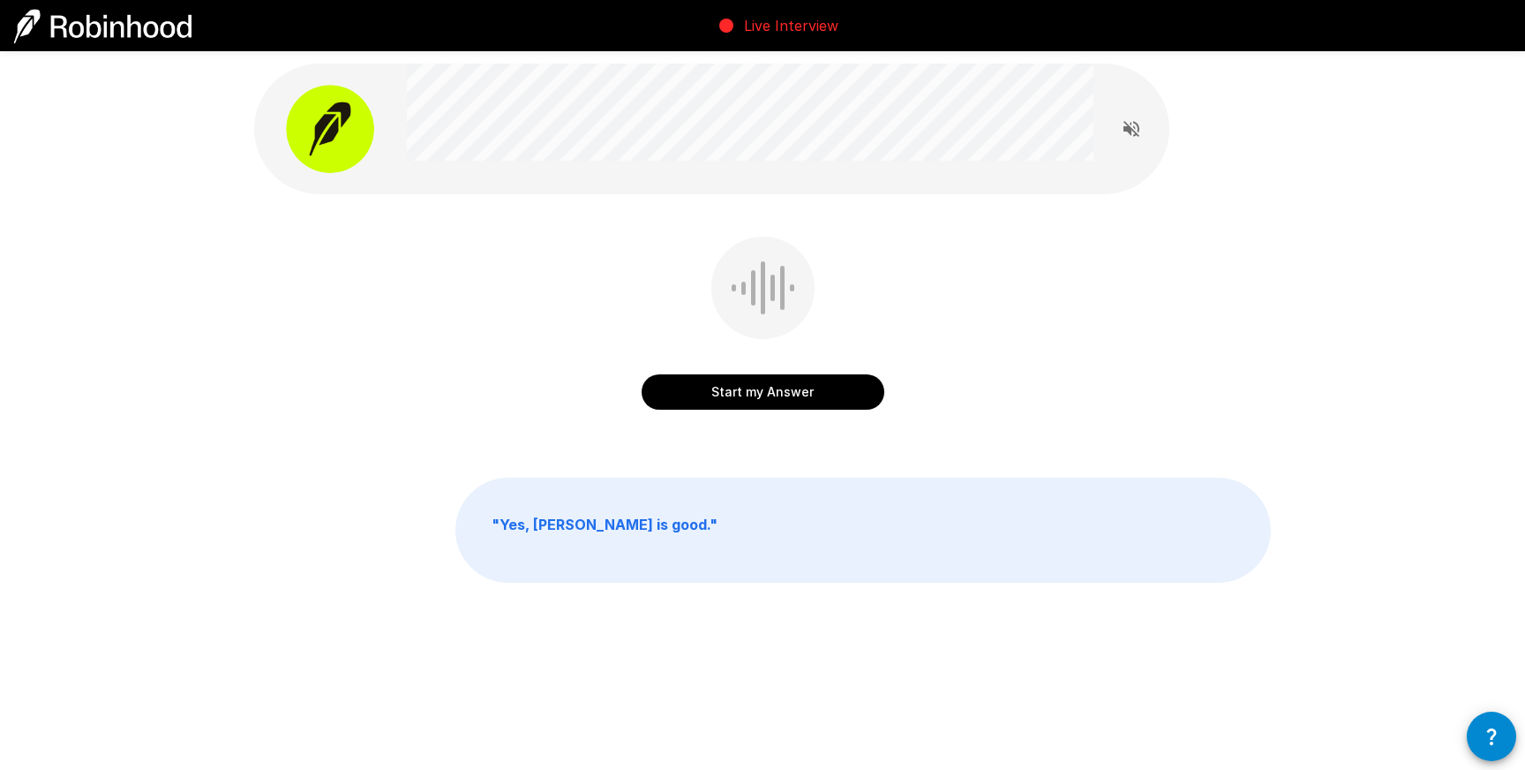
click at [799, 550] on p "" Yes, Adam is good. "" at bounding box center [863, 529] width 814 height 103
click at [779, 394] on button "Start my Answer" at bounding box center [763, 391] width 243 height 35
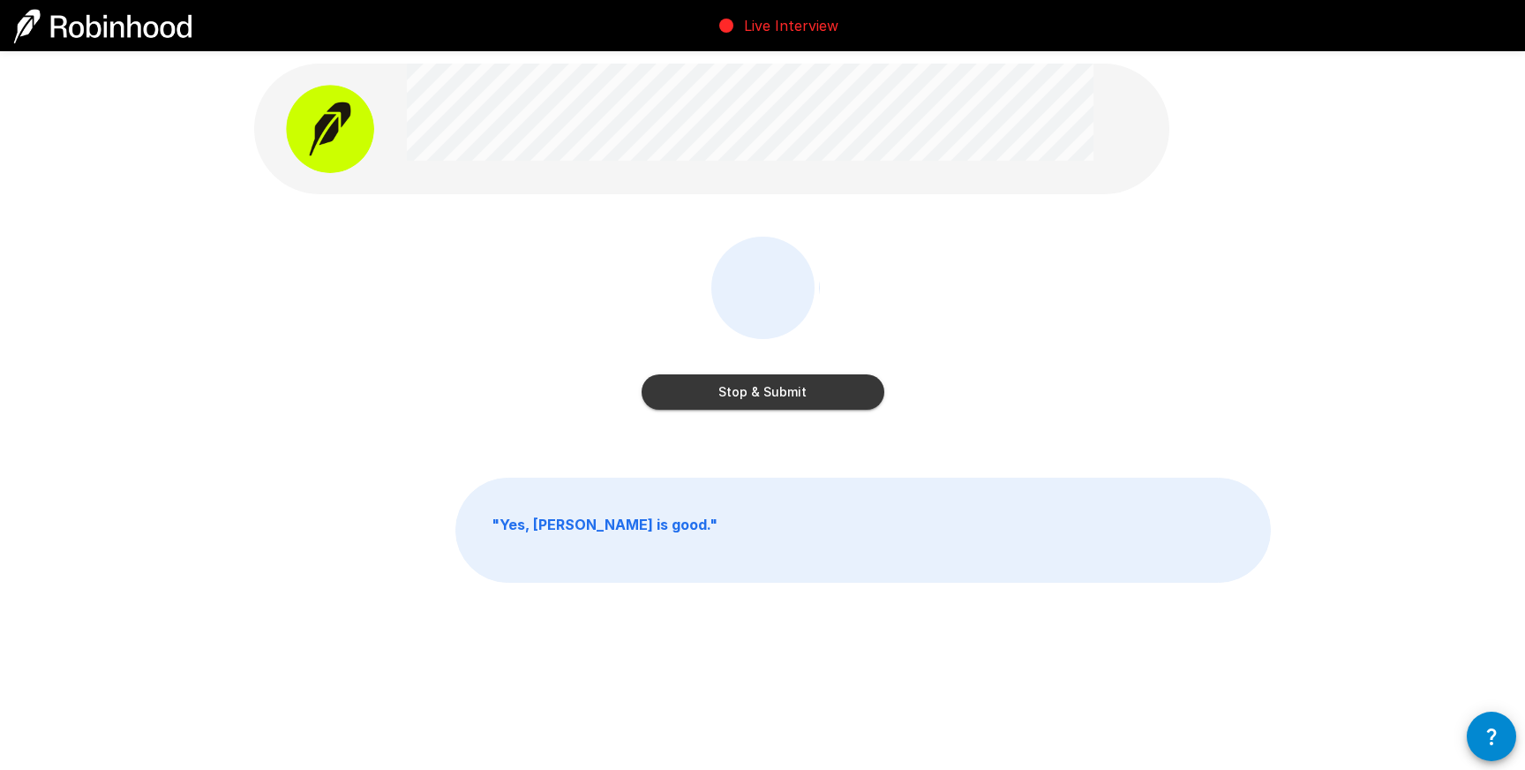
click at [779, 394] on button "Stop & Submit" at bounding box center [763, 391] width 243 height 35
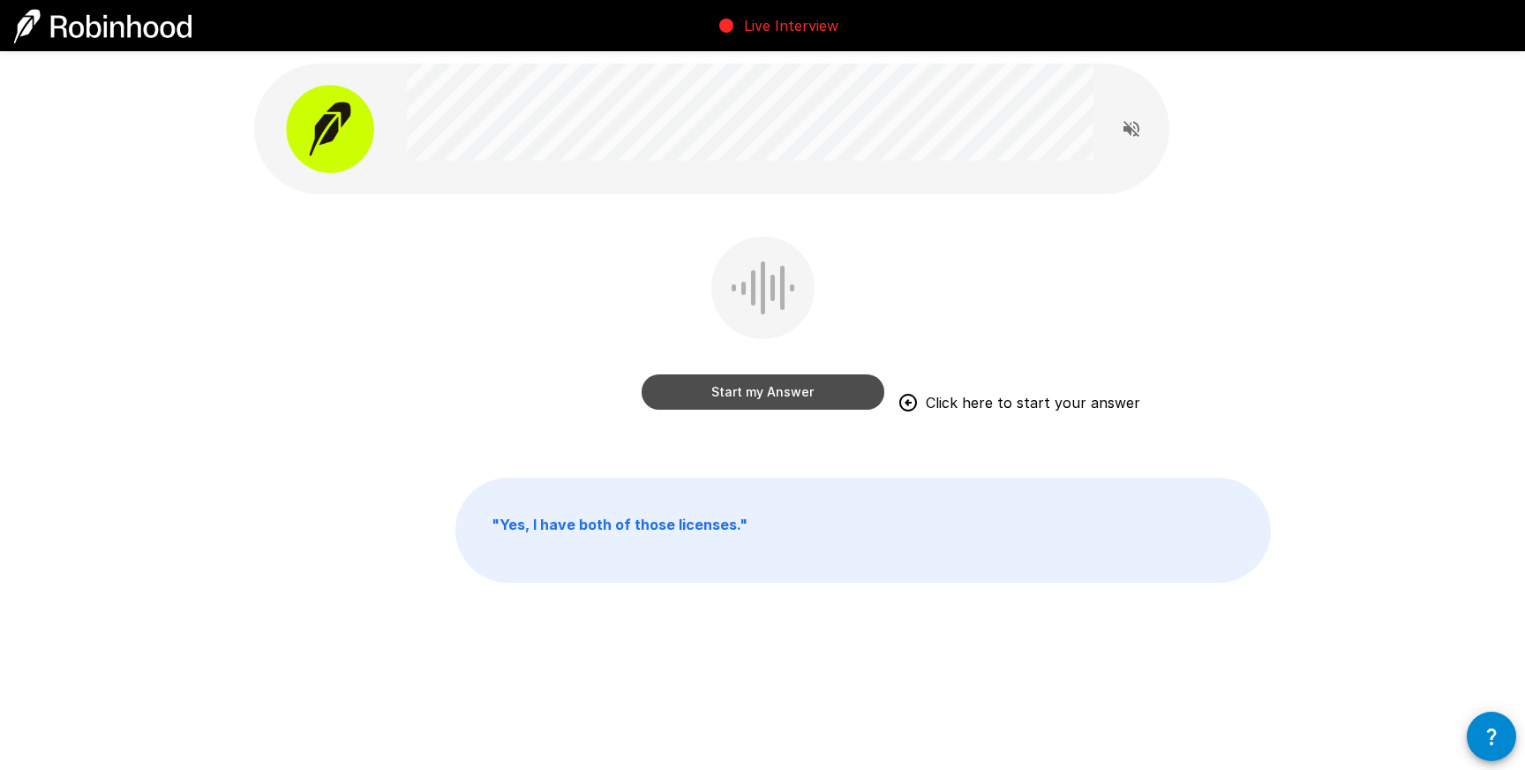
click at [836, 392] on button "Start my Answer" at bounding box center [763, 391] width 243 height 35
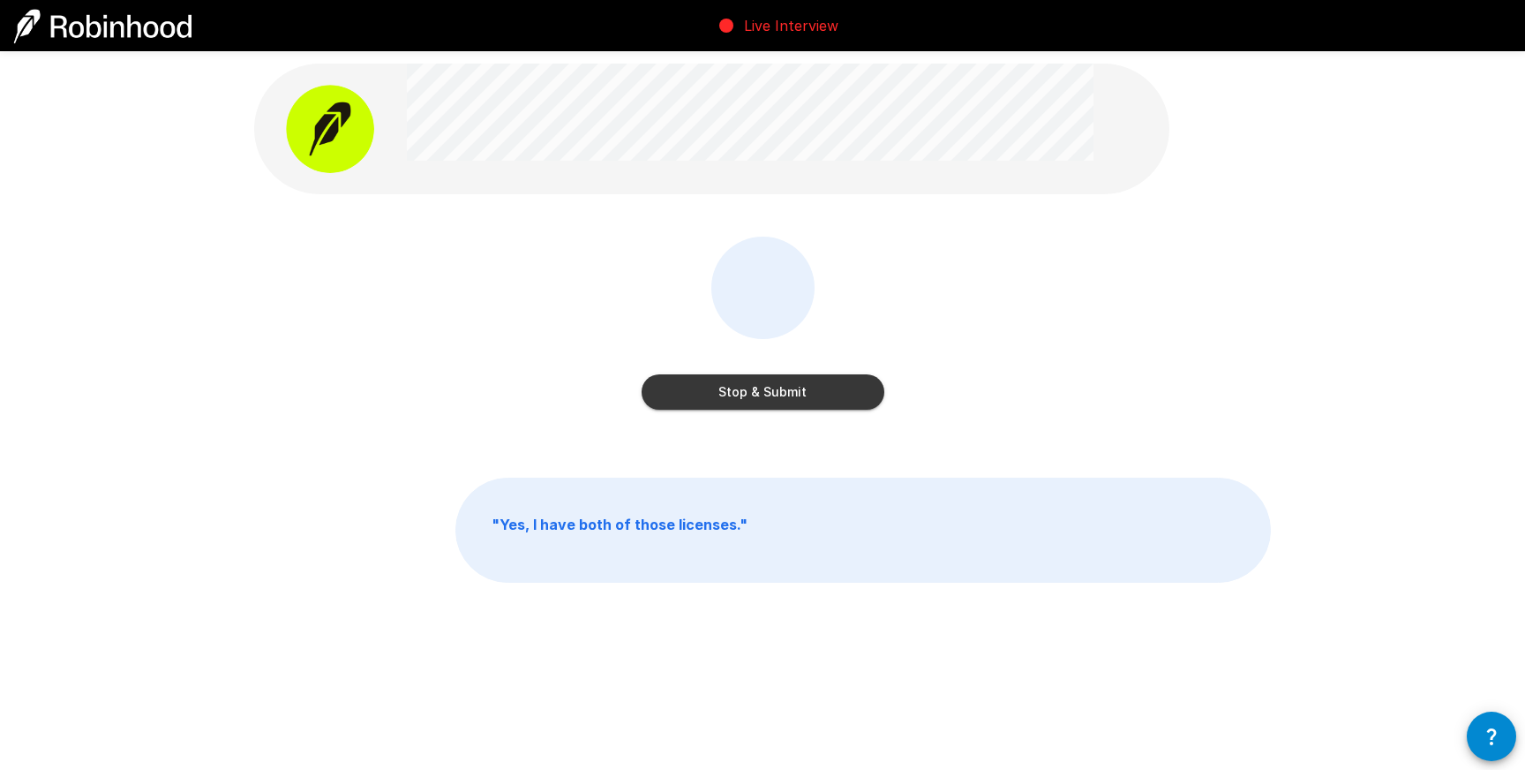
click at [809, 397] on button "Stop & Submit" at bounding box center [763, 391] width 243 height 35
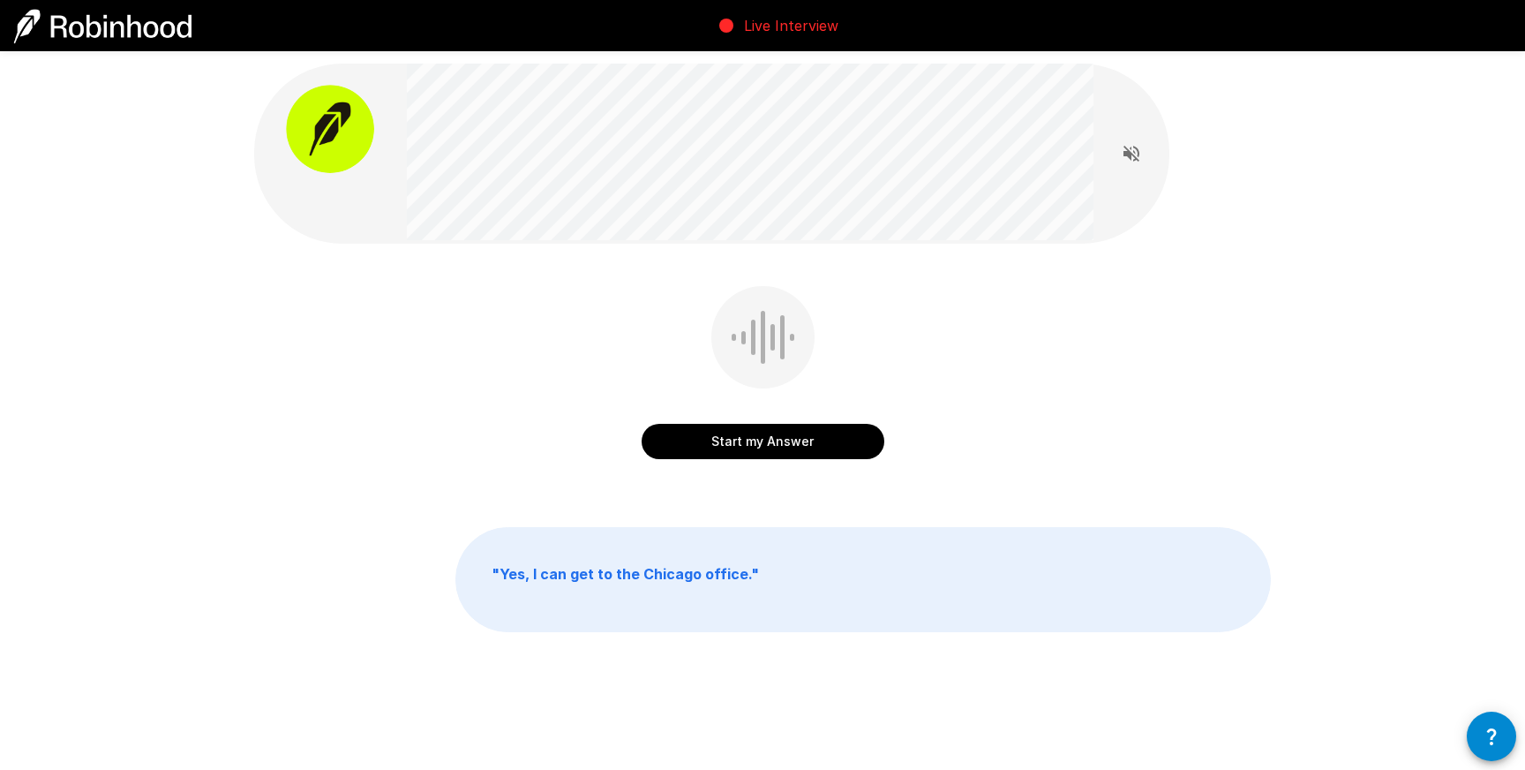
click at [451, 321] on div "Start my Answer" at bounding box center [762, 385] width 1017 height 199
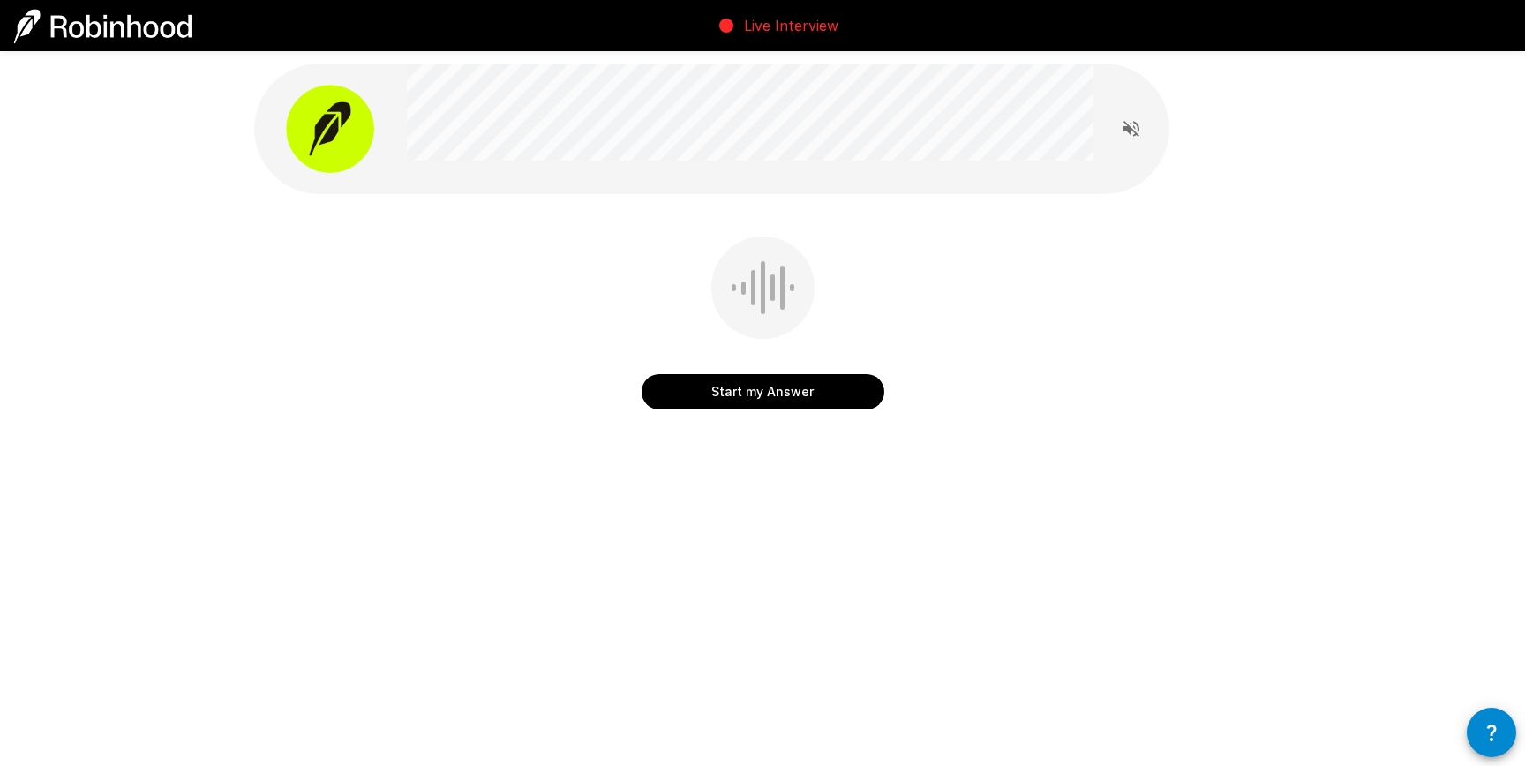
click at [720, 403] on button "Start my Answer" at bounding box center [763, 391] width 243 height 35
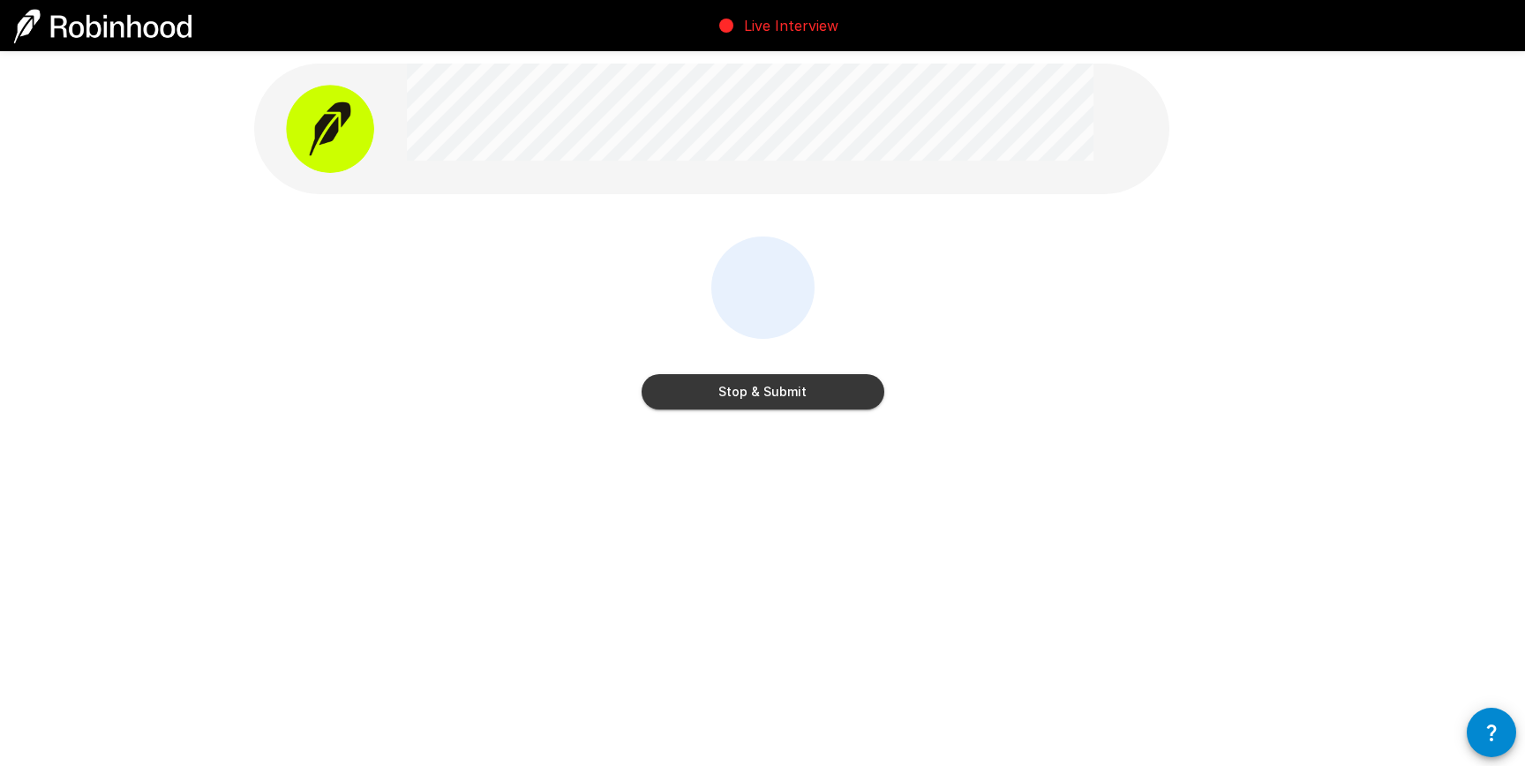
click at [795, 403] on button "Stop & Submit" at bounding box center [763, 391] width 243 height 35
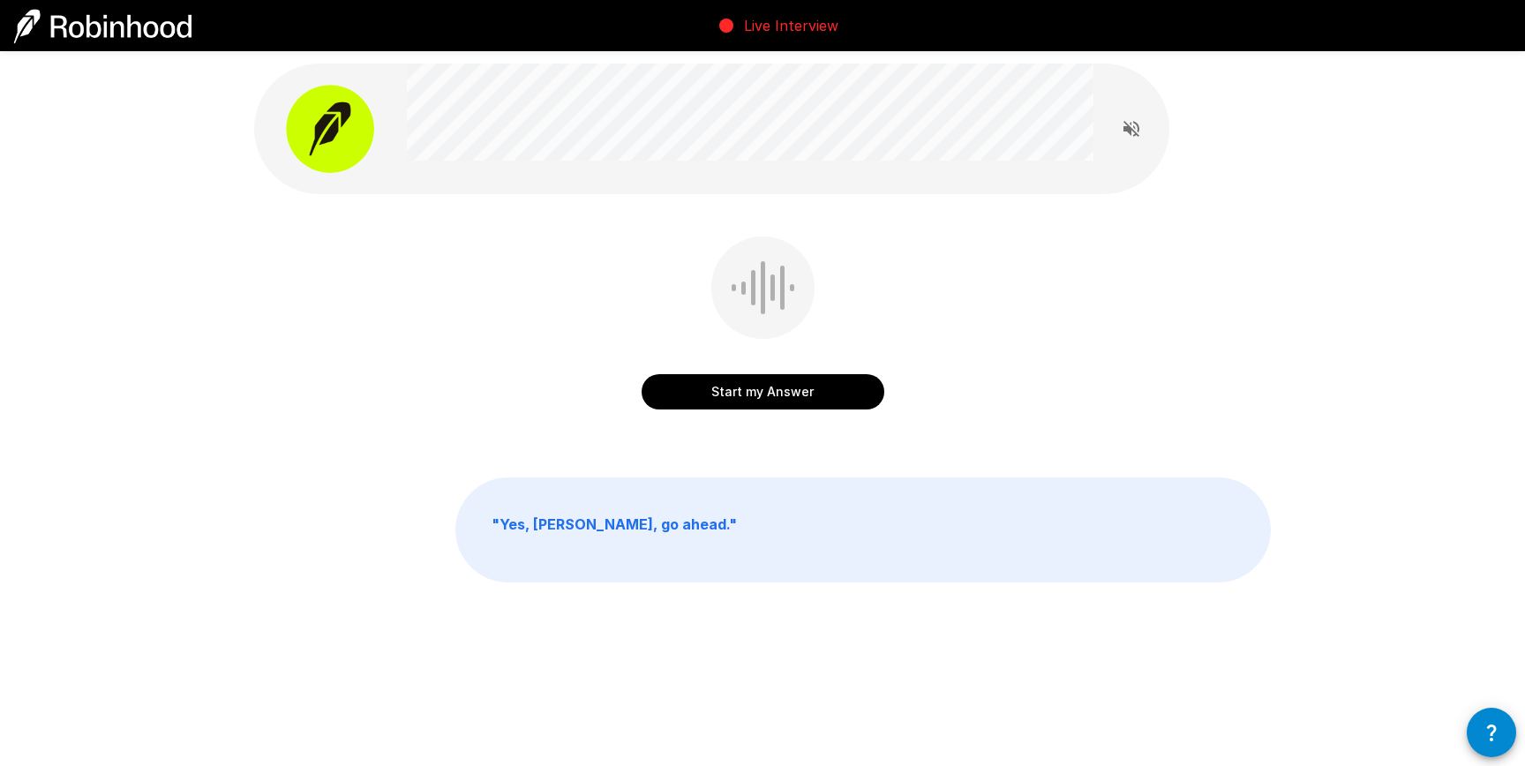
click at [1106, 384] on div "Start my Answer" at bounding box center [762, 336] width 1017 height 199
click at [732, 418] on div "Start my Answer" at bounding box center [762, 336] width 1017 height 199
click at [742, 403] on button "Start my Answer" at bounding box center [763, 391] width 243 height 35
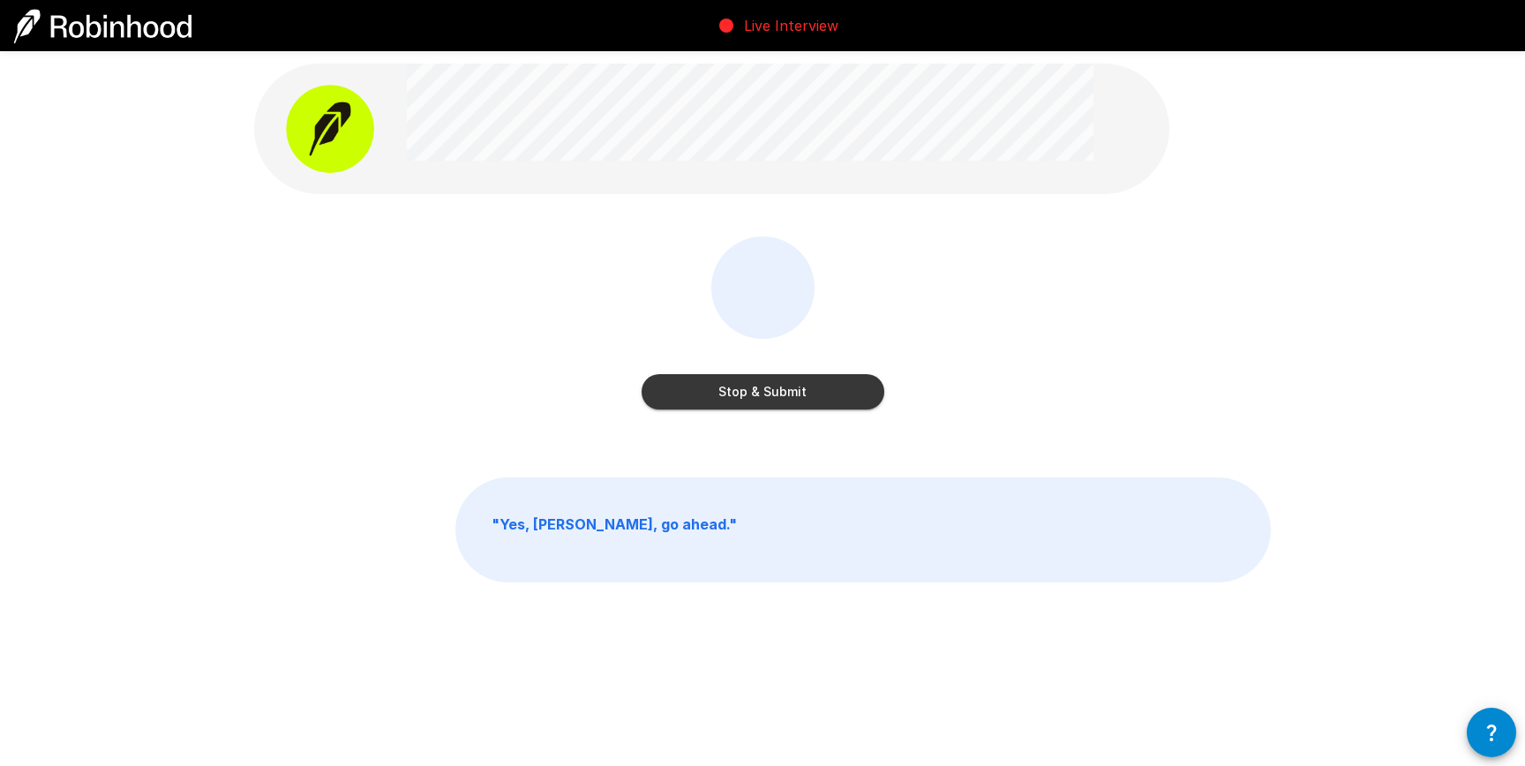
click at [761, 386] on button "Stop & Submit" at bounding box center [763, 391] width 243 height 35
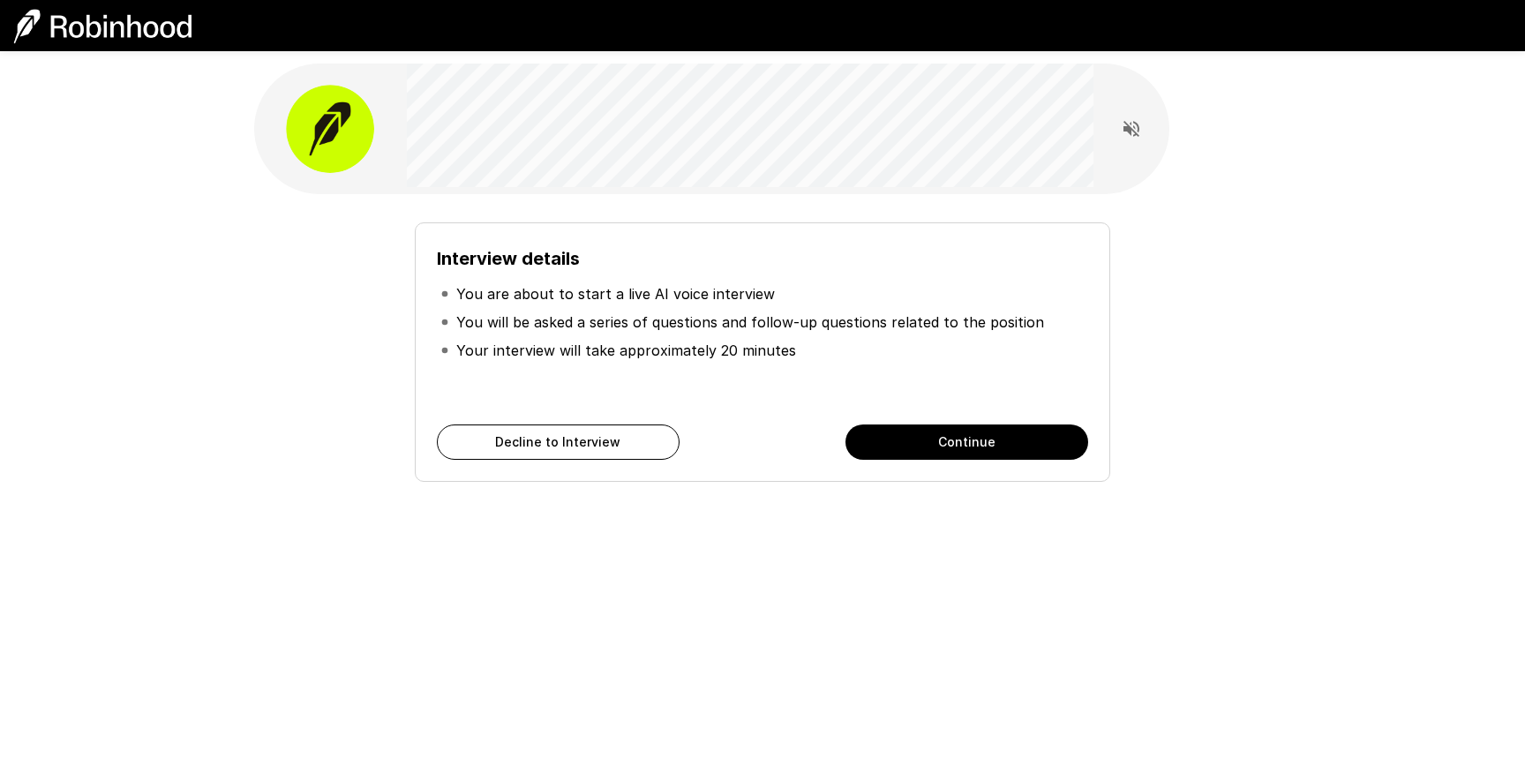
click at [957, 449] on button "Continue" at bounding box center [967, 442] width 243 height 35
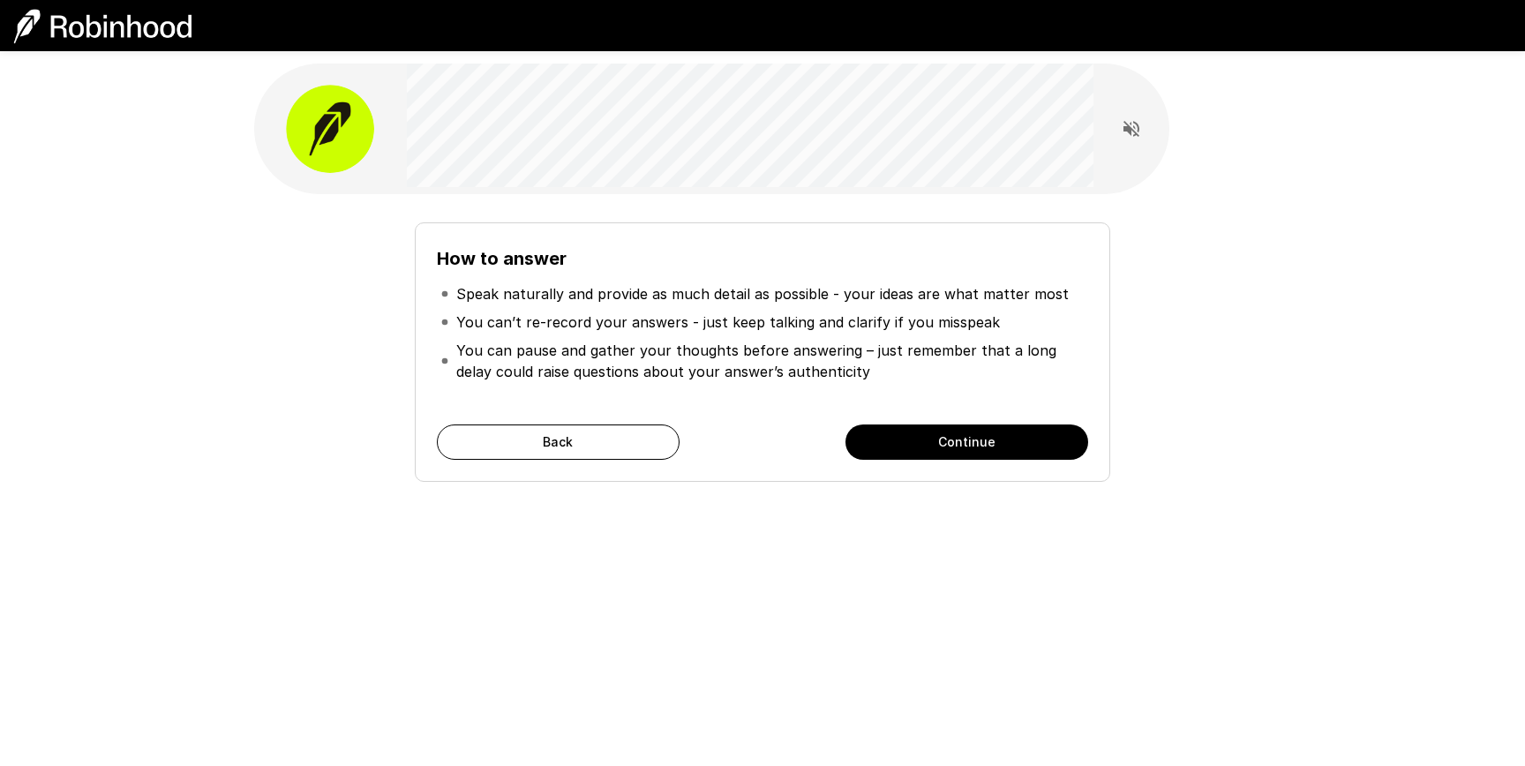
click at [968, 445] on button "Continue" at bounding box center [967, 442] width 243 height 35
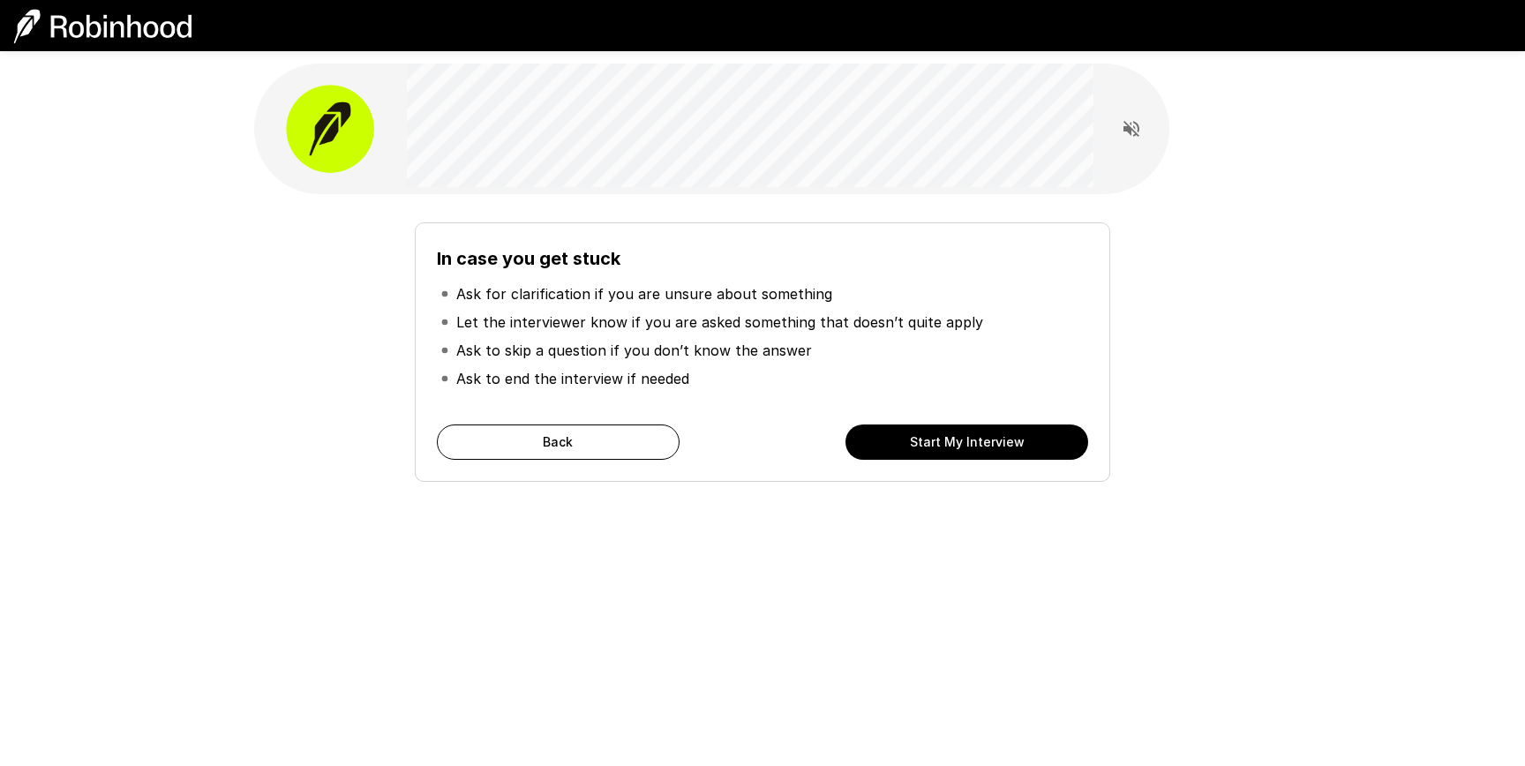
click at [968, 445] on button "Start My Interview" at bounding box center [967, 442] width 243 height 35
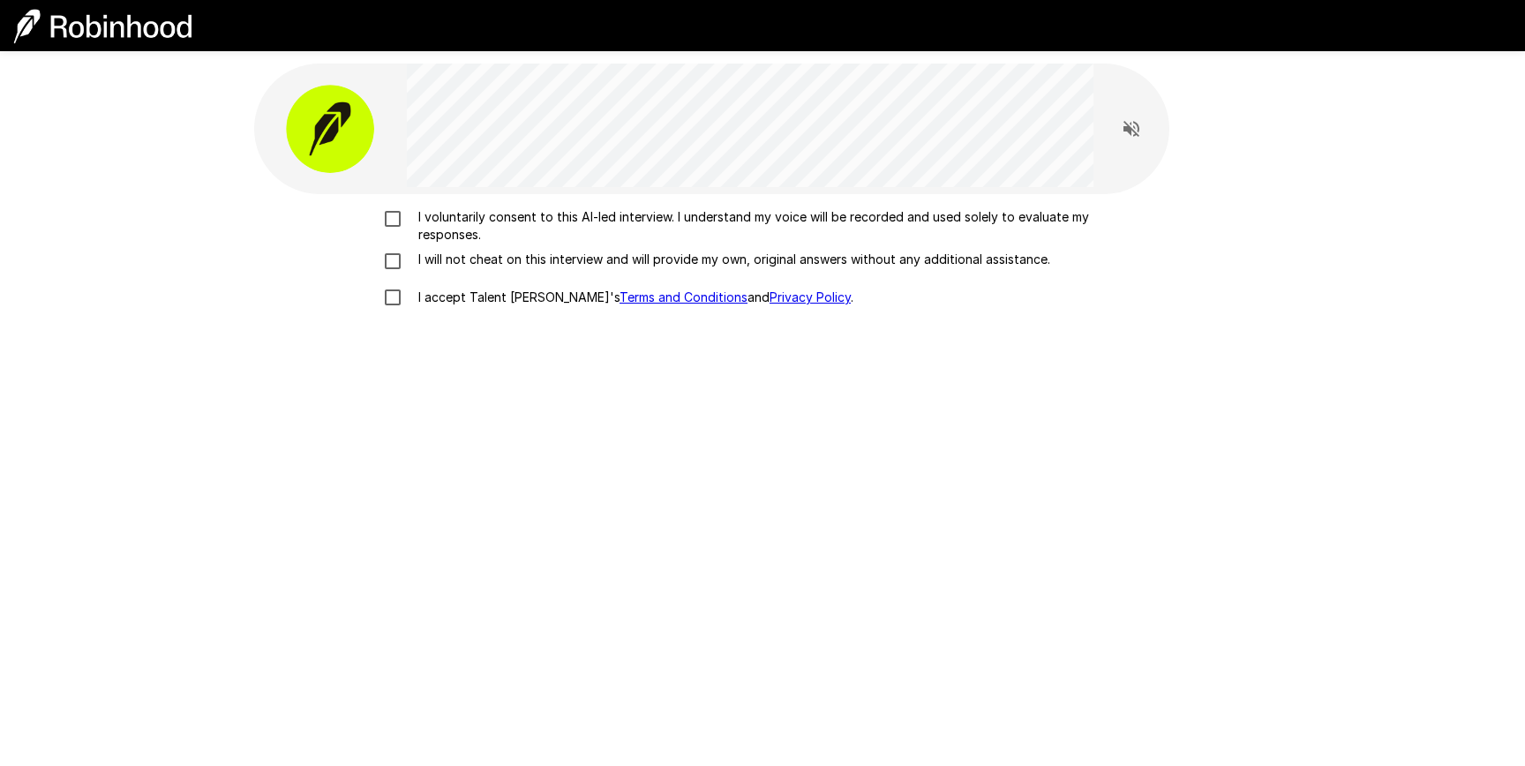
click at [436, 230] on p "I voluntarily consent to this AI-led interview. I understand my voice will be r…" at bounding box center [781, 225] width 740 height 35
click at [448, 272] on div "I voluntarily consent to this AI-led interview. I understand my voice will be r…" at bounding box center [762, 262] width 1003 height 108
click at [457, 296] on p "I accept Talent Llama's Terms and Conditions and Privacy Policy ." at bounding box center [632, 298] width 442 height 18
click at [452, 258] on p "I will not cheat on this interview and will provide my own, original answers wi…" at bounding box center [730, 260] width 639 height 18
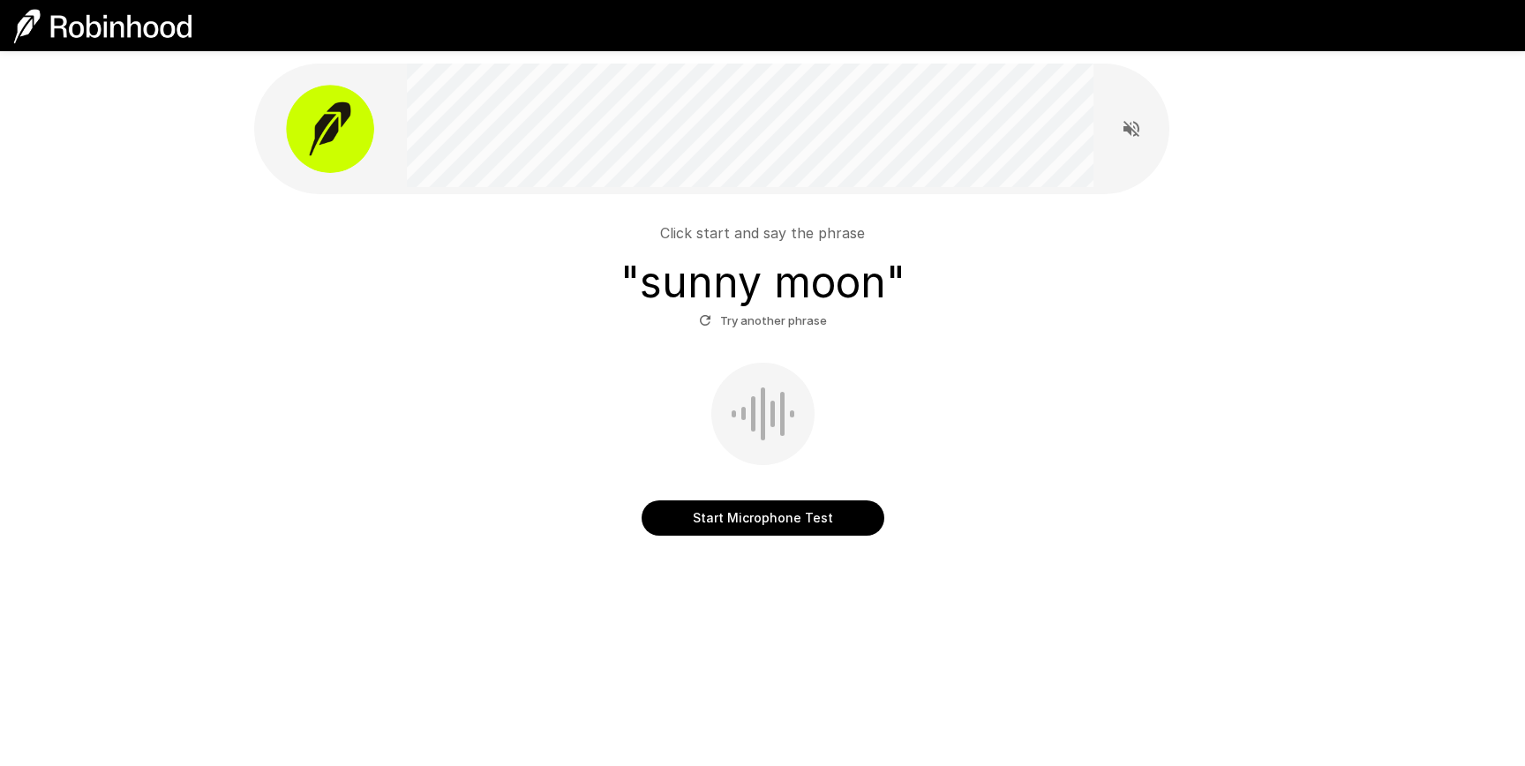
click at [813, 517] on button "Start Microphone Test" at bounding box center [763, 518] width 243 height 35
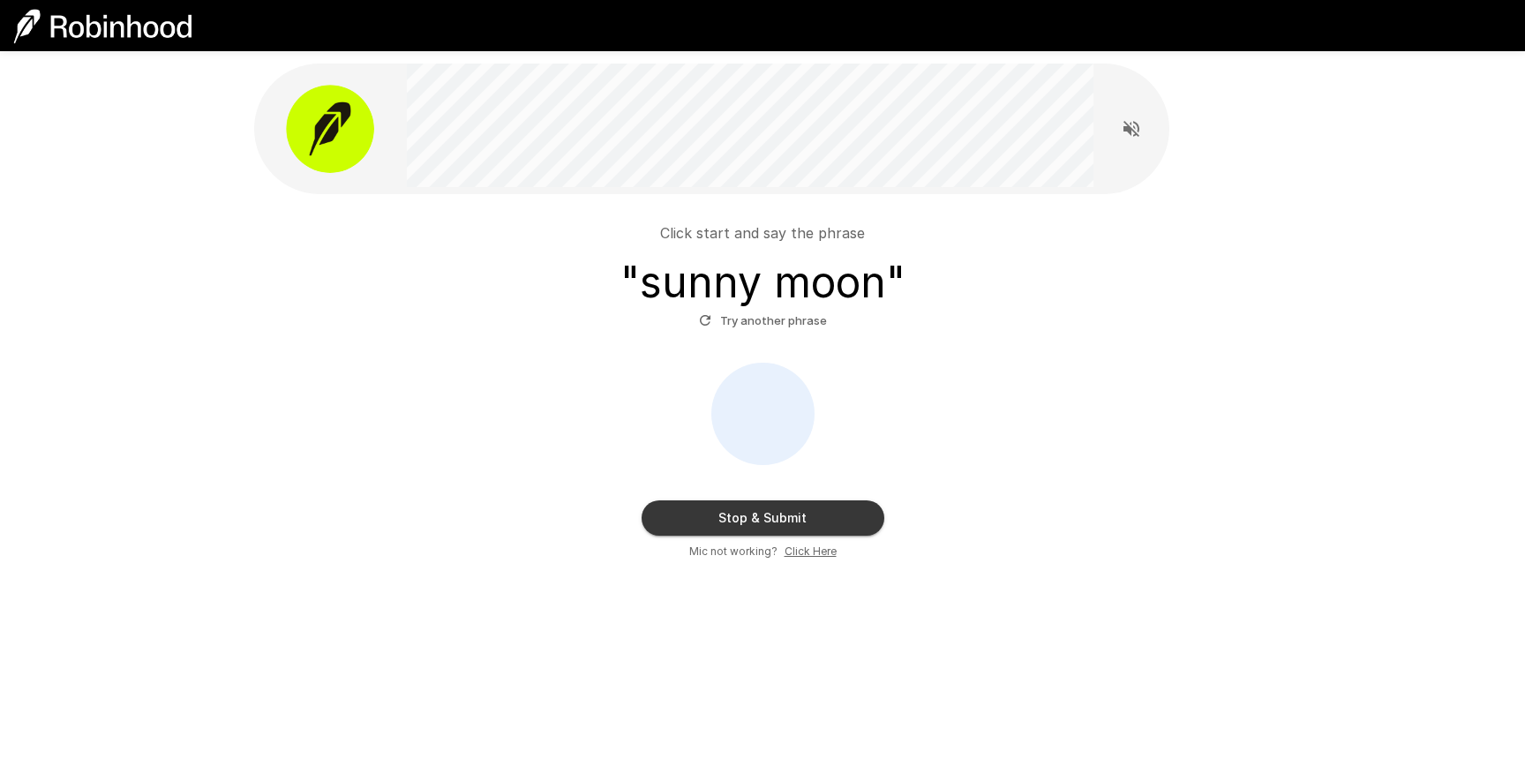
click at [796, 525] on button "Stop & Submit" at bounding box center [763, 518] width 243 height 35
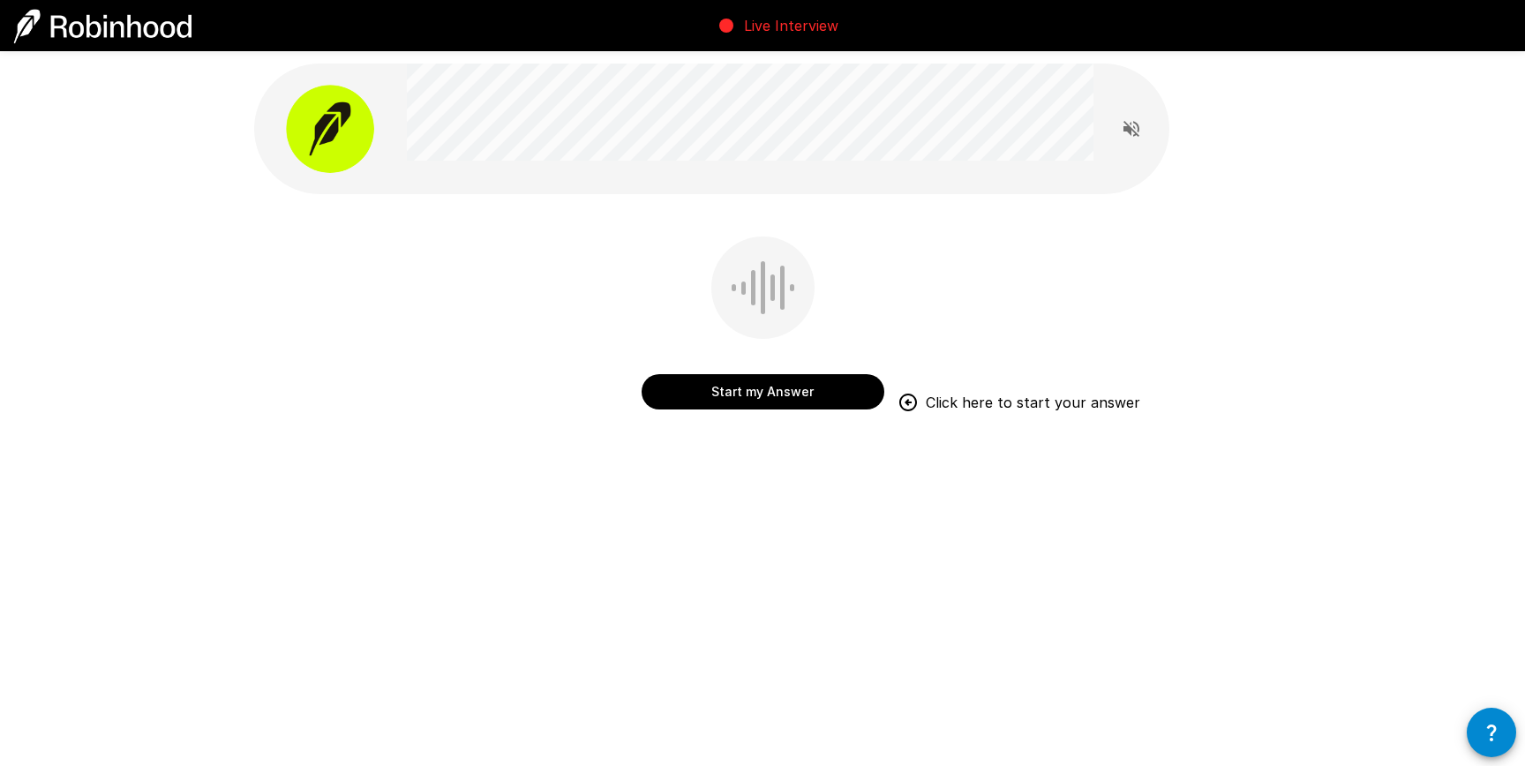
click at [642, 315] on div "Start my Answer Click here to start your answer" at bounding box center [763, 327] width 243 height 180
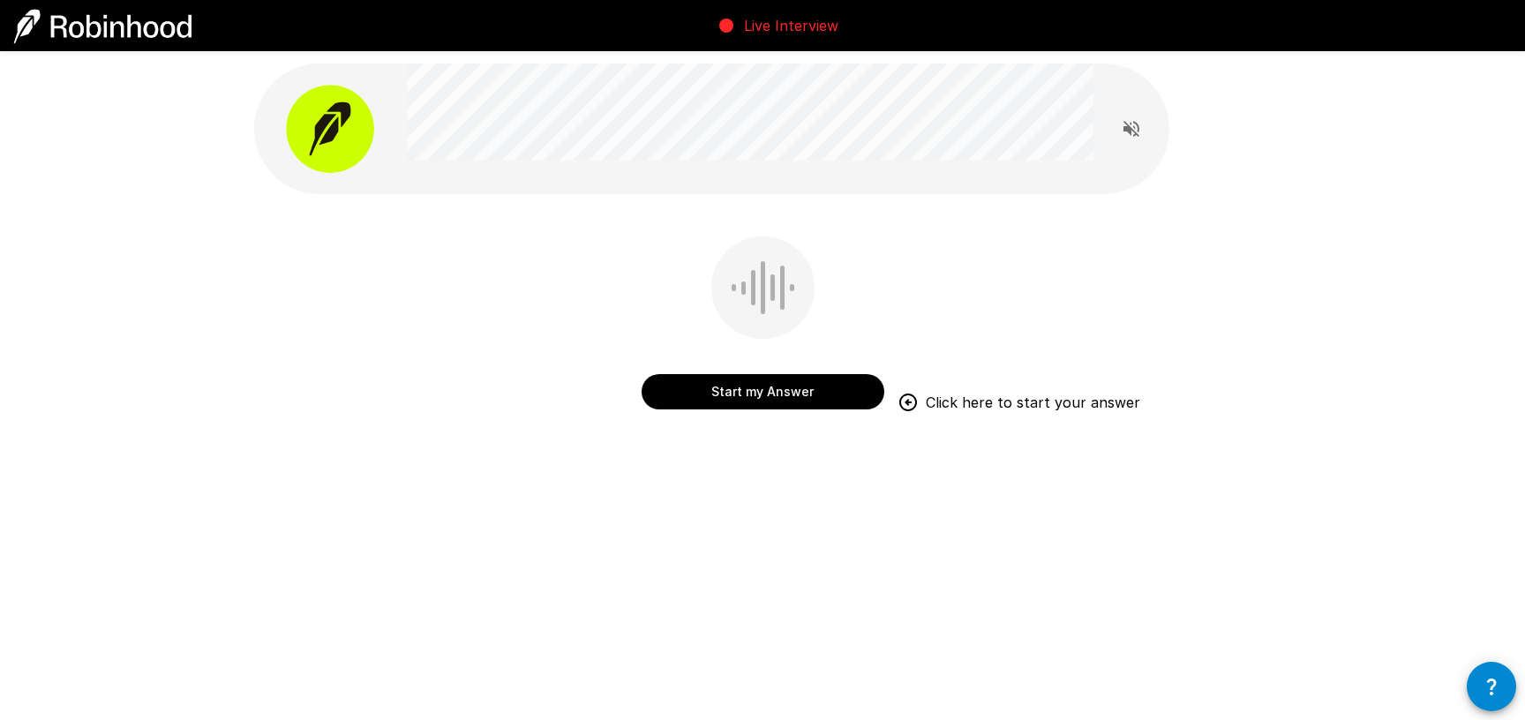
drag, startPoint x: 137, startPoint y: 336, endPoint x: 60, endPoint y: 340, distance: 76.9
click at [137, 336] on div "Start my Answer Click here to start your answer" at bounding box center [762, 288] width 1525 height 576
click at [4, 343] on div "Start my Answer Click here to start your answer" at bounding box center [762, 288] width 1525 height 576
click at [821, 244] on div "Start my Answer Click here to start your answer" at bounding box center [761, 327] width 243 height 180
click at [887, 243] on div "Start my Answer Click here to start your answer" at bounding box center [760, 336] width 1017 height 199
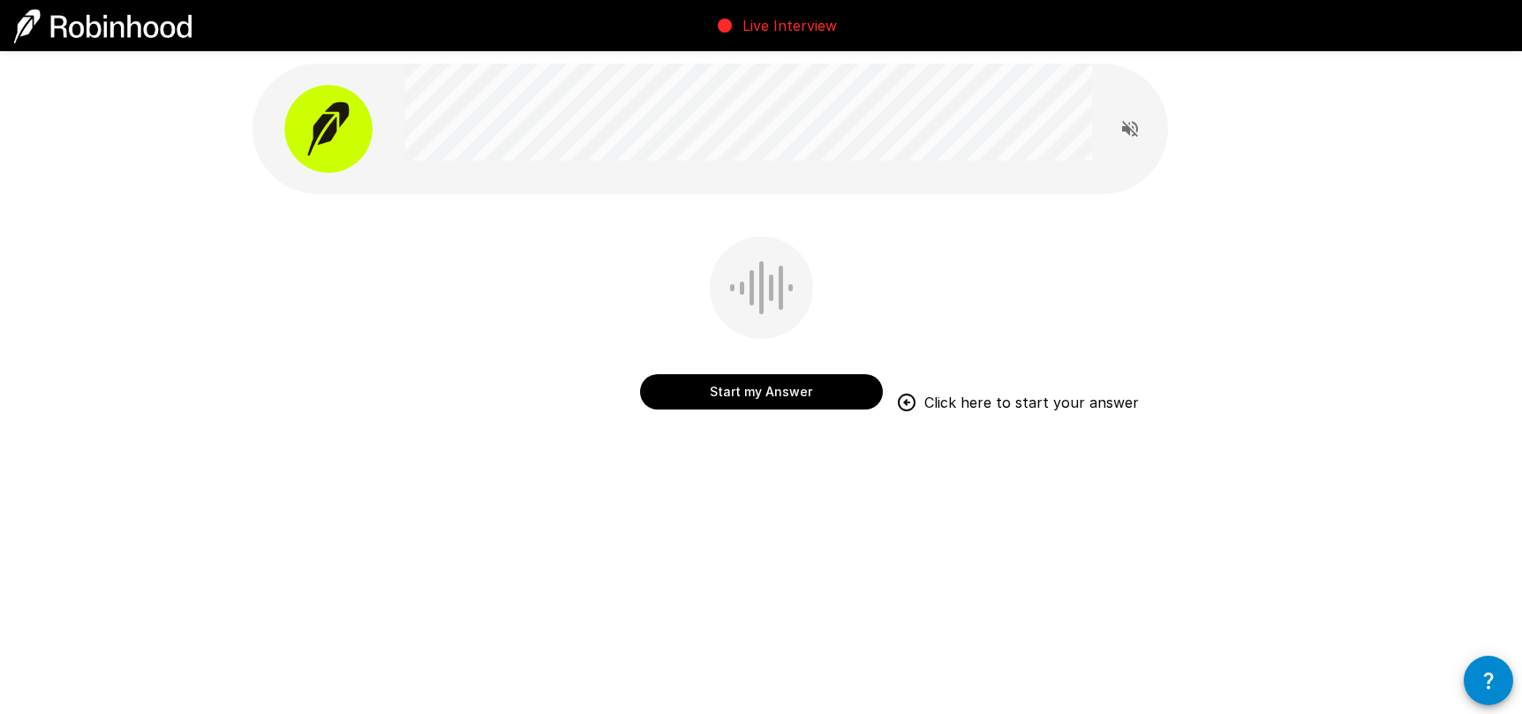
click at [910, 267] on div "Start my Answer Click here to start your answer" at bounding box center [760, 336] width 1017 height 199
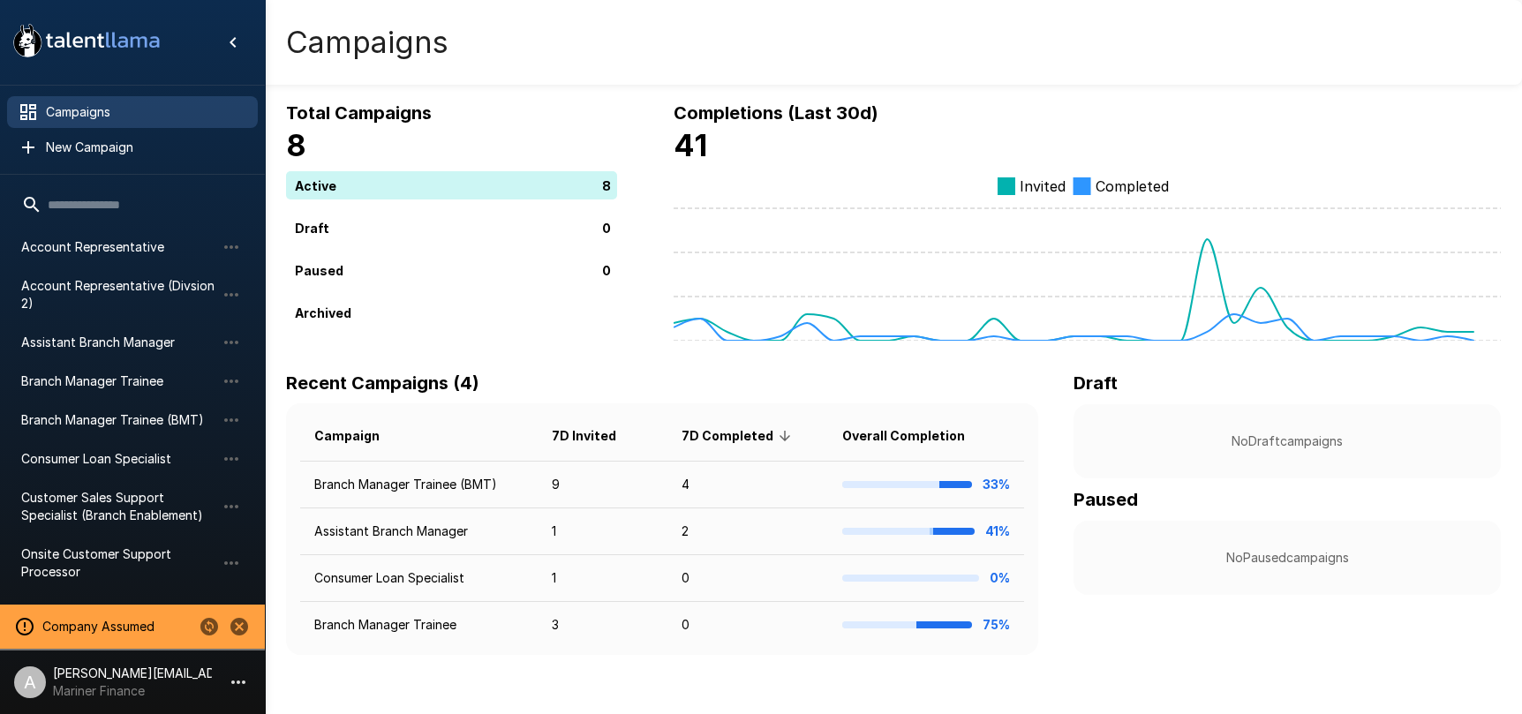
scroll to position [11, 0]
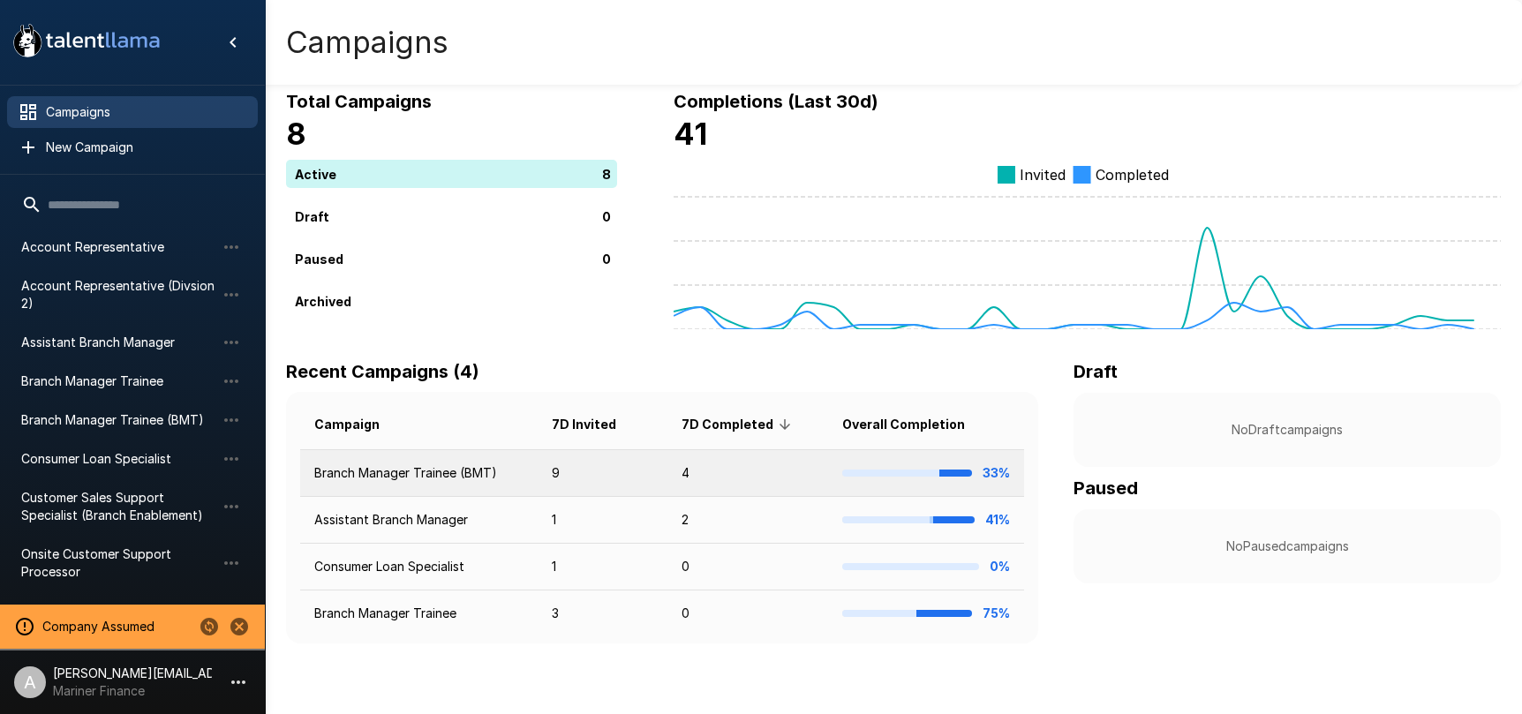
click at [496, 483] on td "Branch Manager Trainee (BMT)" at bounding box center [418, 473] width 237 height 47
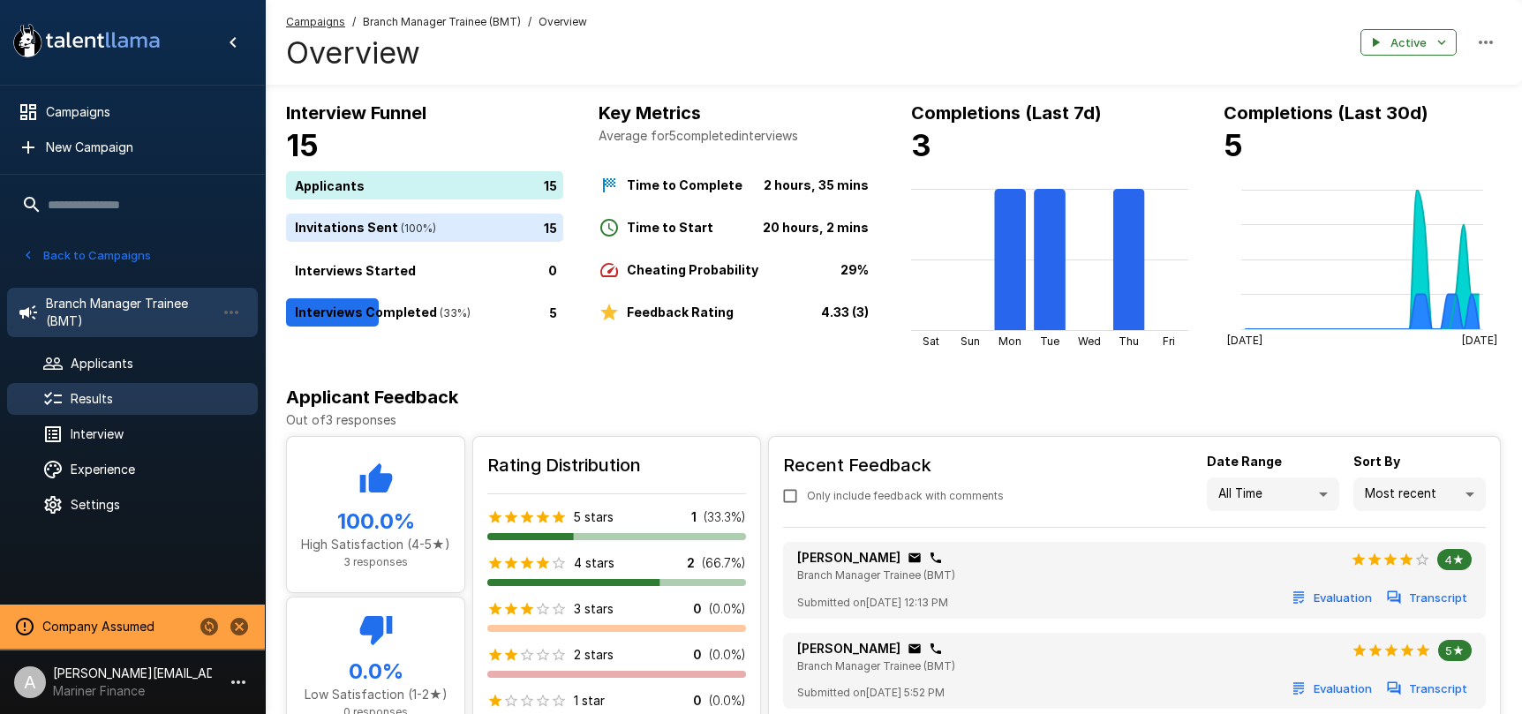
click at [113, 400] on span "Results" at bounding box center [157, 399] width 173 height 18
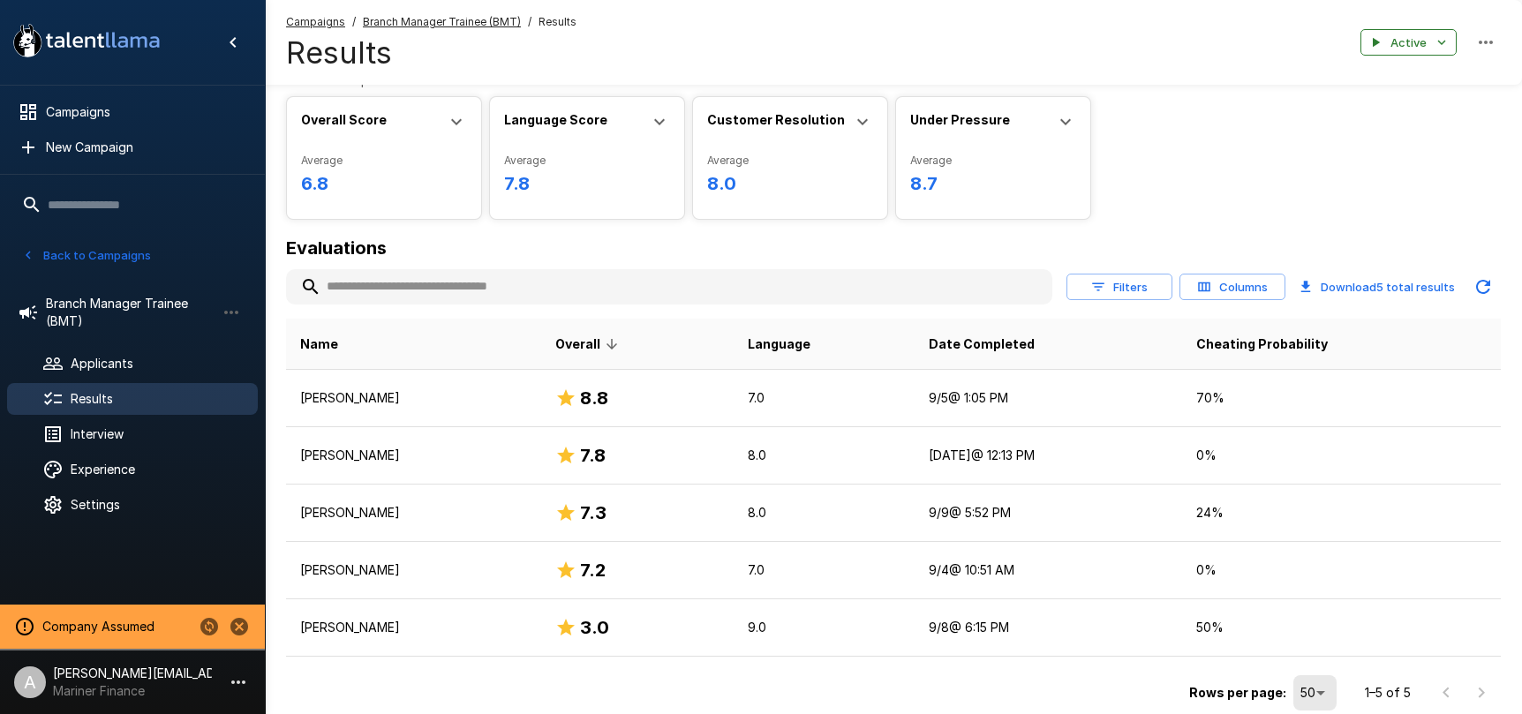
scroll to position [13, 0]
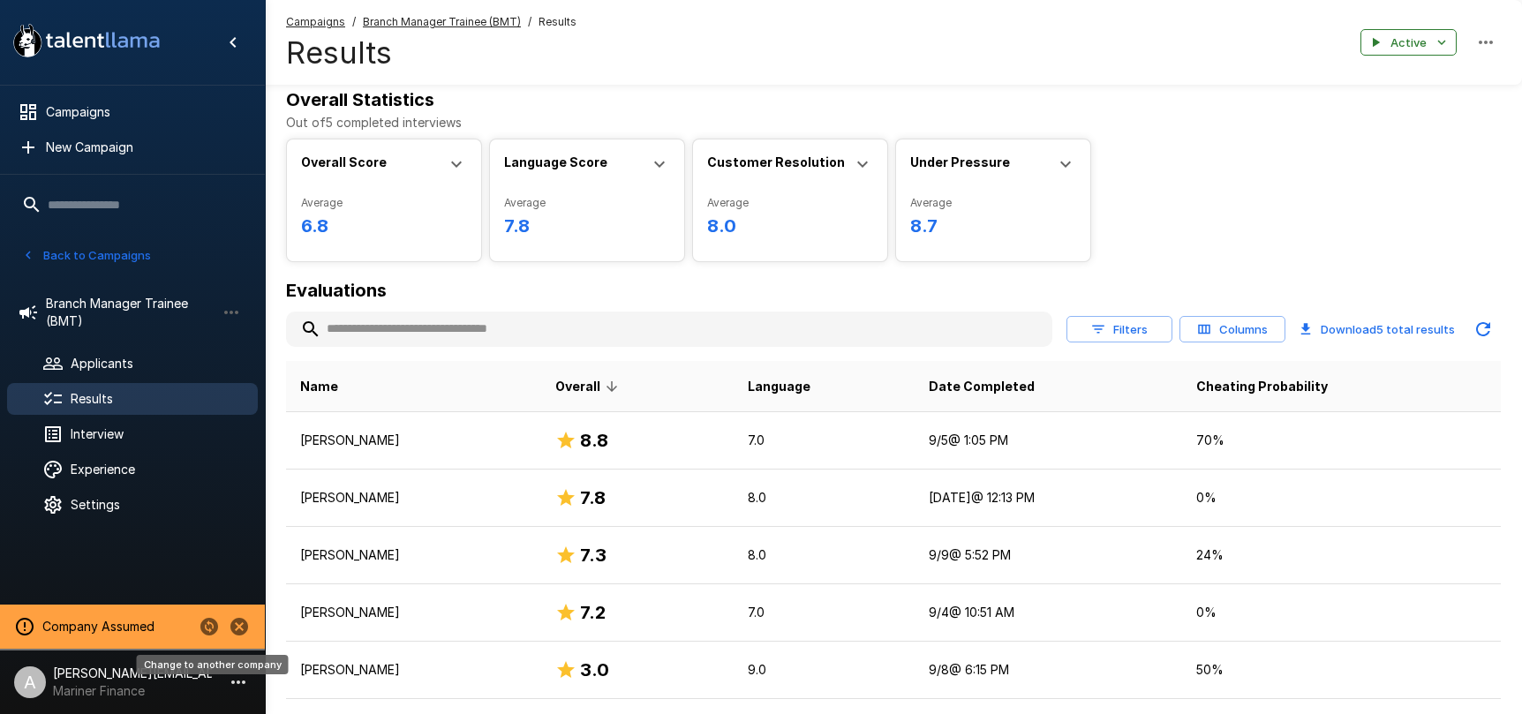
click at [210, 629] on icon "Change to another company" at bounding box center [209, 627] width 18 height 18
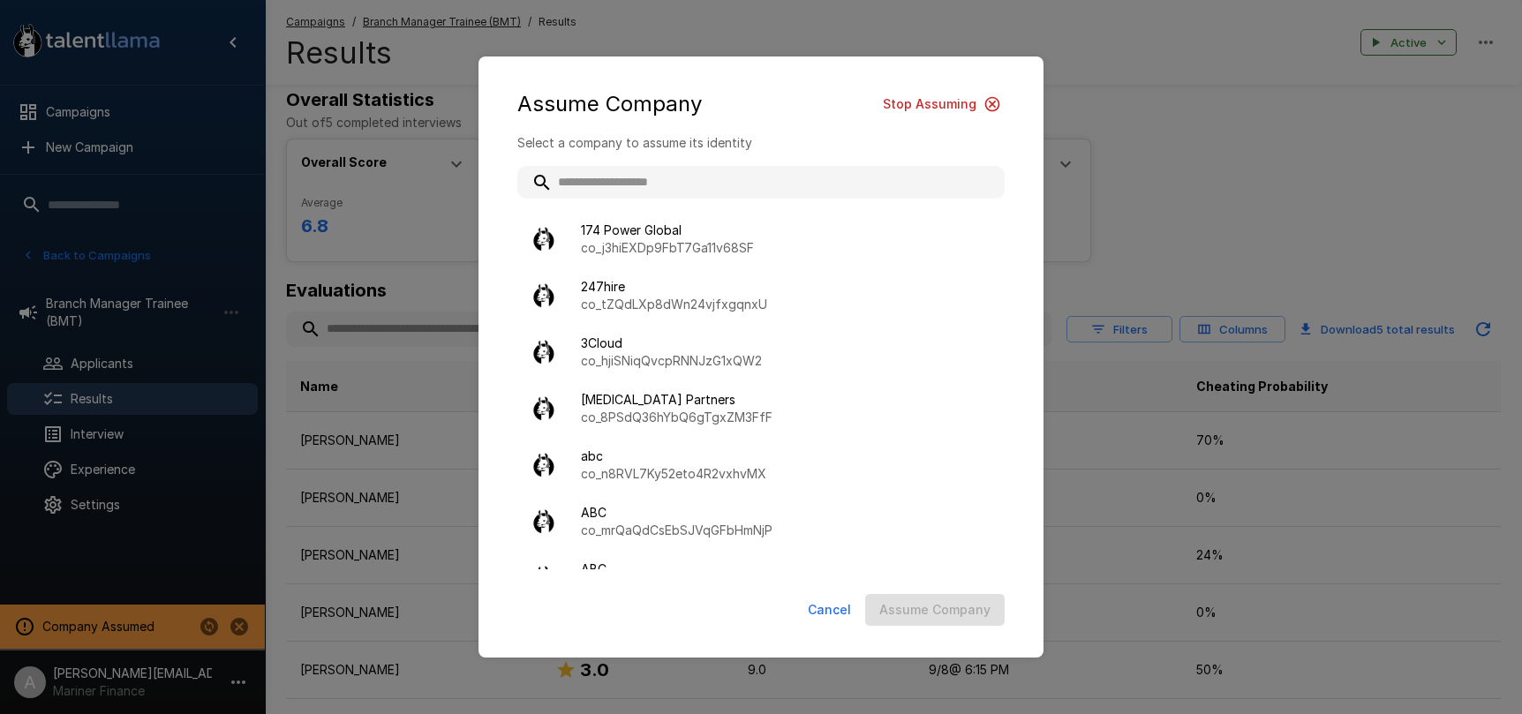
click at [610, 197] on input "text" at bounding box center [760, 182] width 487 height 32
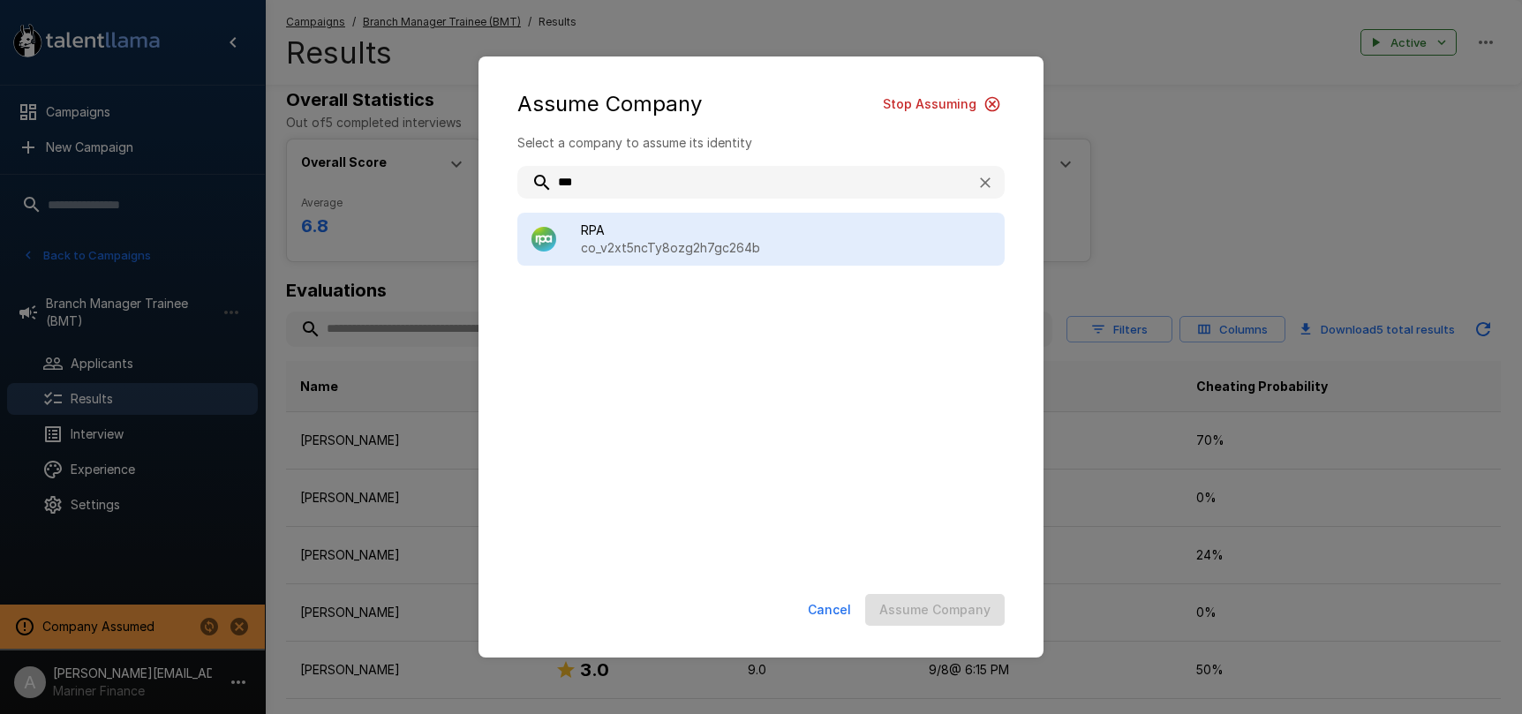
type input "***"
click at [682, 253] on p "co_v2xt5ncTy8ozg2h7gc264b" at bounding box center [786, 248] width 410 height 18
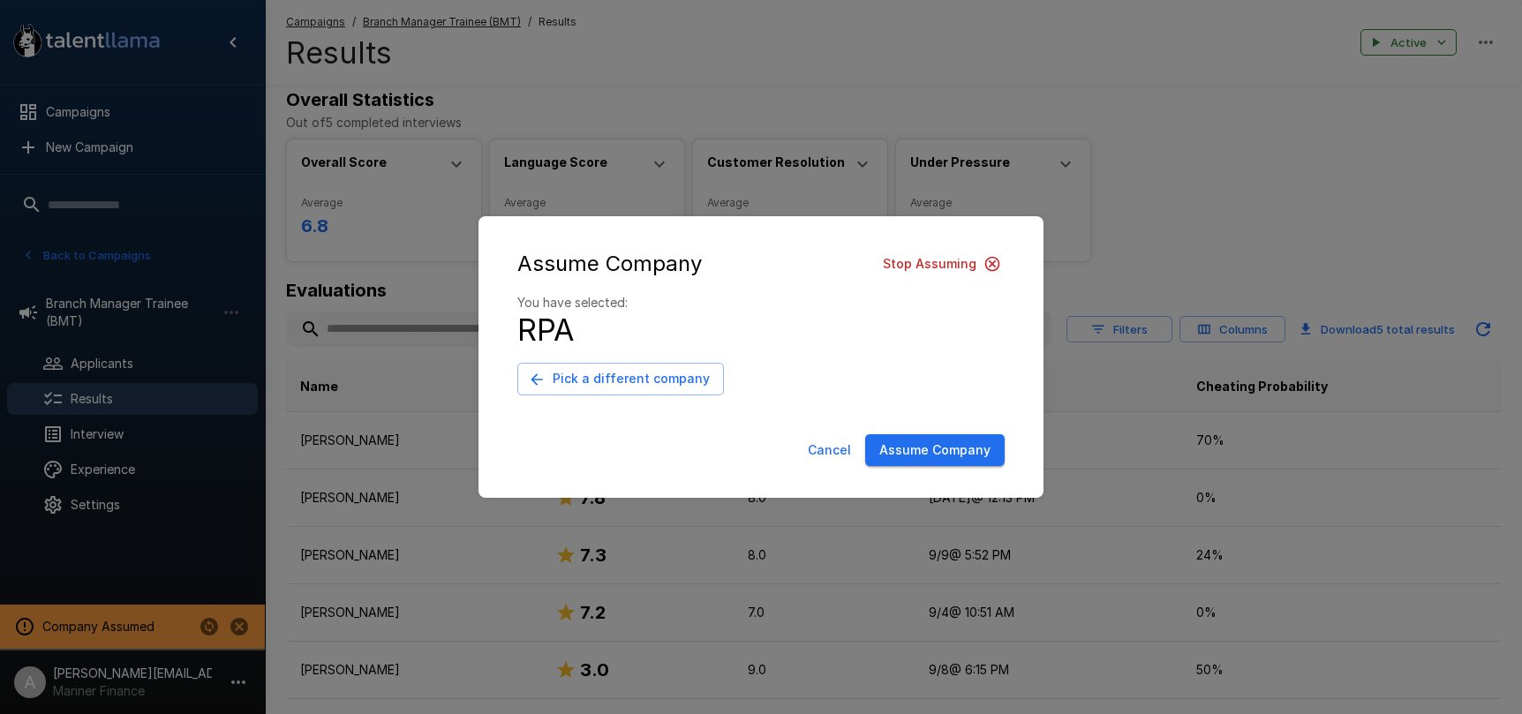
click at [977, 450] on button "Assume Company" at bounding box center [934, 450] width 139 height 33
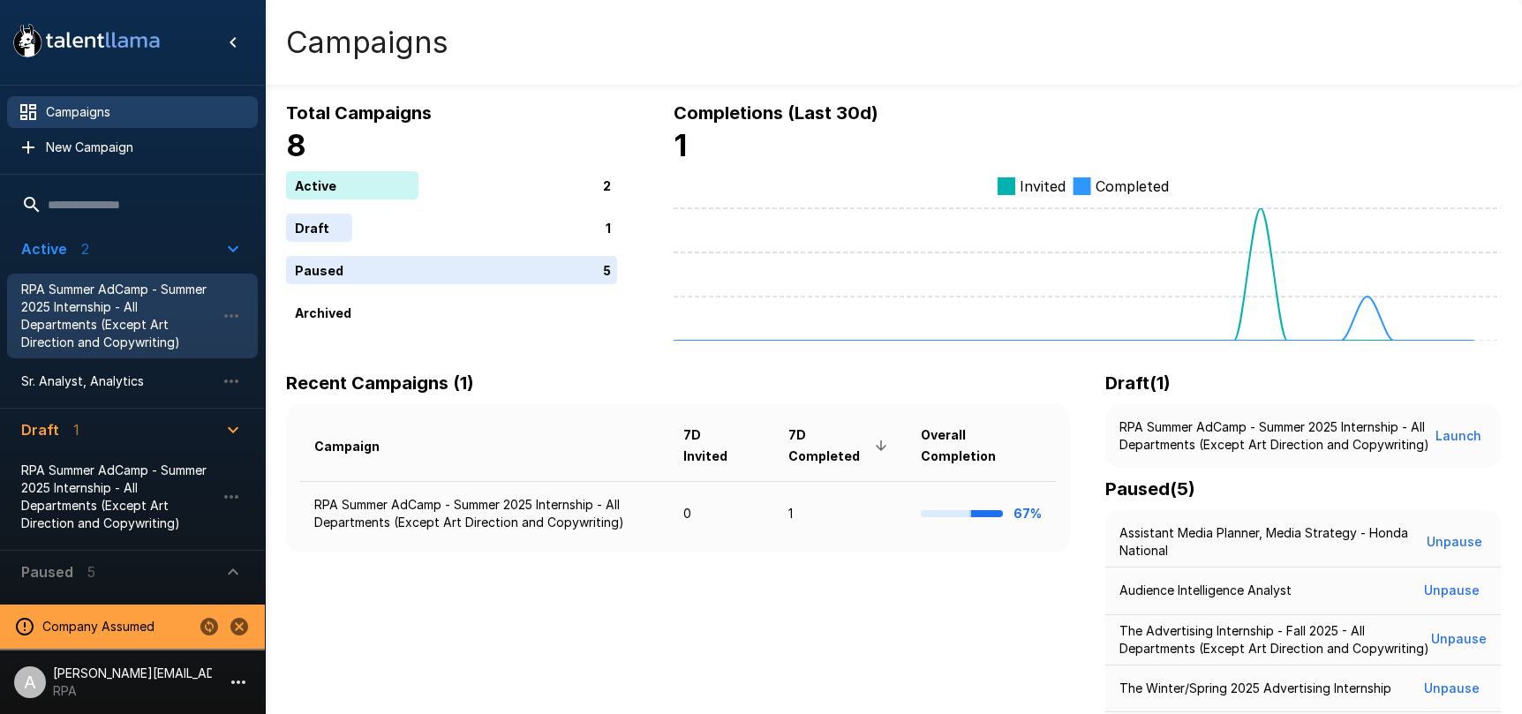
click at [114, 336] on span "RPA Summer AdCamp - Summer 2025 Internship - All Departments (Except Art Direct…" at bounding box center [118, 316] width 194 height 71
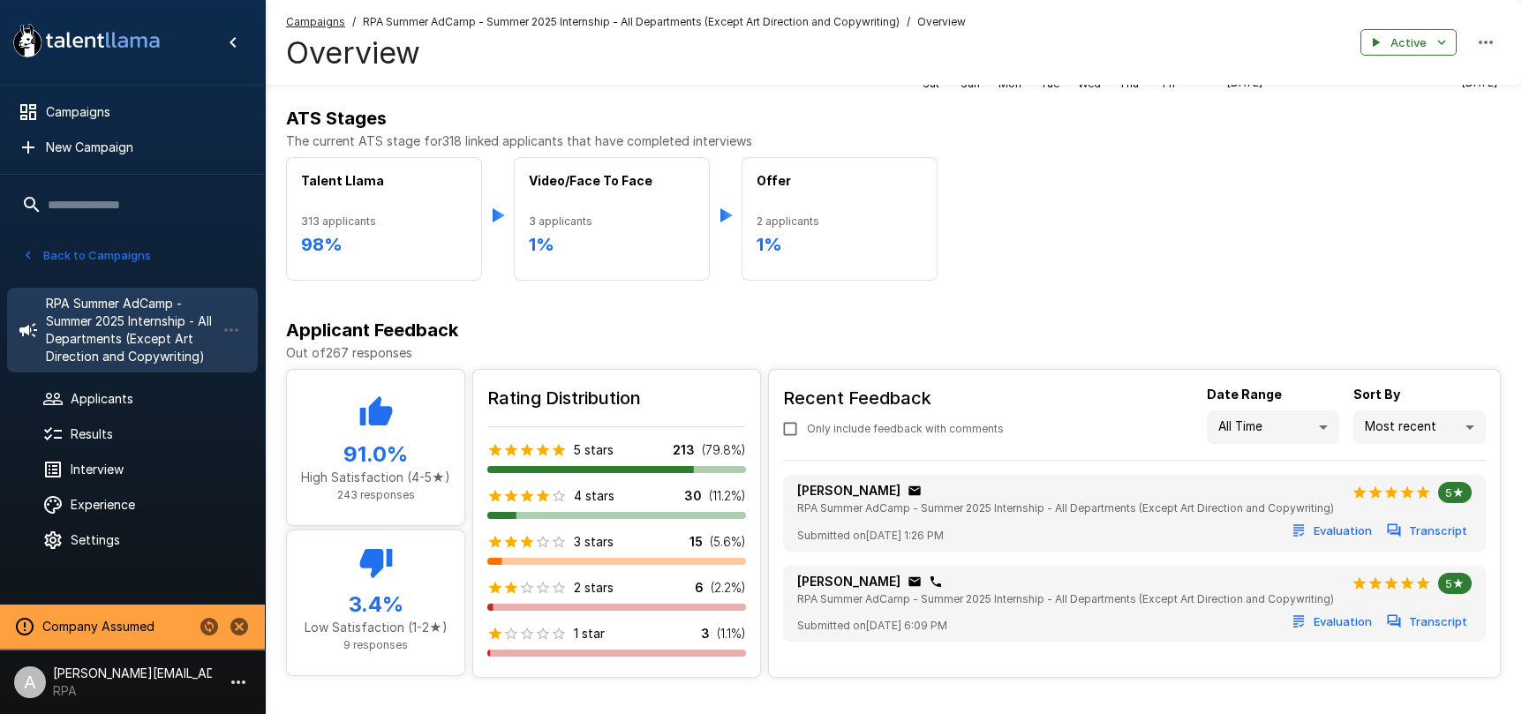
scroll to position [292, 0]
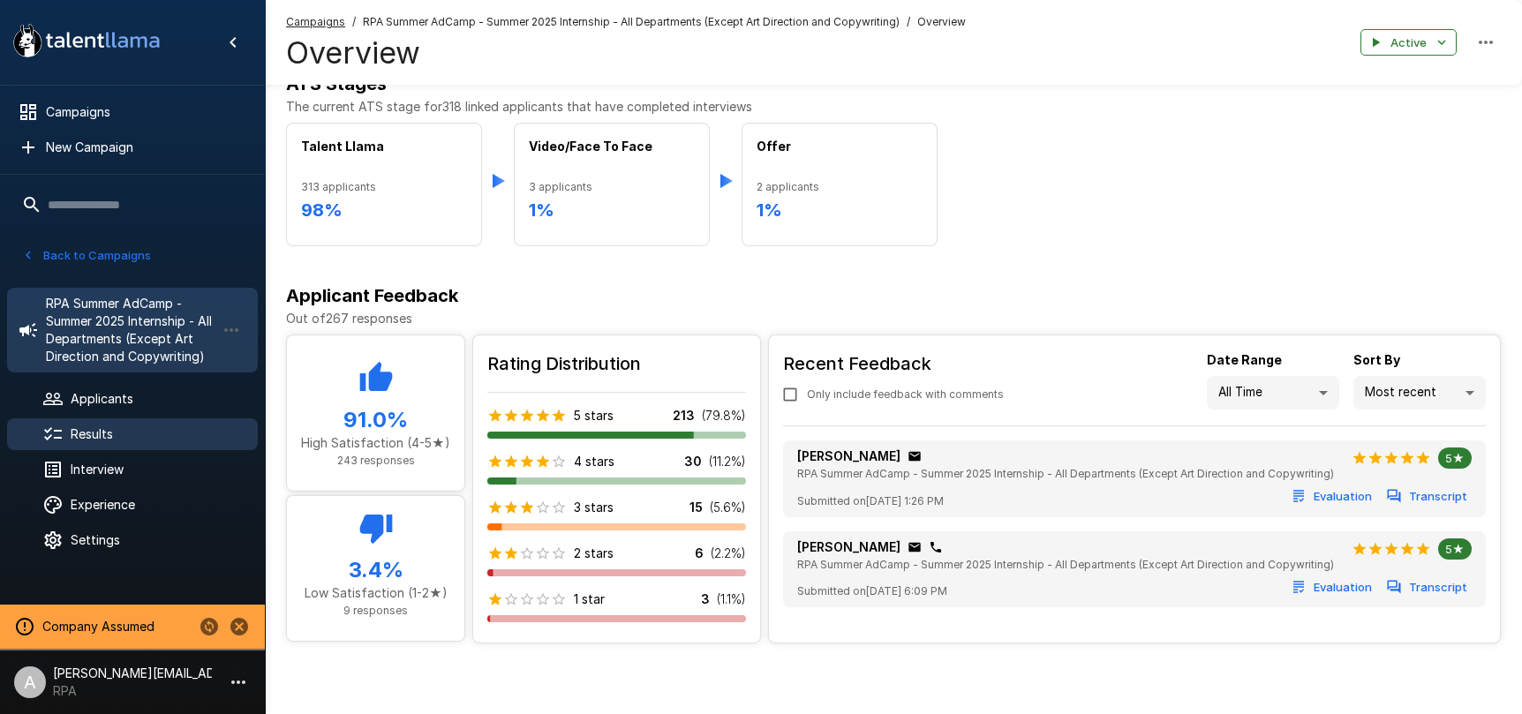
click at [115, 443] on div "Results" at bounding box center [132, 434] width 251 height 32
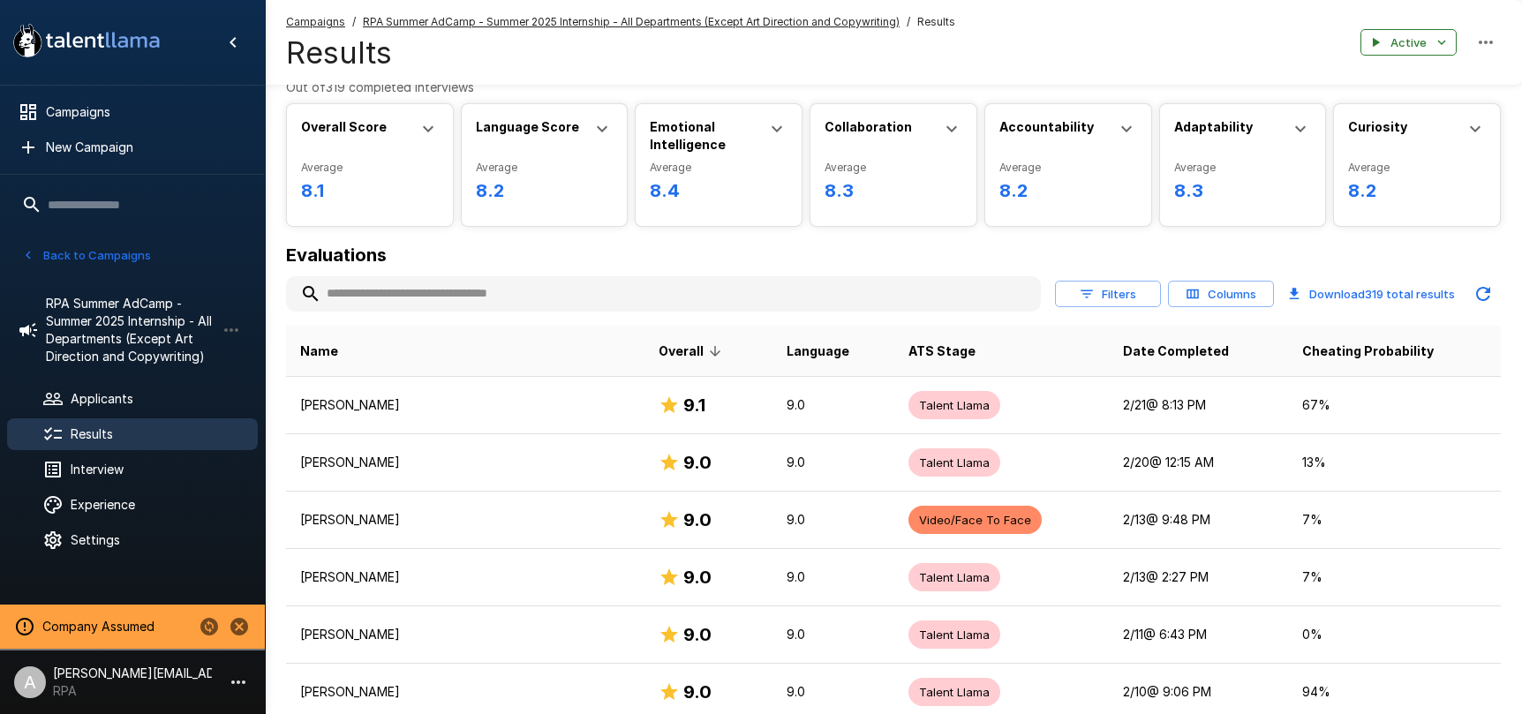
scroll to position [34, 0]
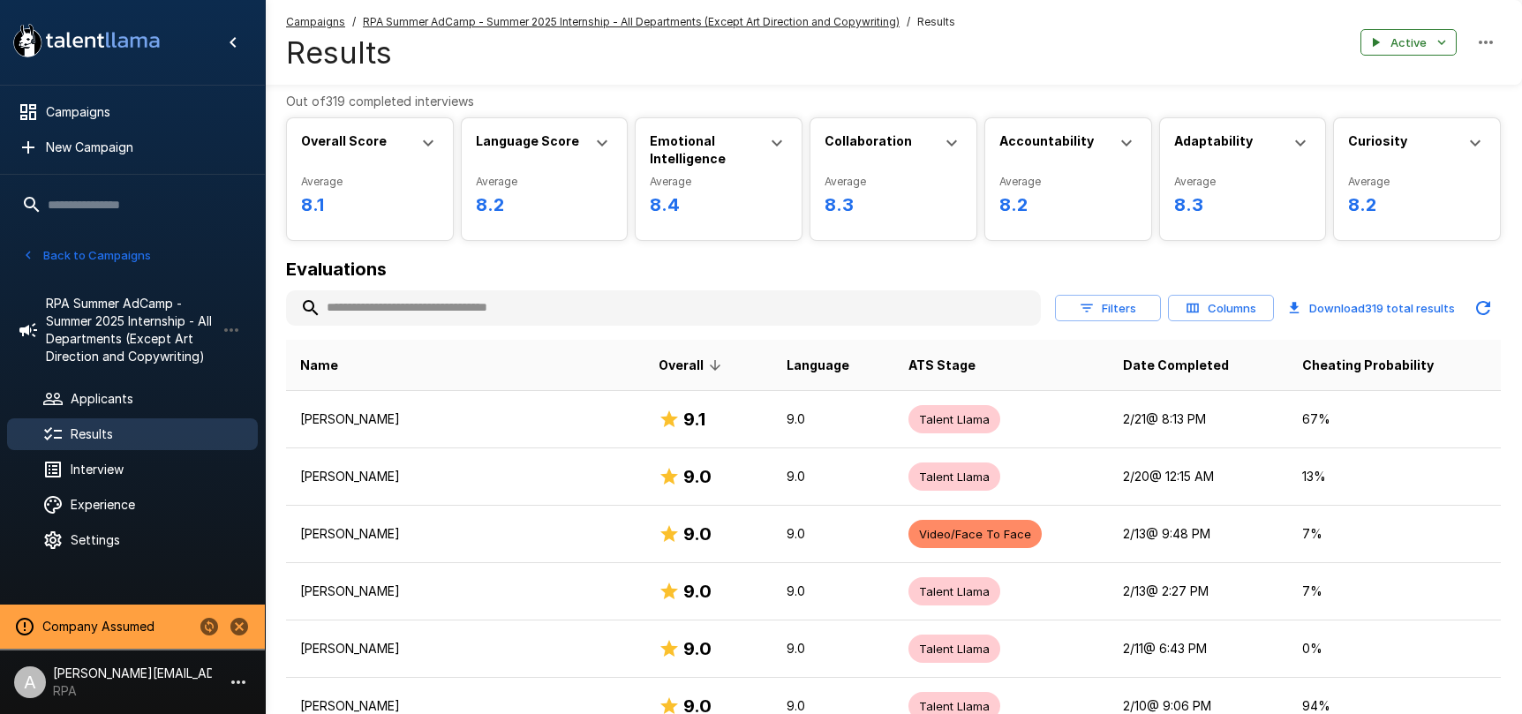
click at [424, 140] on icon at bounding box center [428, 142] width 21 height 21
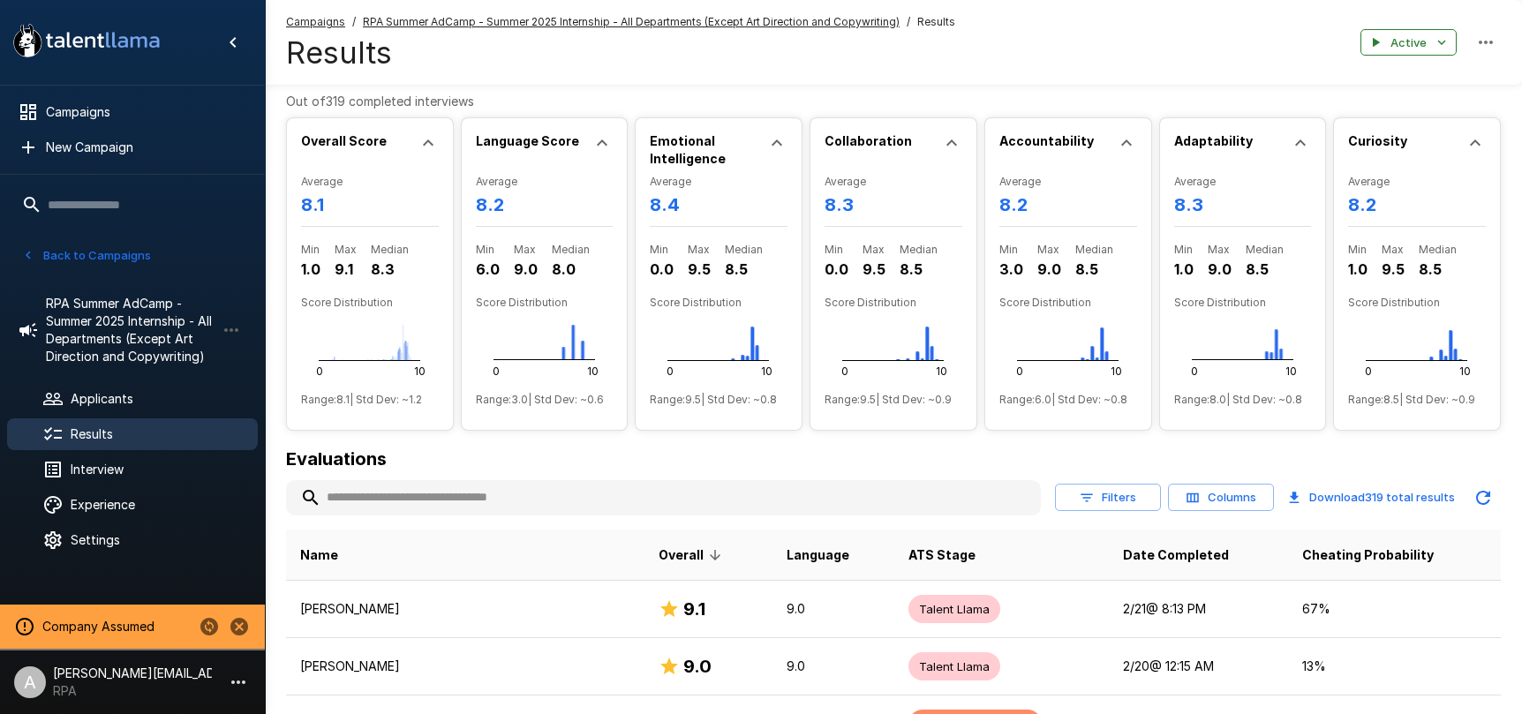
click at [432, 149] on icon at bounding box center [428, 142] width 21 height 21
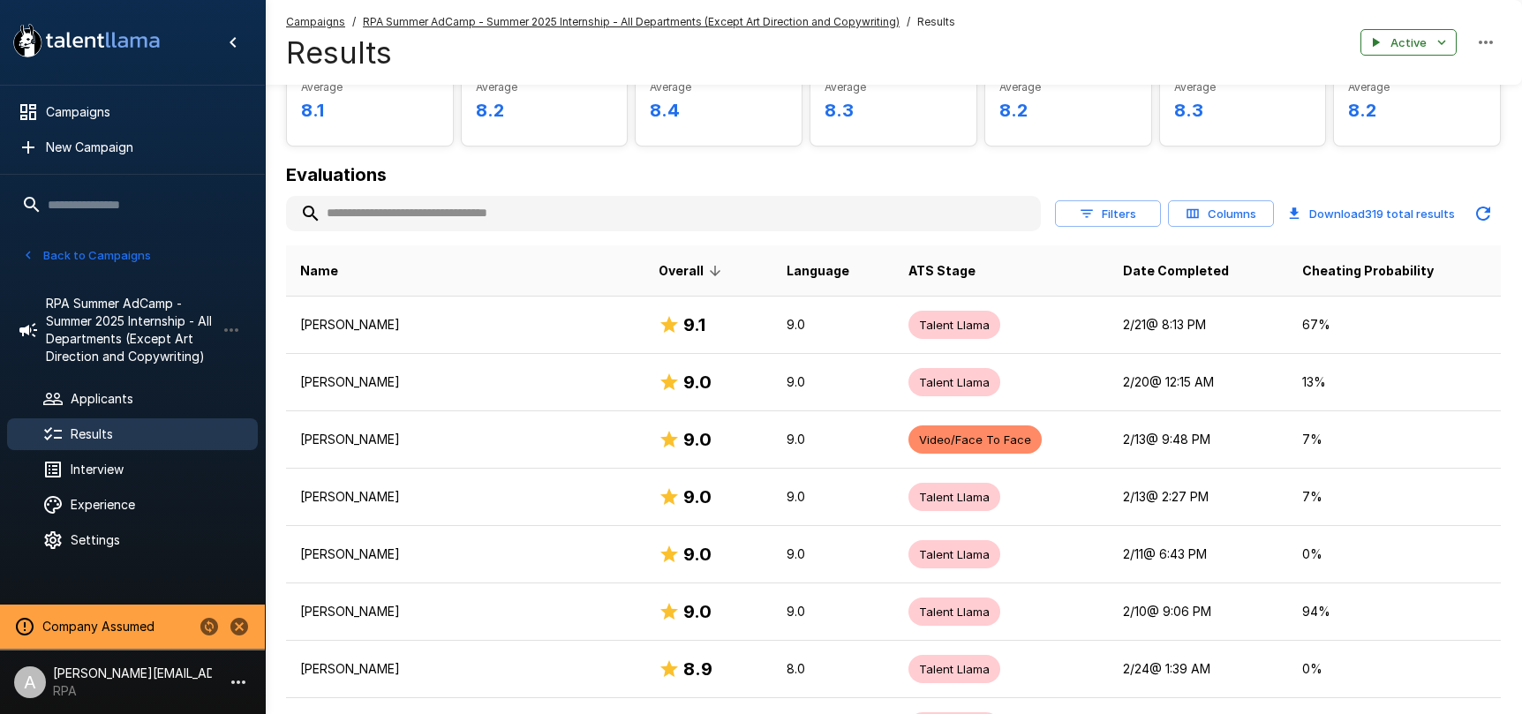
scroll to position [203, 0]
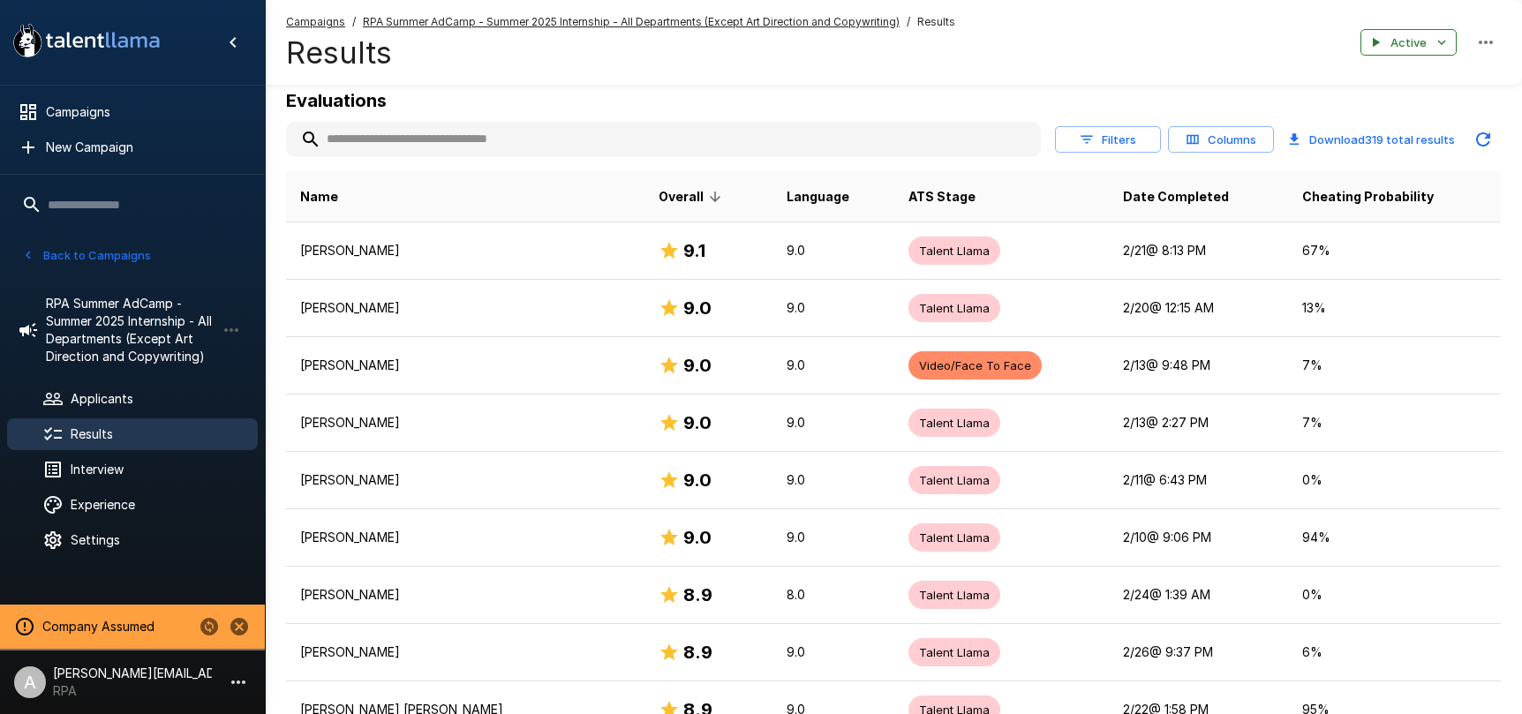
click at [1163, 144] on div "Filters Columns" at bounding box center [1164, 139] width 219 height 27
click at [1147, 148] on button "Filters" at bounding box center [1108, 139] width 106 height 27
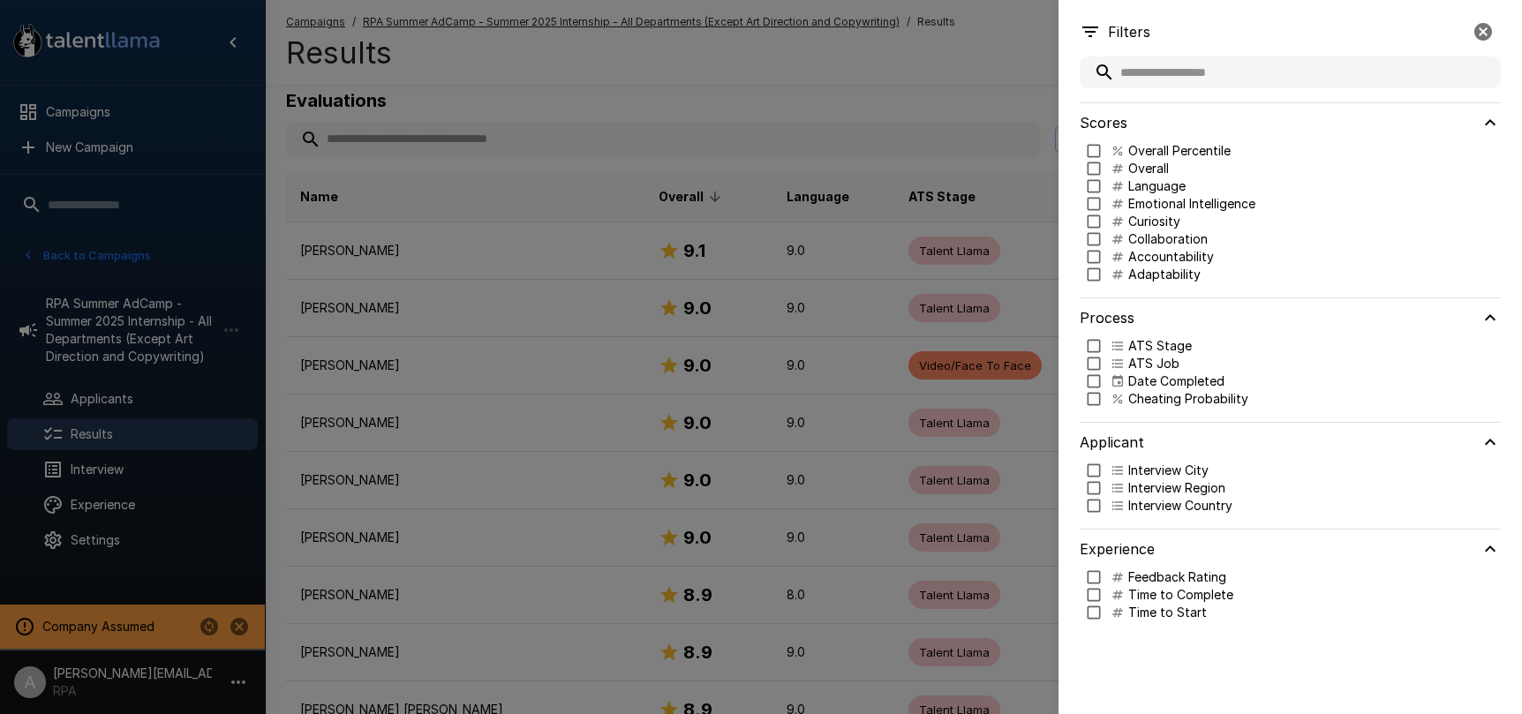
click at [1165, 188] on p "Language" at bounding box center [1156, 186] width 57 height 18
type input "***"
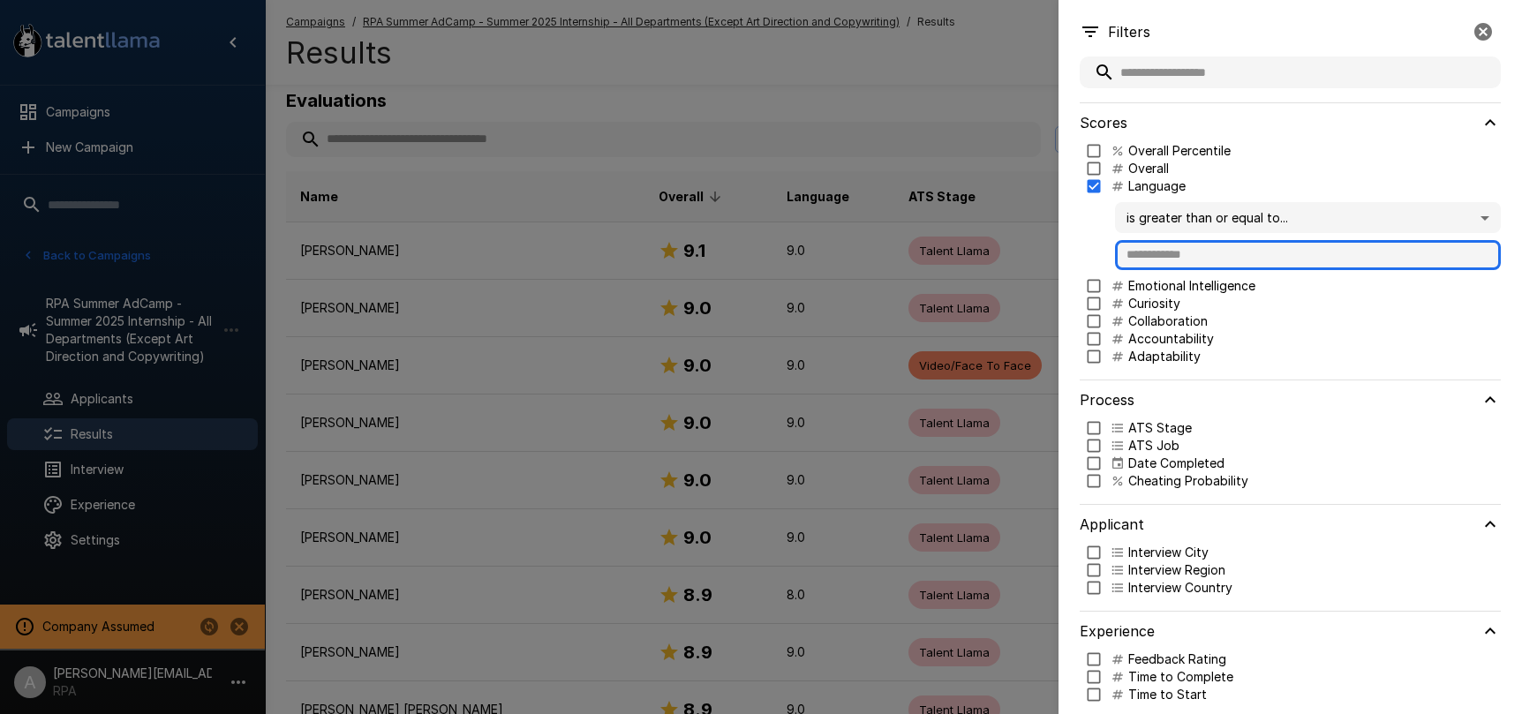
click at [1180, 259] on input "text" at bounding box center [1308, 255] width 386 height 30
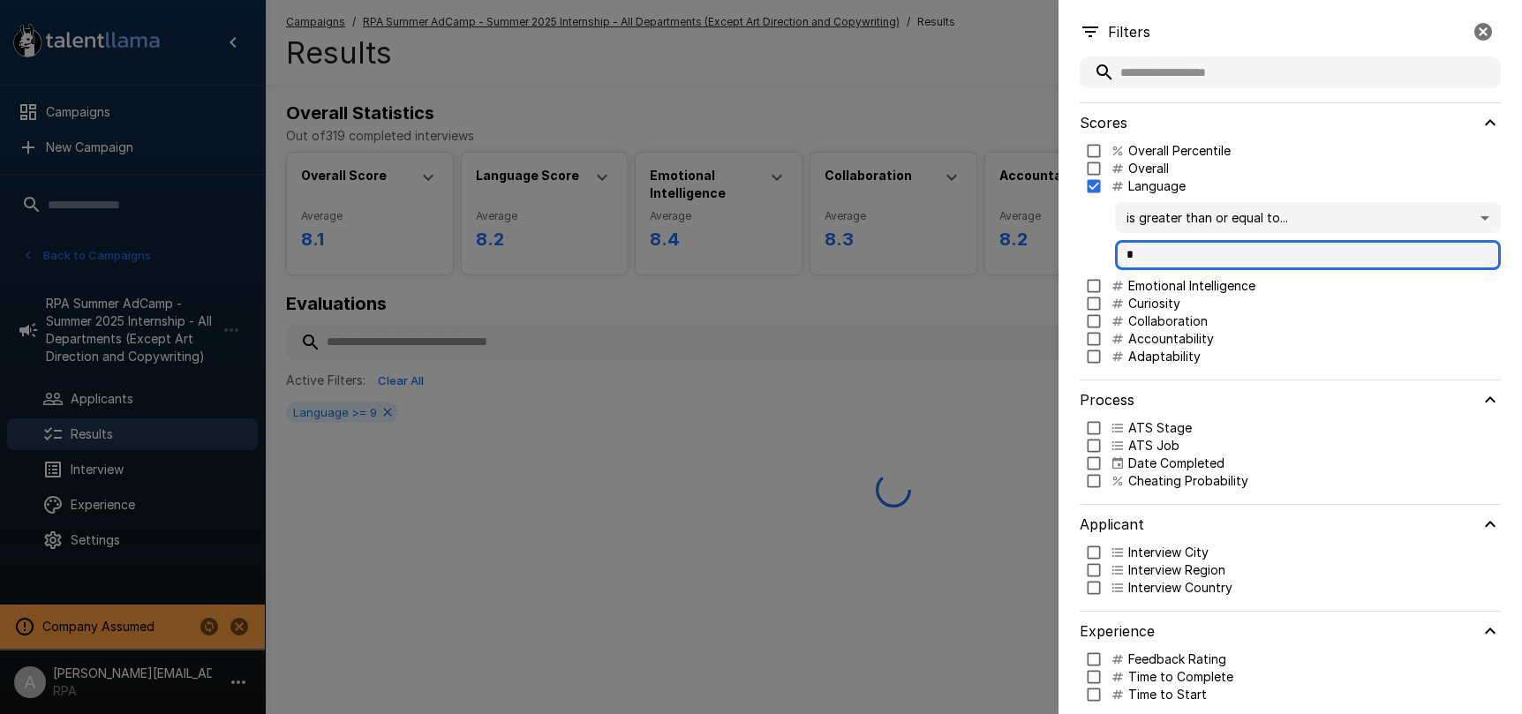
scroll to position [0, 0]
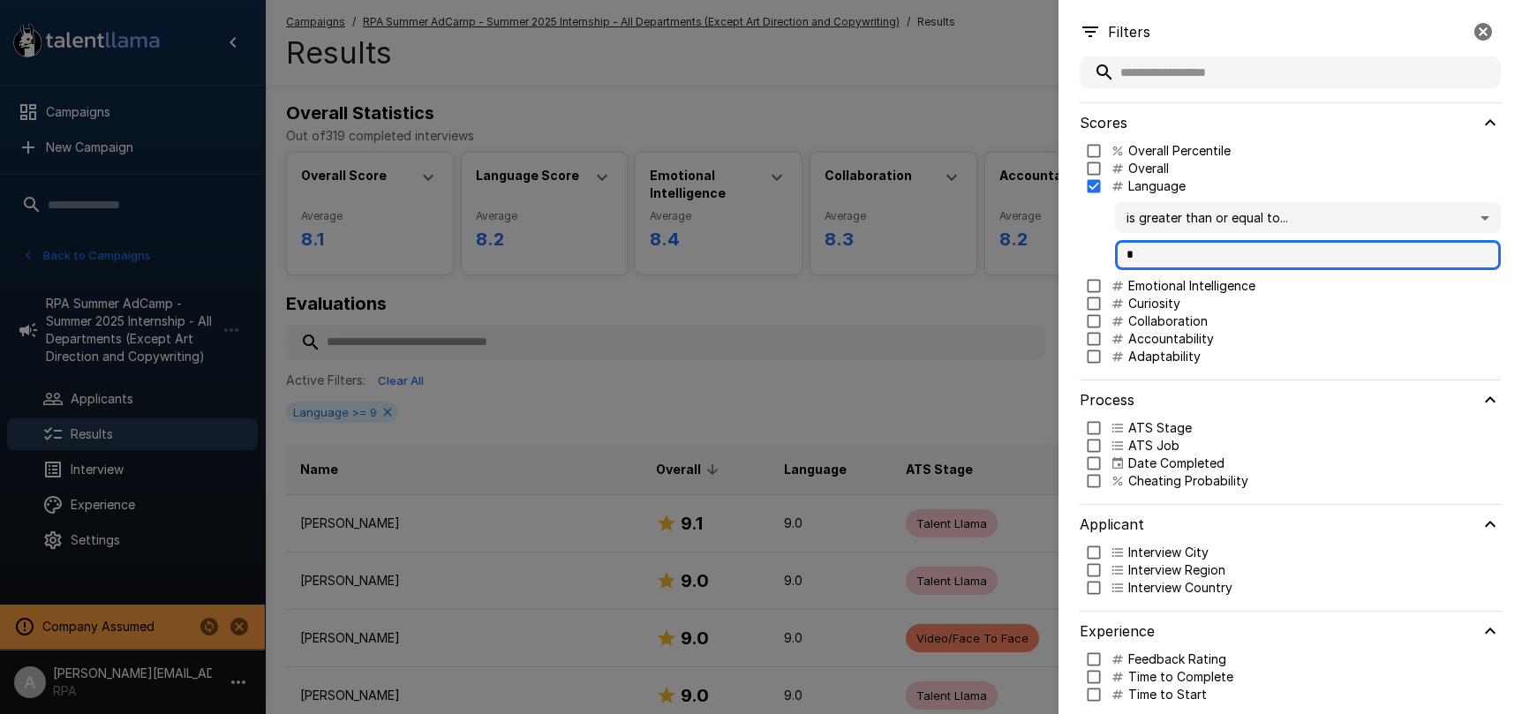
type input "*"
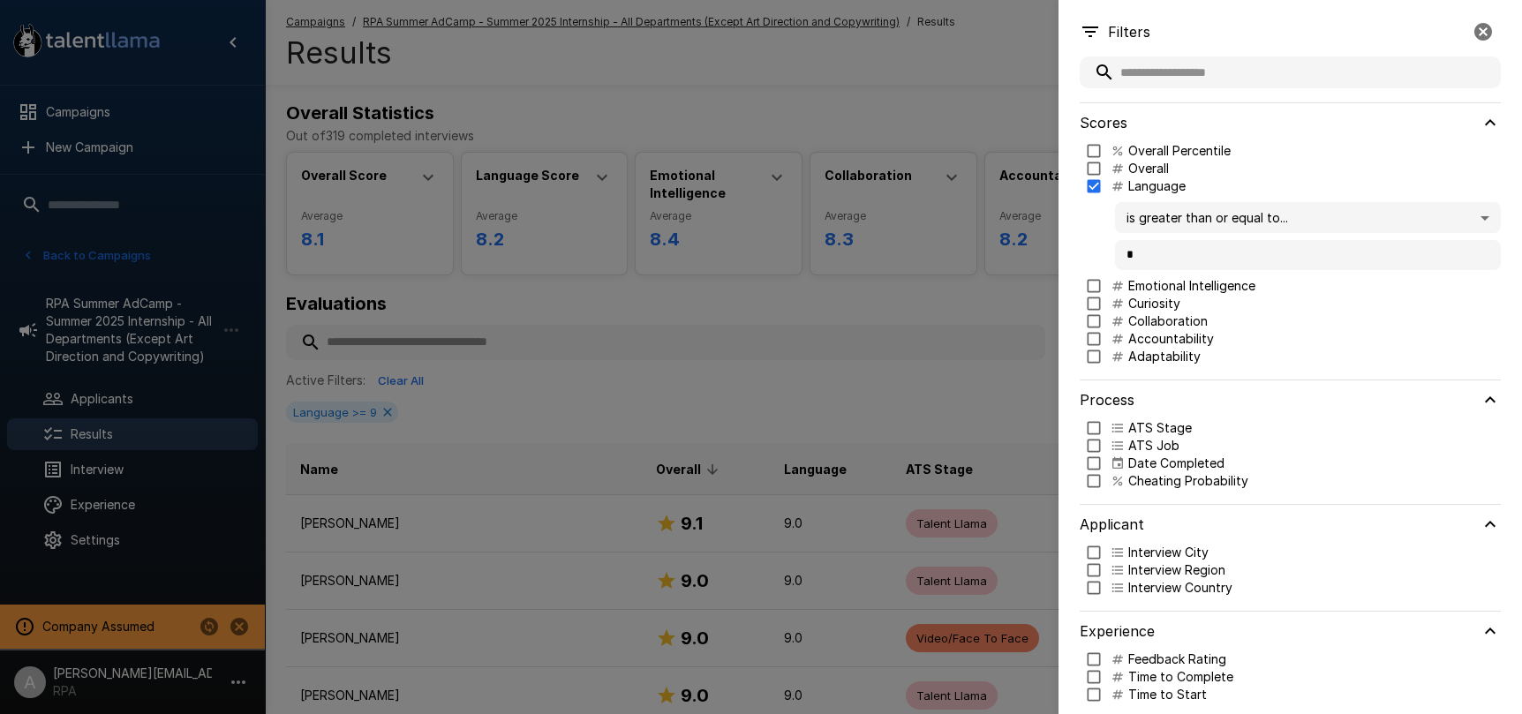
click at [967, 294] on div at bounding box center [761, 357] width 1522 height 714
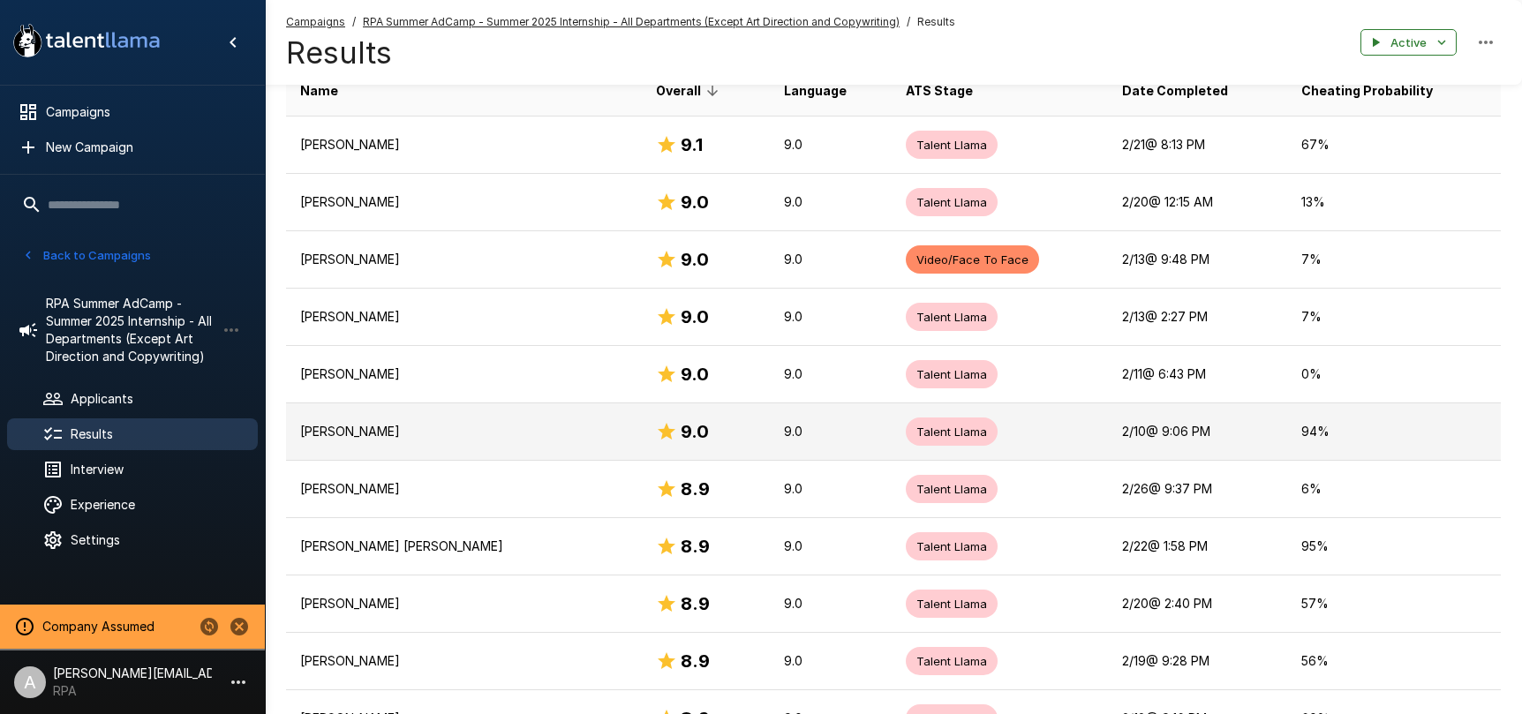
scroll to position [396, 0]
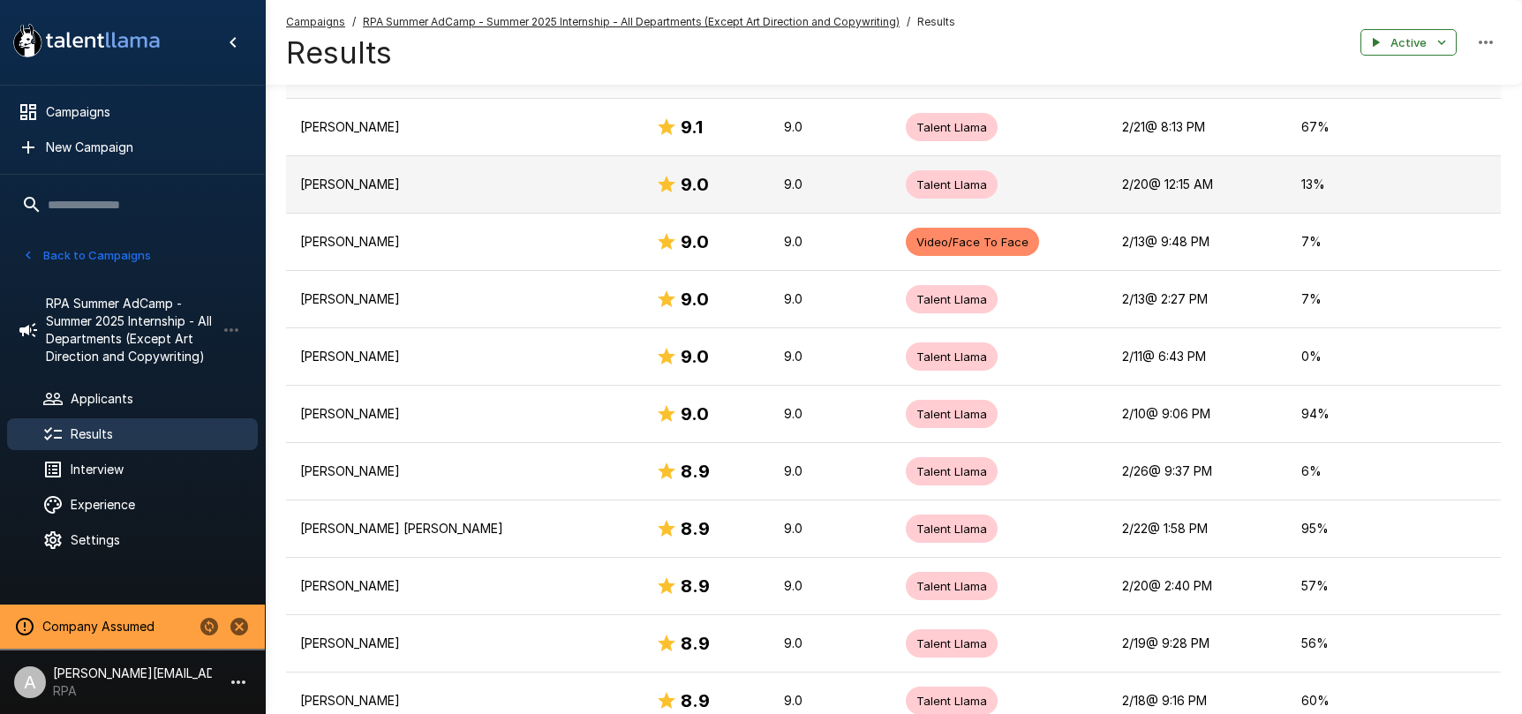
click at [524, 200] on td "Ananya Sharda" at bounding box center [464, 183] width 356 height 57
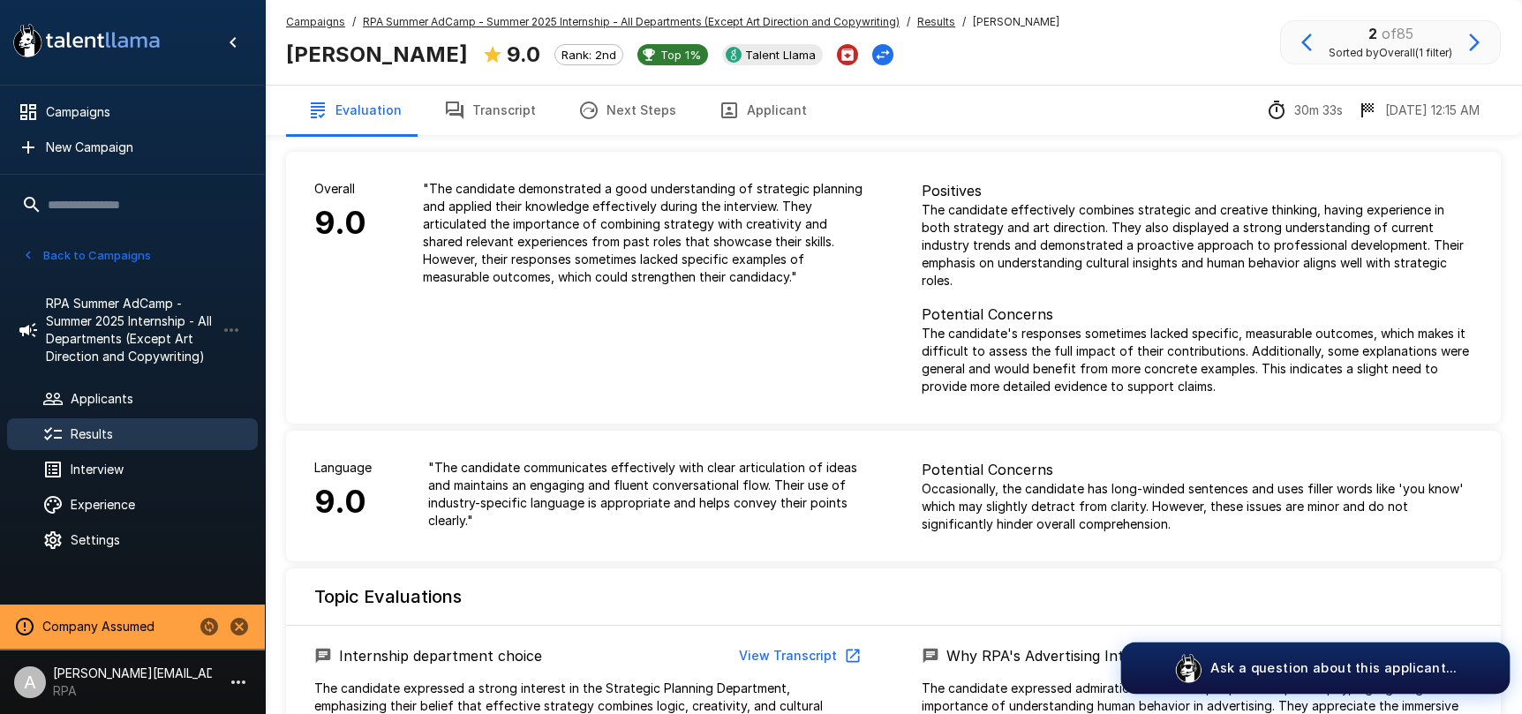
click at [1327, 659] on p "Ask a question about this applicant..." at bounding box center [1333, 668] width 246 height 19
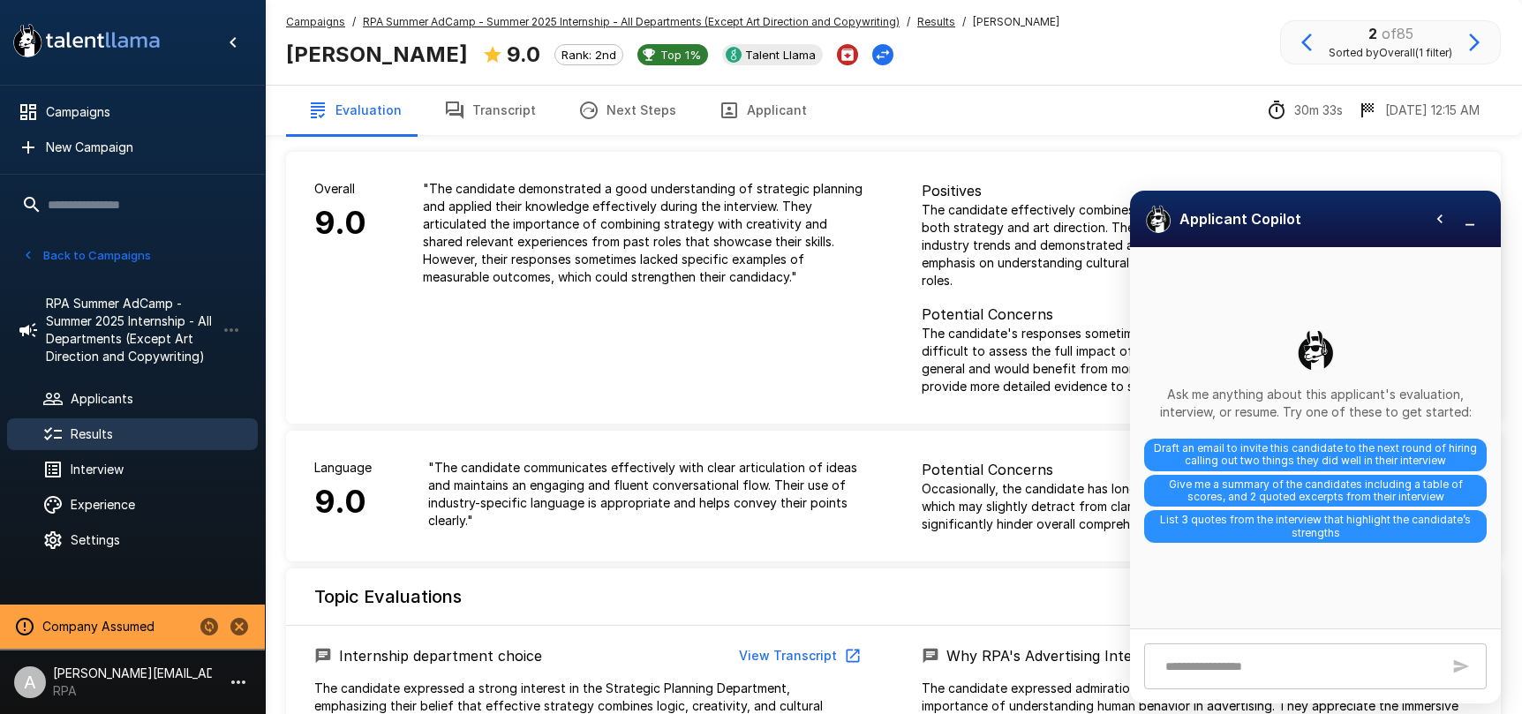
drag, startPoint x: 509, startPoint y: 182, endPoint x: 480, endPoint y: 143, distance: 48.6
click at [508, 182] on p "" The candidate demonstrated a good understanding of strategic planning and app…" at bounding box center [644, 233] width 442 height 106
click at [482, 116] on button "Transcript" at bounding box center [490, 110] width 134 height 49
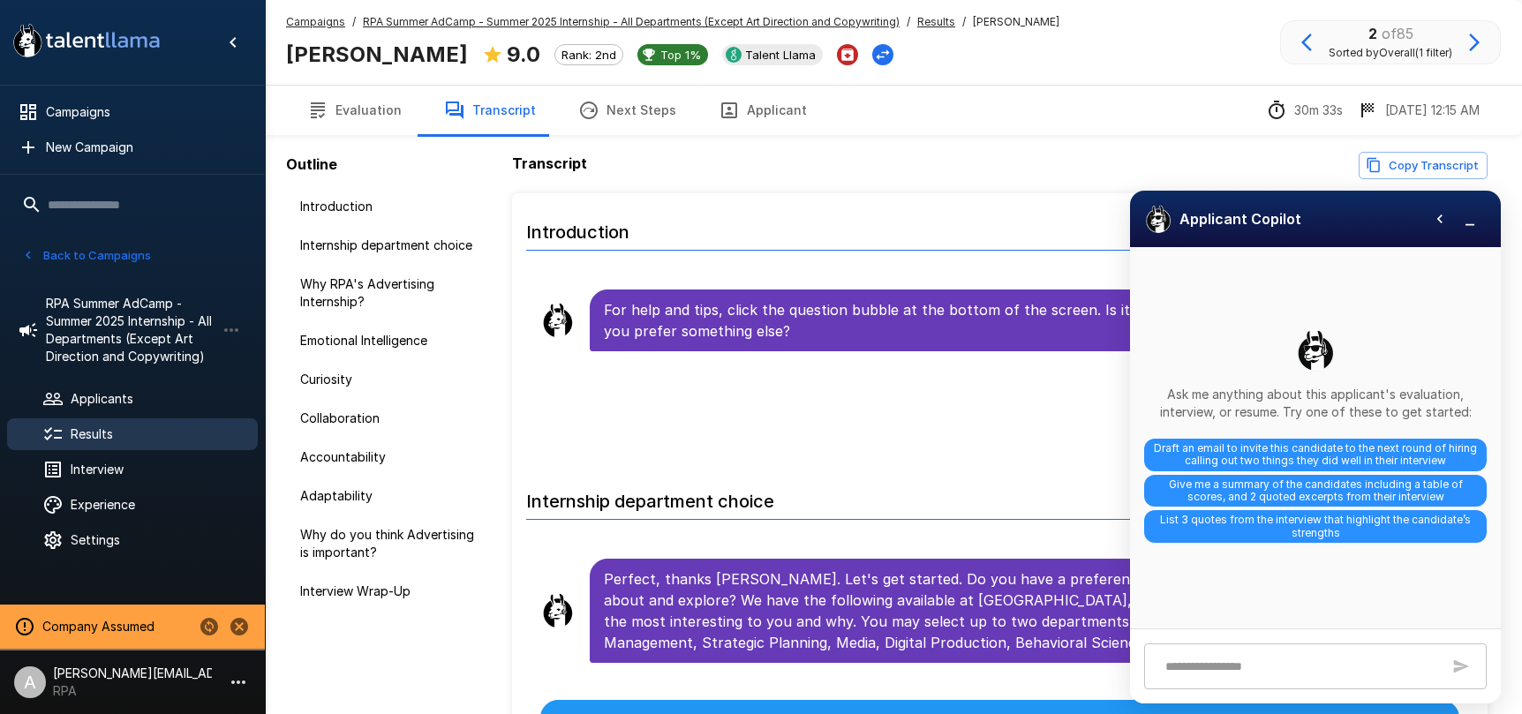
click at [1476, 217] on icon "button" at bounding box center [1470, 219] width 18 height 18
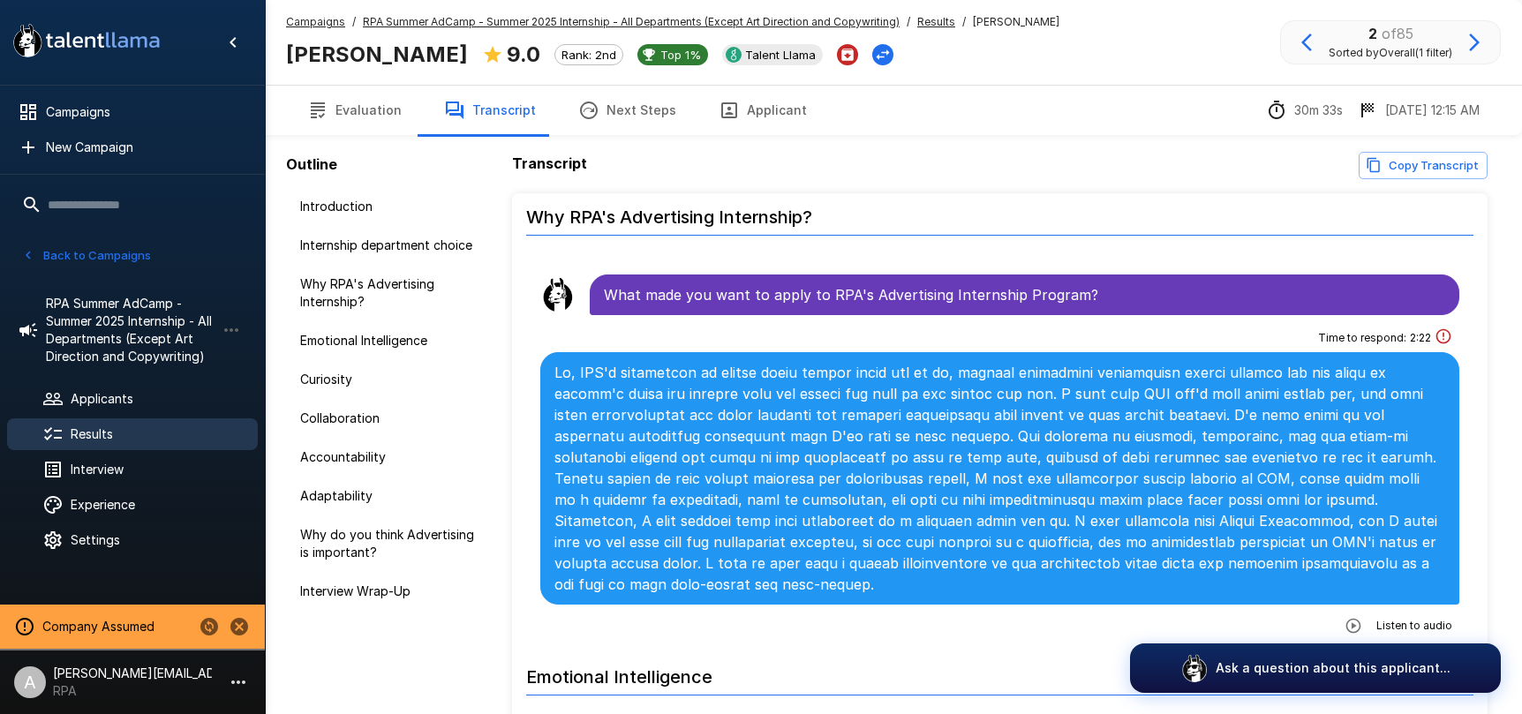
scroll to position [809, 0]
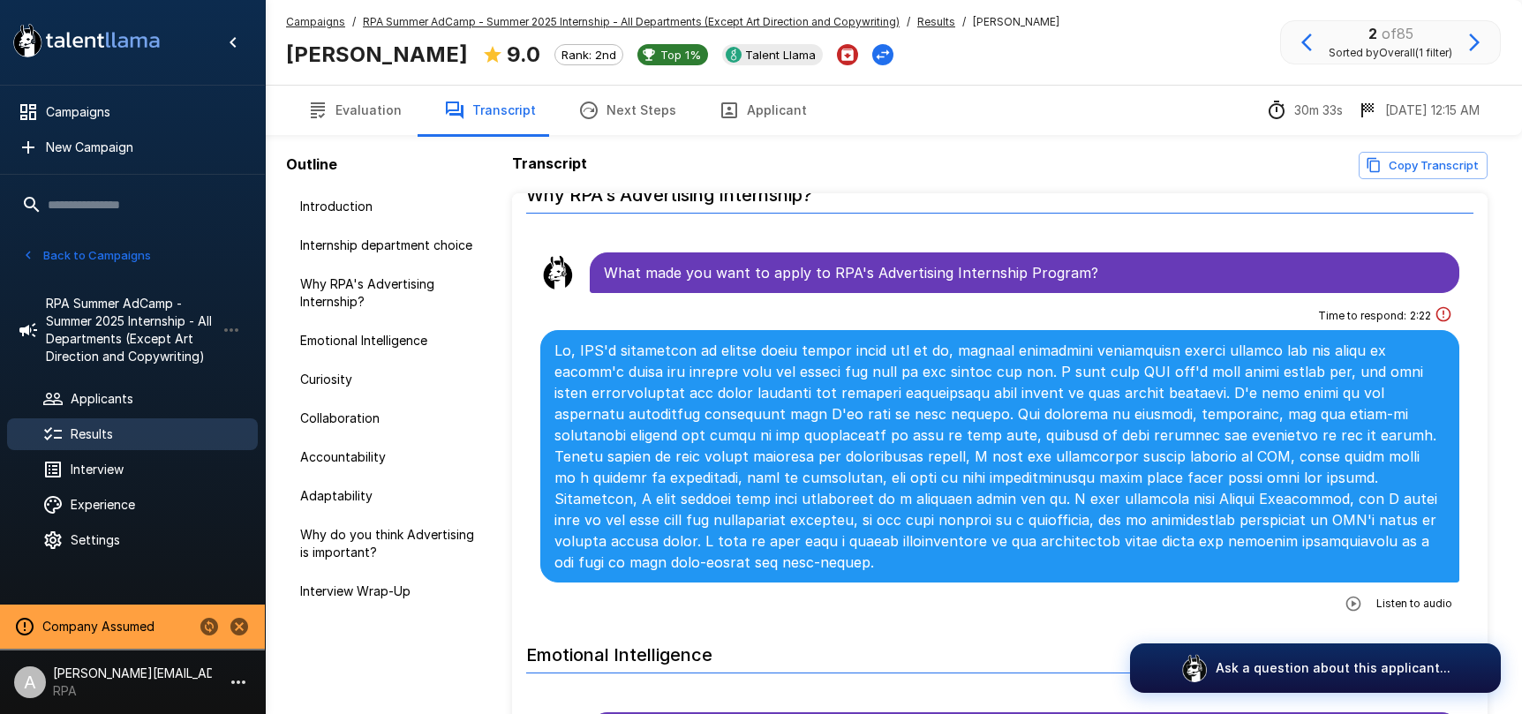
click at [1364, 588] on button "button" at bounding box center [1353, 604] width 32 height 32
click at [1272, 597] on icon "button" at bounding box center [1281, 606] width 18 height 18
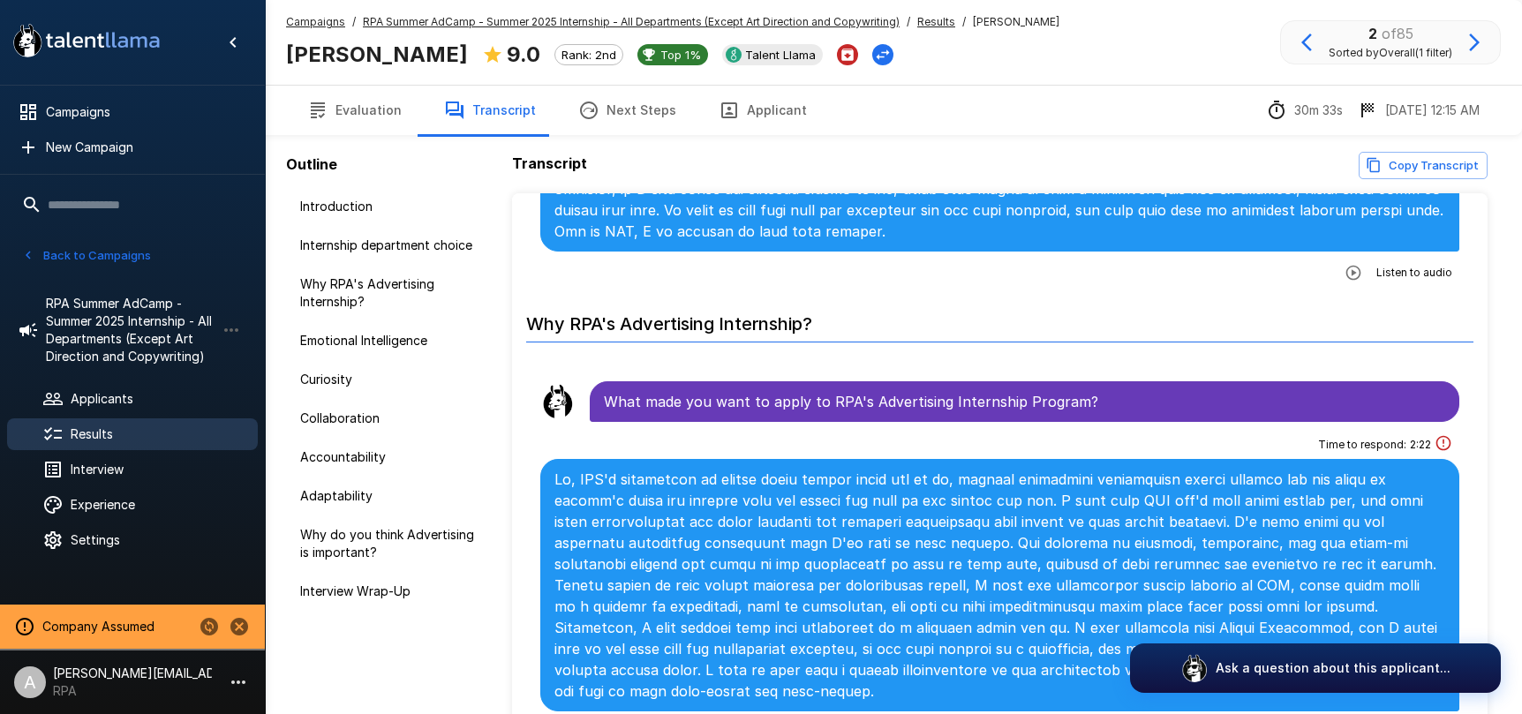
scroll to position [675, 0]
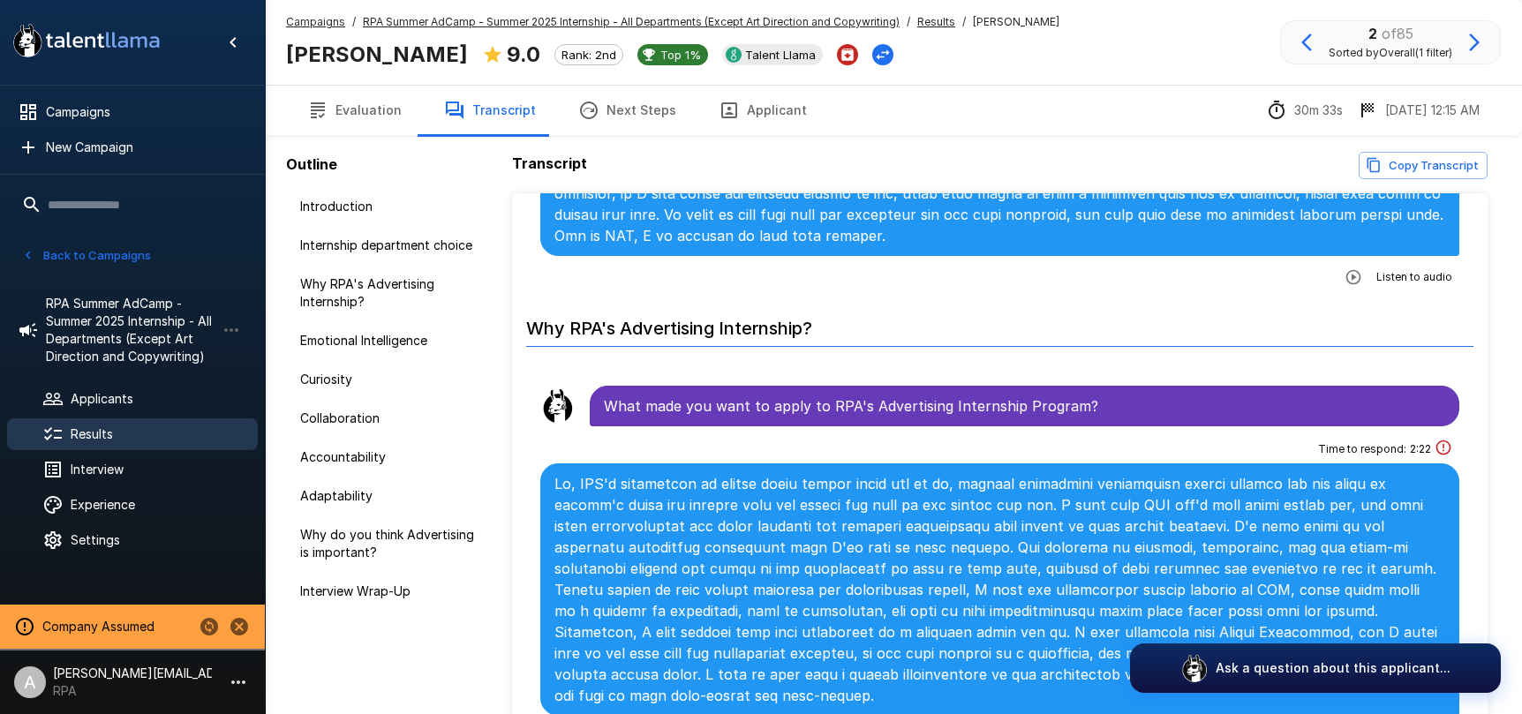
click at [487, 22] on u "RPA Summer AdCamp - Summer 2025 Internship - All Departments (Except Art Direct…" at bounding box center [631, 21] width 537 height 13
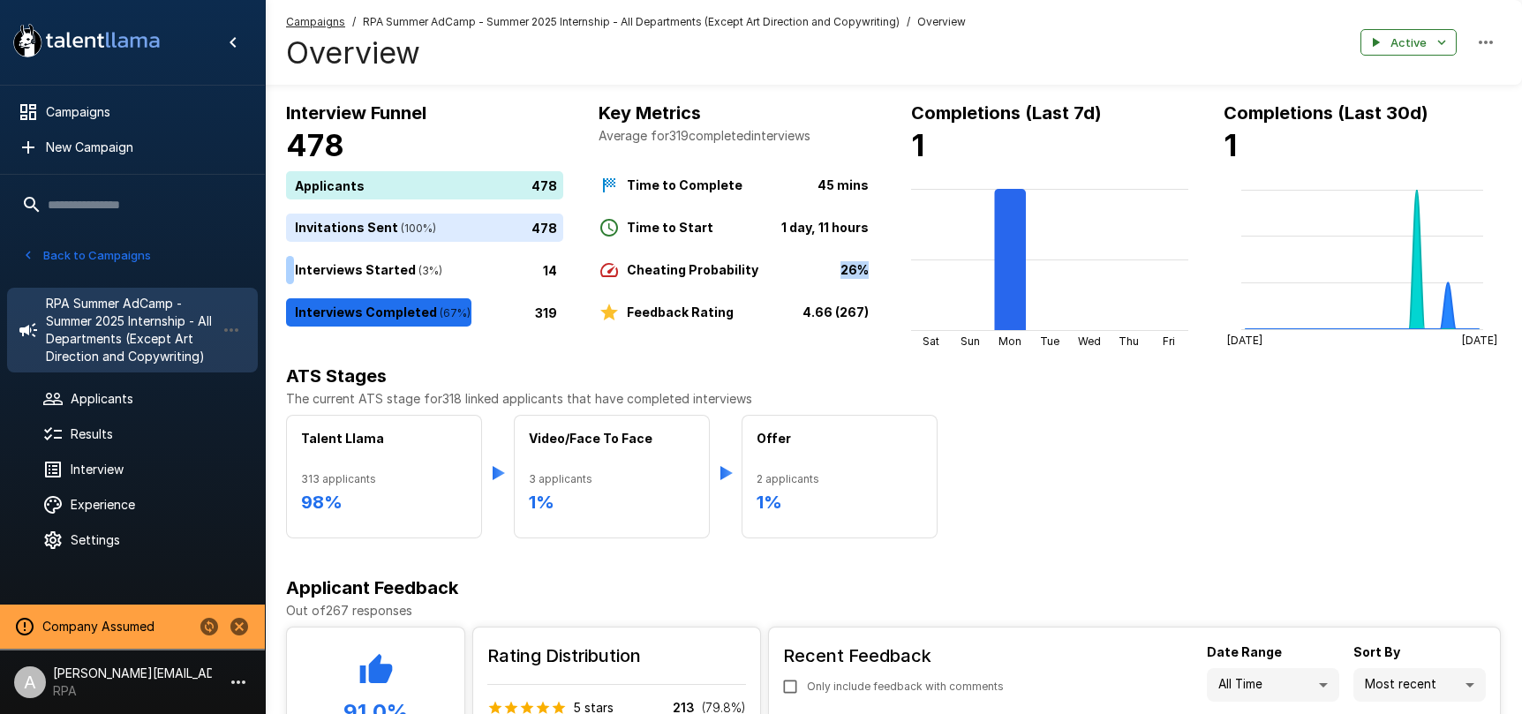
drag, startPoint x: 869, startPoint y: 269, endPoint x: 843, endPoint y: 274, distance: 26.0
click at [823, 269] on div "Time to Complete 45 mins Time to Start 1 day, 11 hours Cheating Probability 26%…" at bounding box center [737, 243] width 277 height 159
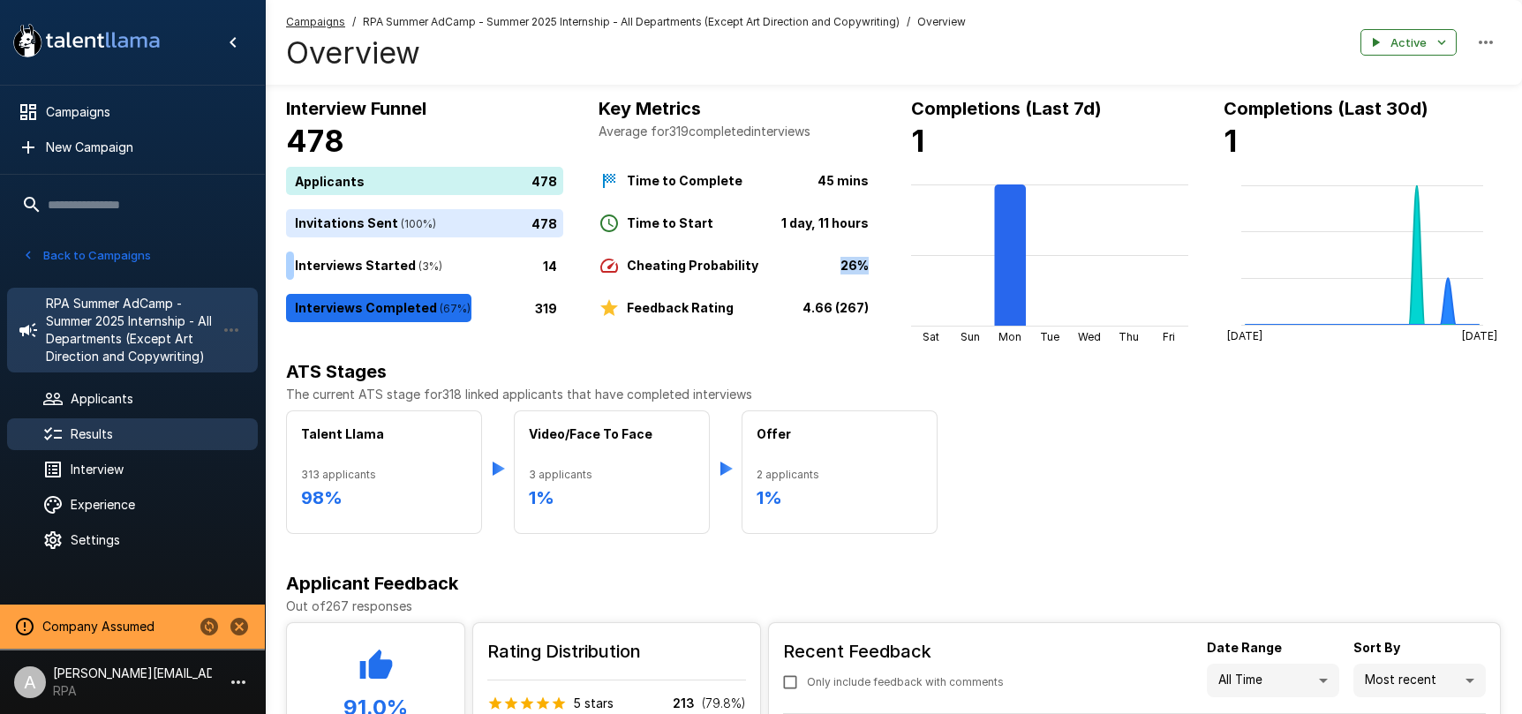
click at [120, 438] on span "Results" at bounding box center [157, 434] width 173 height 18
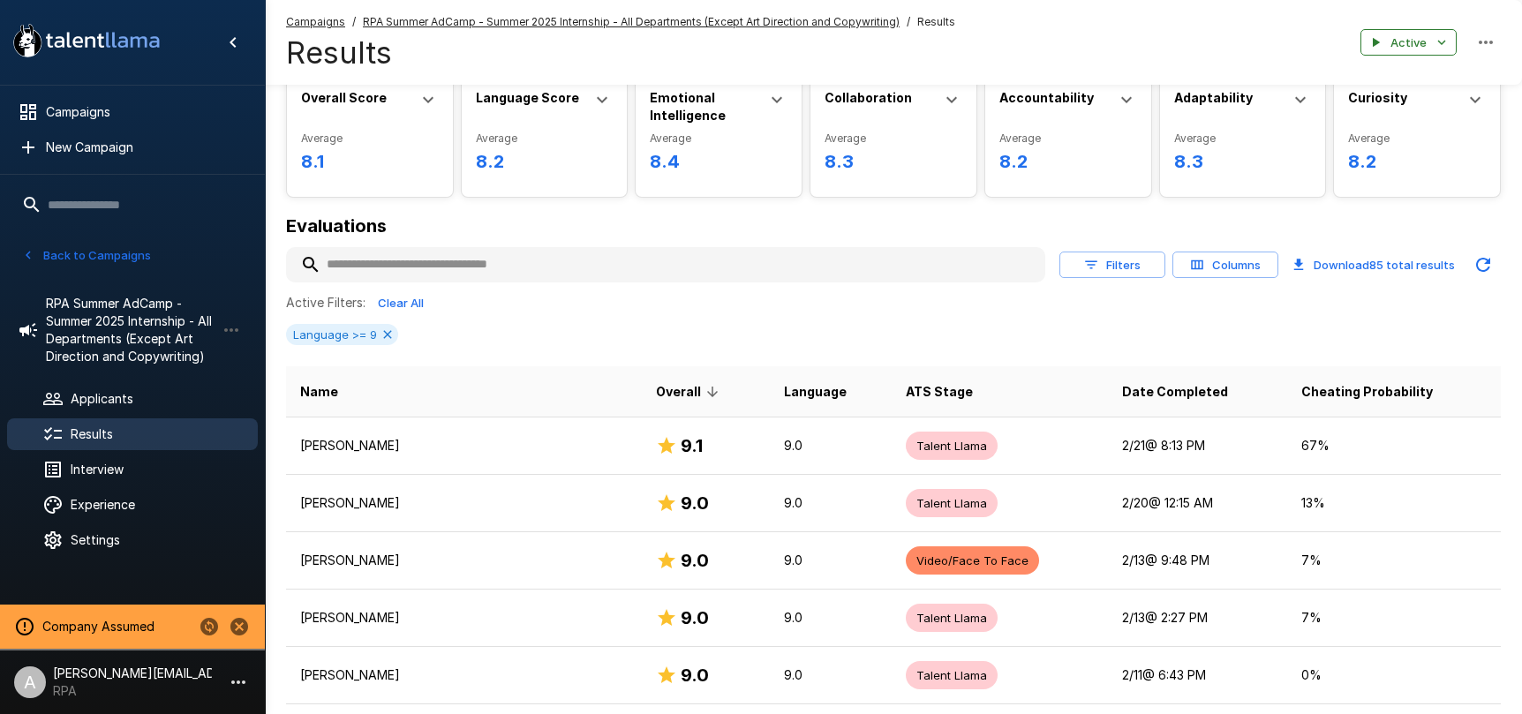
scroll to position [152, 0]
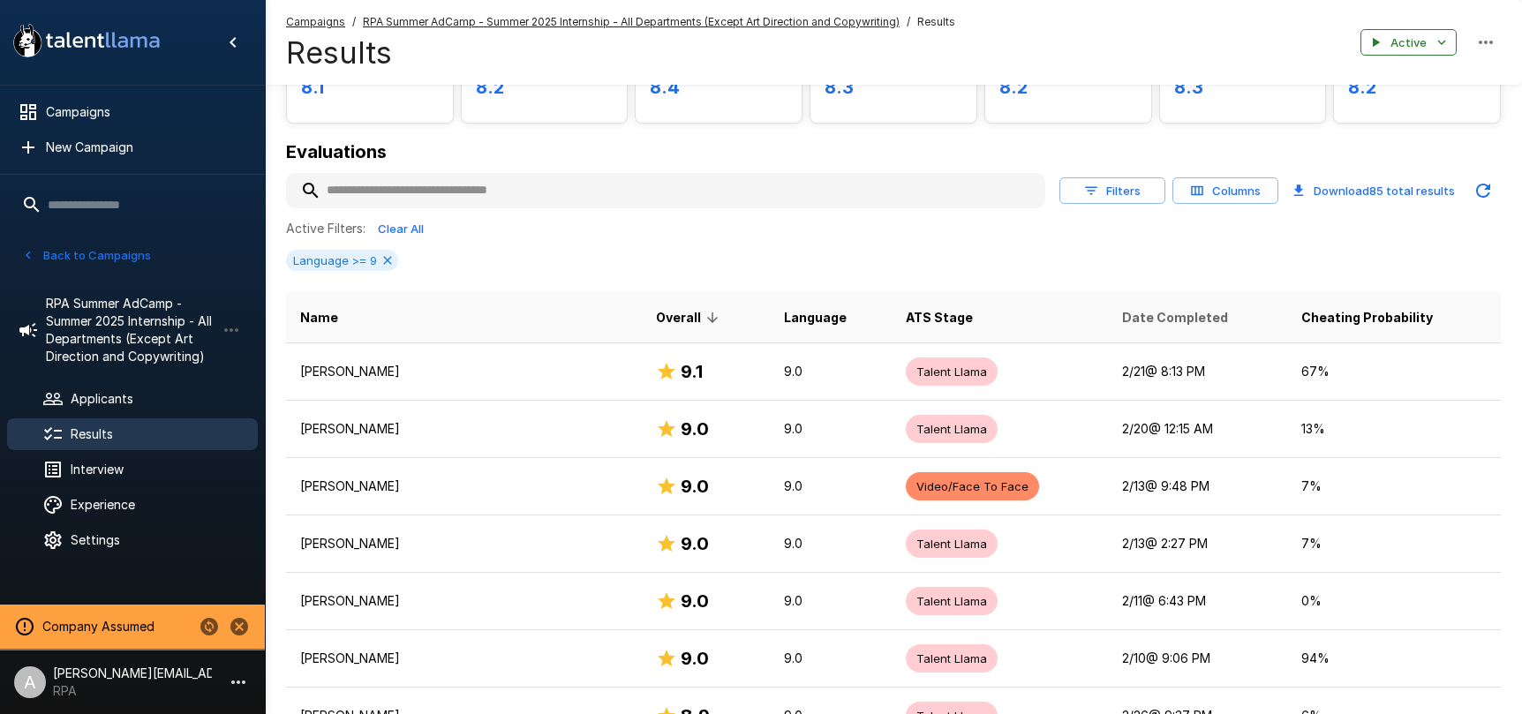
click at [1157, 319] on span "Date Completed" at bounding box center [1175, 317] width 106 height 21
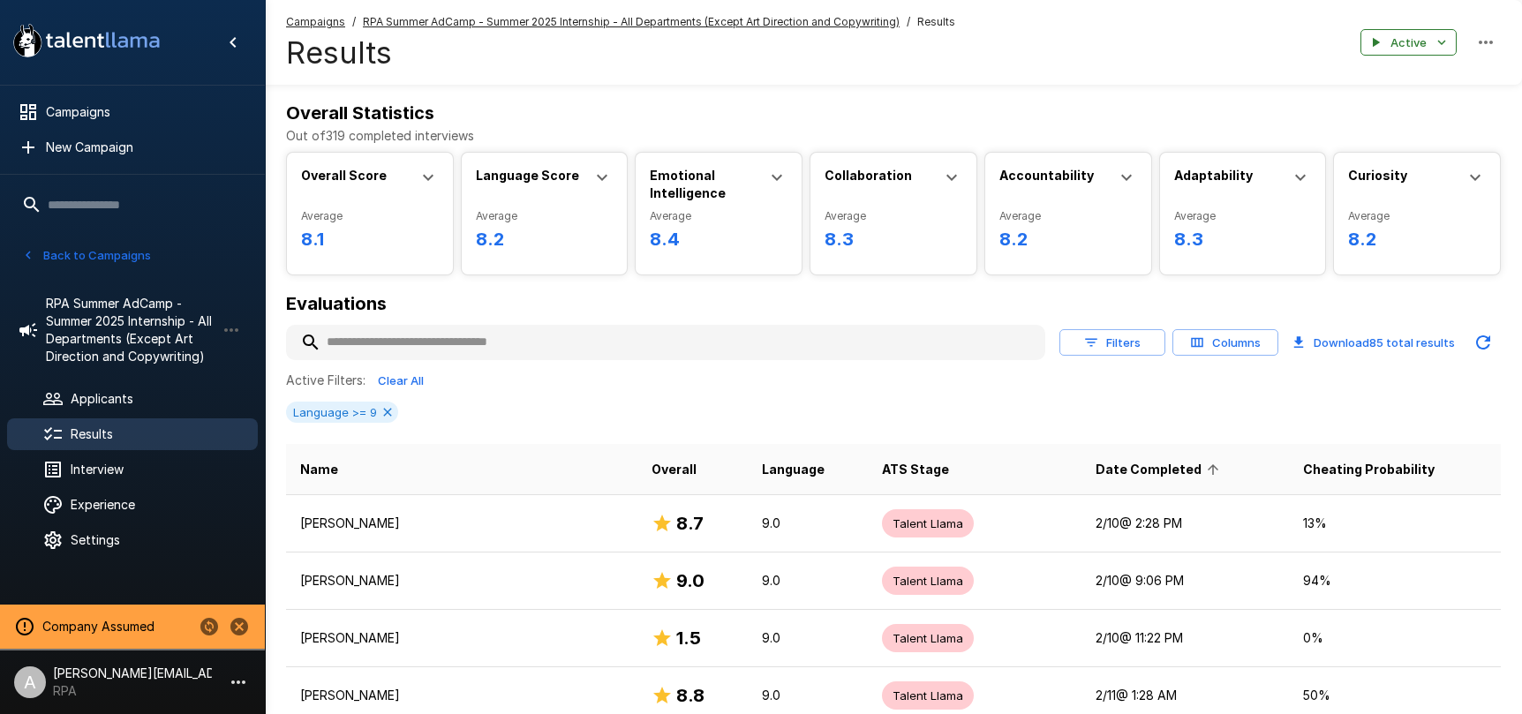
click at [1125, 471] on span "Date Completed" at bounding box center [1160, 469] width 129 height 21
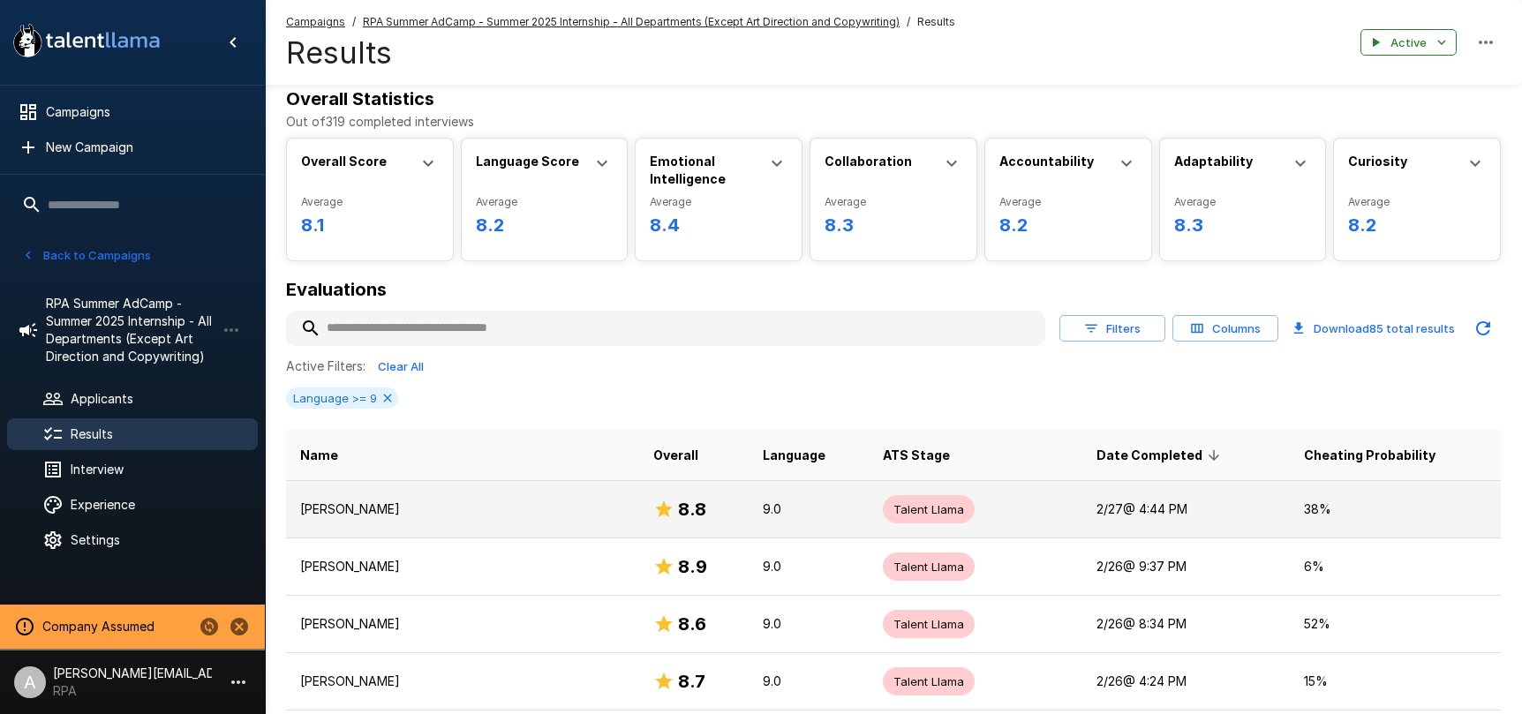
scroll to position [15, 0]
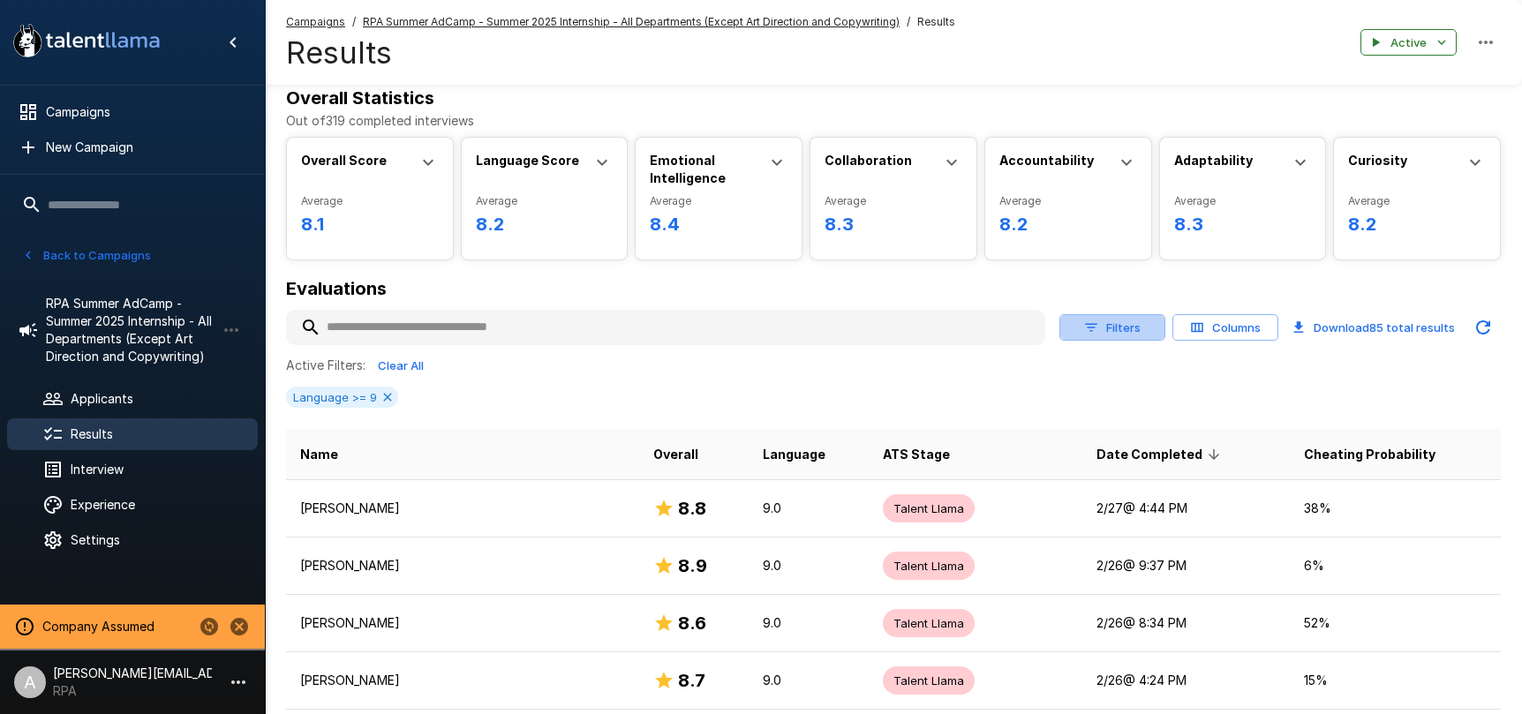
click at [1133, 335] on button "Filters" at bounding box center [1112, 327] width 106 height 27
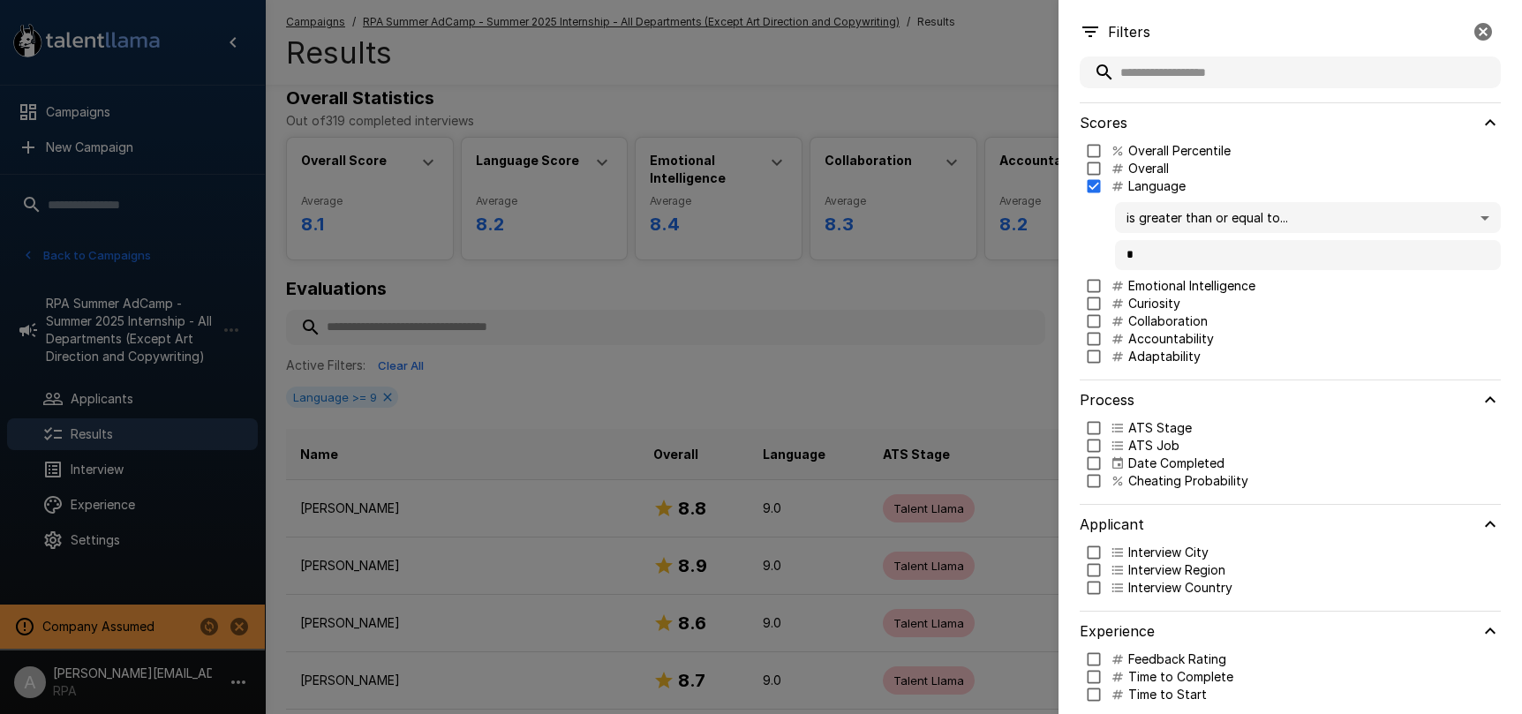
scroll to position [18, 0]
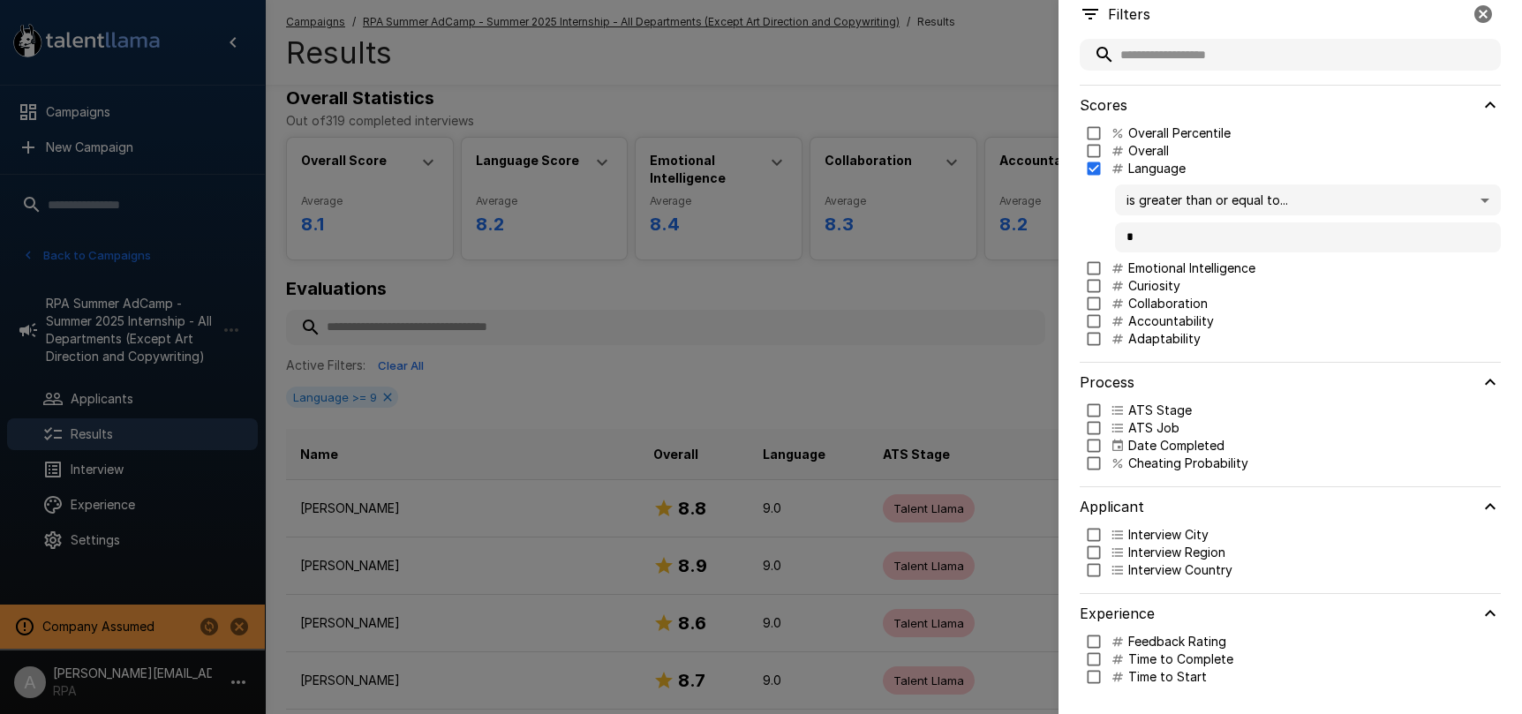
click at [1189, 463] on p "Cheating Probability" at bounding box center [1188, 464] width 120 height 18
type input "***"
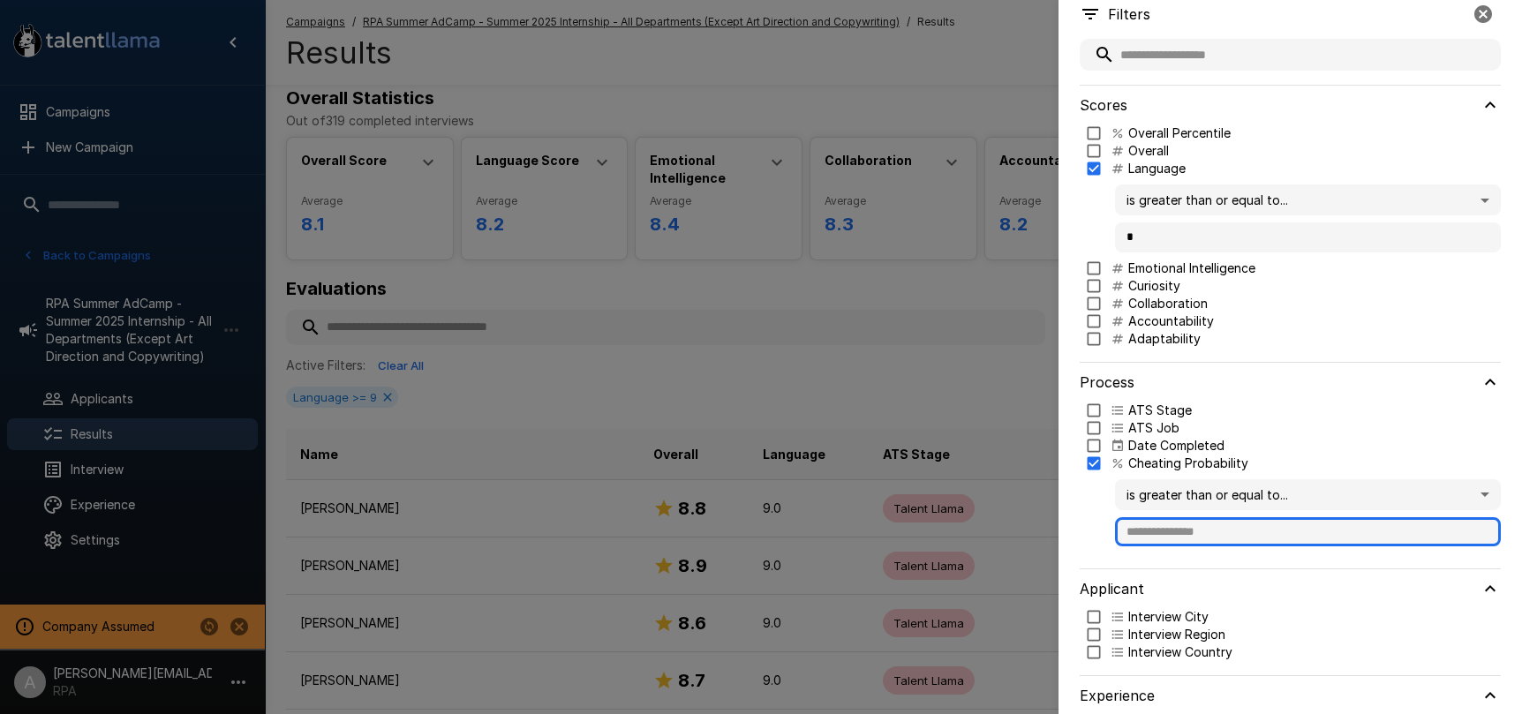
click at [1213, 527] on input "text" at bounding box center [1308, 532] width 386 height 30
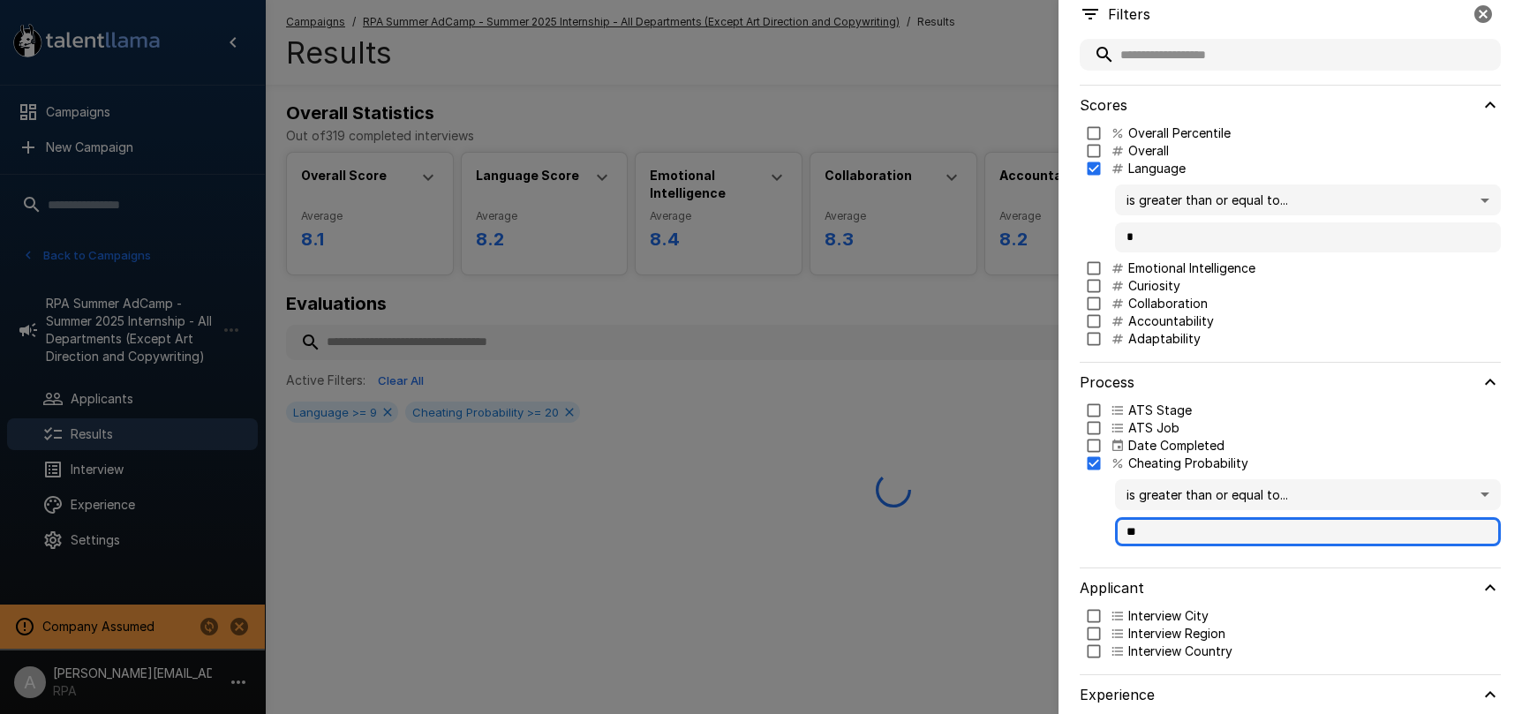
scroll to position [0, 0]
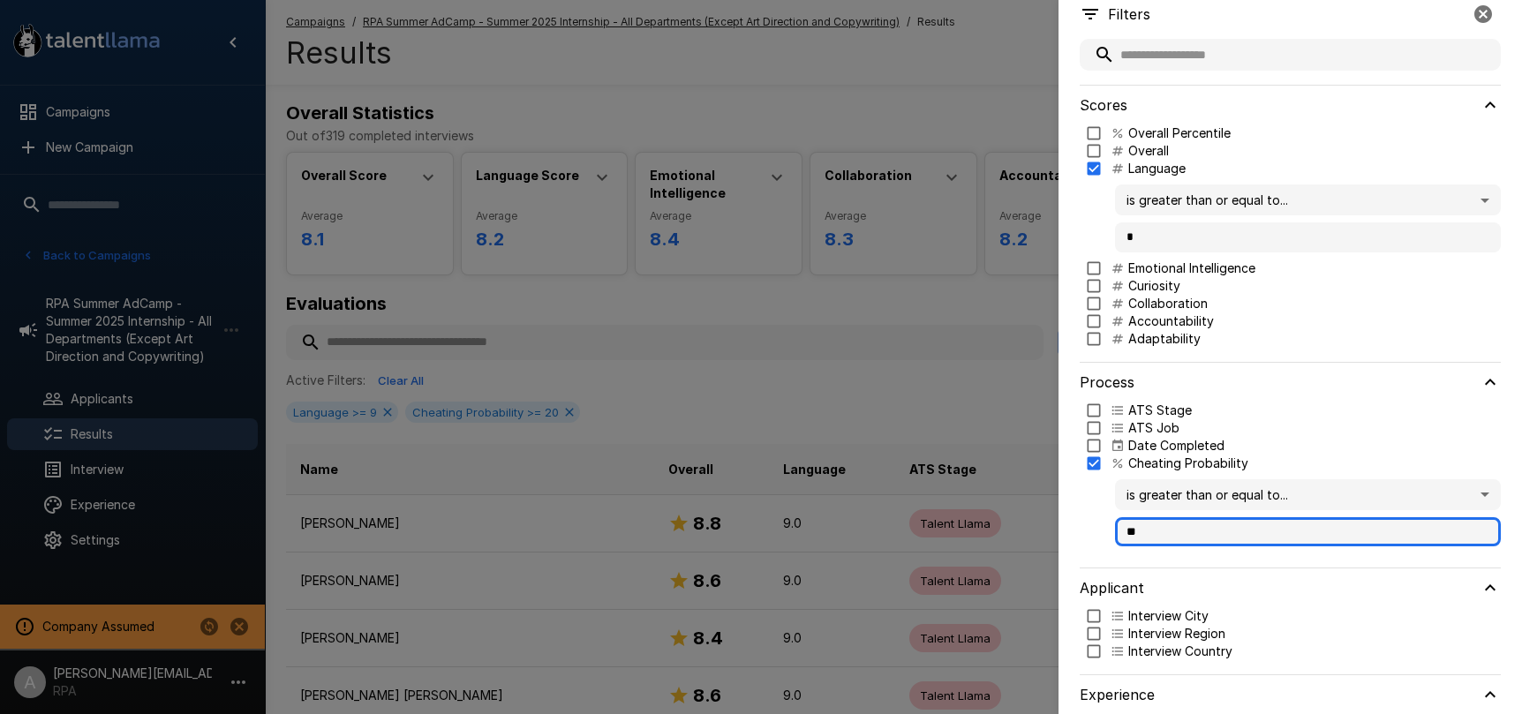
type input "**"
click at [1413, 500] on body ".st0{fill:#FFFFFF;} .st1{fill:#76a4ed;} Campaigns New Campaign Active 2 RPA Sum…" at bounding box center [761, 357] width 1522 height 714
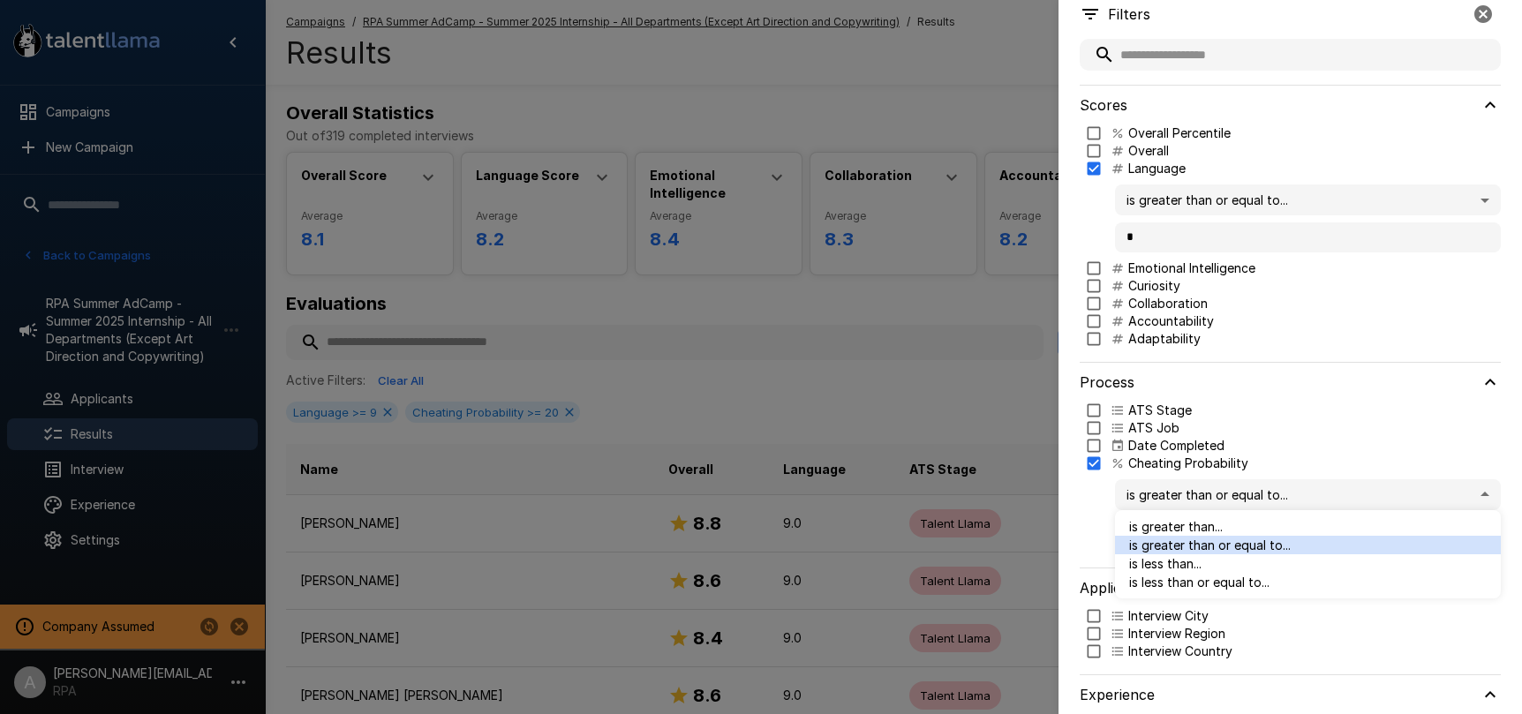
drag, startPoint x: 1236, startPoint y: 549, endPoint x: 1232, endPoint y: 580, distance: 31.1
click at [1232, 580] on ul "is greater than... is greater than or equal to... is less than... is less than …" at bounding box center [1308, 554] width 386 height 88
click at [1232, 580] on span "is less than or equal to..." at bounding box center [1308, 582] width 358 height 19
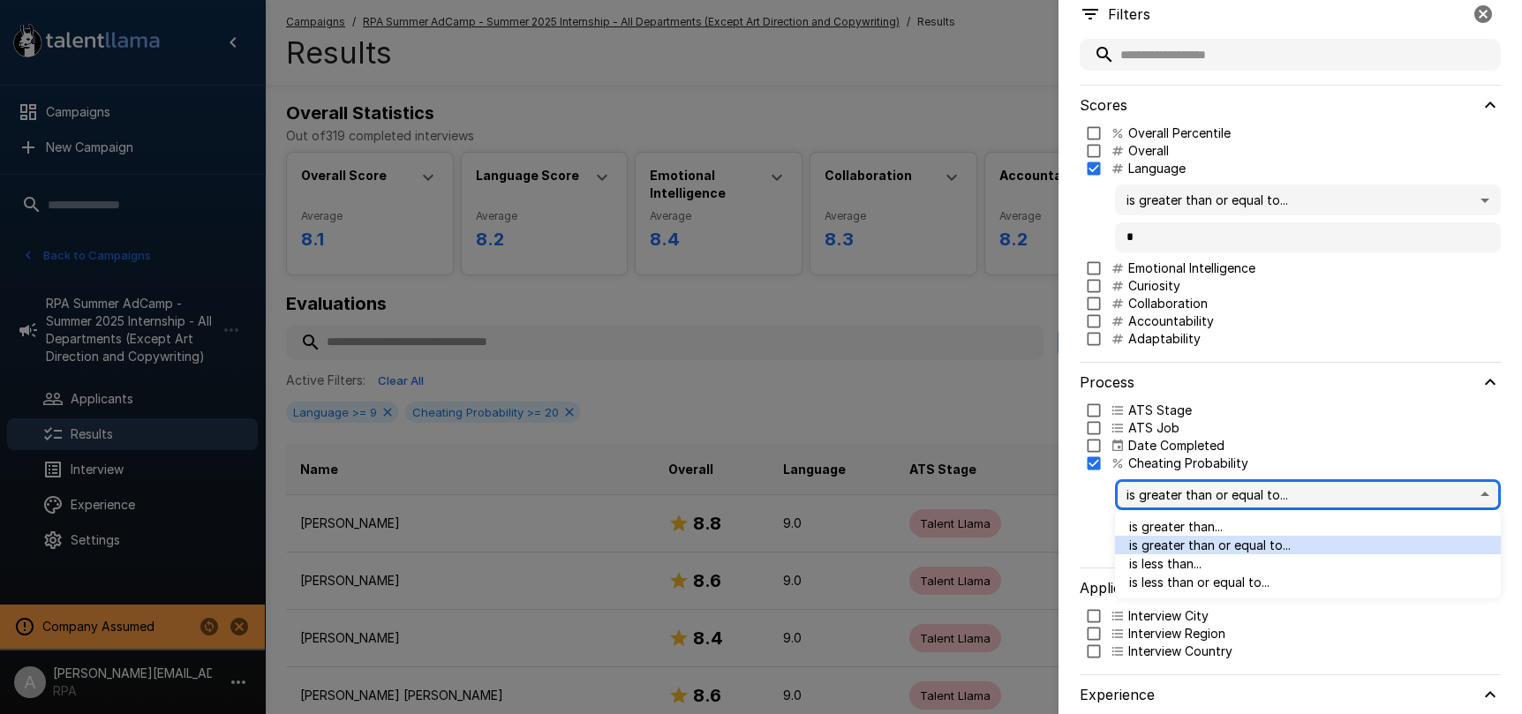
type input "***"
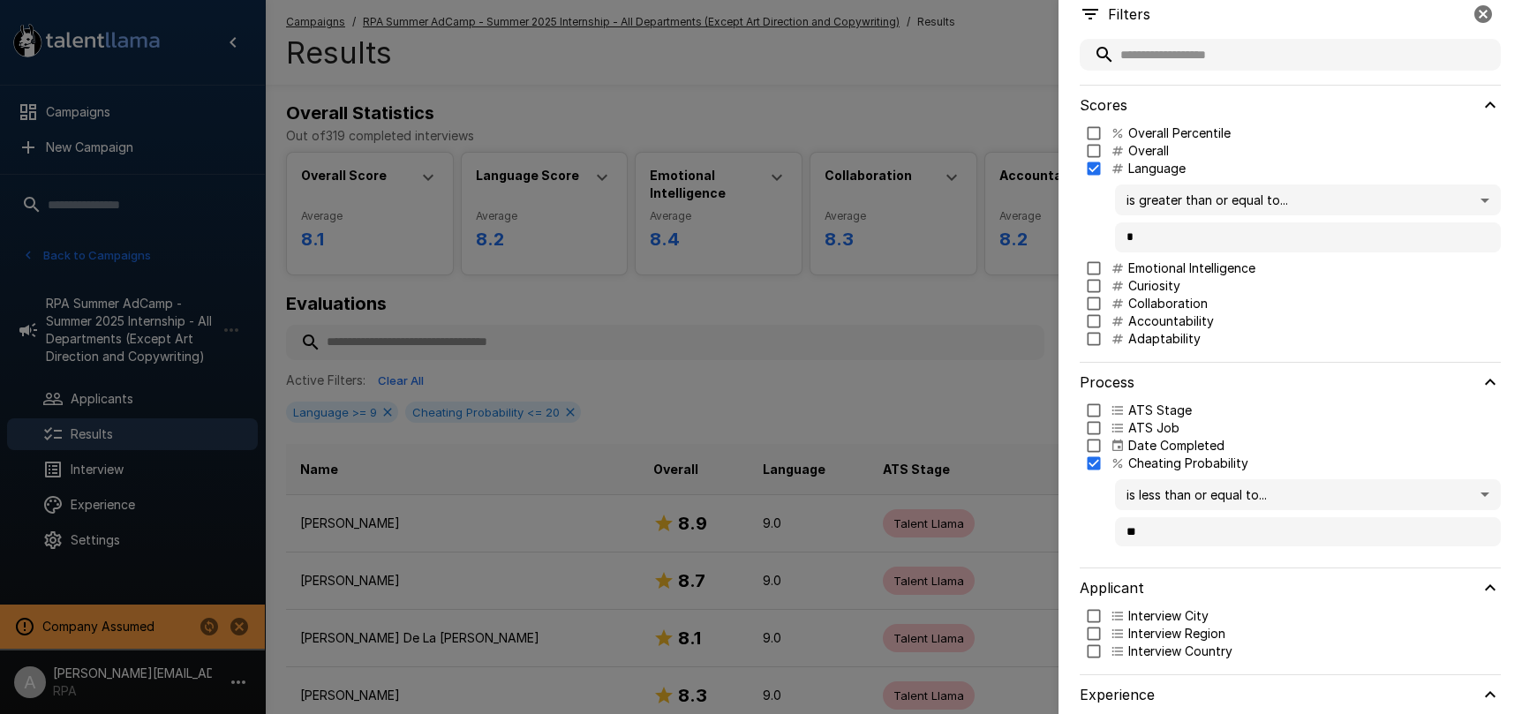
click at [984, 388] on div at bounding box center [761, 357] width 1522 height 714
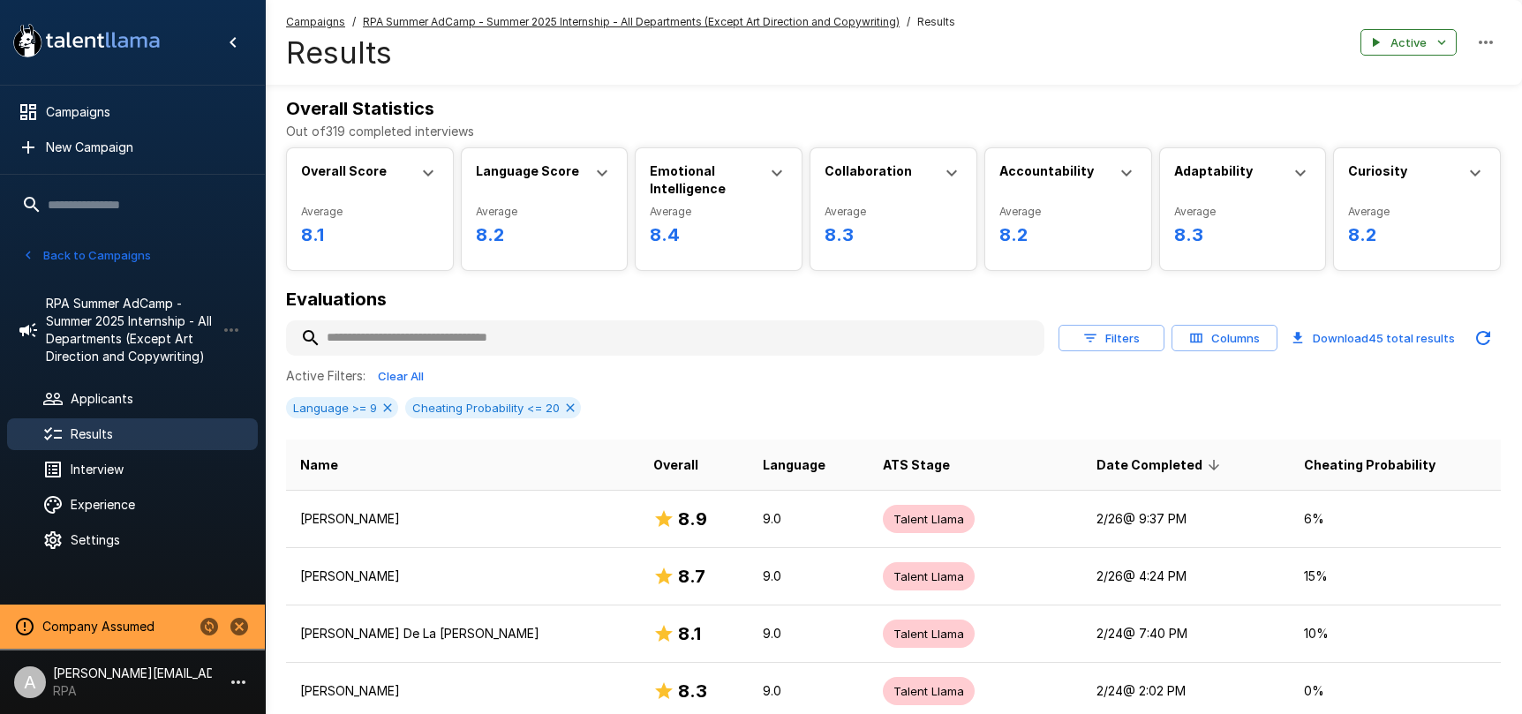
scroll to position [11, 0]
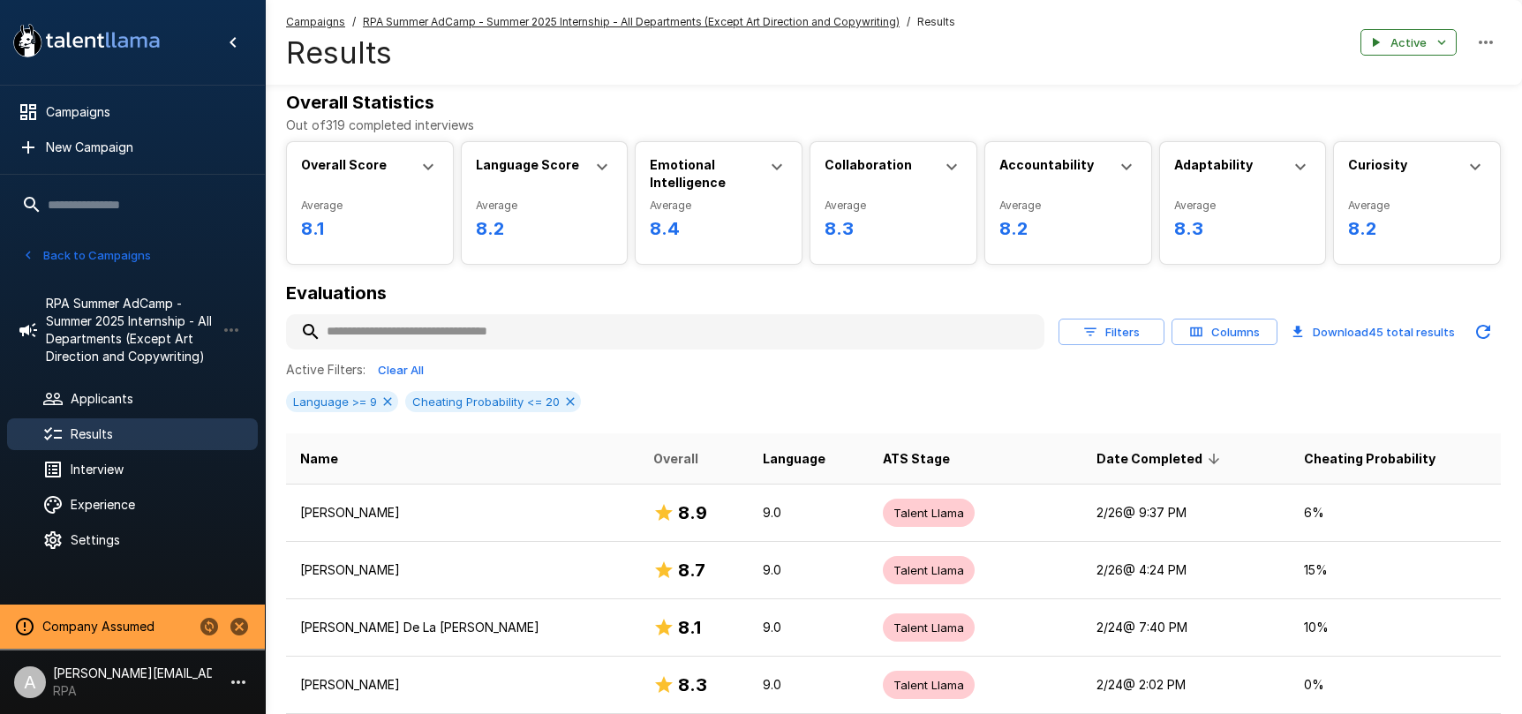
click at [653, 458] on span "Overall" at bounding box center [675, 458] width 45 height 21
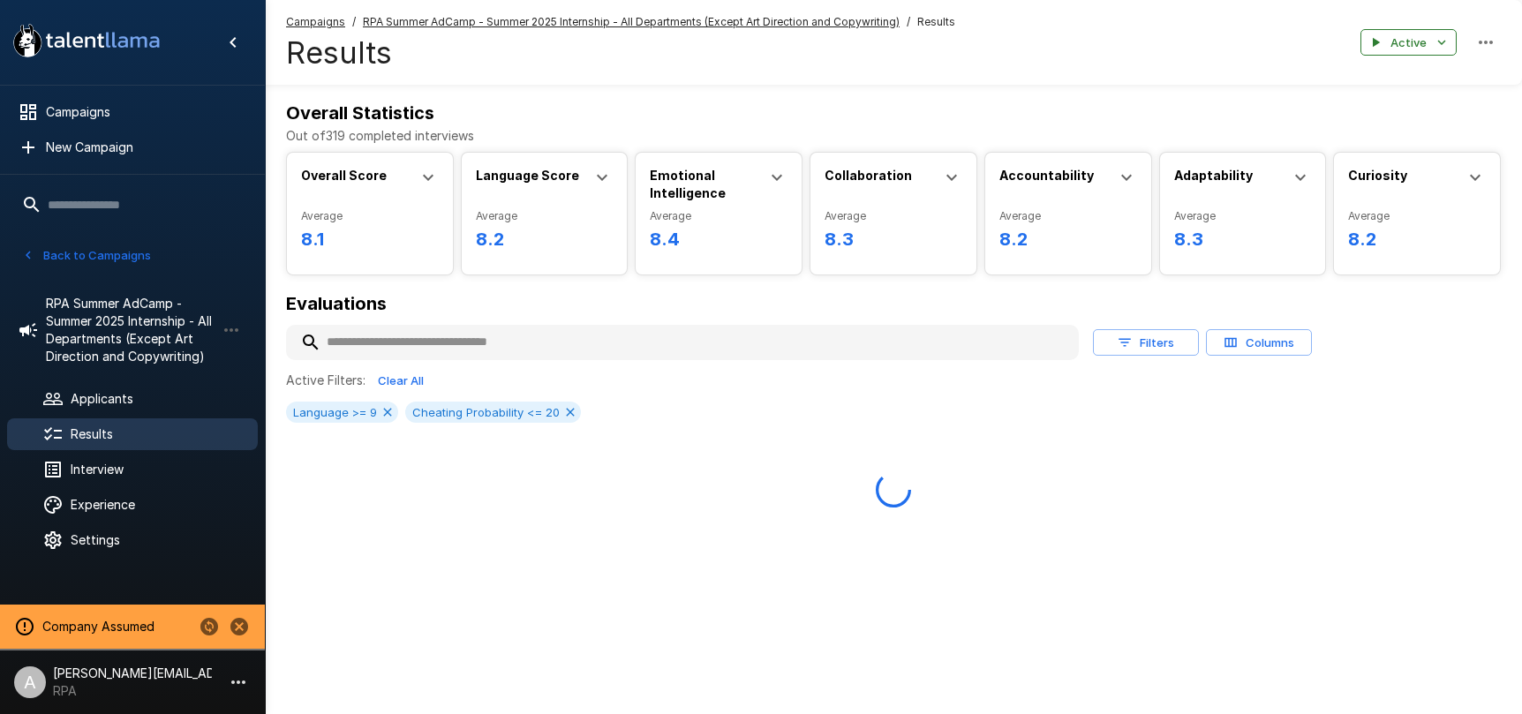
scroll to position [0, 0]
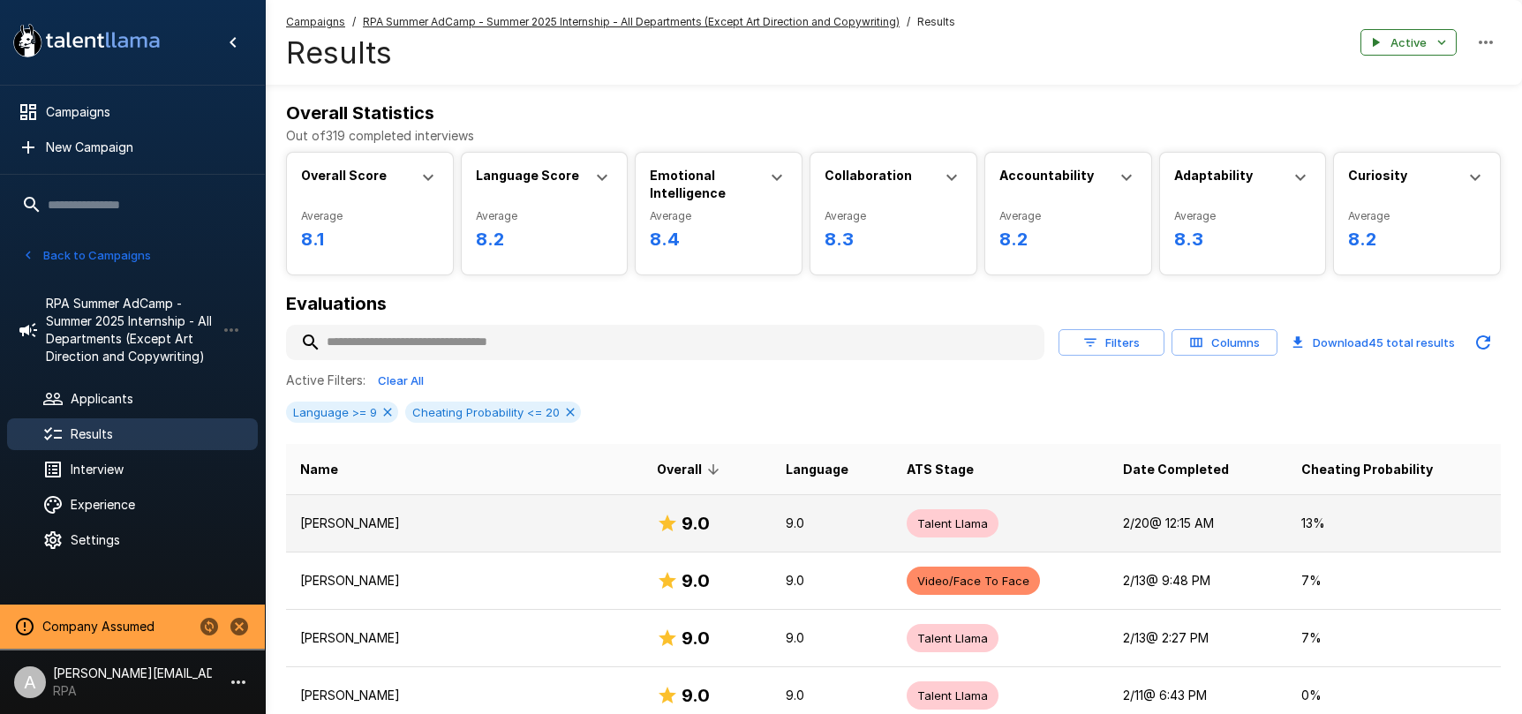
click at [516, 531] on p "Ananya Sharda" at bounding box center [464, 524] width 328 height 18
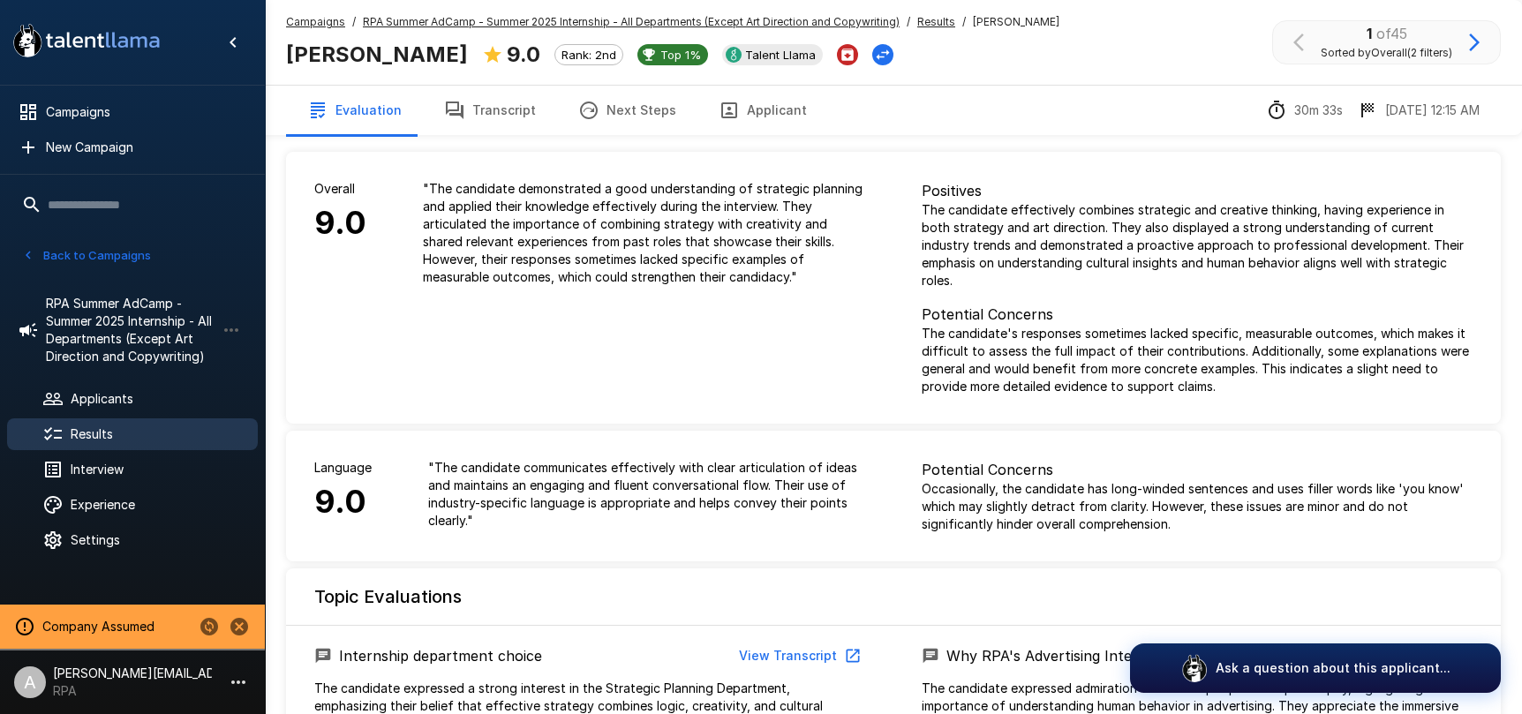
click at [495, 112] on button "Transcript" at bounding box center [490, 110] width 134 height 49
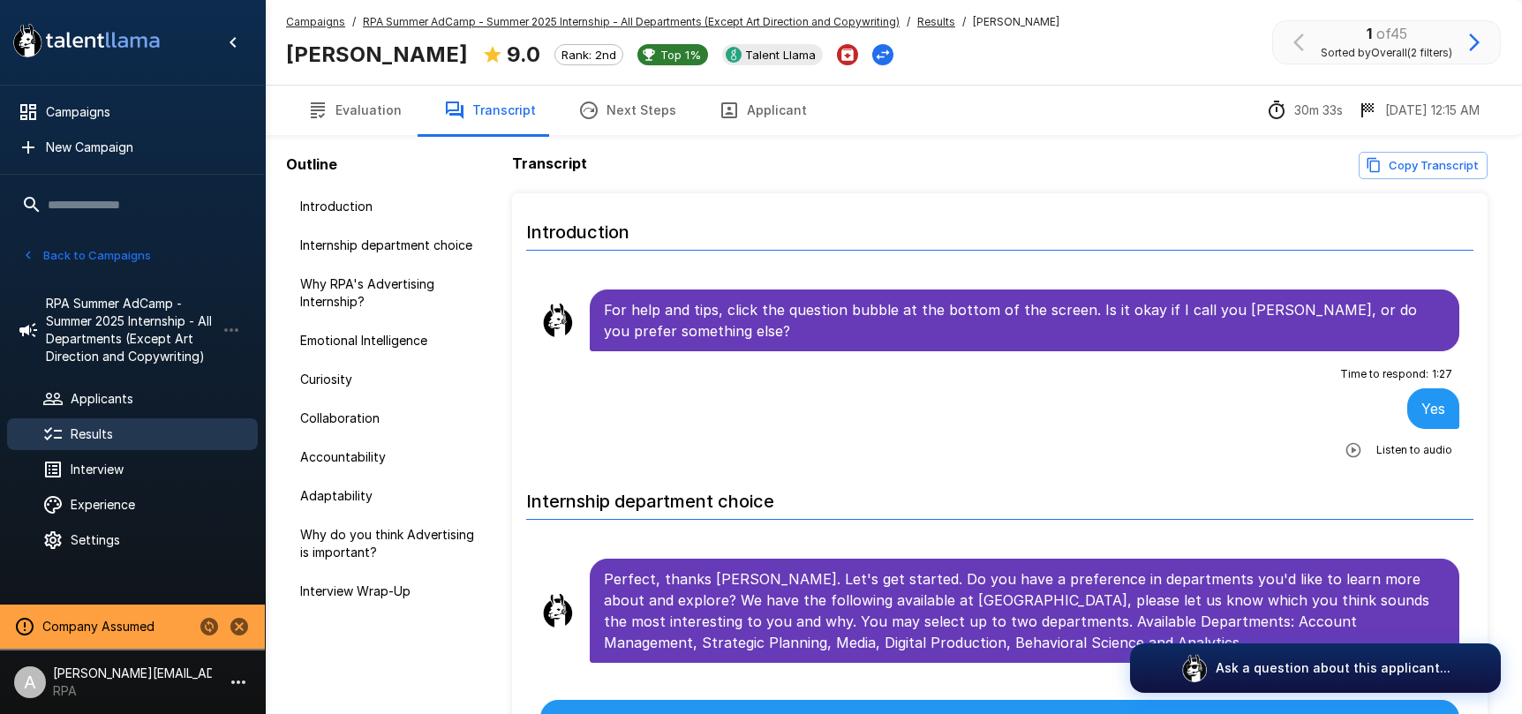
click at [350, 139] on div "Outline Introduction Internship department choice Why RPA's Advertising Interns…" at bounding box center [381, 434] width 233 height 868
drag, startPoint x: 362, startPoint y: 103, endPoint x: 428, endPoint y: 137, distance: 74.2
click at [362, 103] on button "Evaluation" at bounding box center [354, 110] width 137 height 49
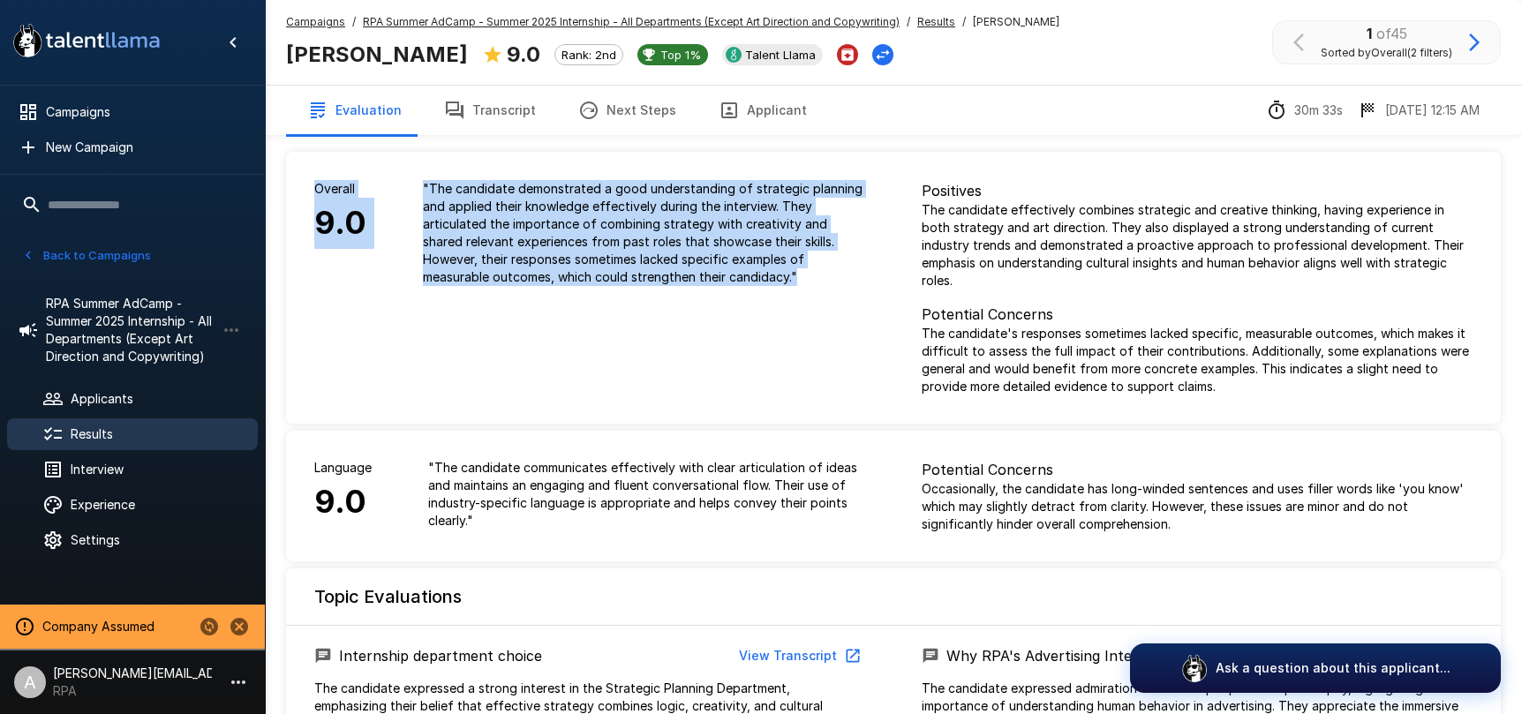
drag, startPoint x: 316, startPoint y: 182, endPoint x: 965, endPoint y: 275, distance: 655.4
click at [656, 310] on div "Overall 9.0 " The candidate demonstrated a good understanding of strategic plan…" at bounding box center [589, 233] width 607 height 162
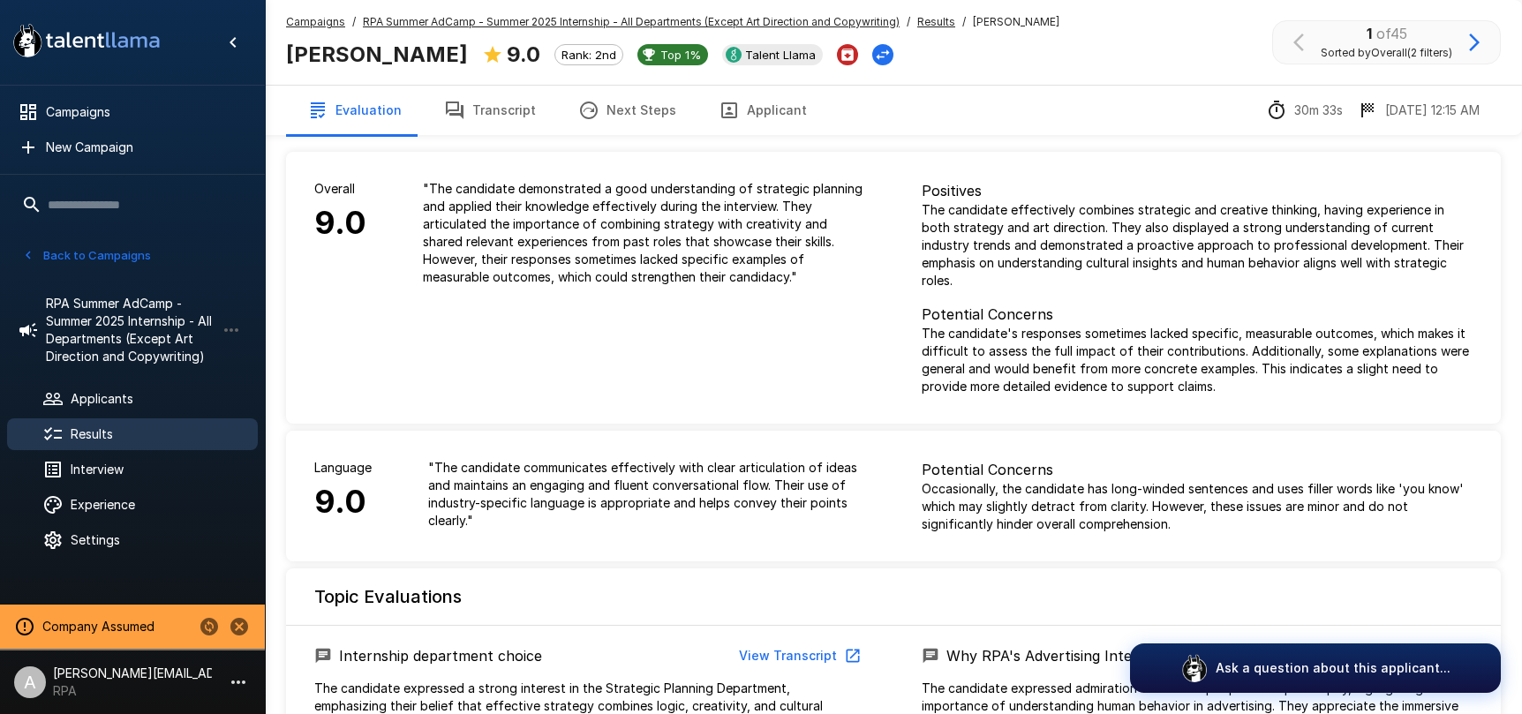
drag, startPoint x: 1049, startPoint y: 231, endPoint x: 905, endPoint y: 184, distance: 151.6
click at [1026, 223] on p "The candidate effectively combines strategic and creative thinking, having expe…" at bounding box center [1197, 245] width 551 height 88
click at [1024, 326] on p "The candidate's responses sometimes lacked specific, measurable outcomes, which…" at bounding box center [1197, 360] width 551 height 71
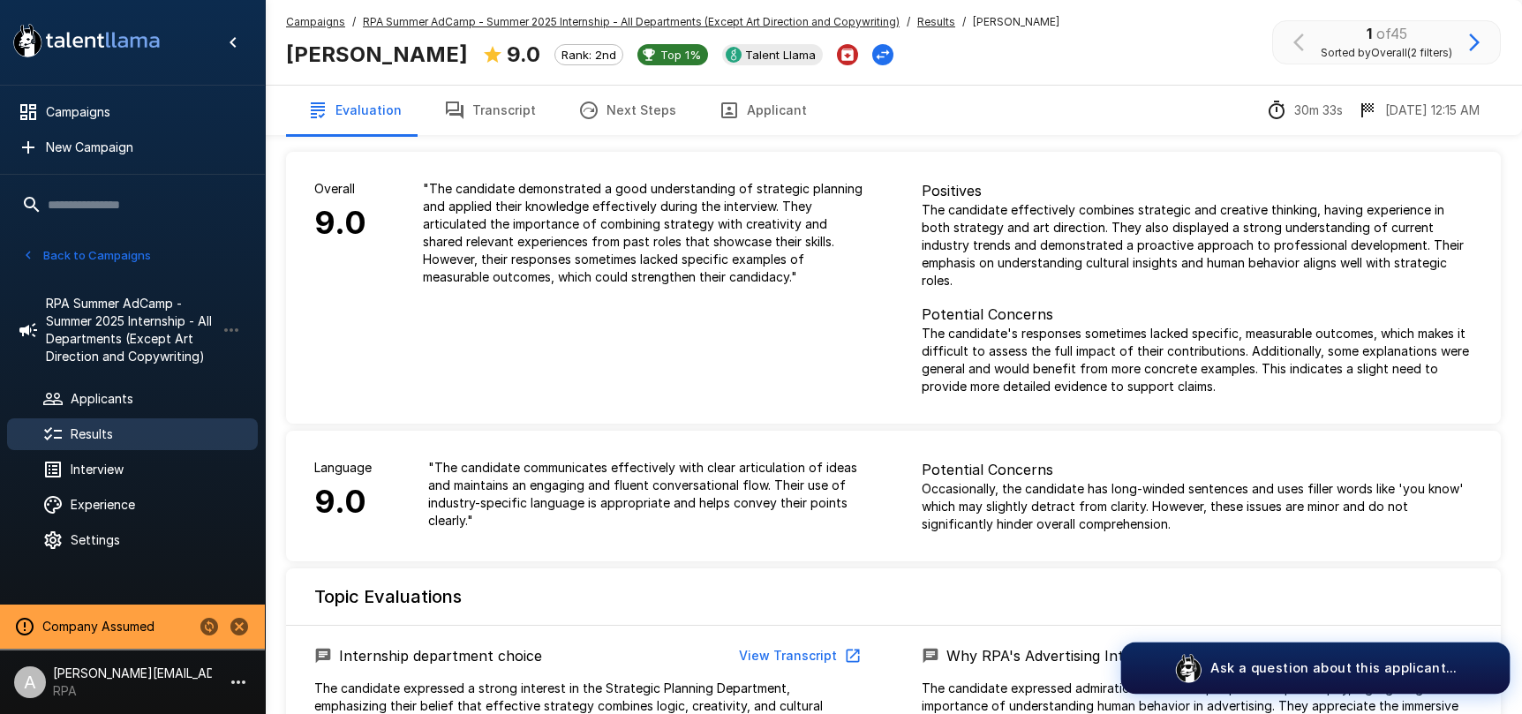
click at [1286, 666] on p "Ask a question about this applicant..." at bounding box center [1333, 668] width 246 height 19
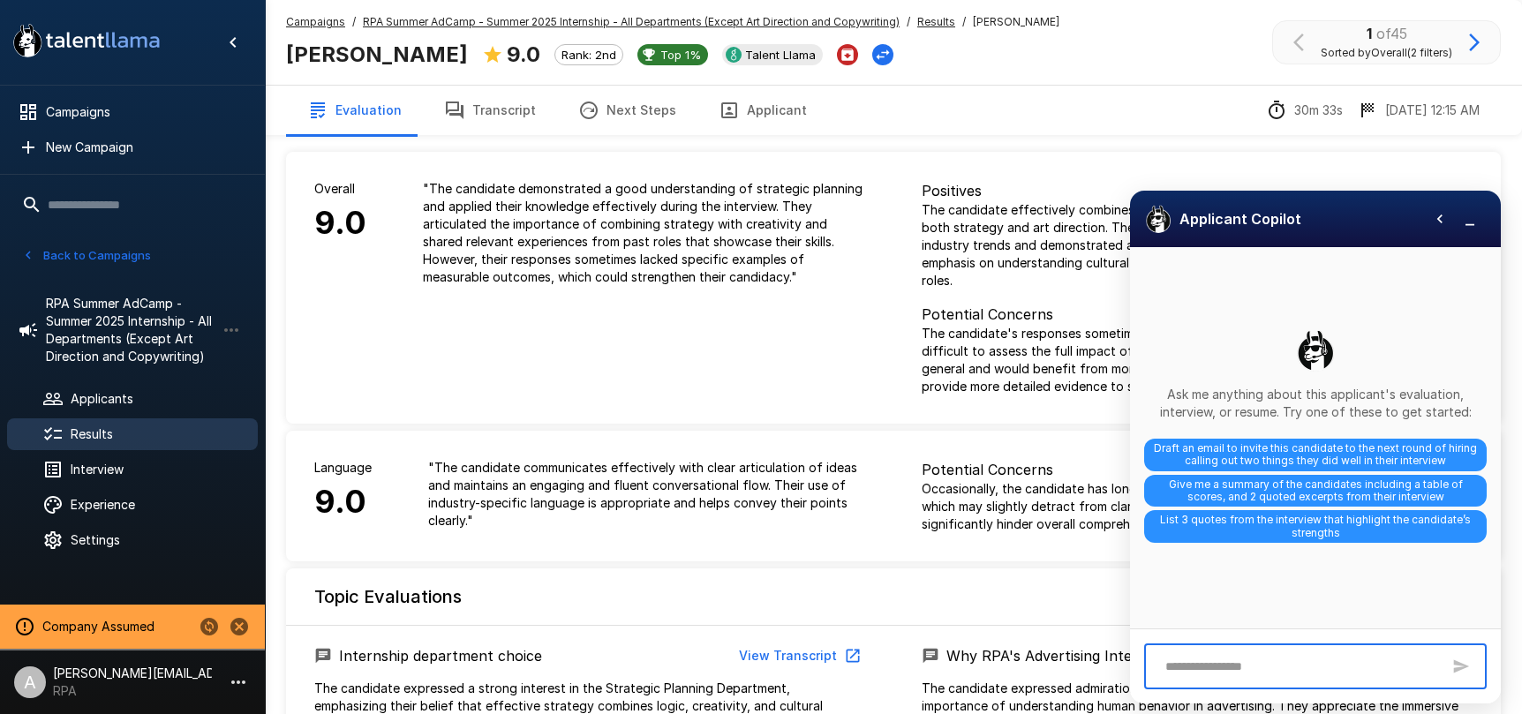
click at [1297, 664] on textarea at bounding box center [1298, 666] width 284 height 31
click at [1351, 525] on span "List 3 quotes from the interview that highlight the candidate’s strengths" at bounding box center [1315, 525] width 343 height 33
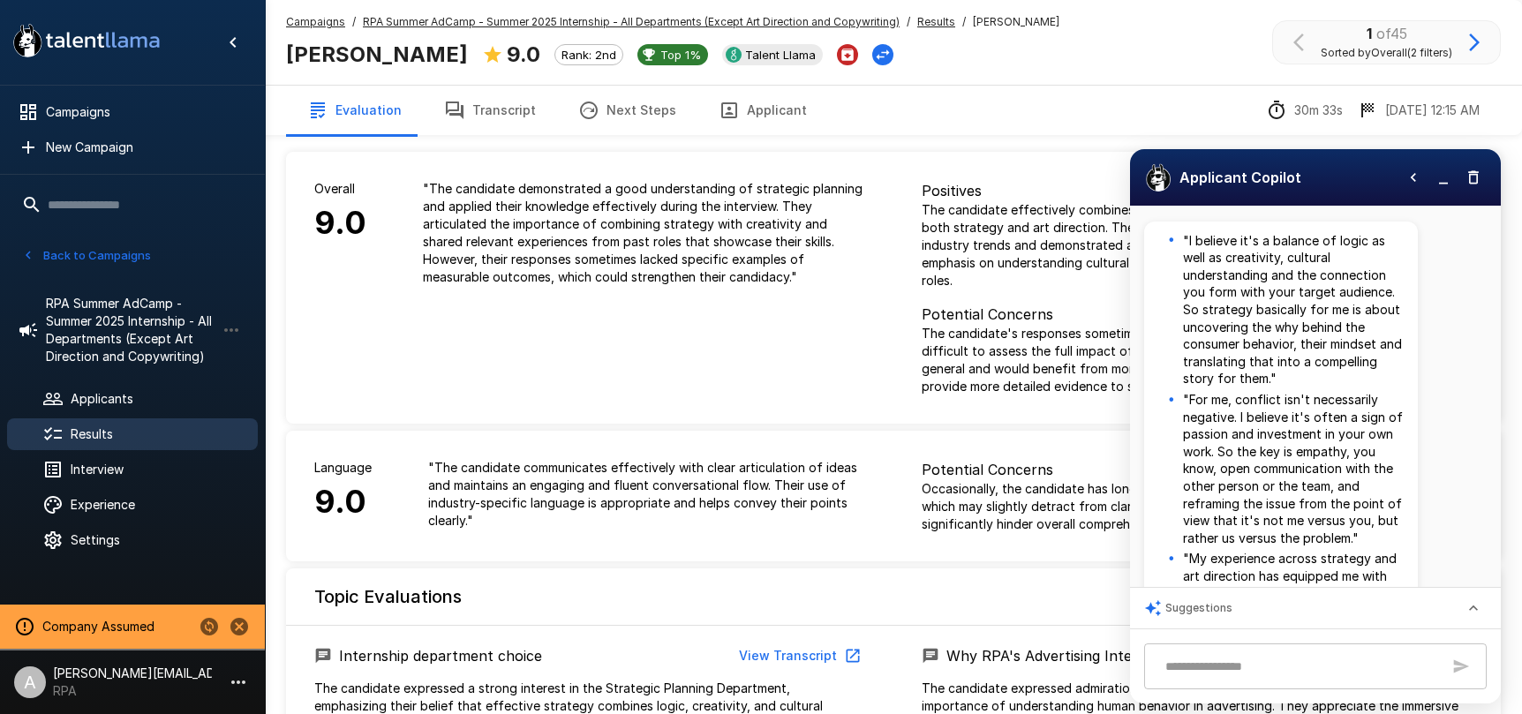
scroll to position [270, 0]
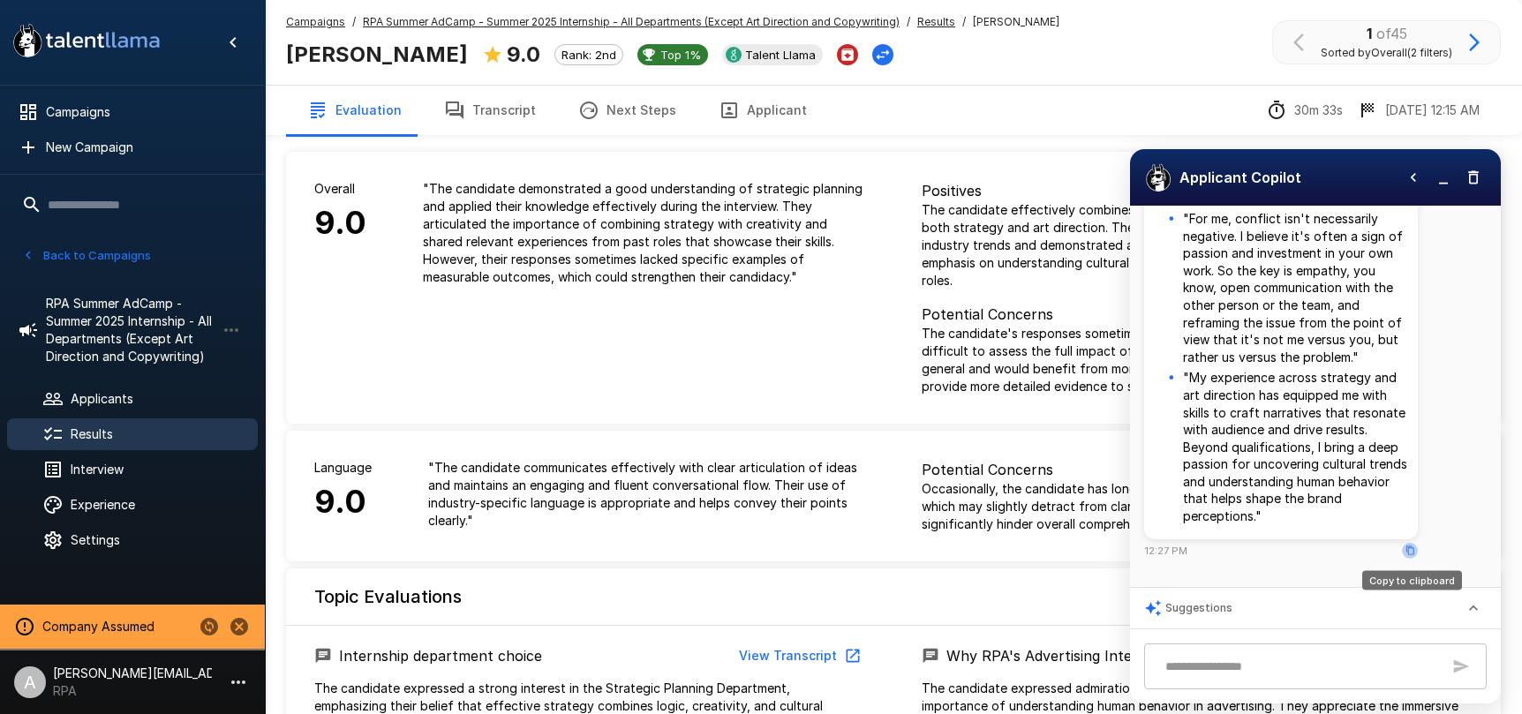
click at [1413, 552] on icon "Copy to clipboard" at bounding box center [1410, 550] width 8 height 9
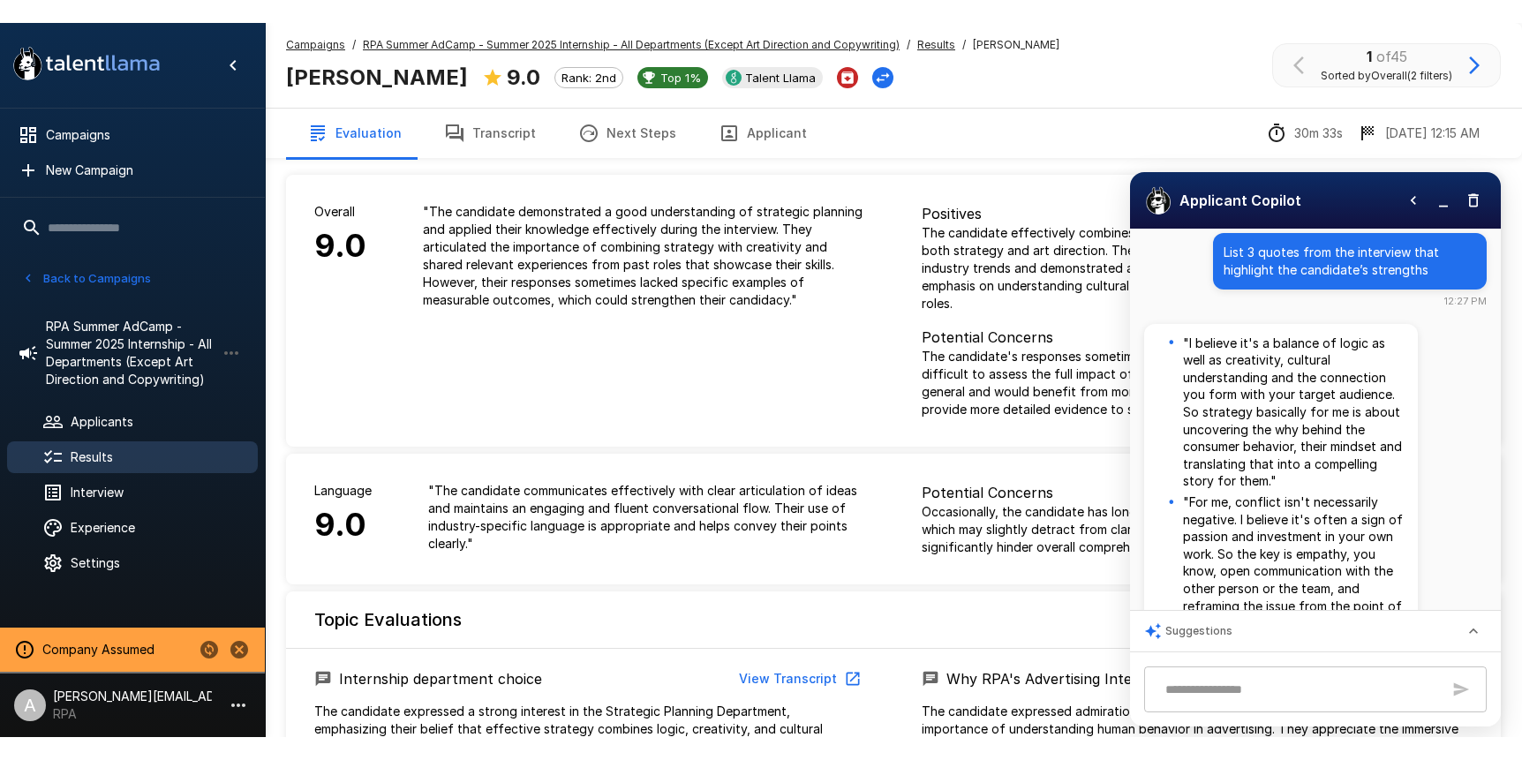
scroll to position [0, 0]
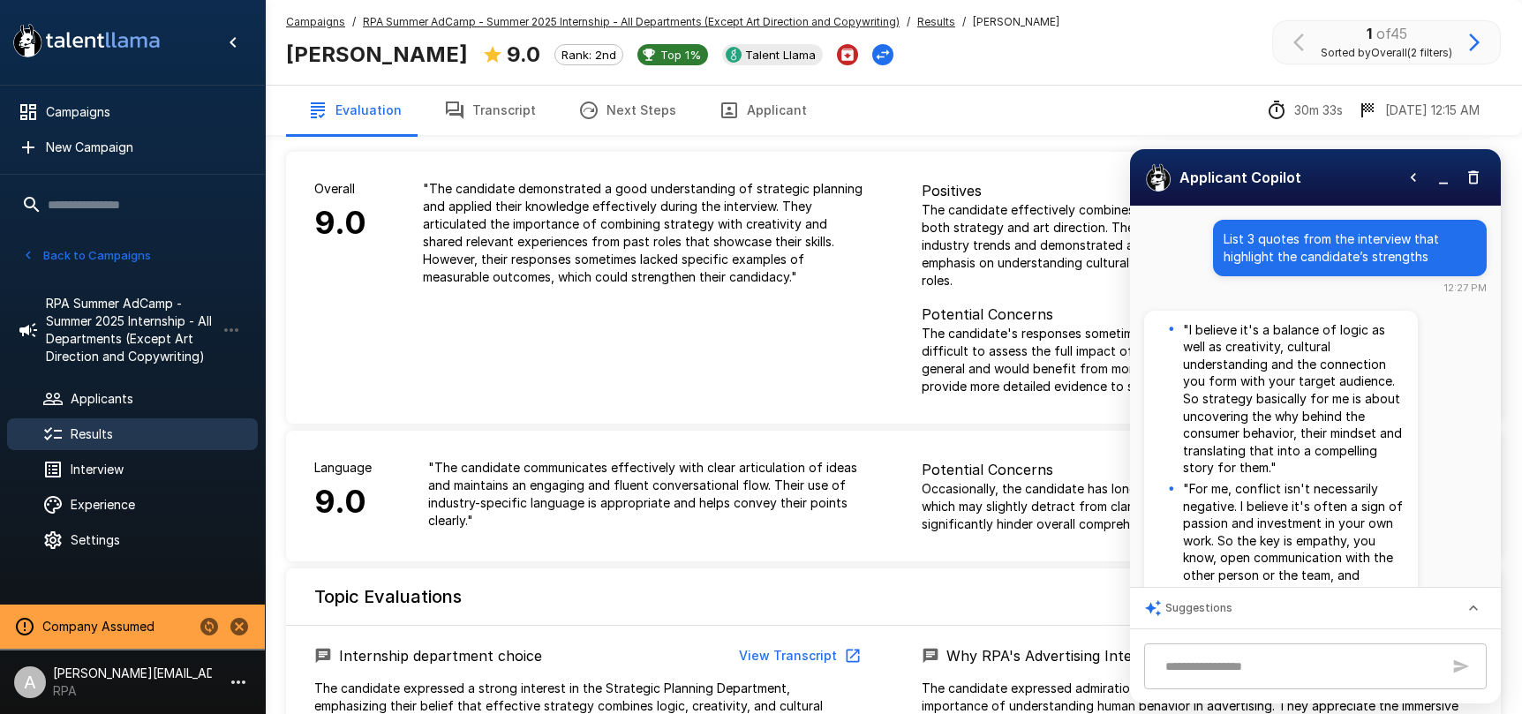
drag, startPoint x: 1449, startPoint y: 179, endPoint x: 681, endPoint y: 97, distance: 772.4
click at [1447, 179] on icon "button" at bounding box center [1444, 178] width 18 height 18
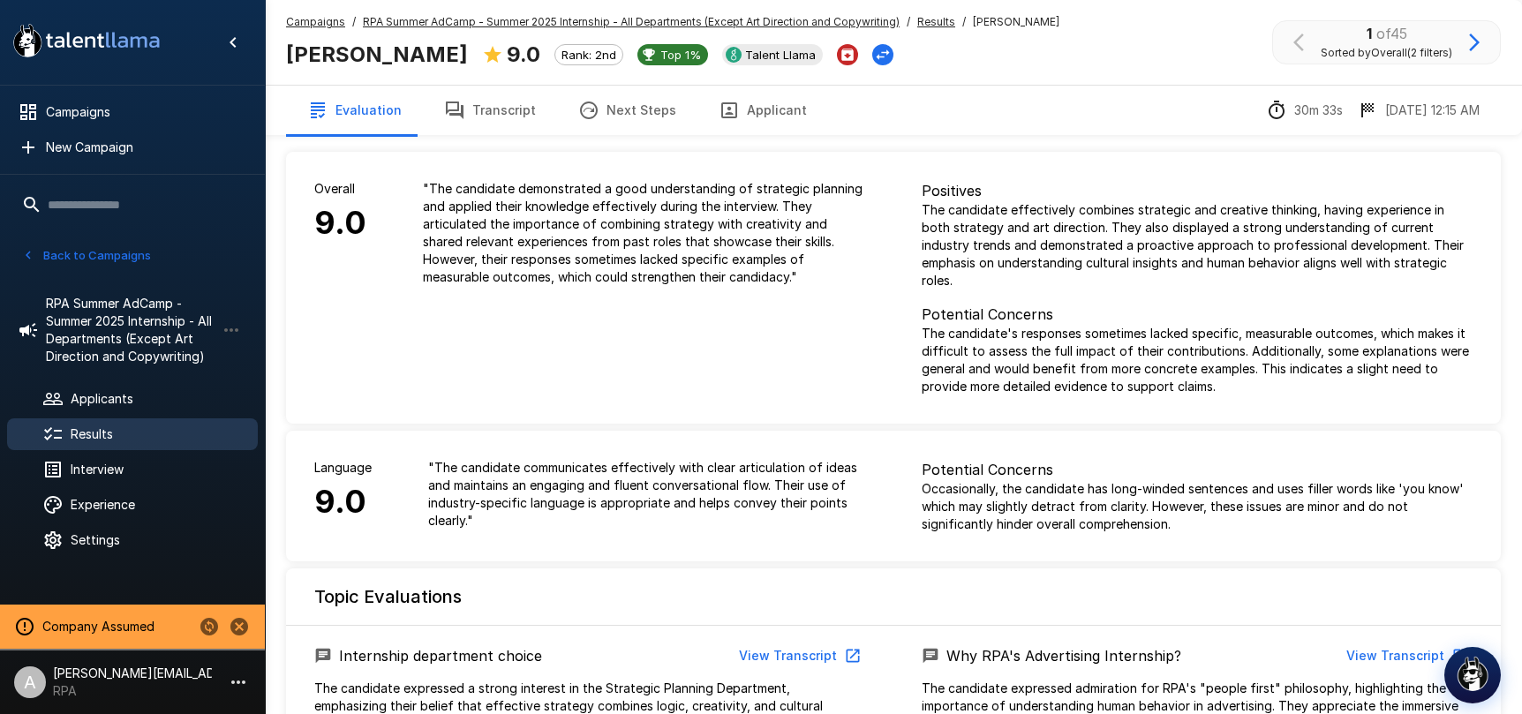
click at [902, 99] on div "Evaluation Transcript Next Steps Applicant 30m 33s 2/20 12:15 AM" at bounding box center [893, 110] width 1257 height 50
click at [98, 403] on span "Applicants" at bounding box center [157, 399] width 173 height 18
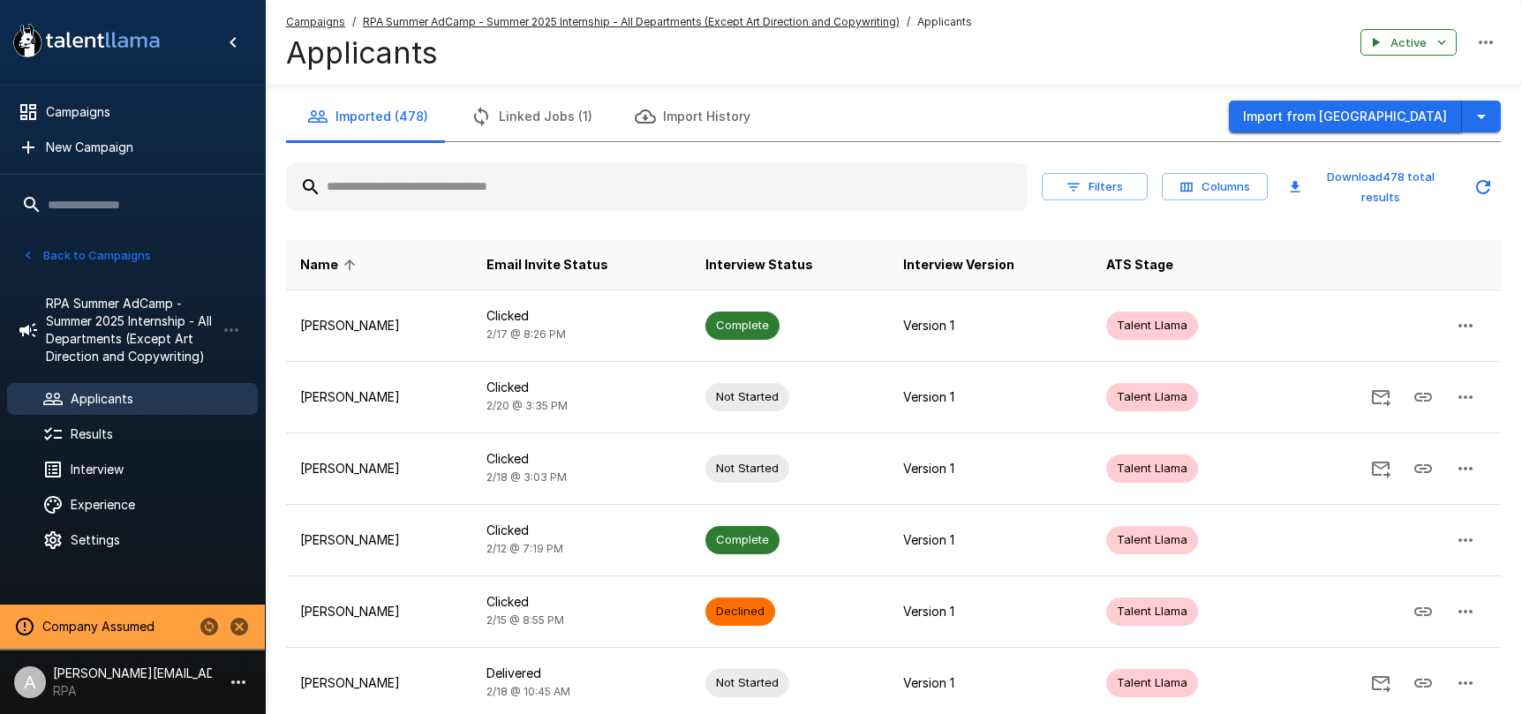
click at [1450, 122] on button "Import from Greenhouse" at bounding box center [1345, 117] width 233 height 33
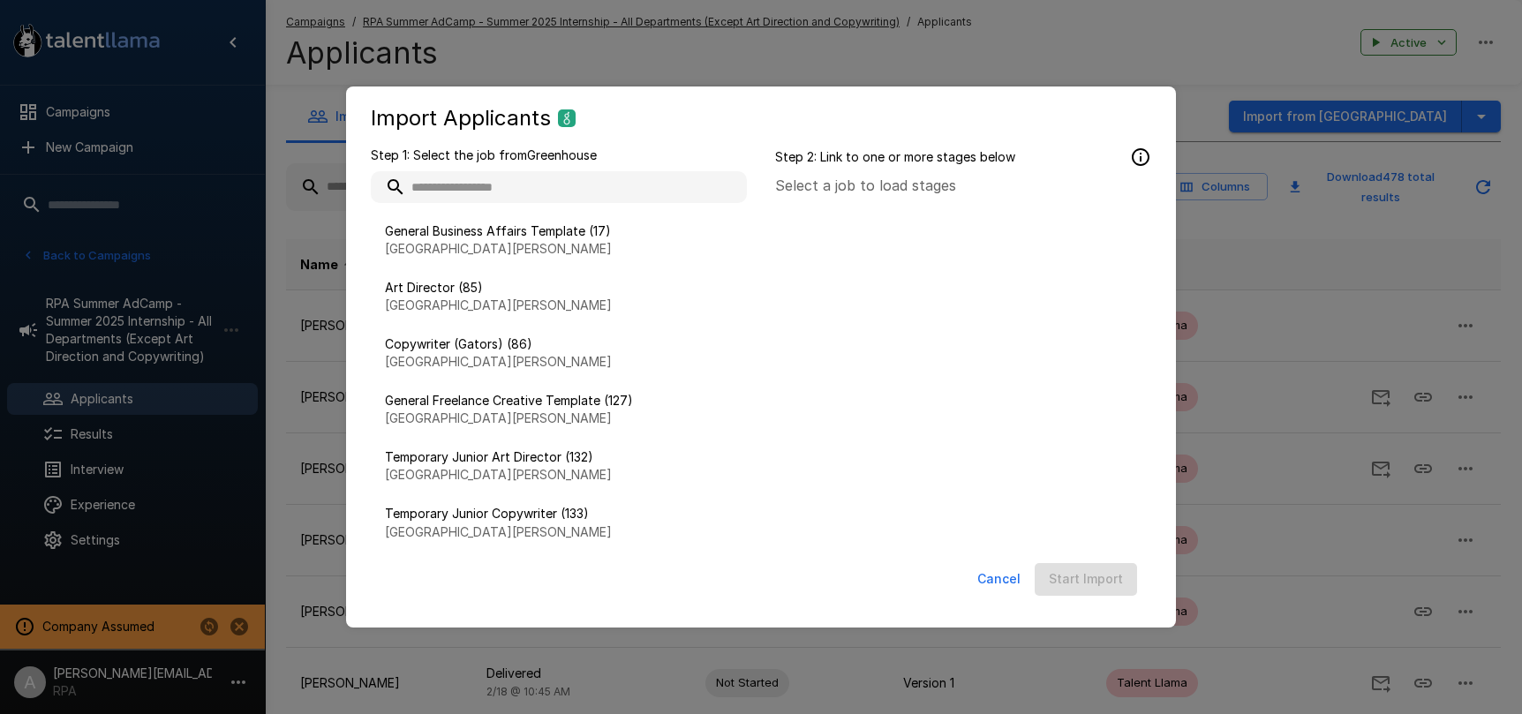
click at [990, 569] on button "Cancel" at bounding box center [998, 579] width 57 height 33
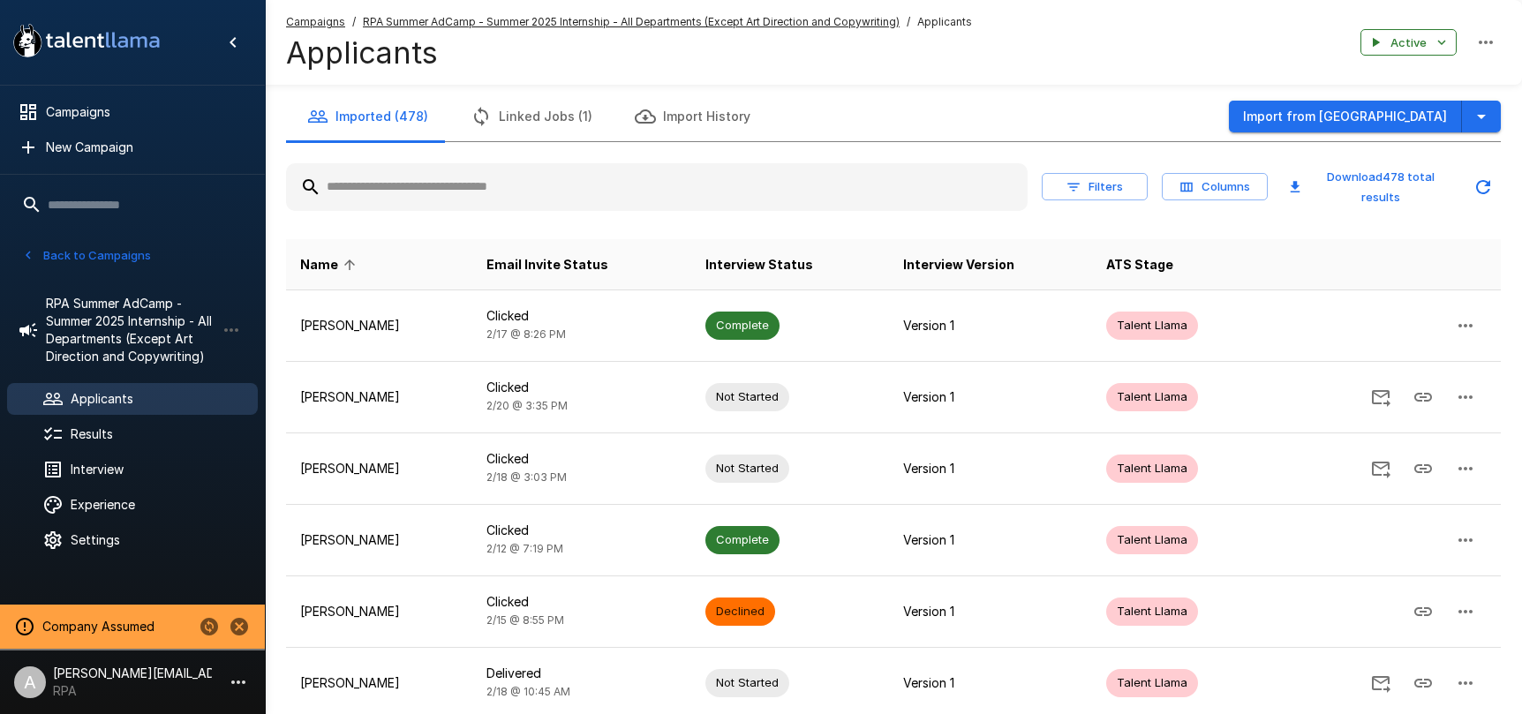
click at [1276, 239] on th at bounding box center [1384, 264] width 234 height 51
drag, startPoint x: 1214, startPoint y: 135, endPoint x: 1229, endPoint y: 139, distance: 15.4
click at [1215, 136] on div "Imported (478) Linked Jobs (1) Import History Import from Greenhouse" at bounding box center [893, 116] width 1215 height 49
click at [1381, 117] on button "Import from Greenhouse" at bounding box center [1345, 117] width 233 height 33
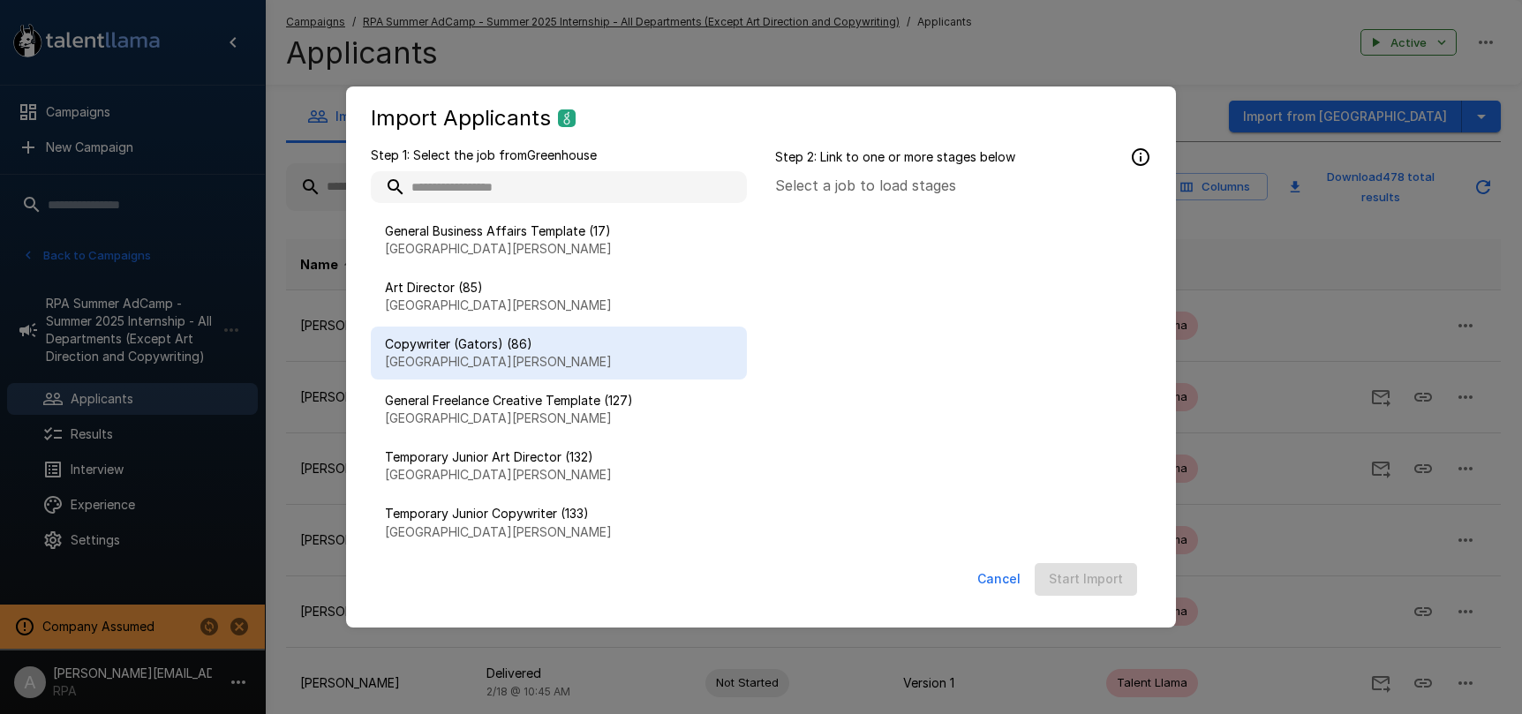
click at [545, 351] on span "Copywriter (Gators) (86)" at bounding box center [559, 344] width 348 height 18
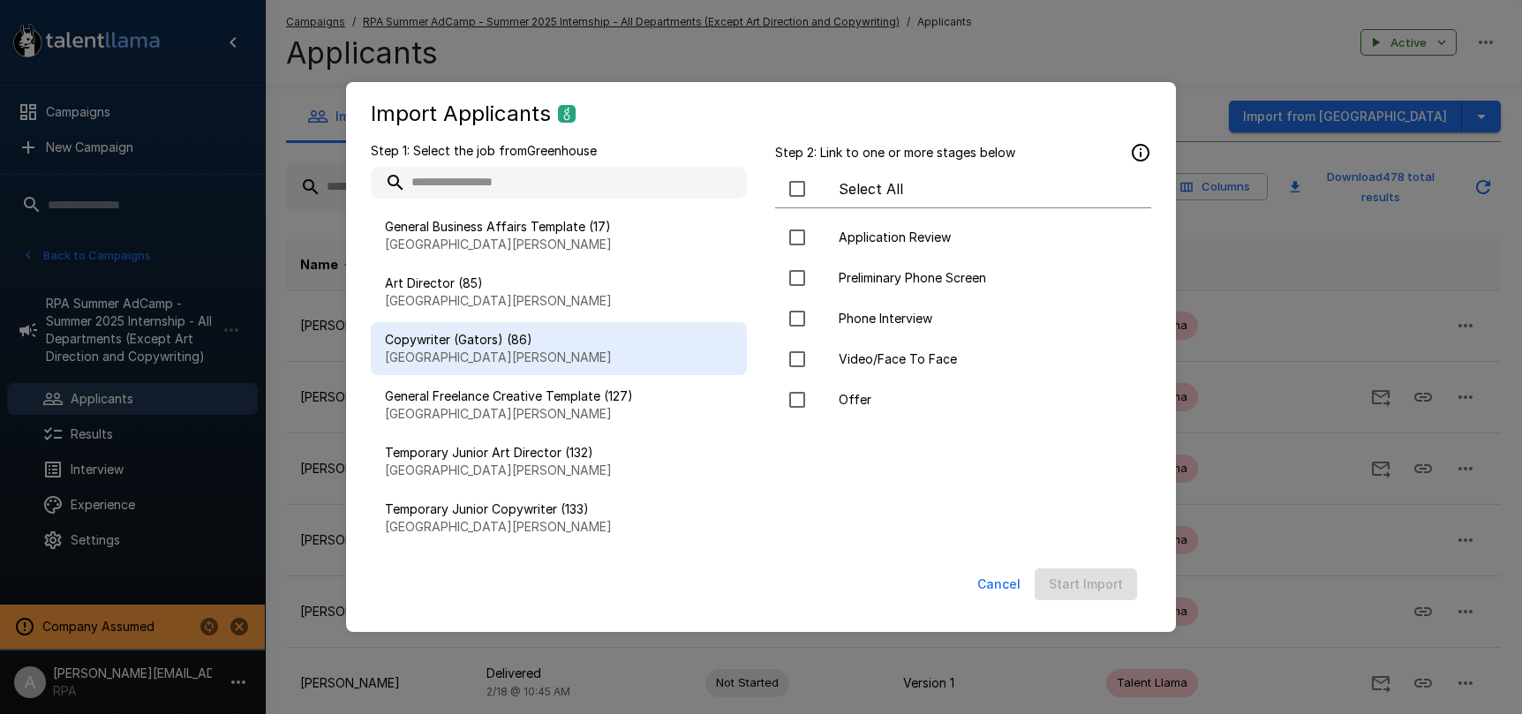
click at [943, 513] on div "Application Review Preliminary Phone Screen Phone Interview Video/Face To Face …" at bounding box center [963, 384] width 376 height 353
click at [1008, 592] on button "Cancel" at bounding box center [998, 585] width 57 height 33
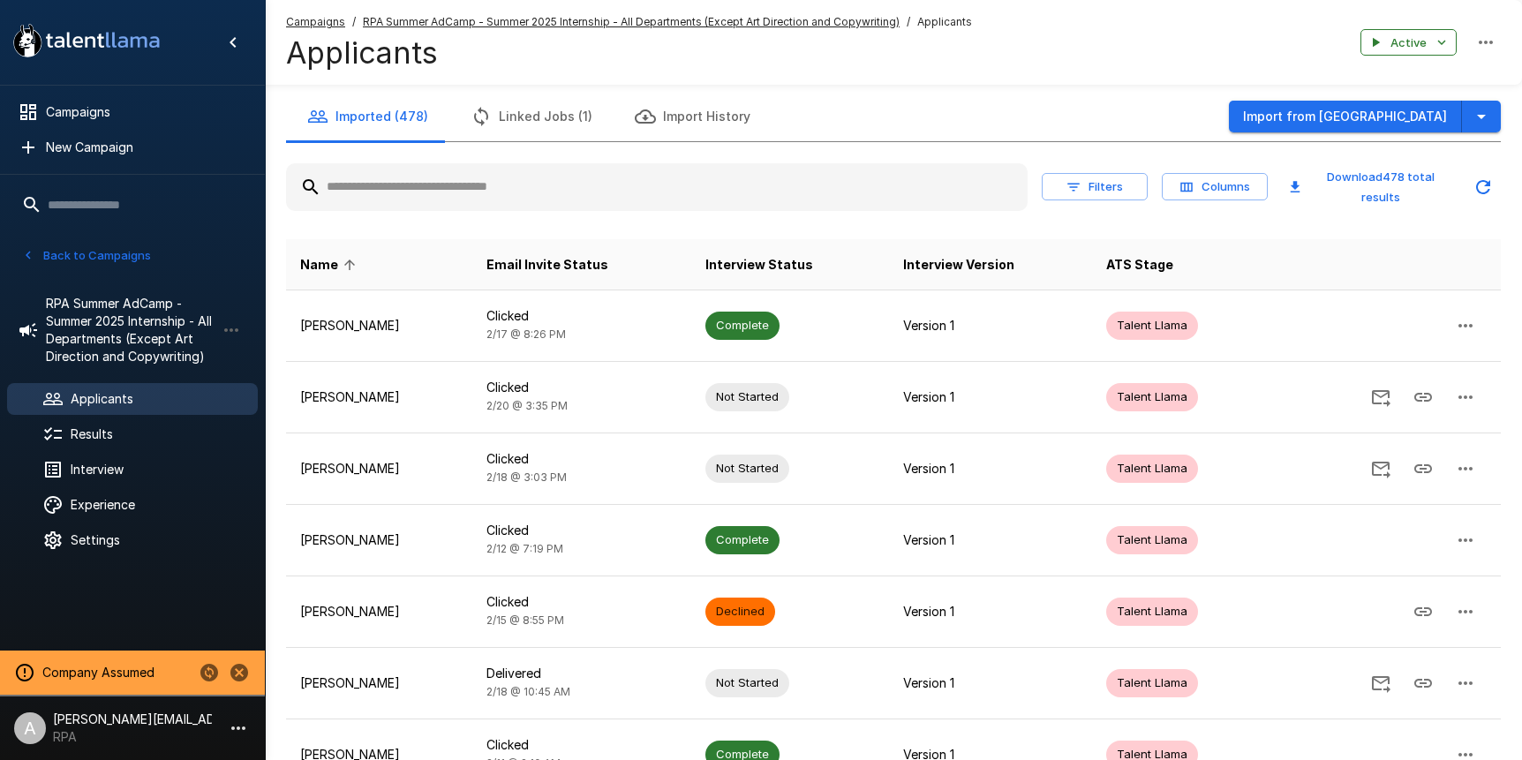
click at [94, 216] on input "text" at bounding box center [132, 205] width 251 height 32
click at [85, 263] on button "Back to Campaigns" at bounding box center [87, 255] width 138 height 27
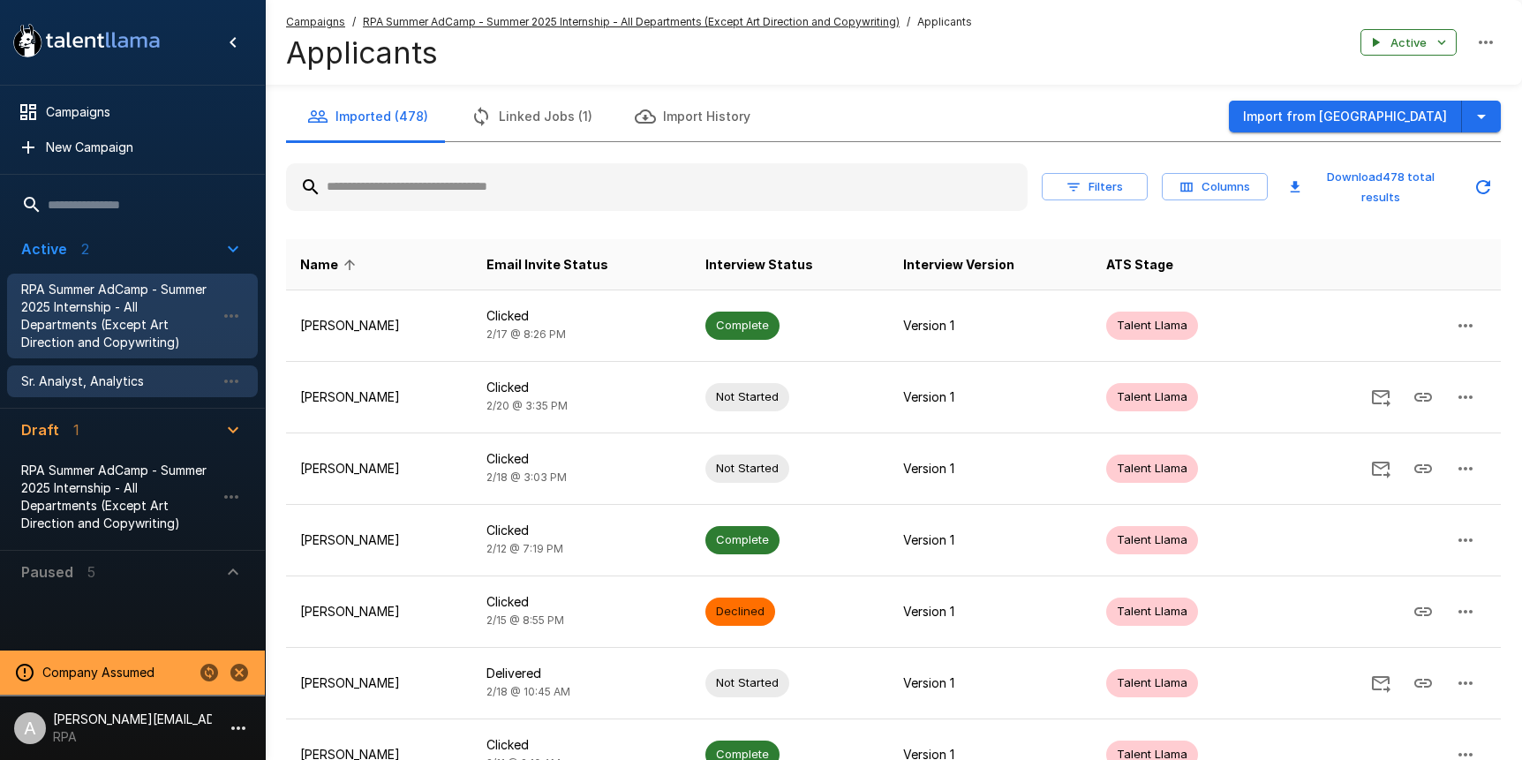
click at [87, 370] on div "Sr. Analyst, Analytics" at bounding box center [132, 381] width 251 height 32
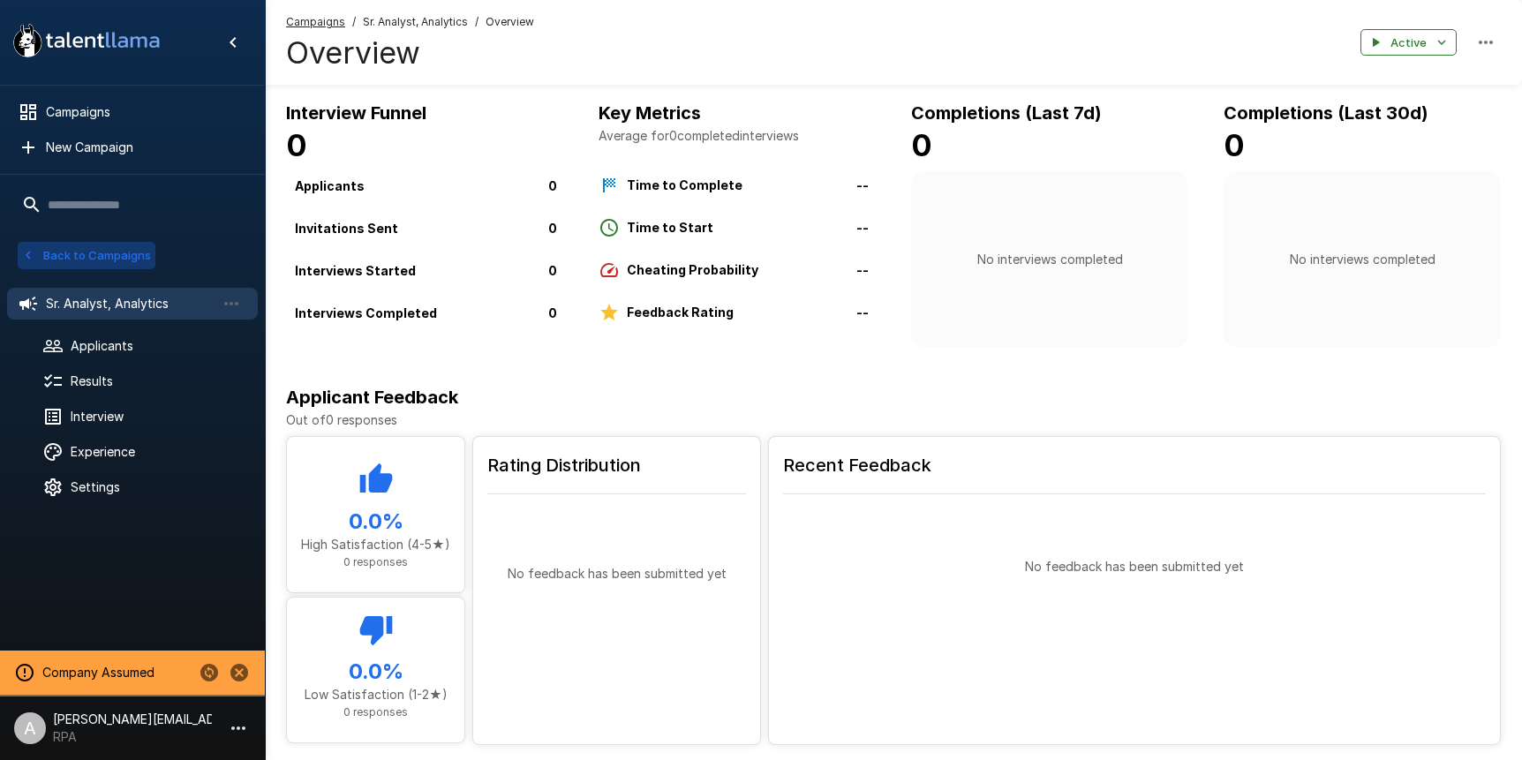
click at [100, 255] on button "Back to Campaigns" at bounding box center [87, 255] width 138 height 27
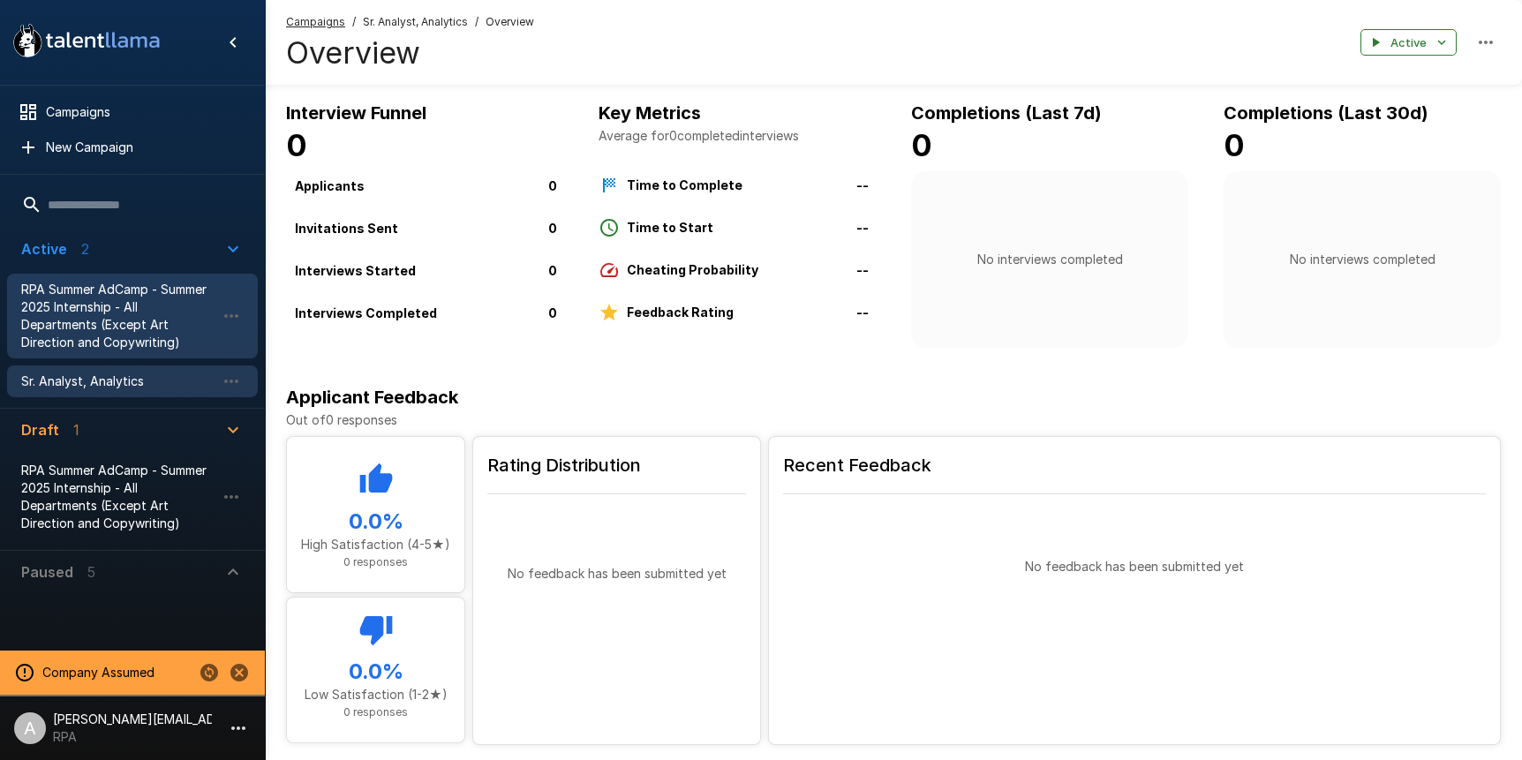
click at [109, 319] on span "RPA Summer AdCamp - Summer 2025 Internship - All Departments (Except Art Direct…" at bounding box center [118, 316] width 194 height 71
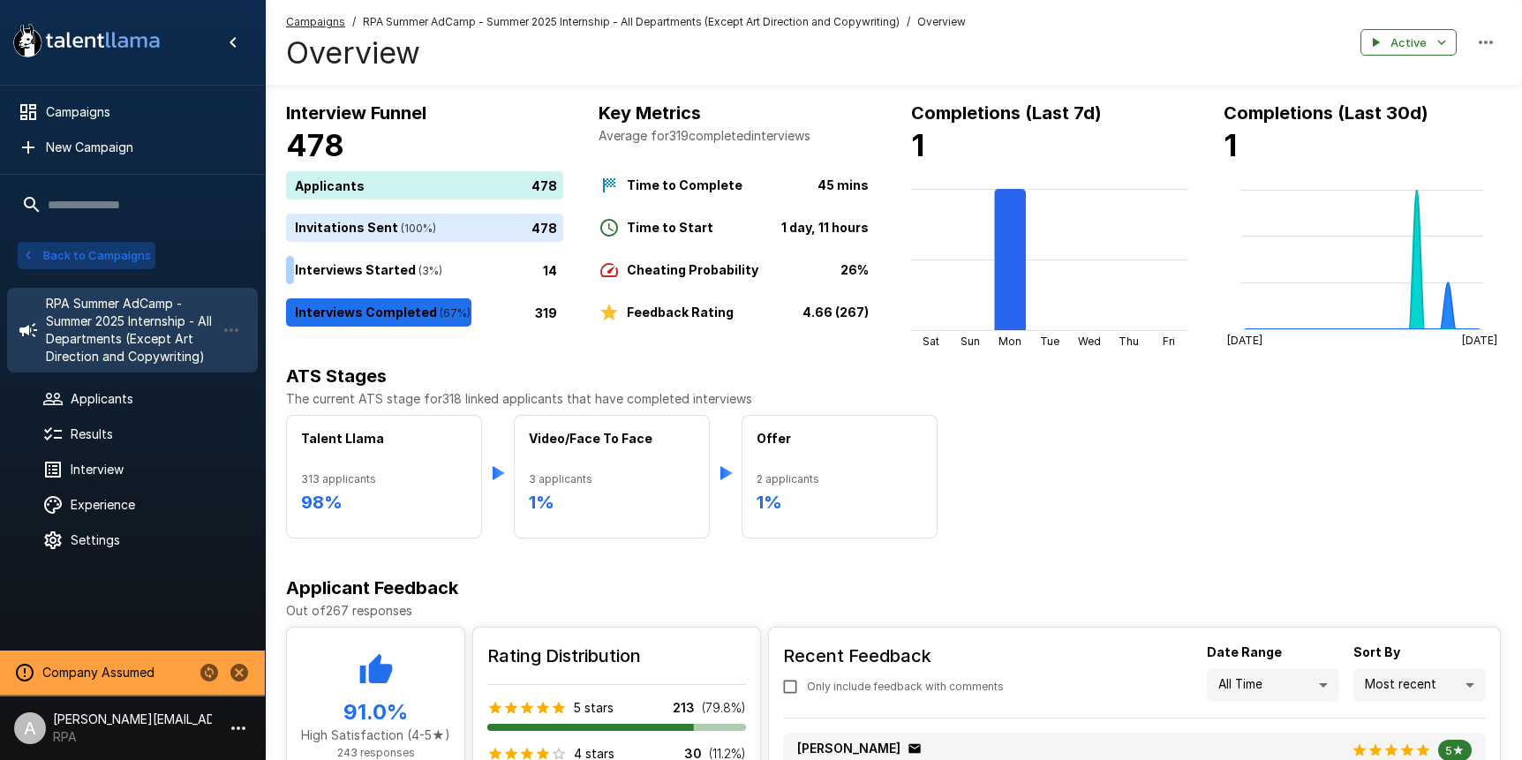
click at [101, 260] on button "Back to Campaigns" at bounding box center [87, 255] width 138 height 27
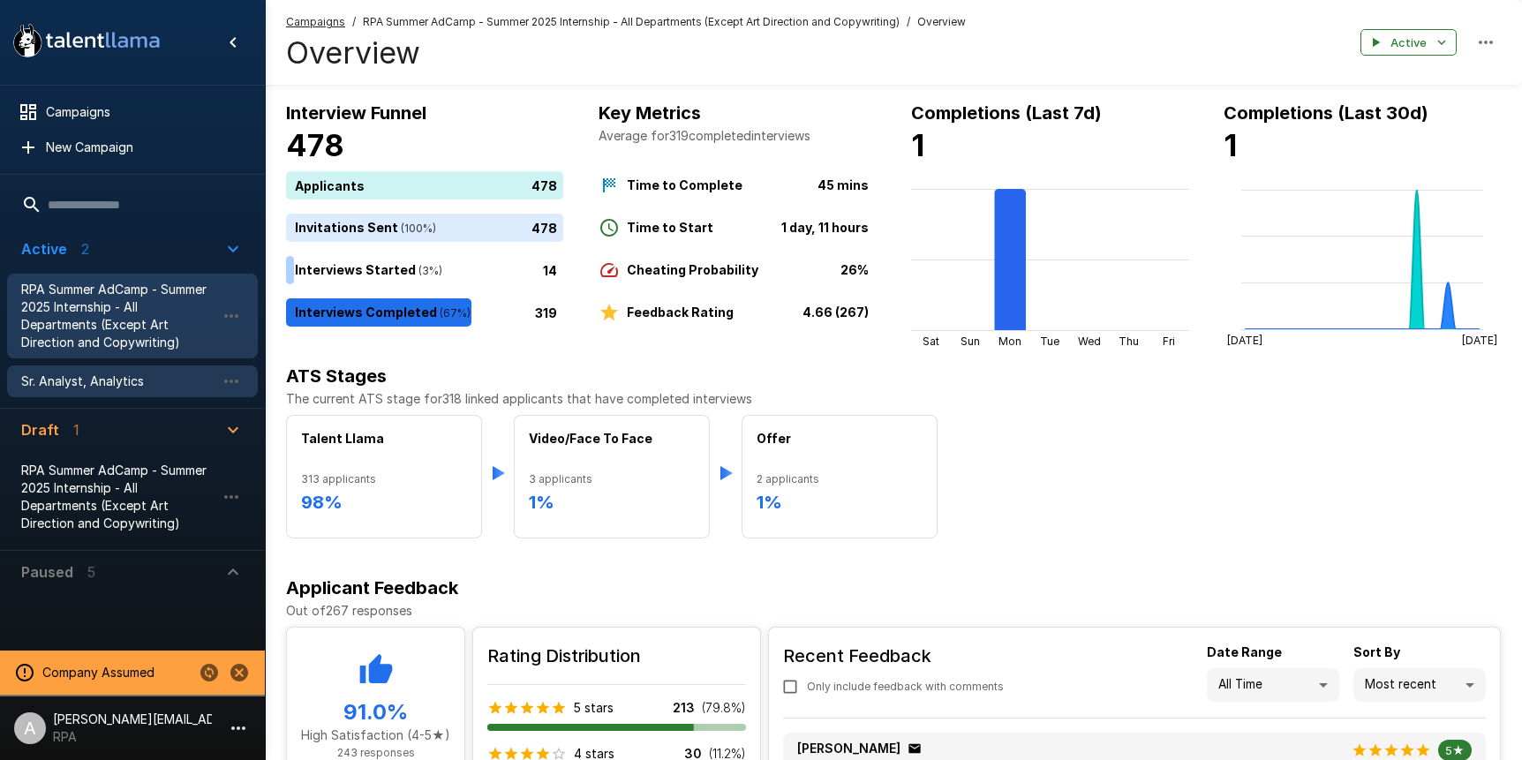
click at [115, 385] on span "Sr. Analyst, Analytics" at bounding box center [118, 382] width 194 height 18
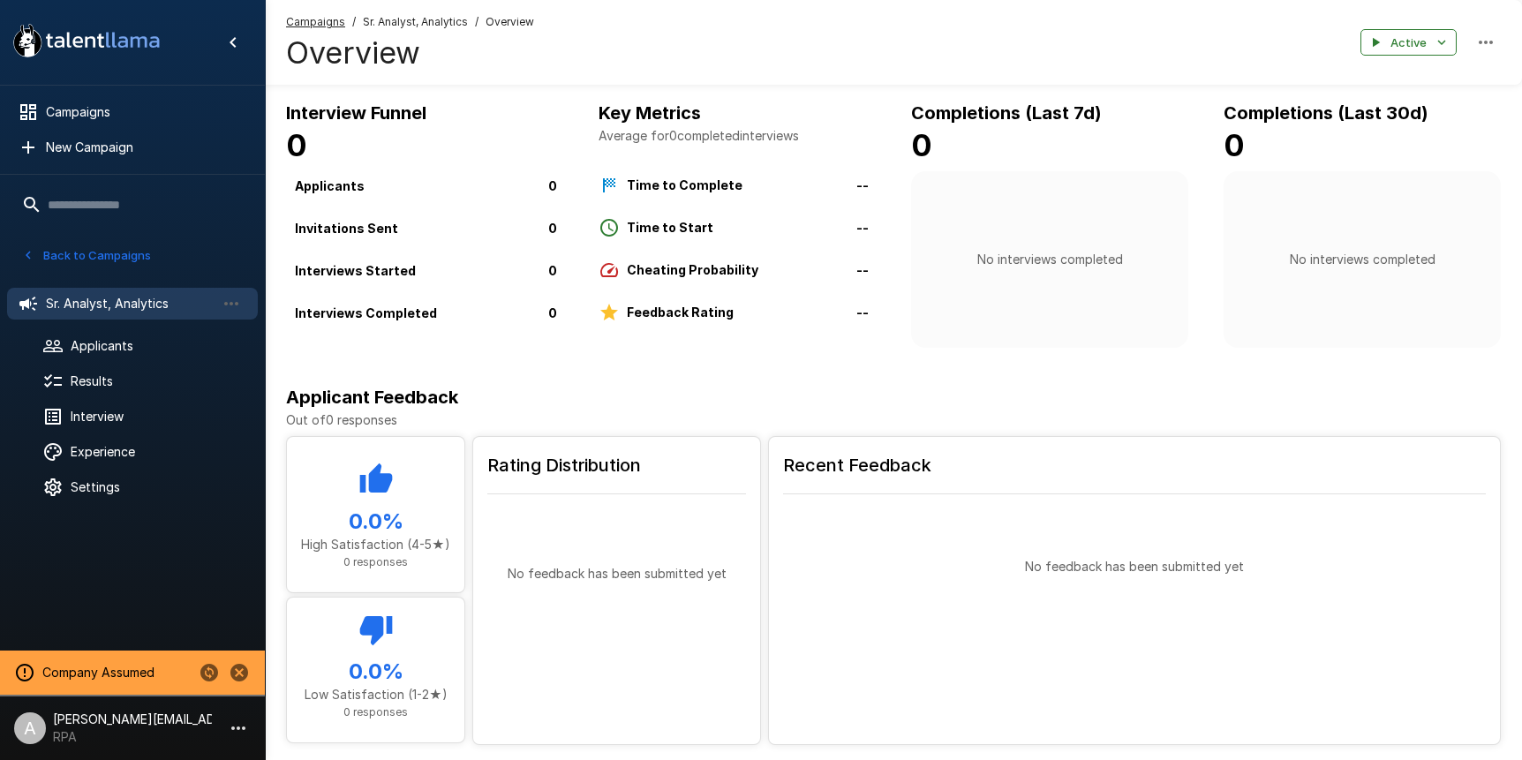
click at [80, 250] on button "Back to Campaigns" at bounding box center [87, 255] width 138 height 27
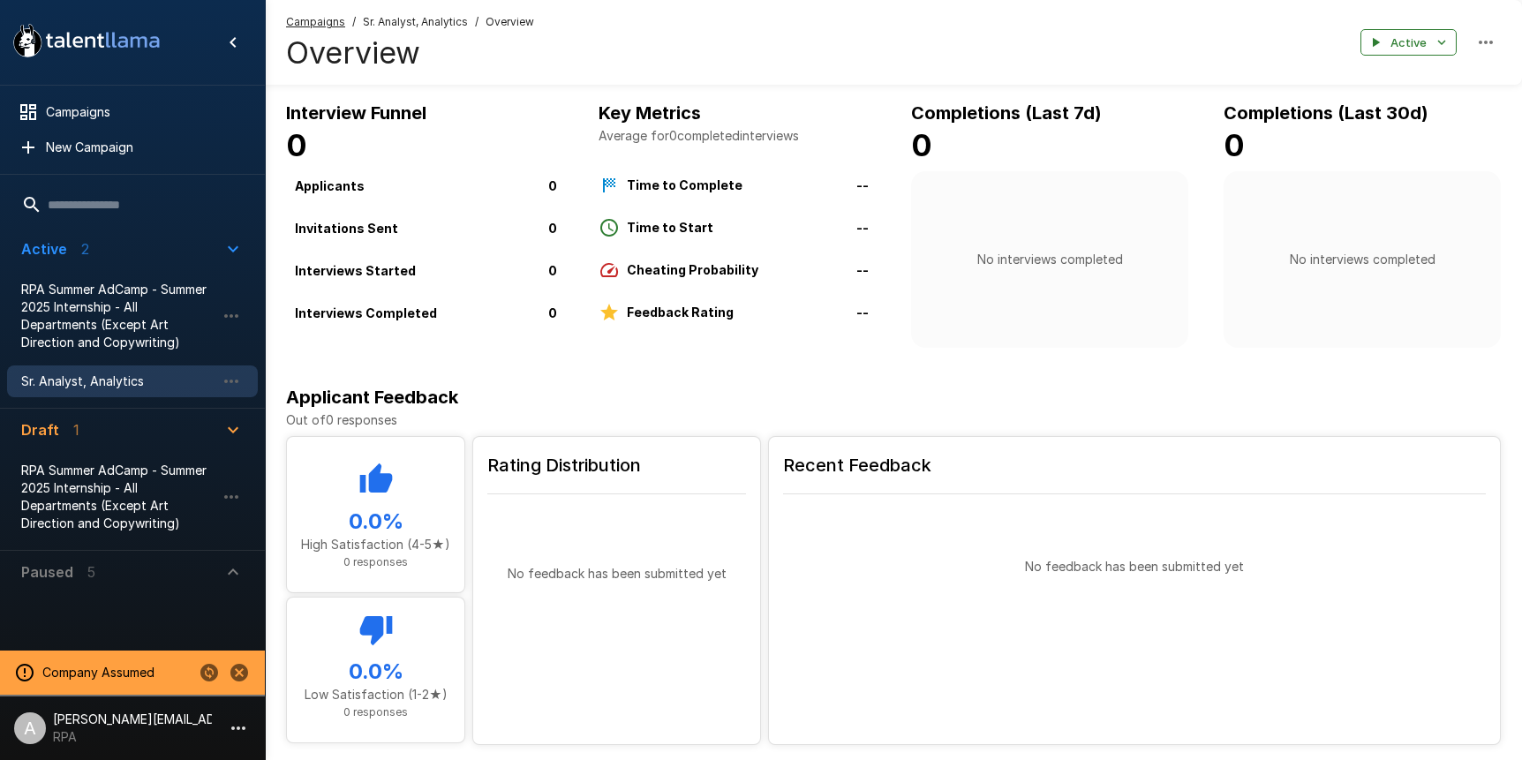
click at [83, 202] on input "text" at bounding box center [132, 205] width 251 height 32
click at [235, 679] on icon "Stop assuming this company" at bounding box center [239, 673] width 18 height 18
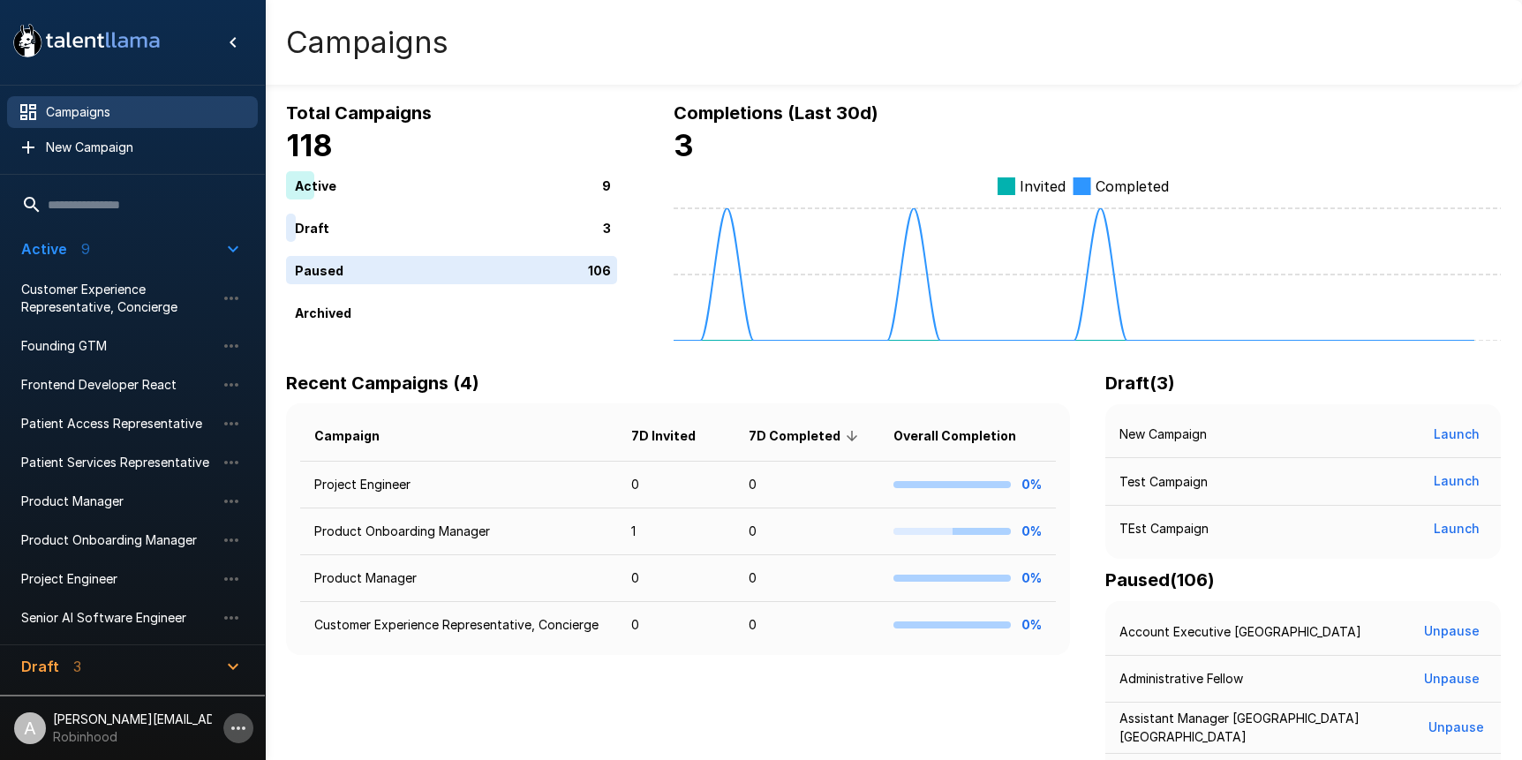
click at [237, 727] on icon "button" at bounding box center [238, 728] width 21 height 21
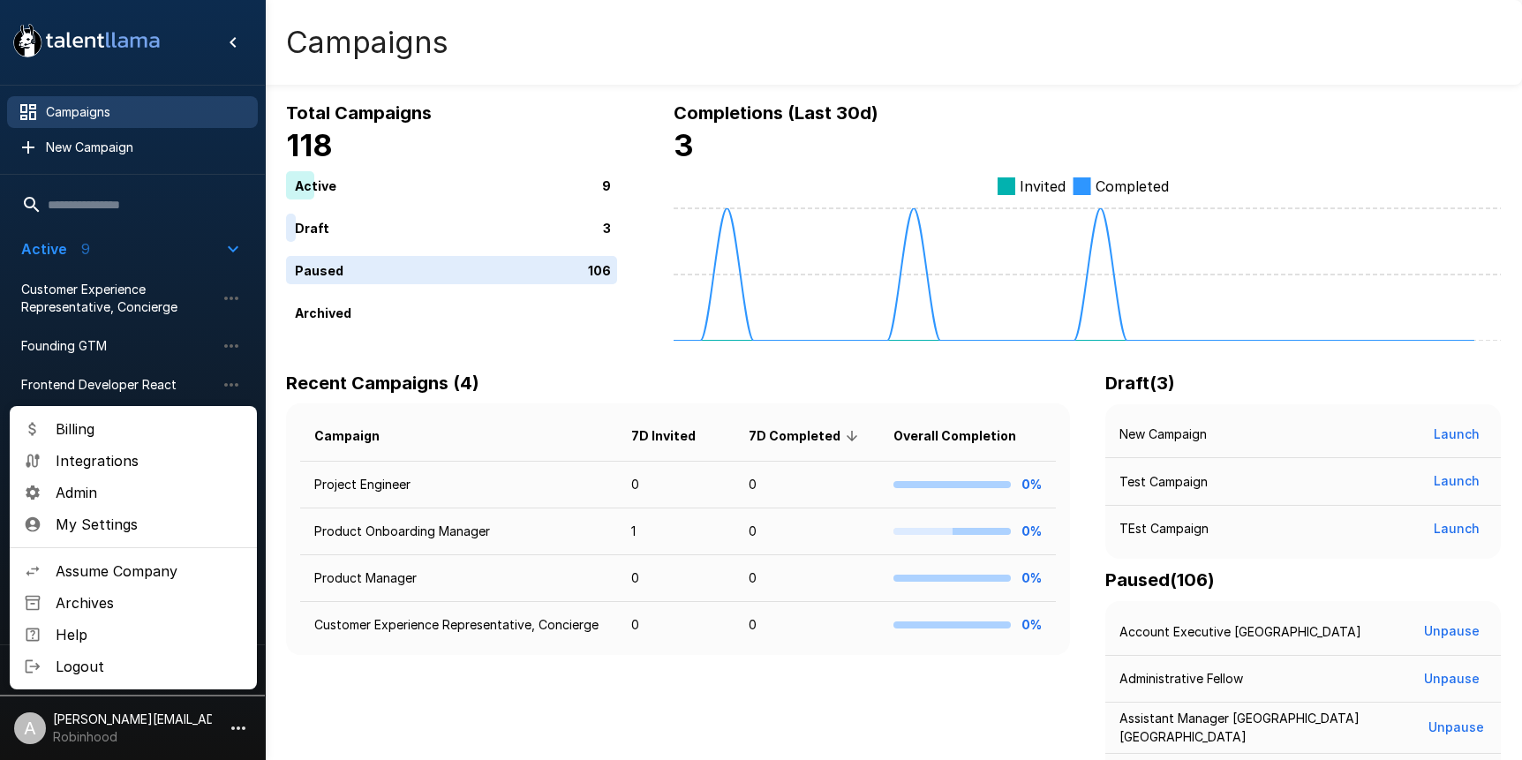
click at [1066, 110] on div at bounding box center [761, 380] width 1522 height 760
